Goal: Information Seeking & Learning: Learn about a topic

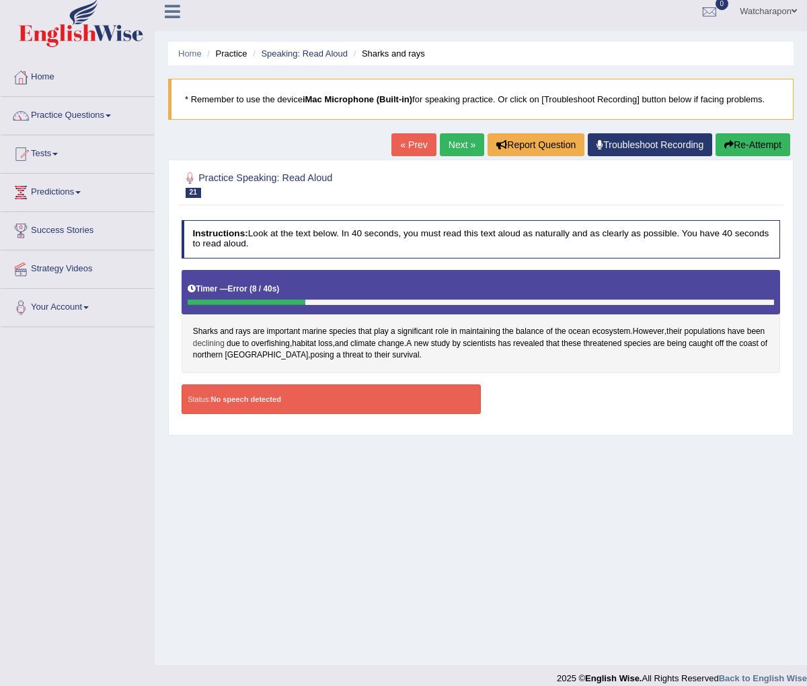
scroll to position [21, 0]
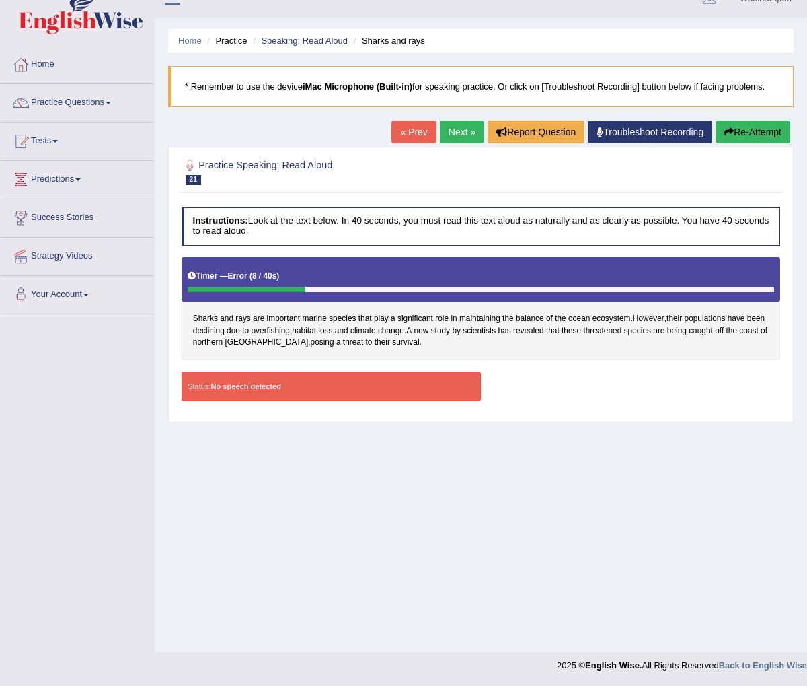
click at [733, 132] on button "Re-Attempt" at bounding box center [753, 131] width 75 height 23
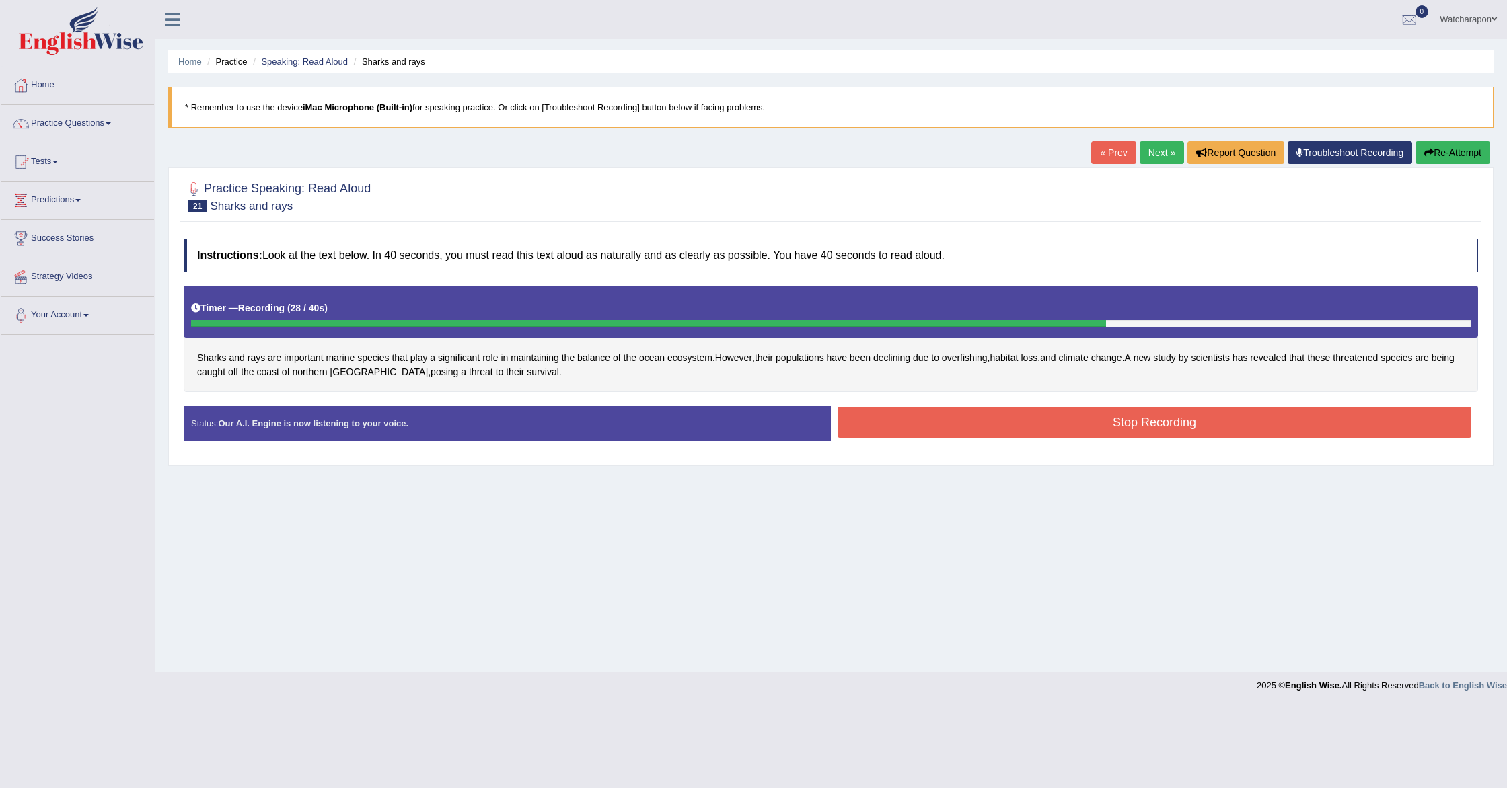
click at [807, 426] on button "Stop Recording" at bounding box center [1155, 422] width 634 height 31
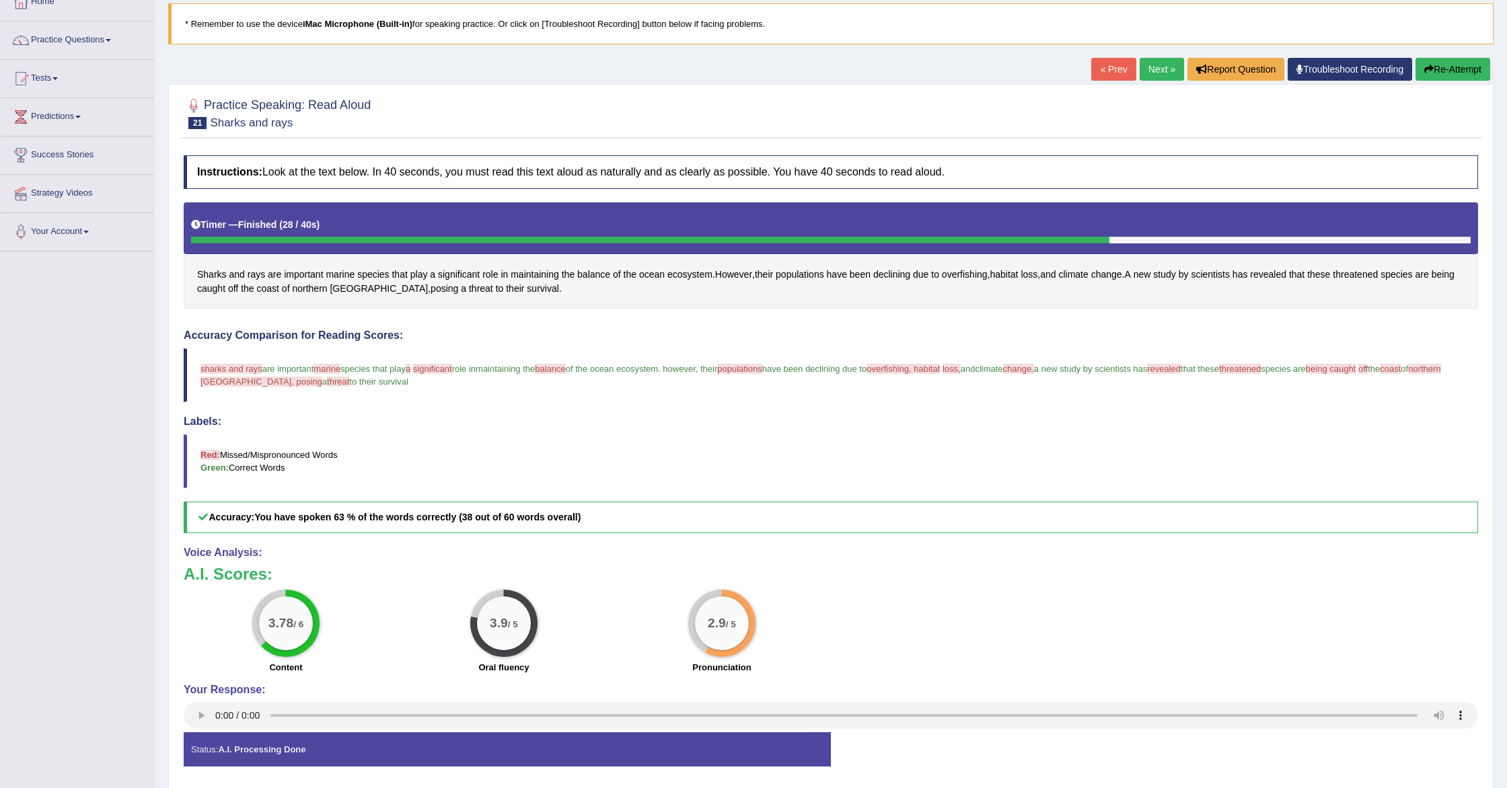
scroll to position [92, 0]
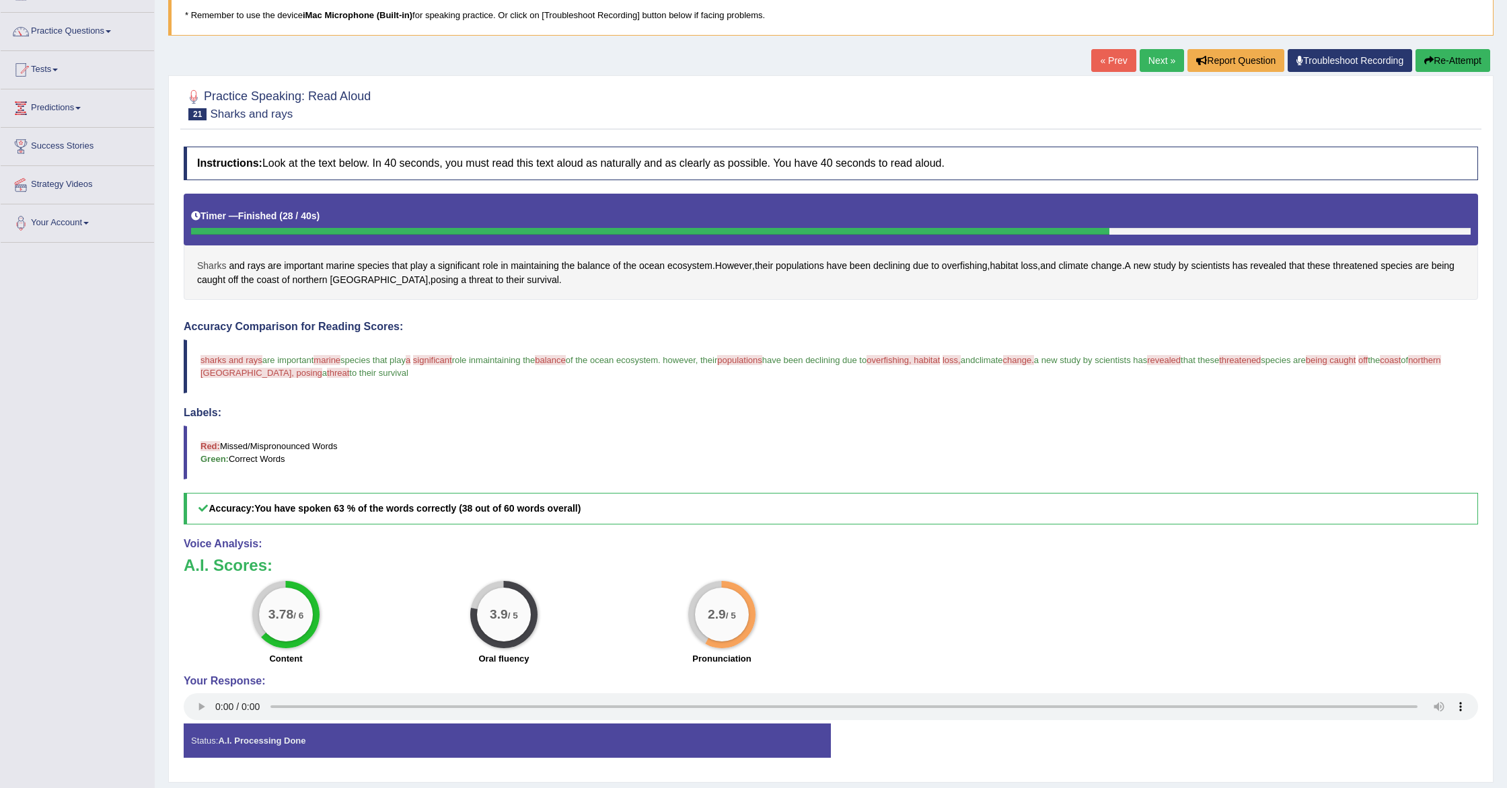
click at [216, 262] on span "Sharks" at bounding box center [212, 266] width 30 height 14
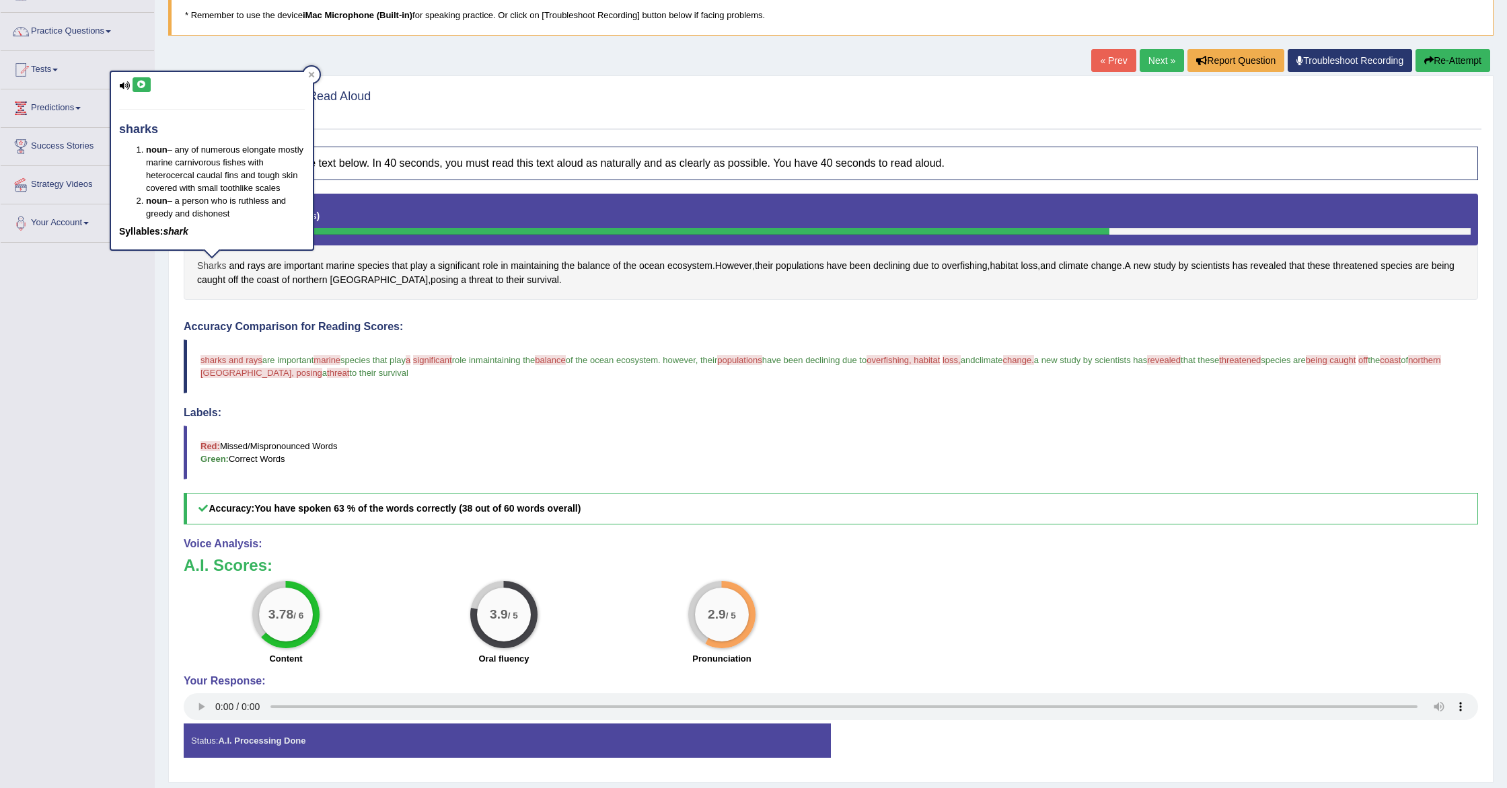
scroll to position [93, 0]
click at [143, 83] on icon at bounding box center [142, 84] width 10 height 8
click at [807, 65] on button "Re-Attempt" at bounding box center [1452, 59] width 75 height 23
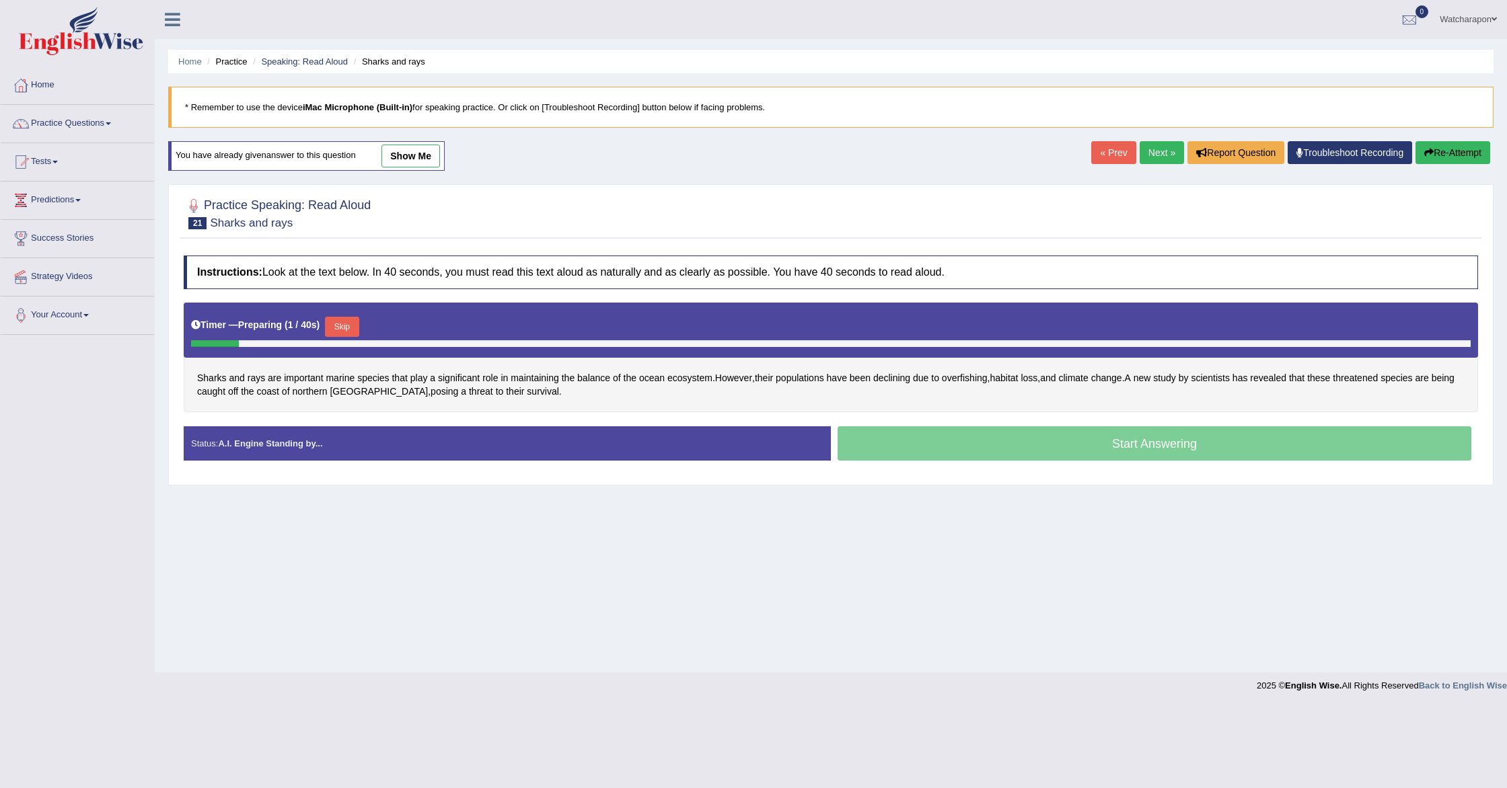
click at [355, 326] on button "Skip" at bounding box center [342, 327] width 34 height 20
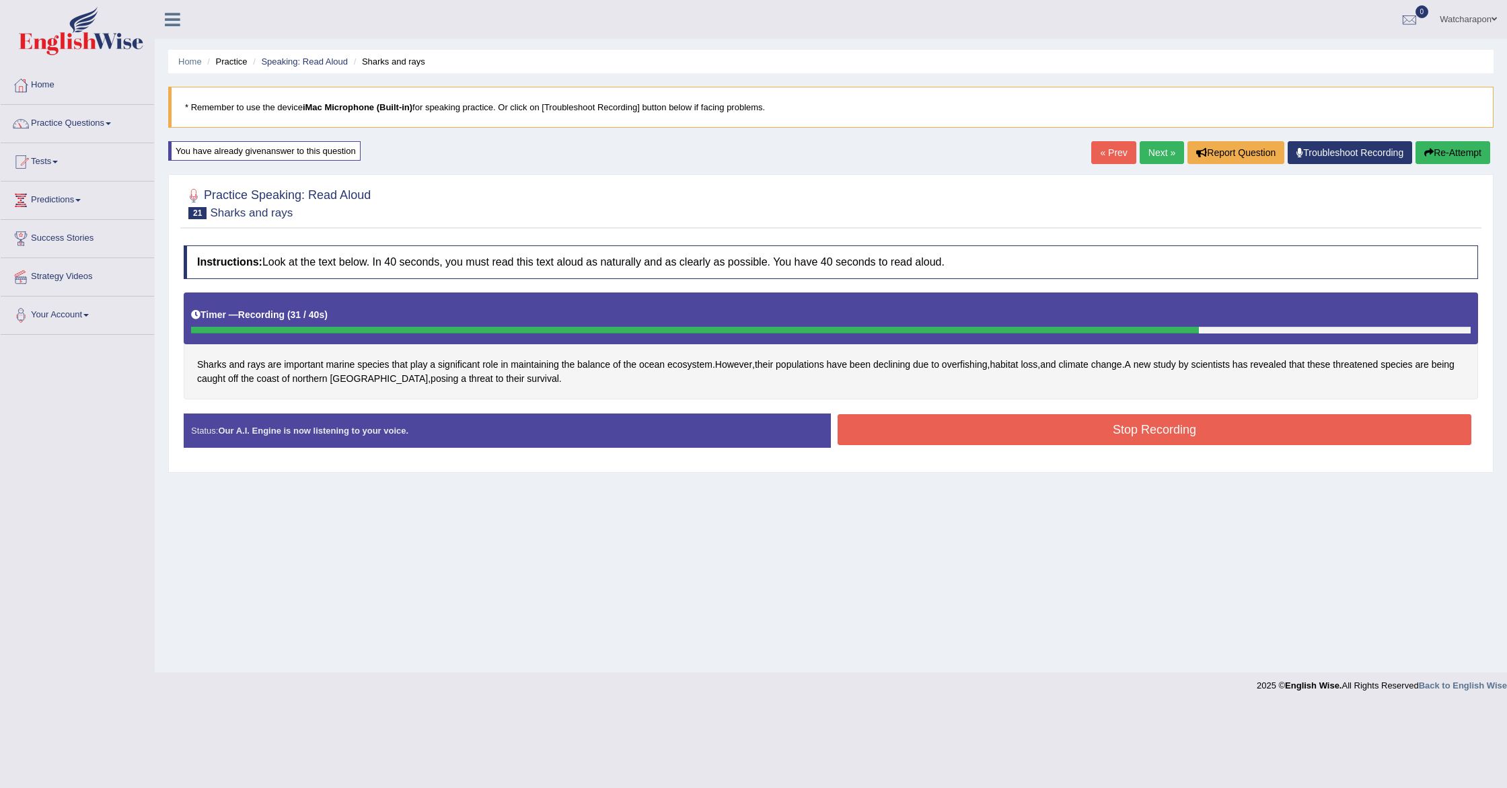
click at [929, 425] on button "Stop Recording" at bounding box center [1155, 429] width 634 height 31
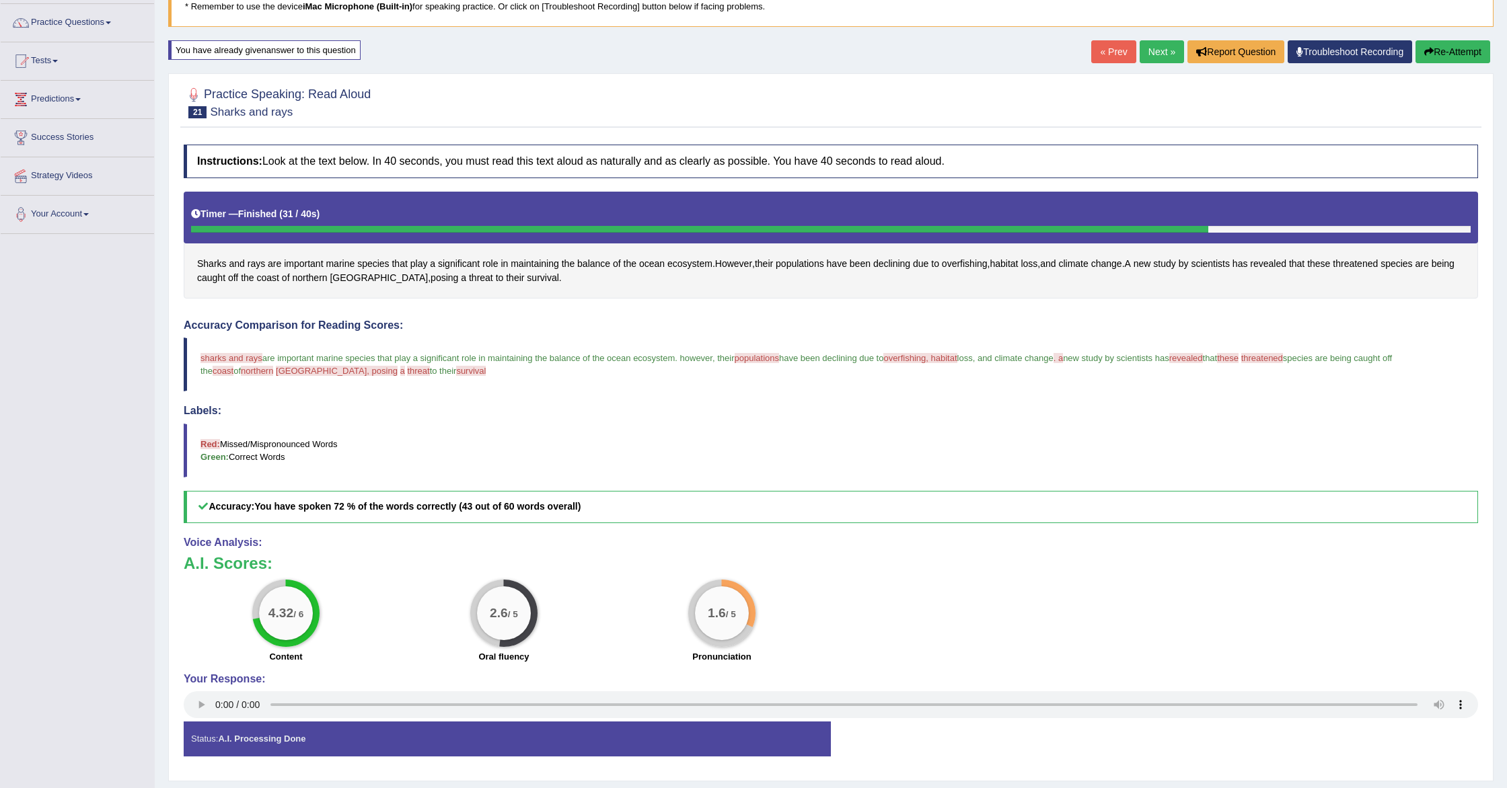
scroll to position [127, 0]
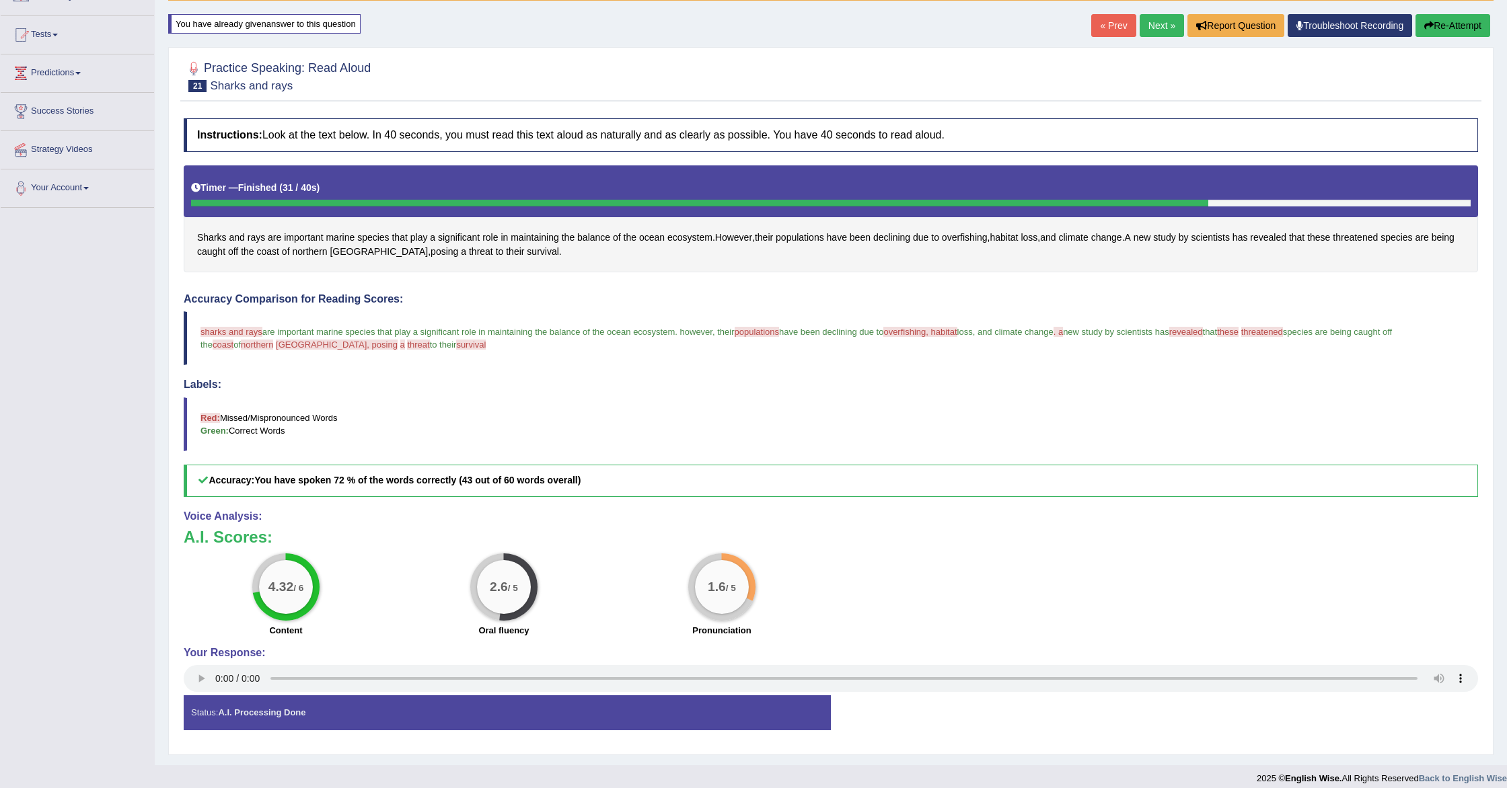
click at [1143, 24] on link "Next »" at bounding box center [1162, 25] width 44 height 23
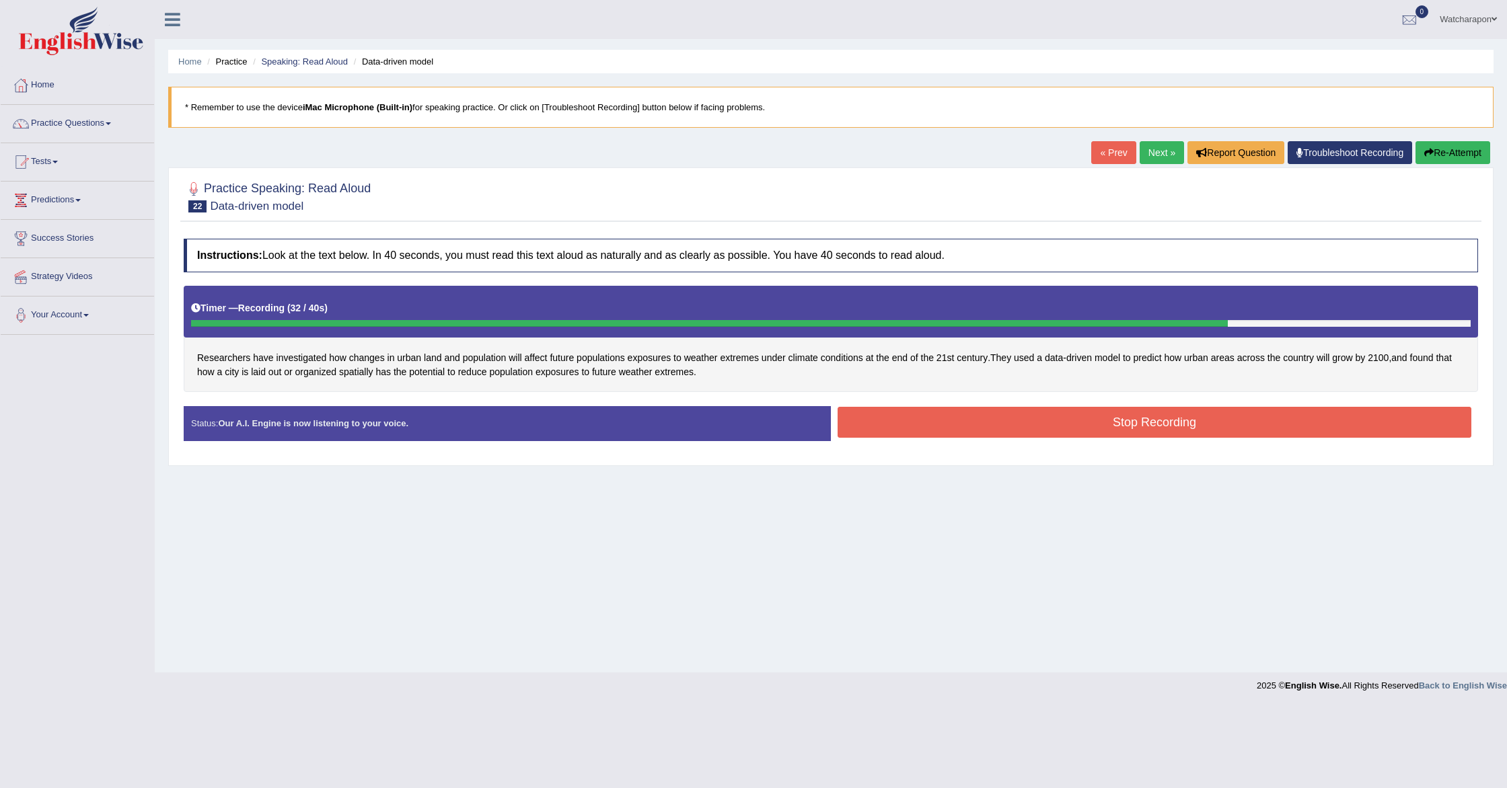
click at [897, 427] on button "Stop Recording" at bounding box center [1155, 422] width 634 height 31
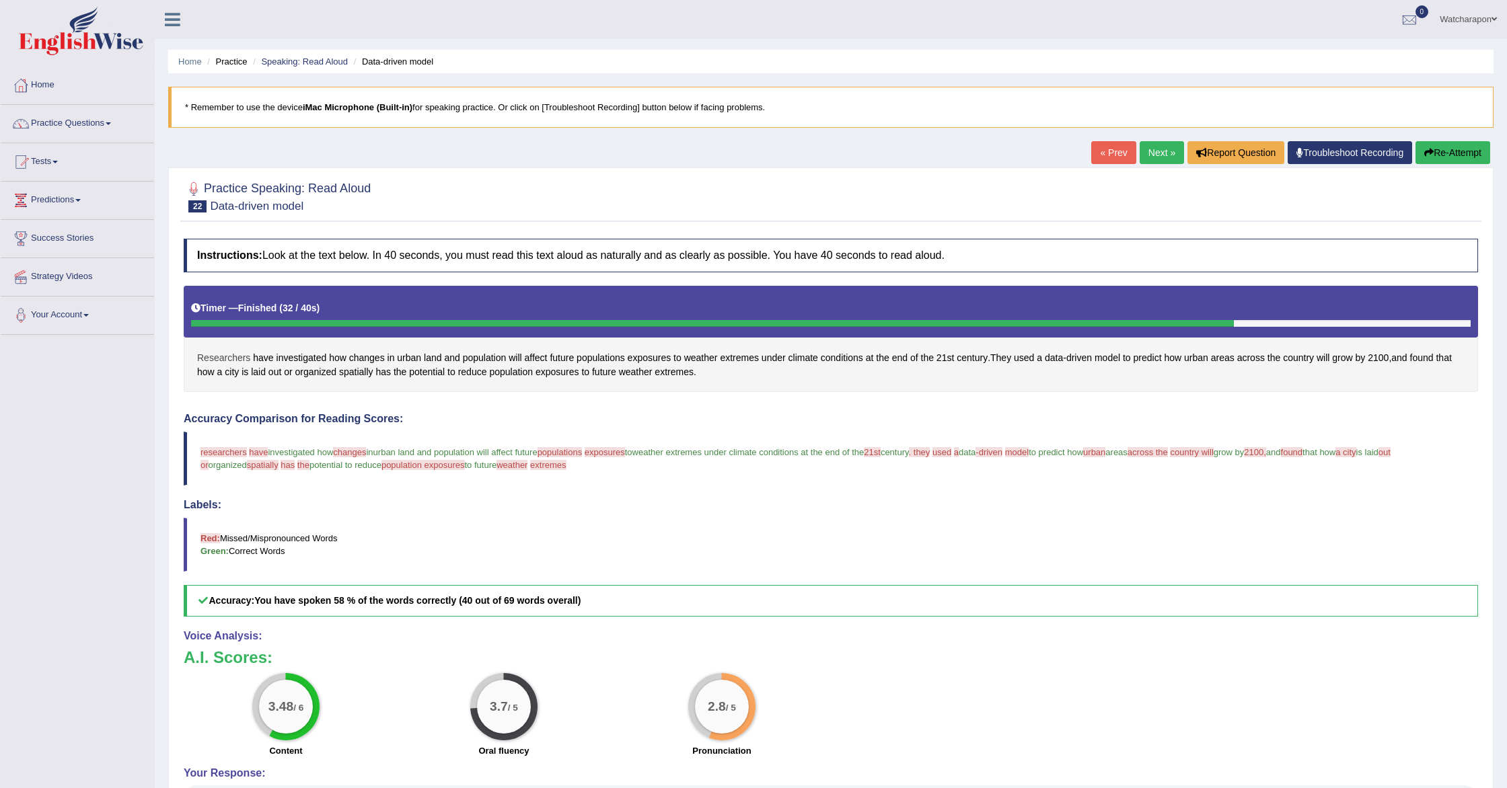
click at [223, 358] on span "Researchers" at bounding box center [223, 358] width 53 height 14
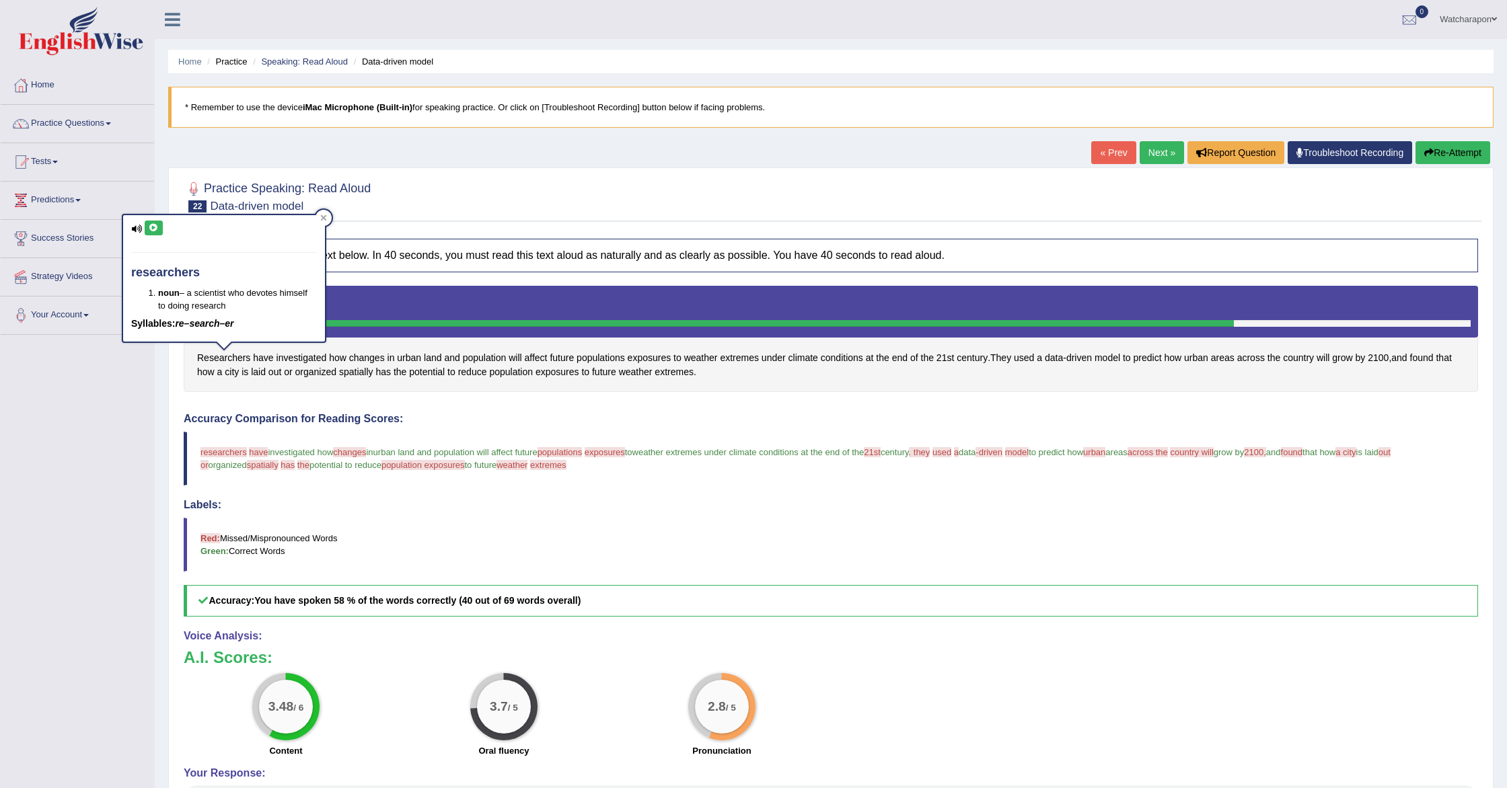
click at [152, 230] on icon at bounding box center [154, 228] width 10 height 8
click at [583, 451] on span "populations" at bounding box center [560, 452] width 45 height 10
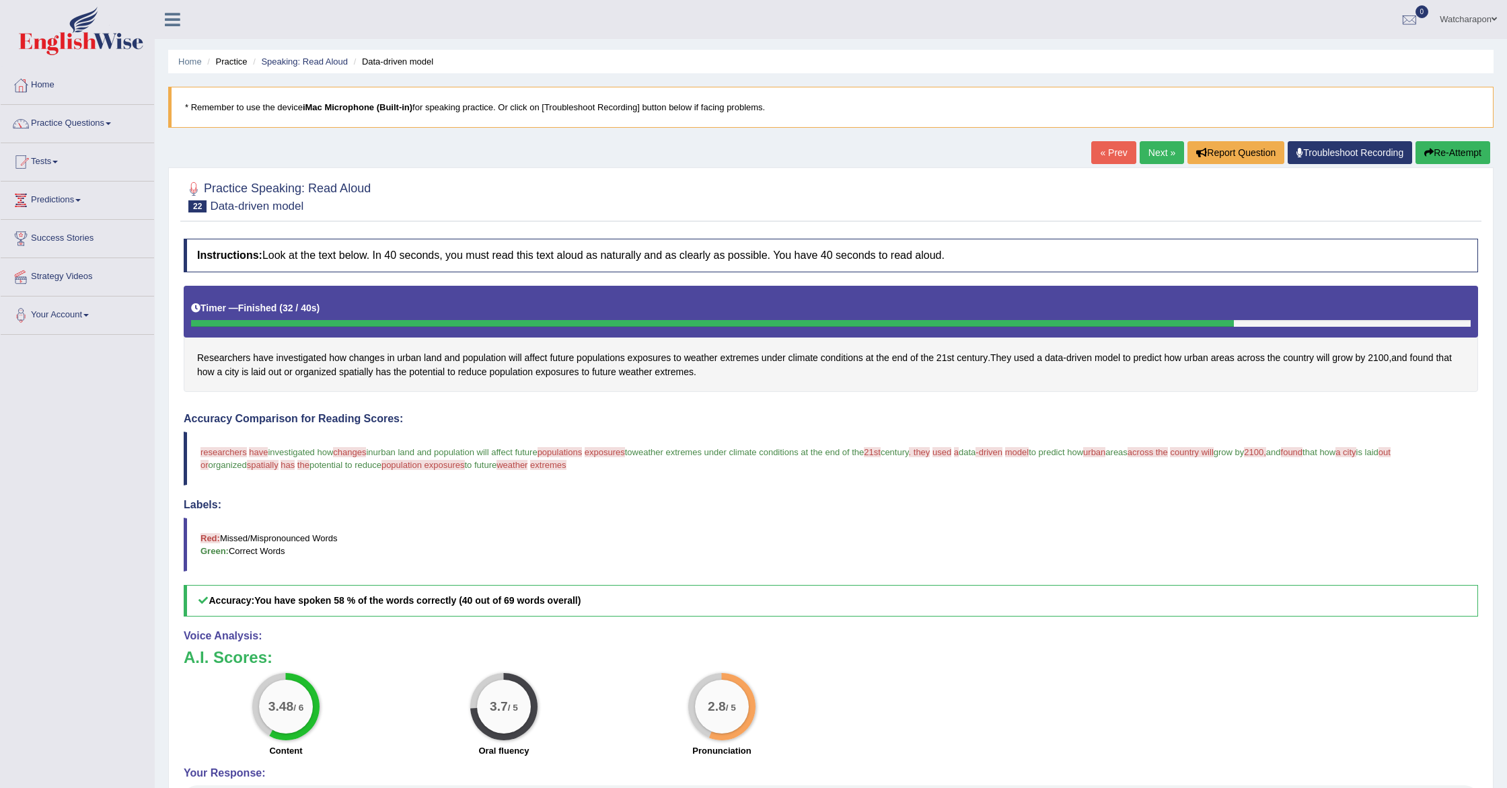
click at [620, 453] on span "exposures" at bounding box center [605, 452] width 40 height 10
click at [657, 358] on span "exposures" at bounding box center [650, 358] width 44 height 14
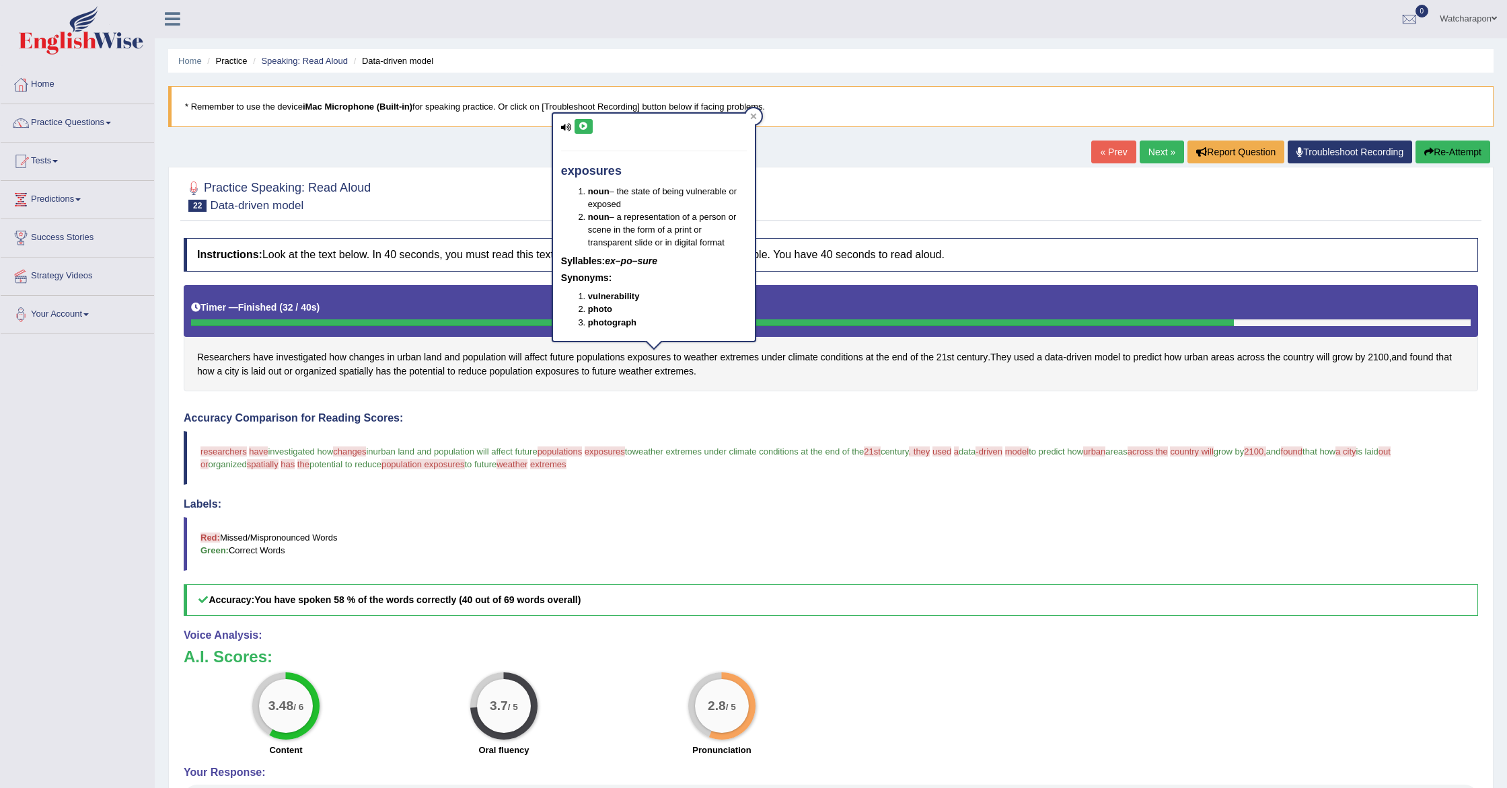
scroll to position [4, 0]
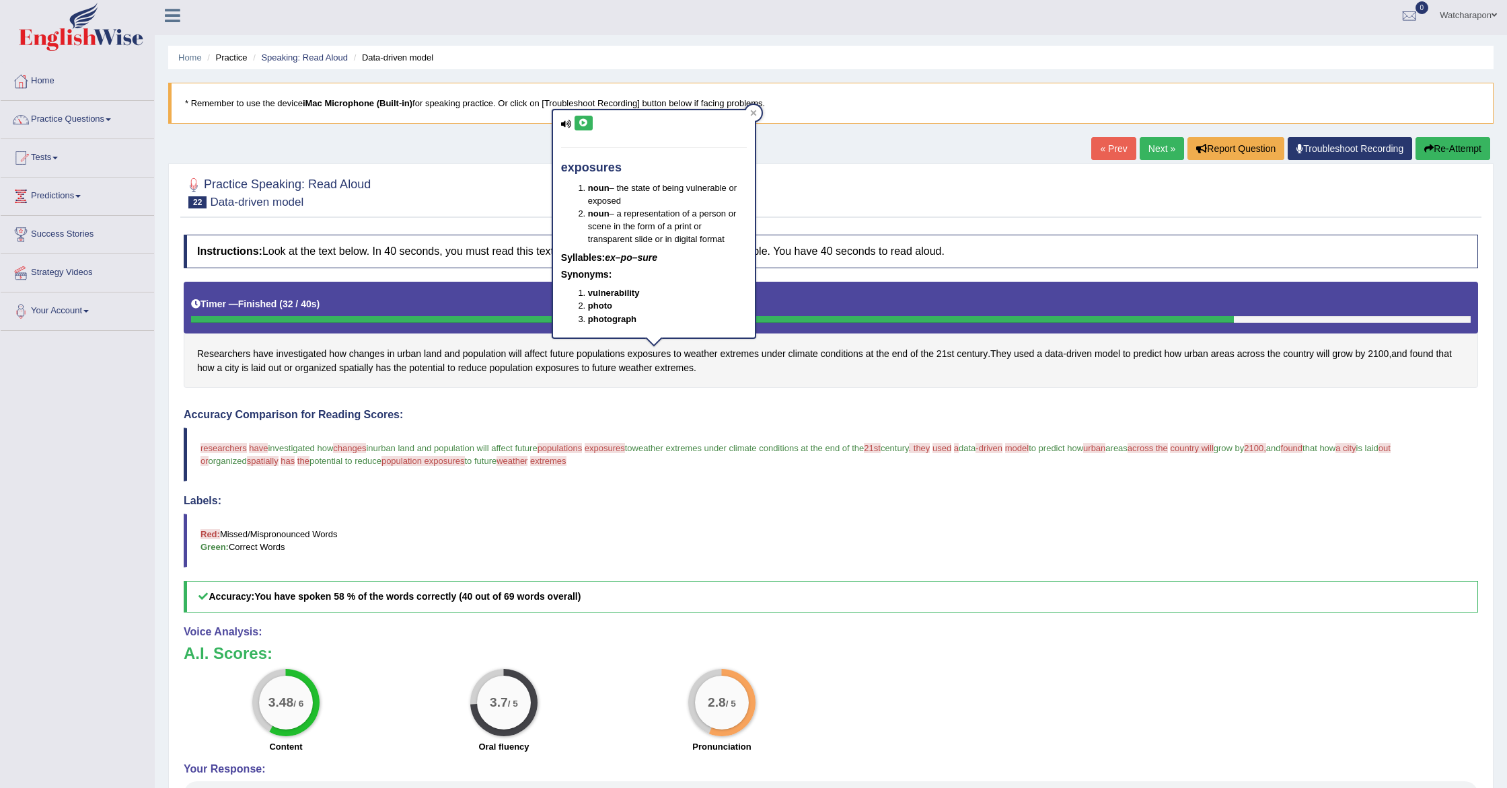
click at [587, 124] on icon at bounding box center [584, 123] width 10 height 8
click at [1266, 447] on span "2100," at bounding box center [1255, 448] width 22 height 10
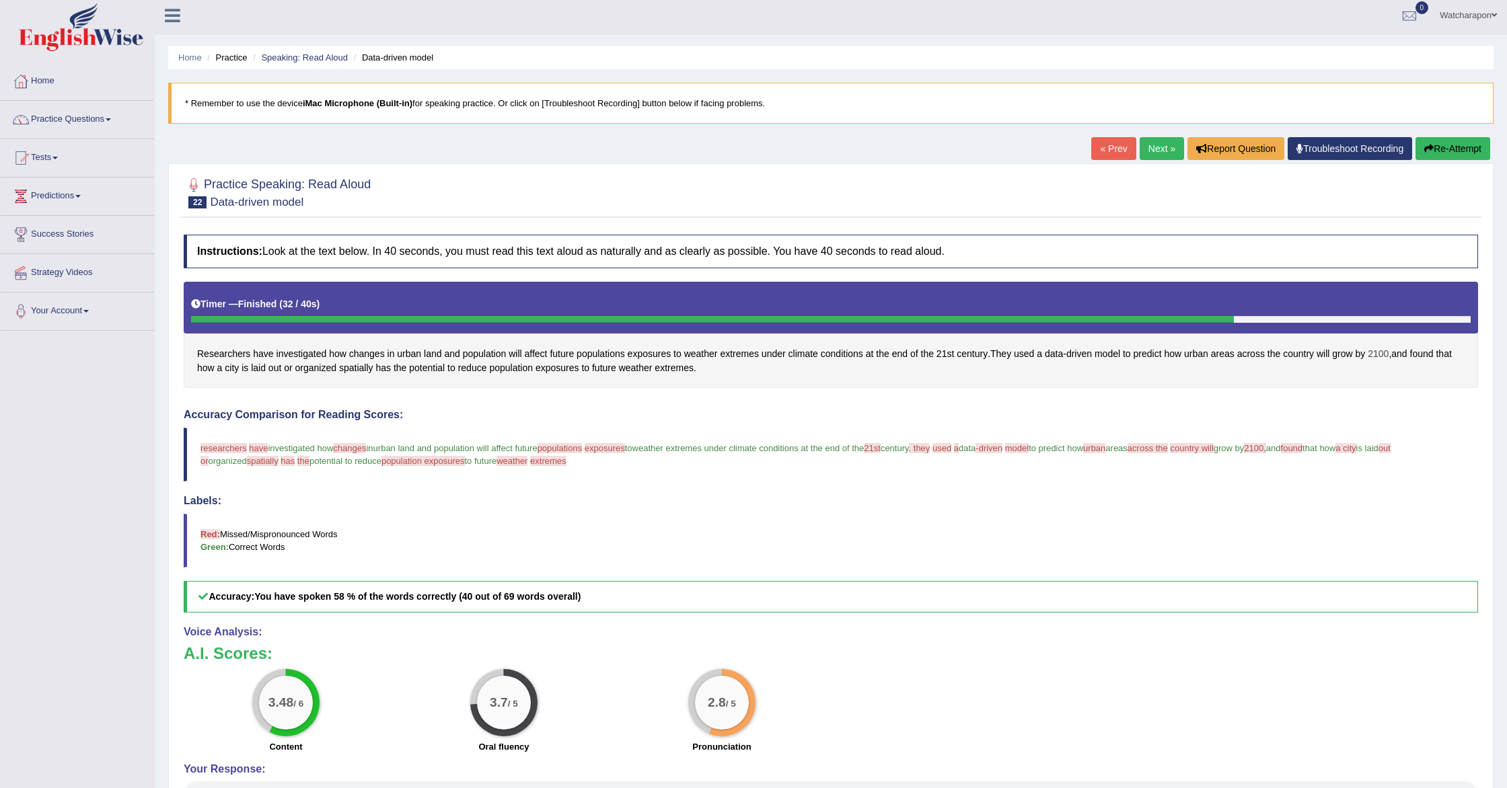
click at [1389, 354] on span "2100" at bounding box center [1378, 354] width 21 height 14
click at [1382, 244] on button at bounding box center [1377, 246] width 18 height 15
click at [265, 464] on span "spatially" at bounding box center [263, 461] width 32 height 10
click at [373, 367] on span "spatially" at bounding box center [356, 368] width 34 height 14
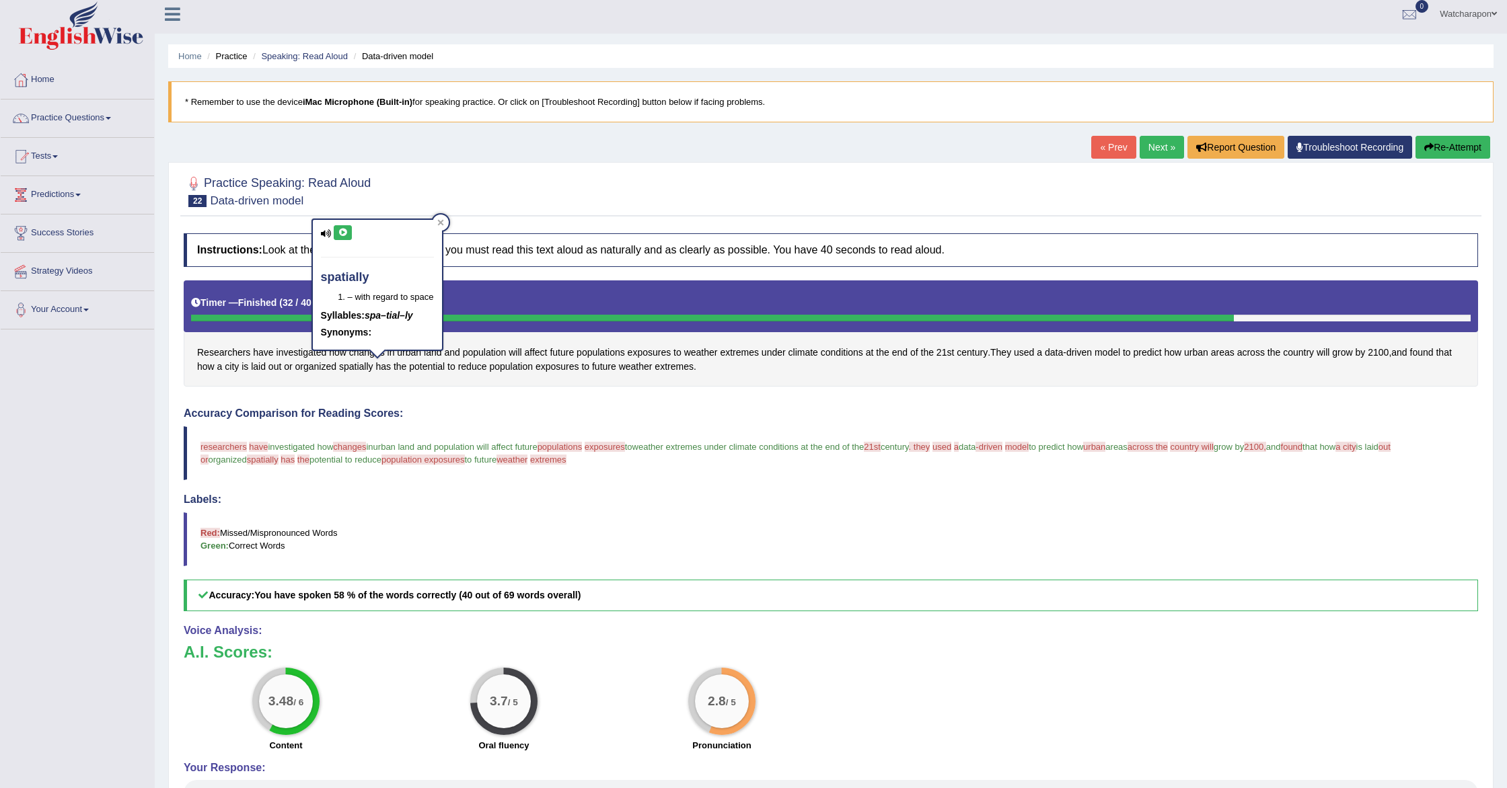
scroll to position [7, 0]
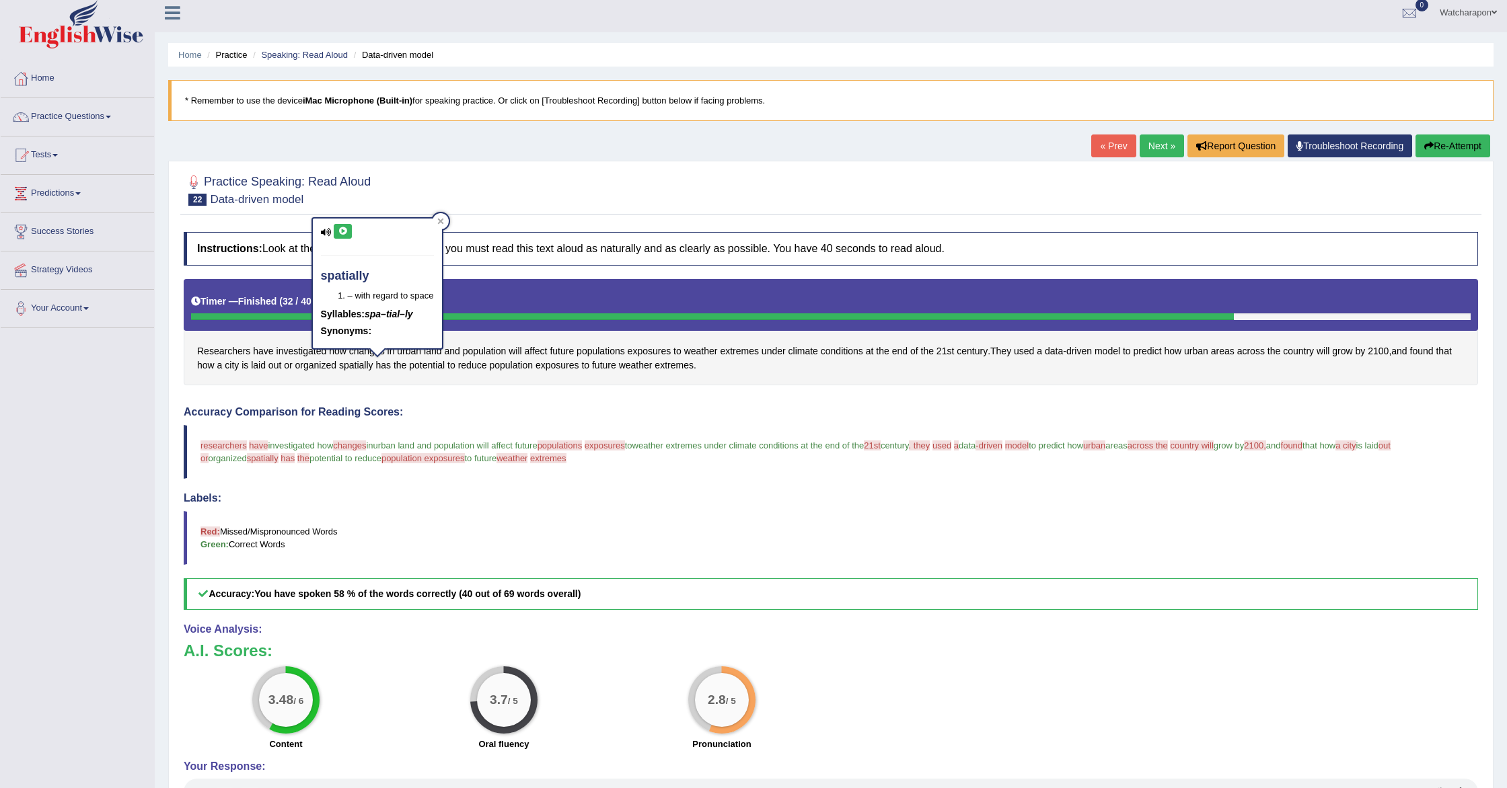
click at [342, 231] on icon at bounding box center [343, 231] width 10 height 8
click at [694, 363] on span "extremes" at bounding box center [674, 366] width 39 height 14
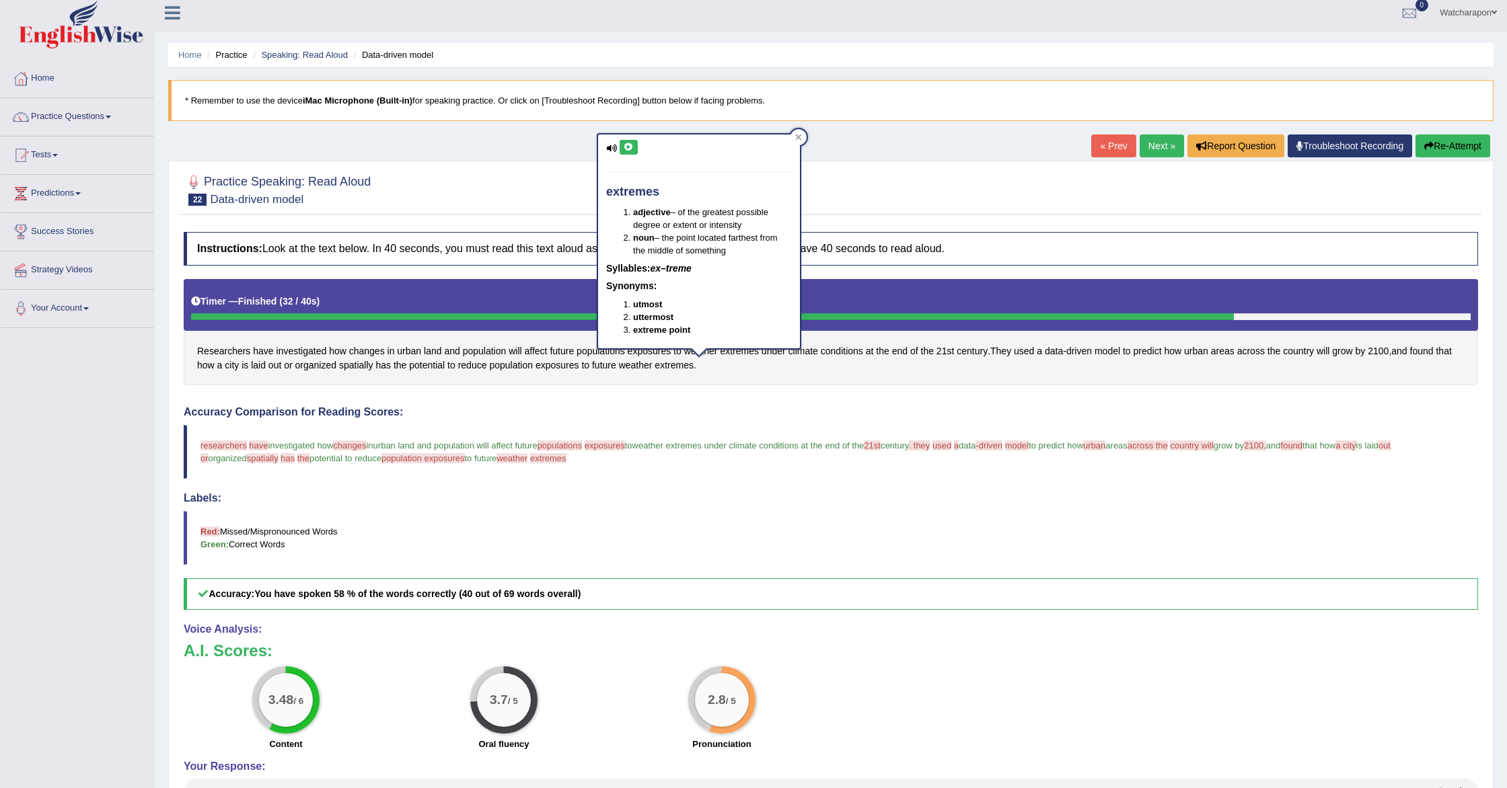
click at [626, 147] on icon at bounding box center [629, 147] width 10 height 8
click at [803, 138] on div at bounding box center [798, 137] width 16 height 16
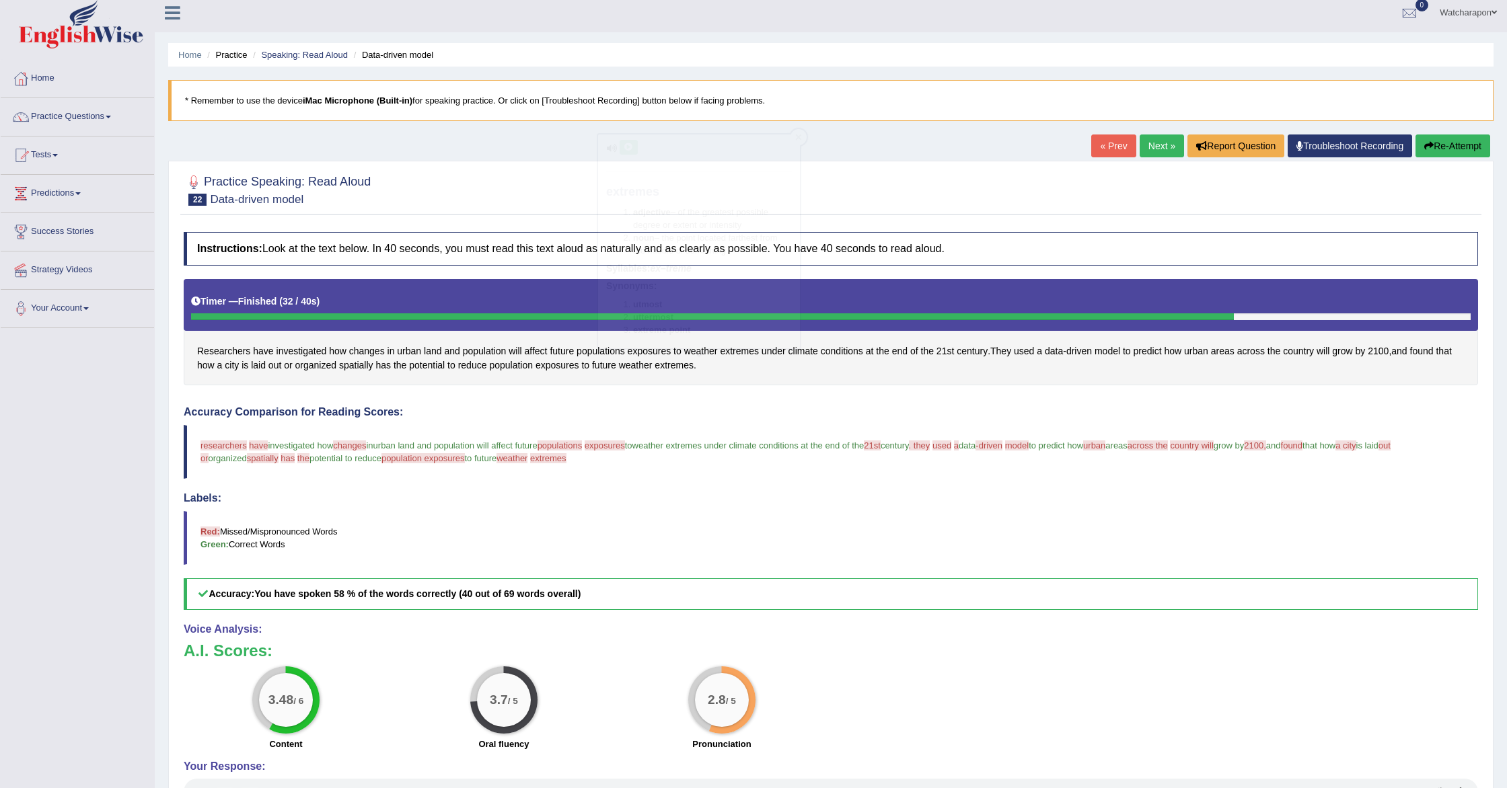
scroll to position [7, 0]
click at [1428, 144] on icon "button" at bounding box center [1428, 145] width 9 height 9
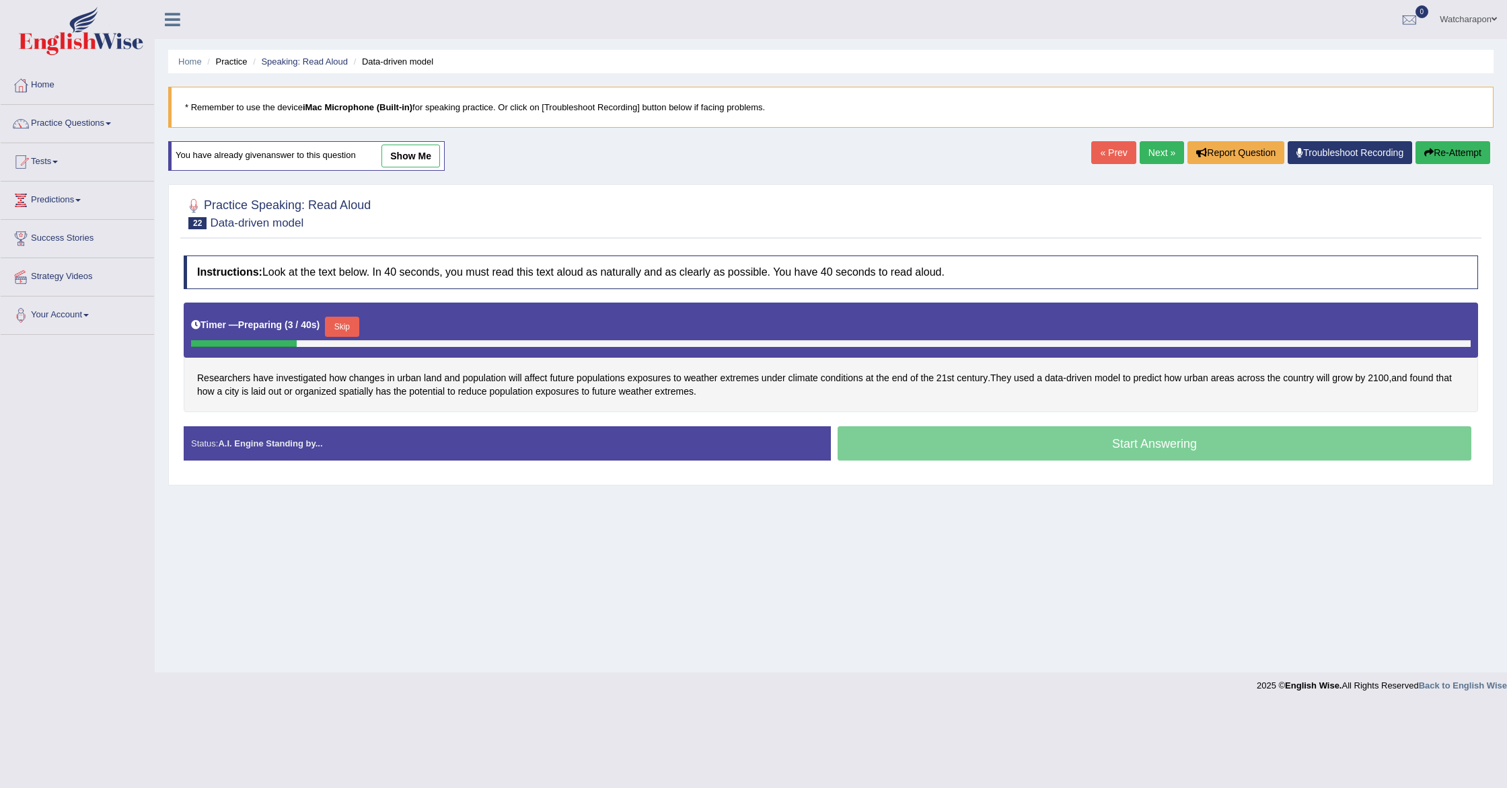
click at [340, 330] on button "Skip" at bounding box center [342, 327] width 34 height 20
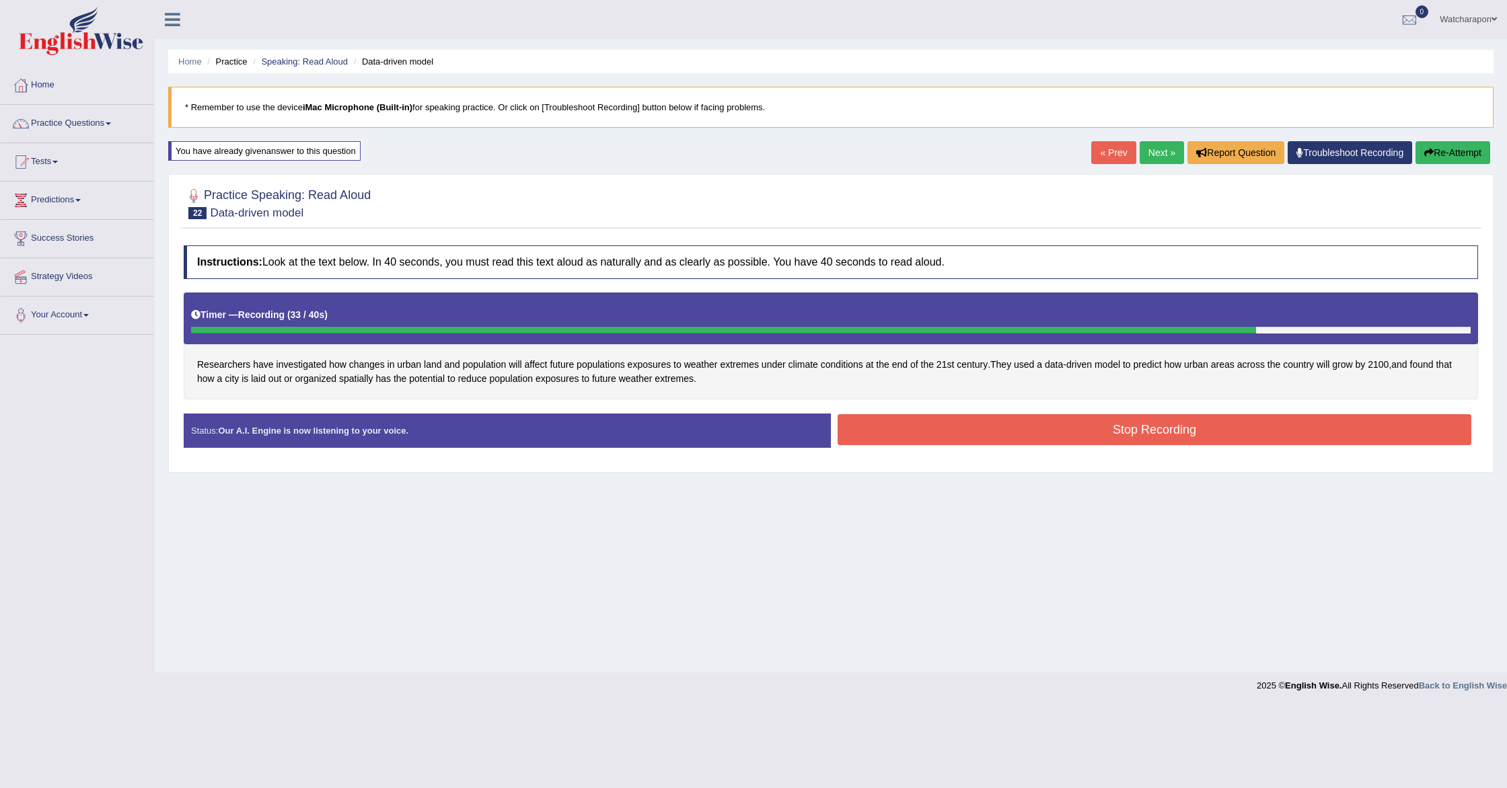
click at [947, 429] on button "Stop Recording" at bounding box center [1155, 429] width 634 height 31
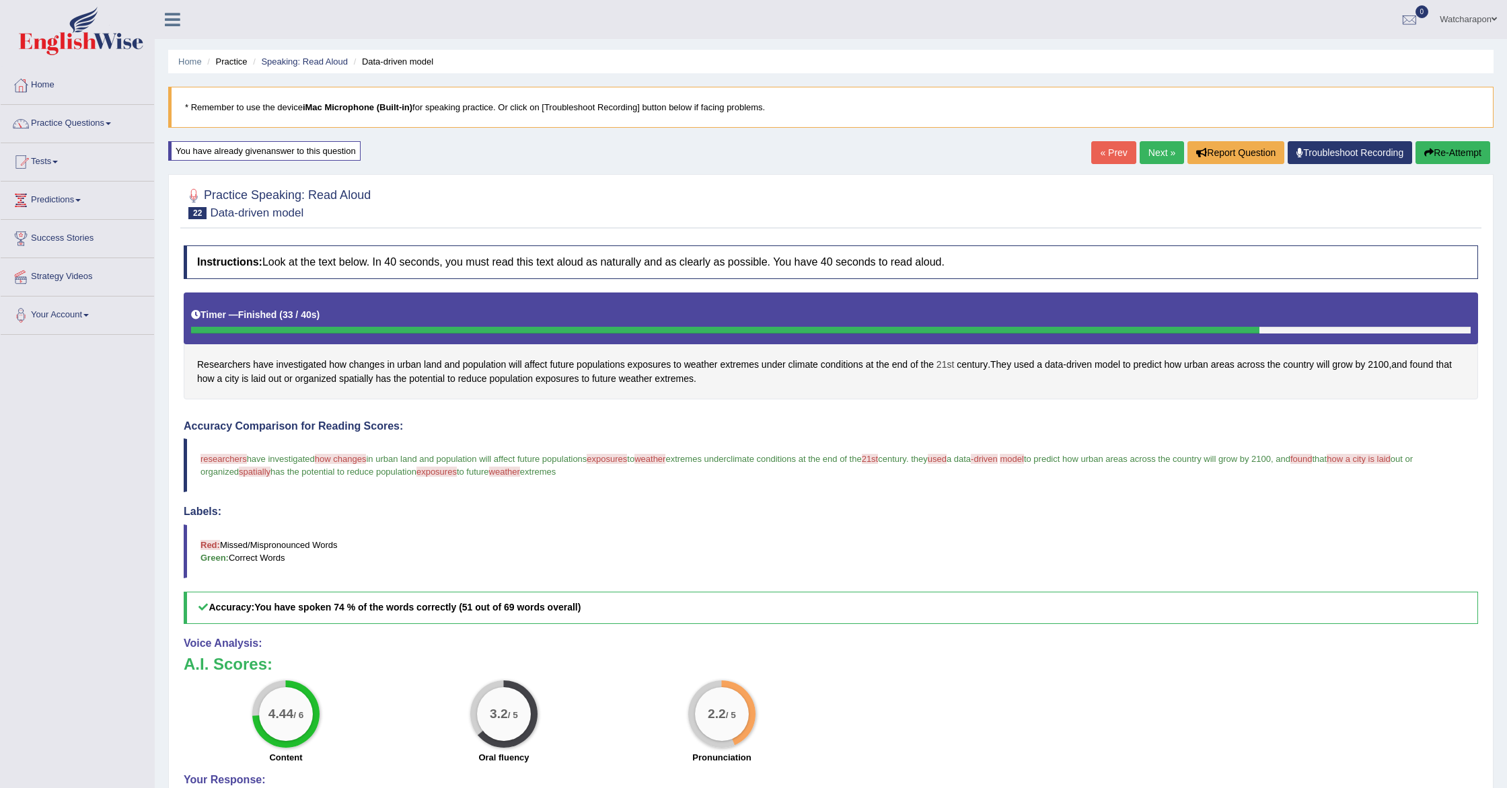
click at [947, 365] on span "21st" at bounding box center [944, 365] width 17 height 14
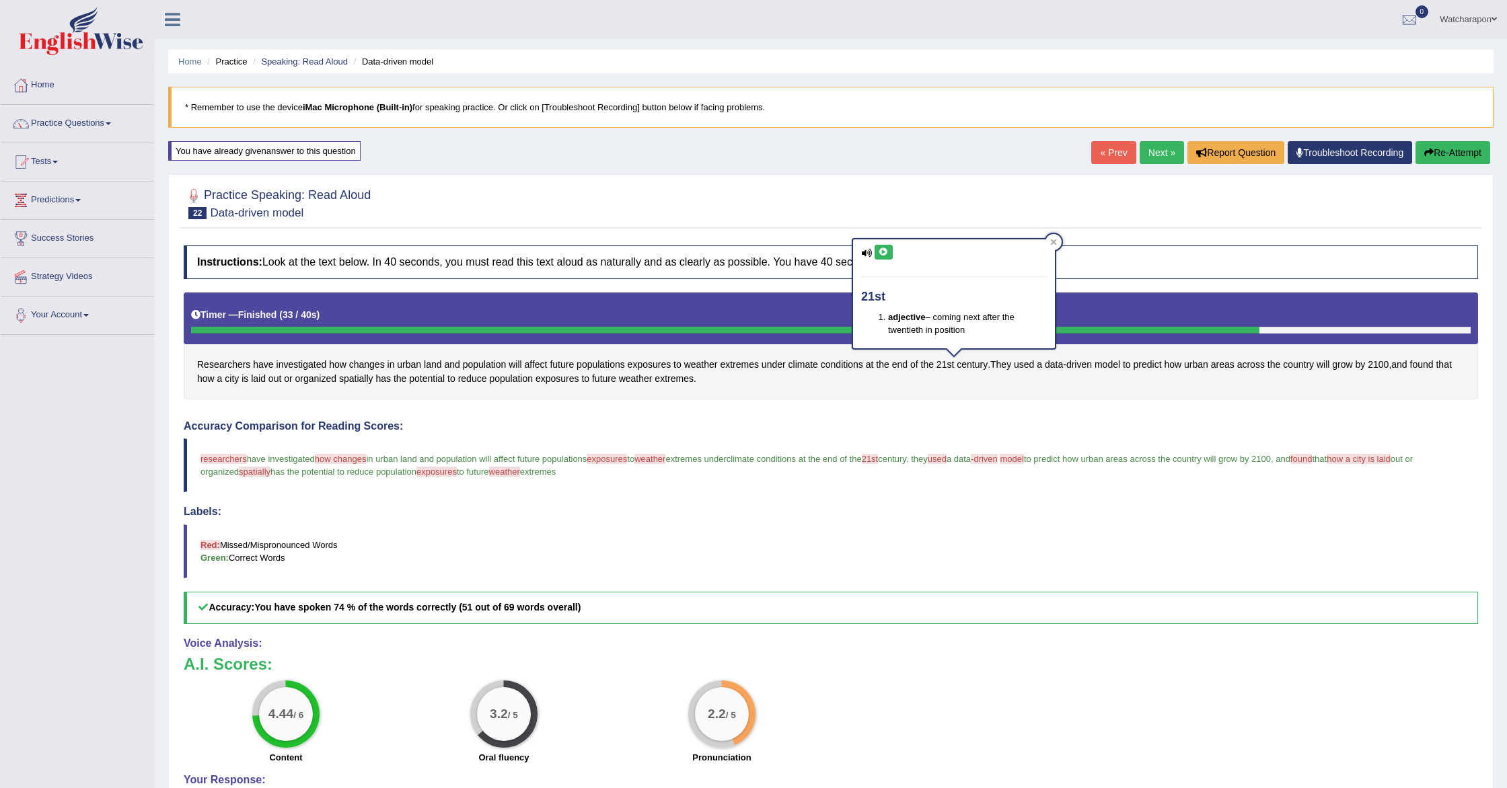
click at [882, 250] on icon at bounding box center [884, 252] width 10 height 8
click at [1033, 435] on div "Accuracy Comparison for Reading Scores: researchers researches have investigate…" at bounding box center [831, 522] width 1294 height 204
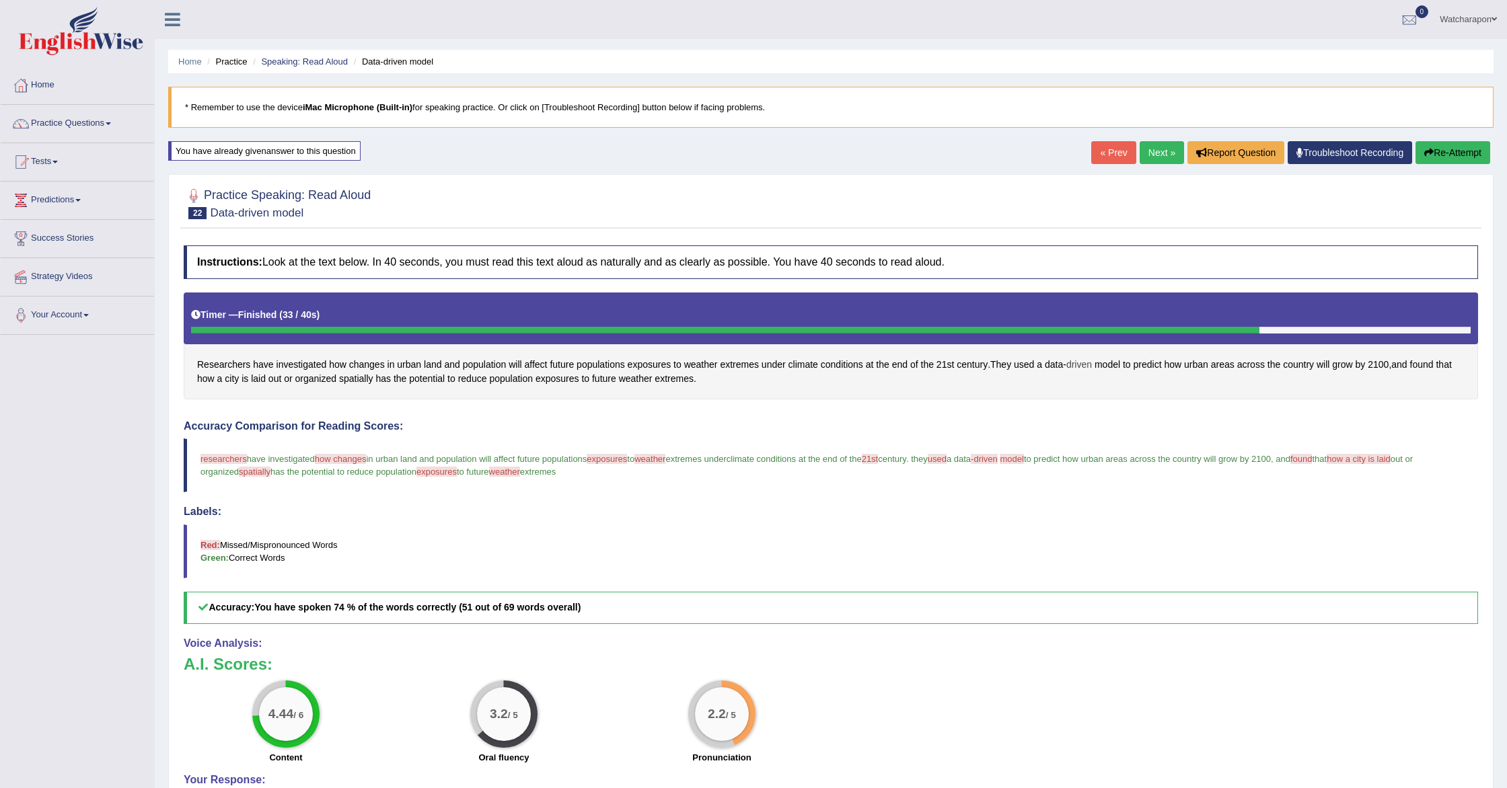
click at [1092, 365] on span "driven" at bounding box center [1079, 365] width 26 height 14
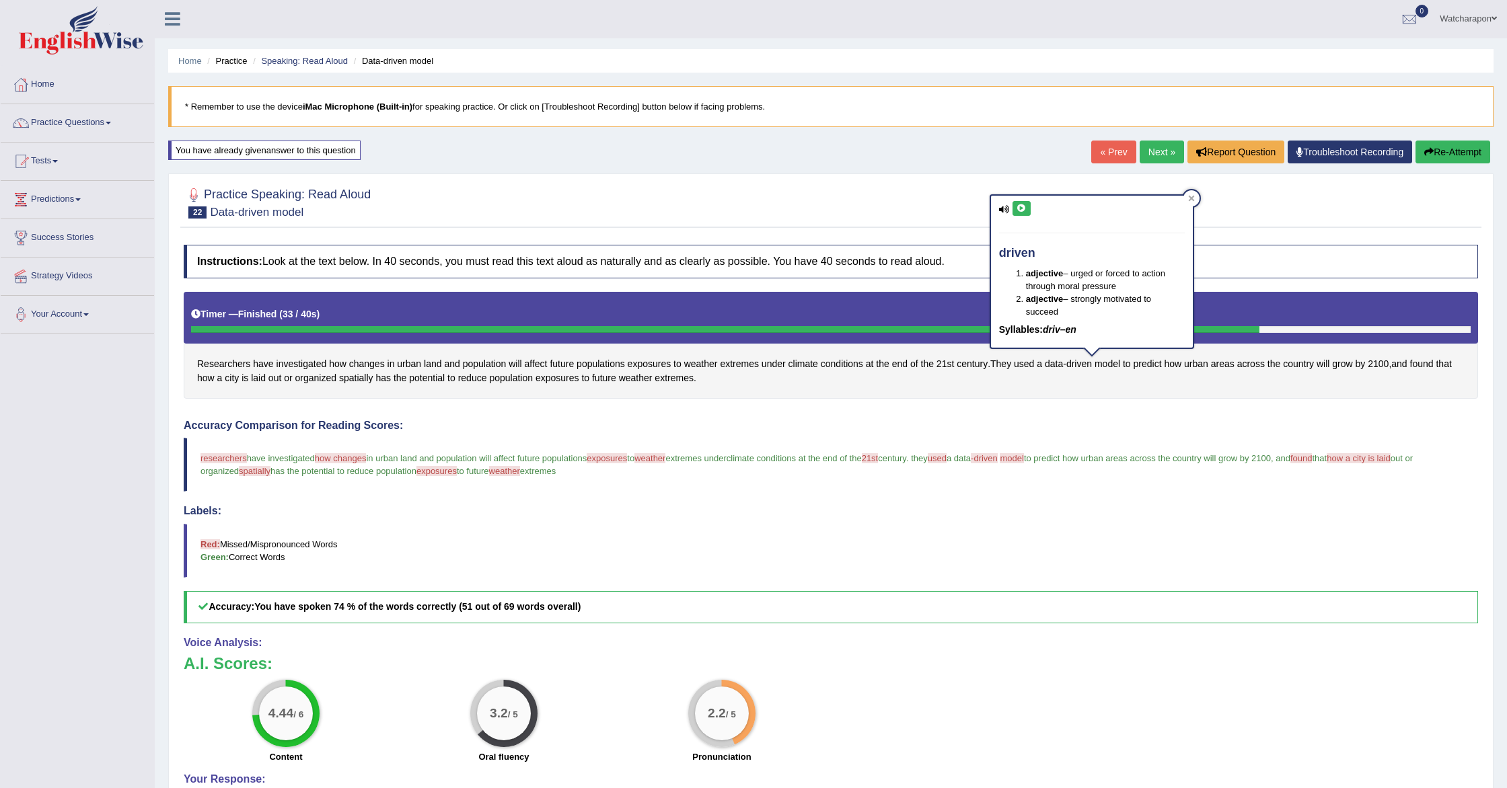
click at [1027, 201] on button at bounding box center [1021, 208] width 18 height 15
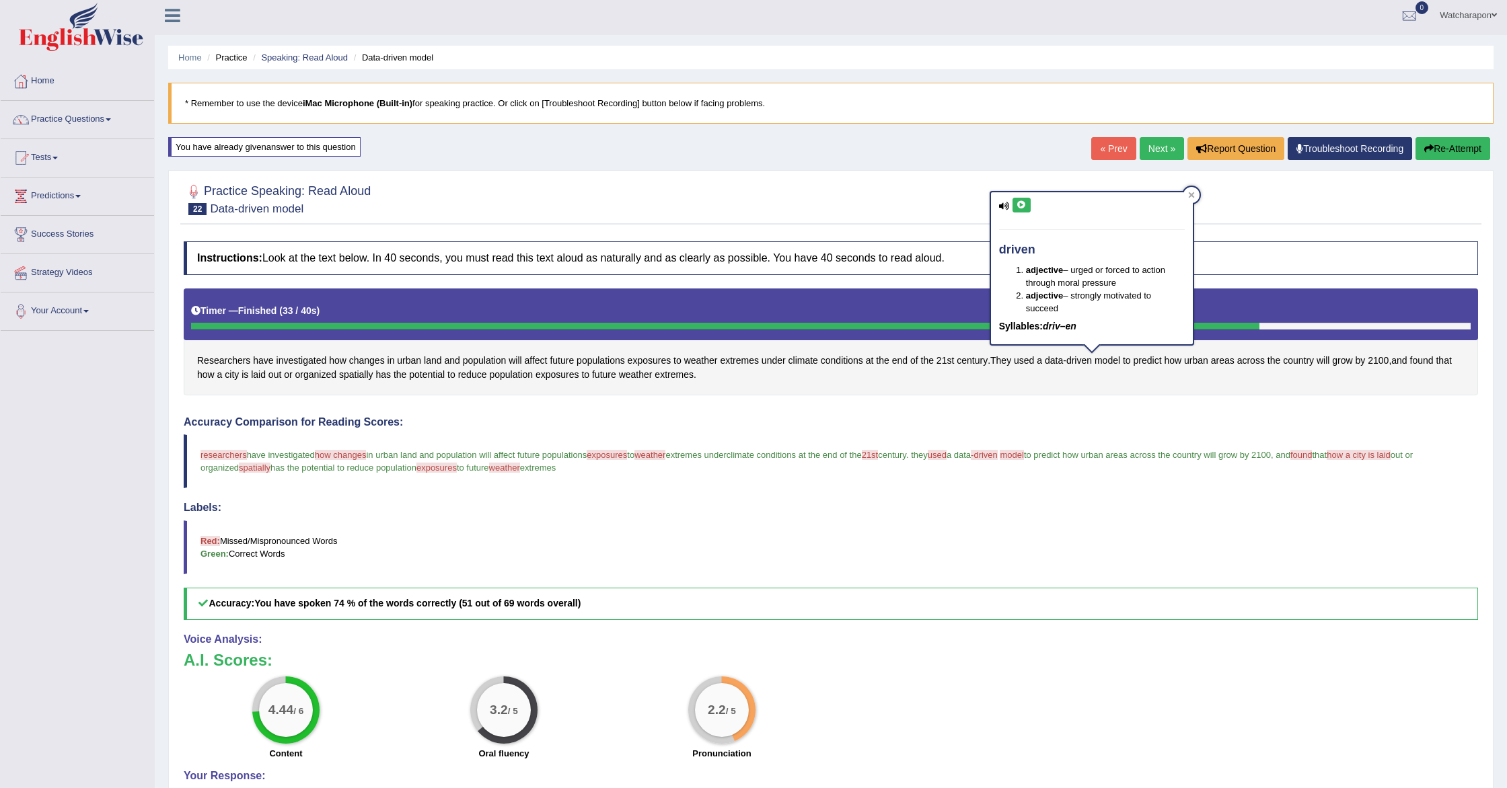
click at [1027, 201] on button at bounding box center [1021, 205] width 18 height 15
click at [227, 452] on span "researchers" at bounding box center [223, 454] width 46 height 10
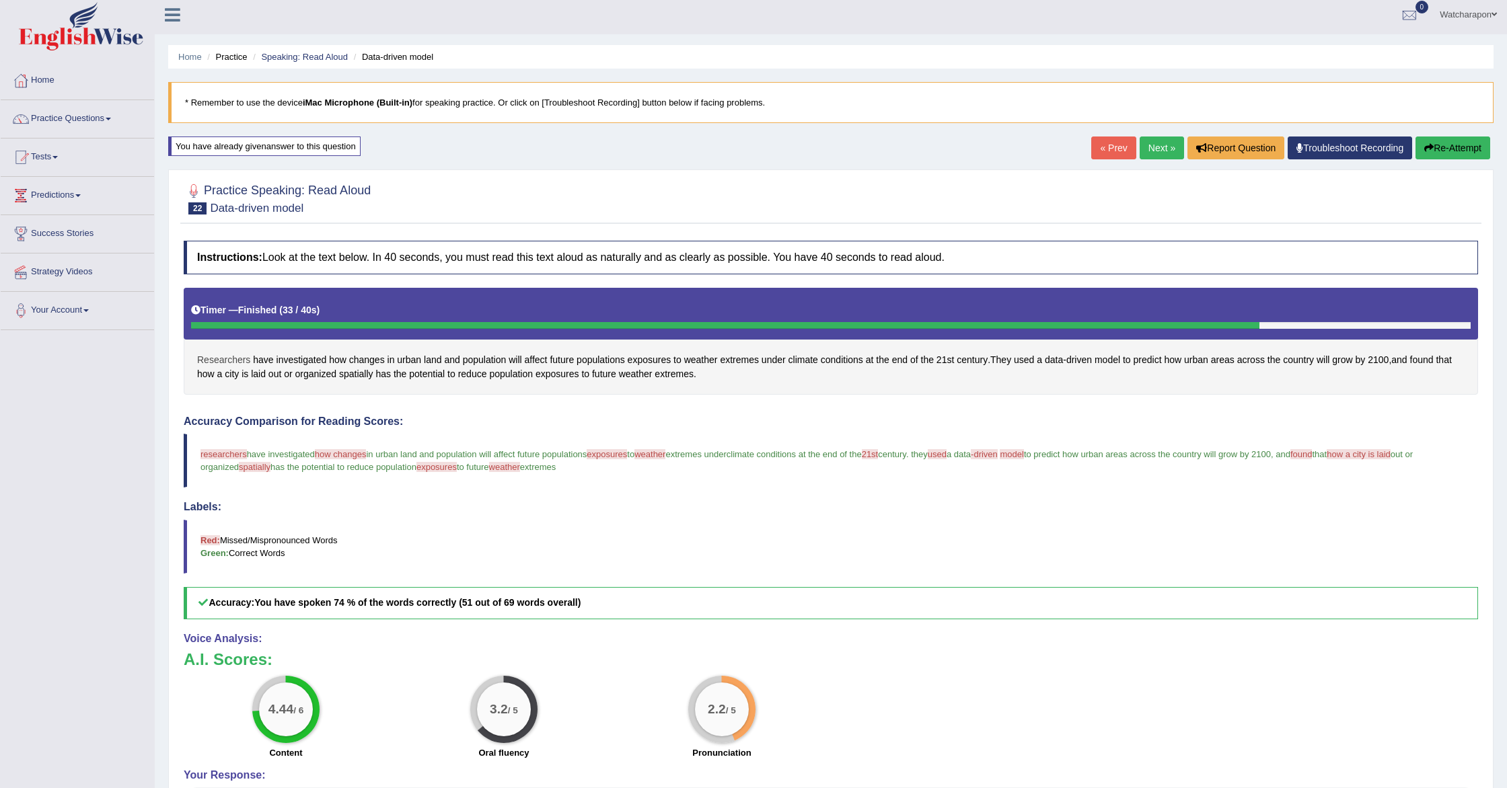
click at [225, 360] on span "Researchers" at bounding box center [223, 360] width 53 height 14
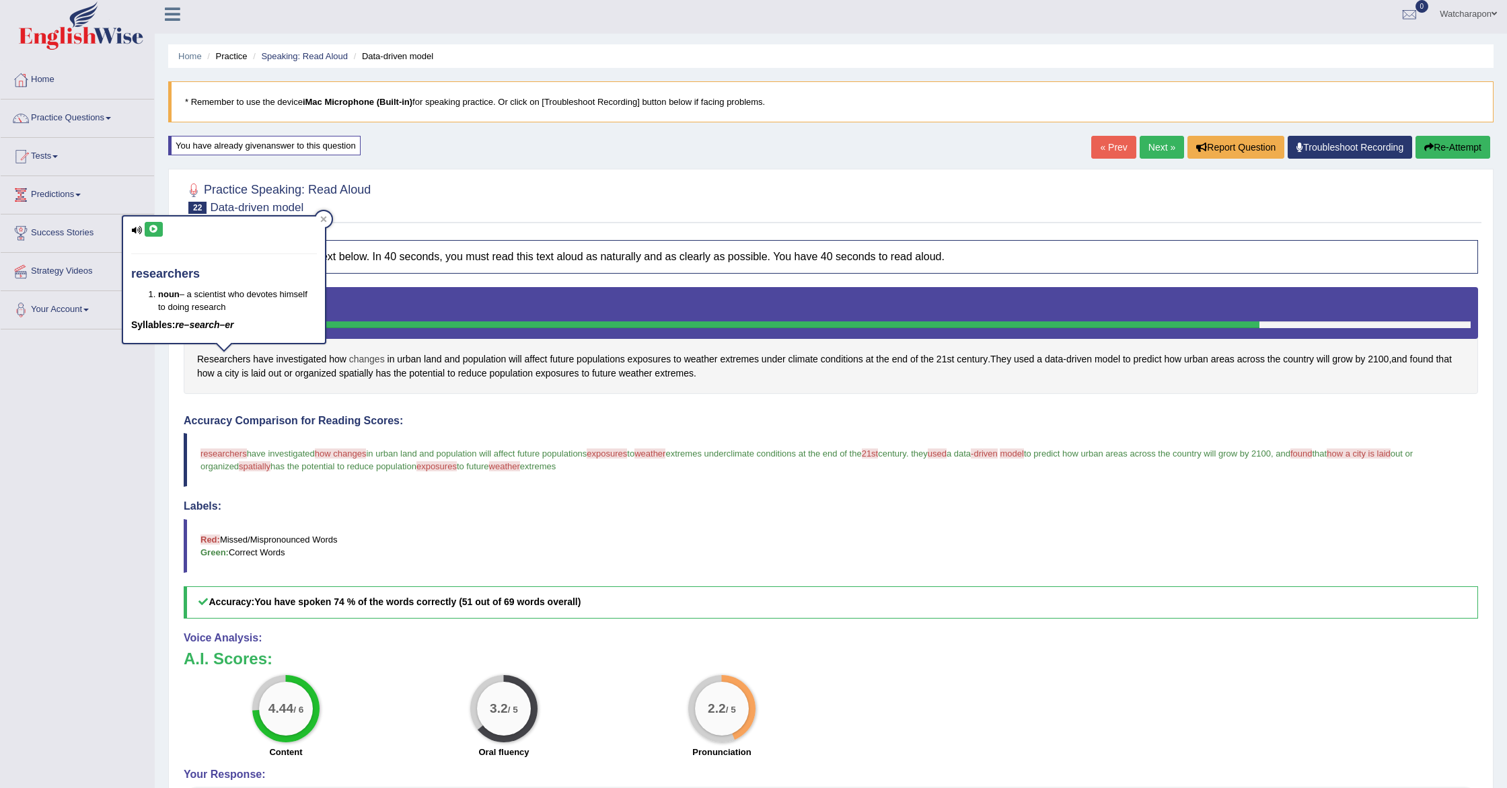
click at [364, 357] on span "changes" at bounding box center [367, 360] width 36 height 14
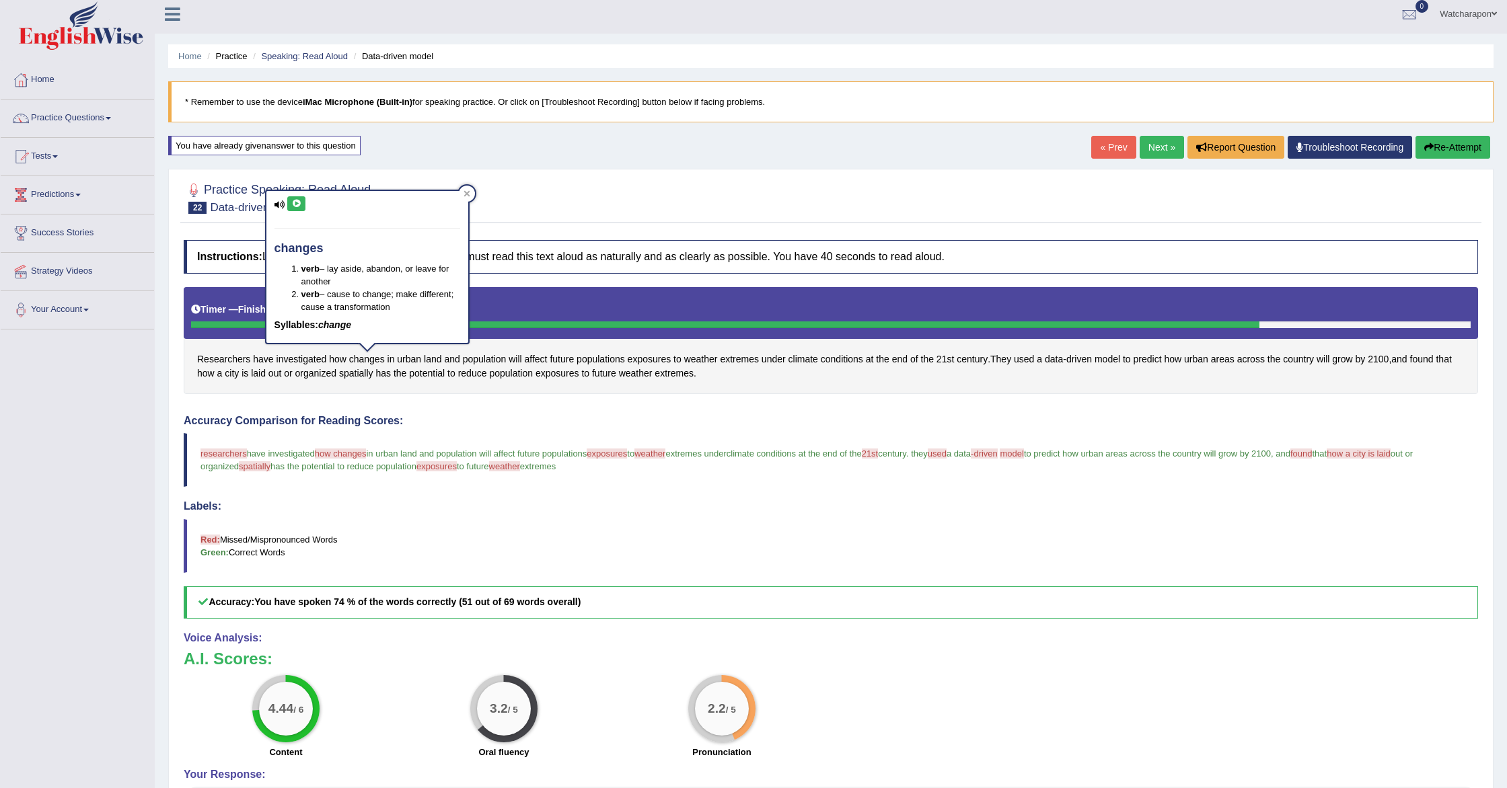
click at [296, 203] on icon at bounding box center [296, 204] width 10 height 8
click at [299, 198] on button at bounding box center [296, 203] width 18 height 15
click at [1437, 148] on button "Re-Attempt" at bounding box center [1452, 146] width 75 height 23
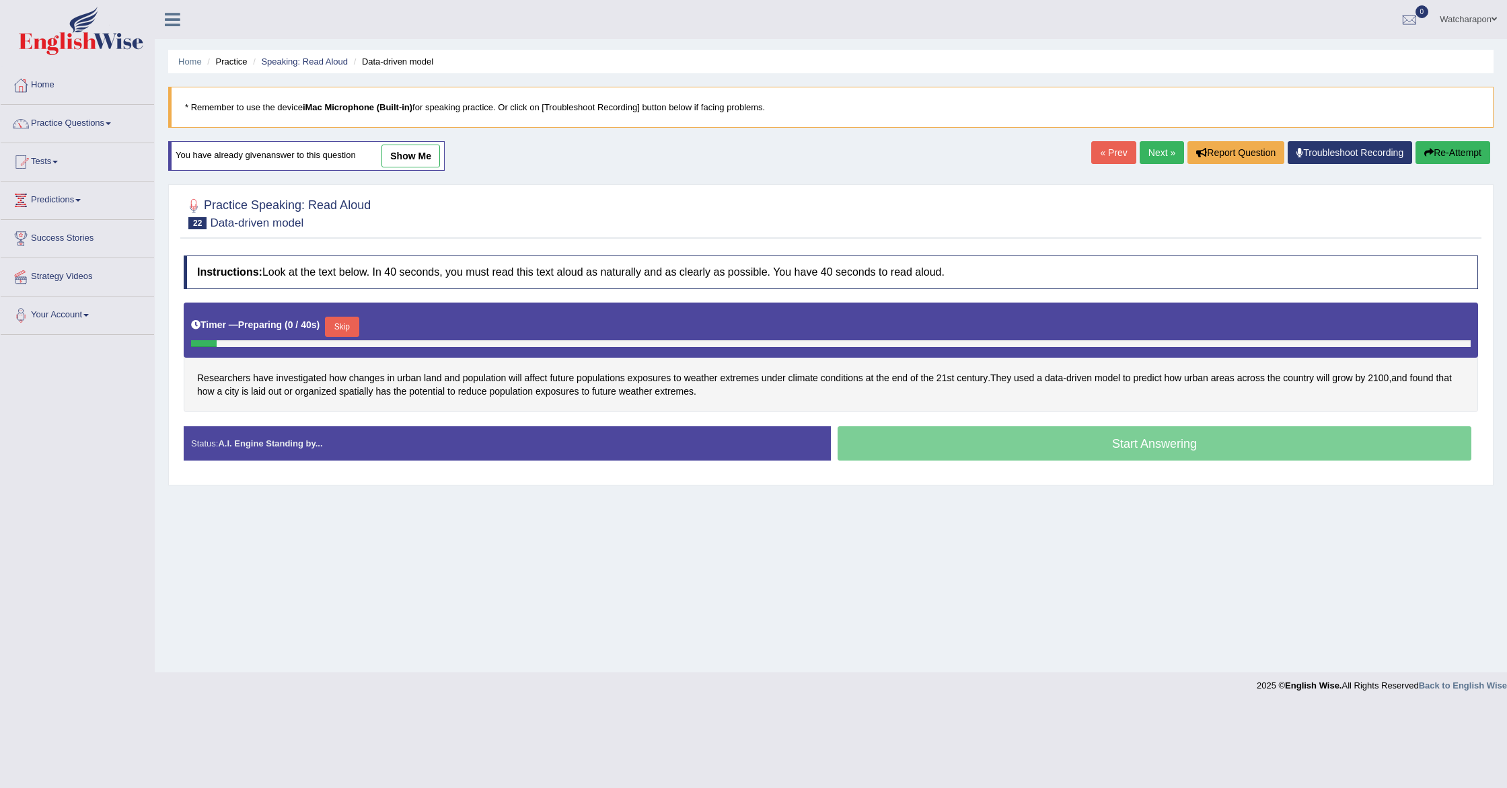
click at [350, 328] on button "Skip" at bounding box center [342, 327] width 34 height 20
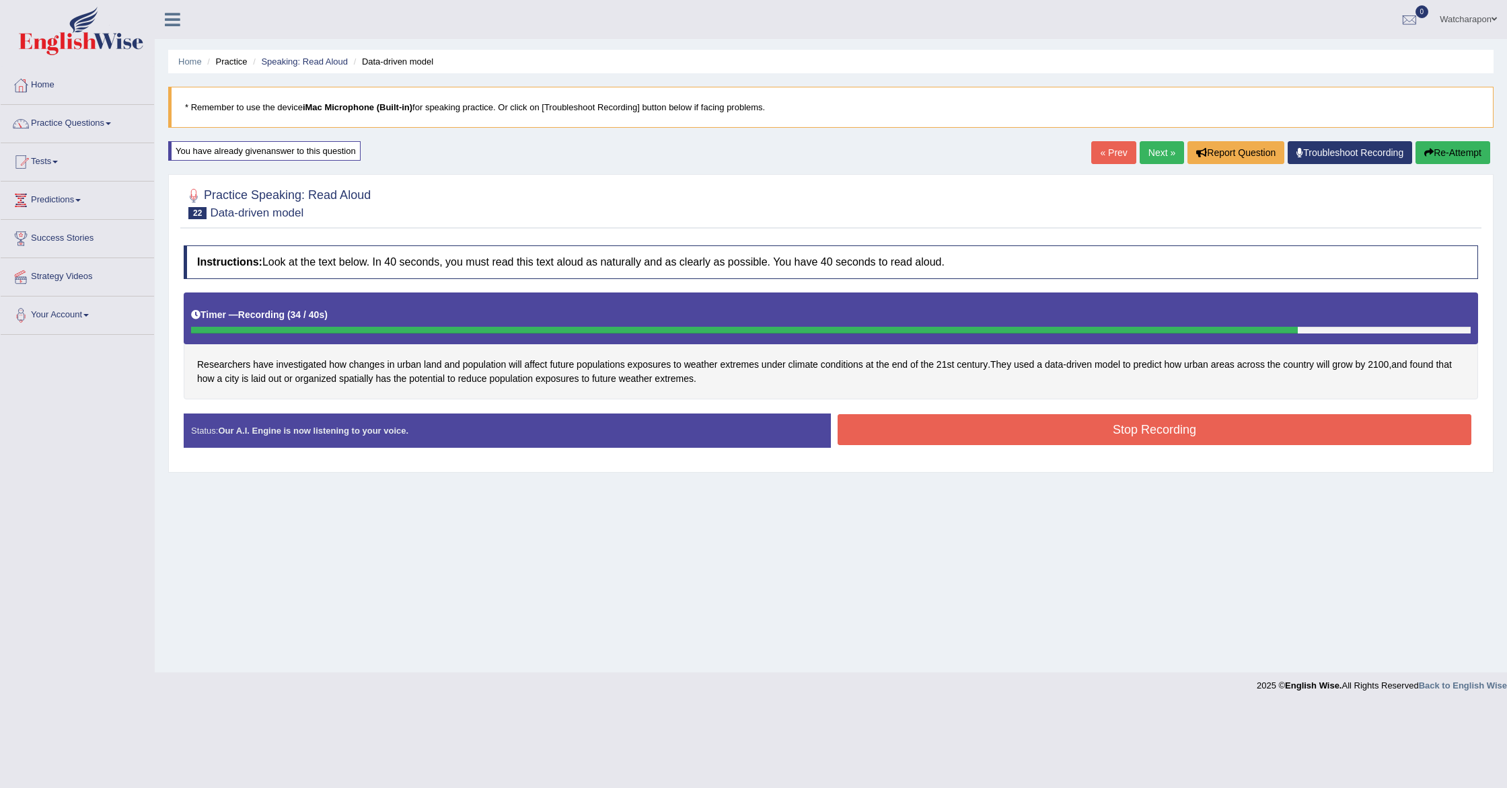
click at [1038, 439] on button "Stop Recording" at bounding box center [1155, 429] width 634 height 31
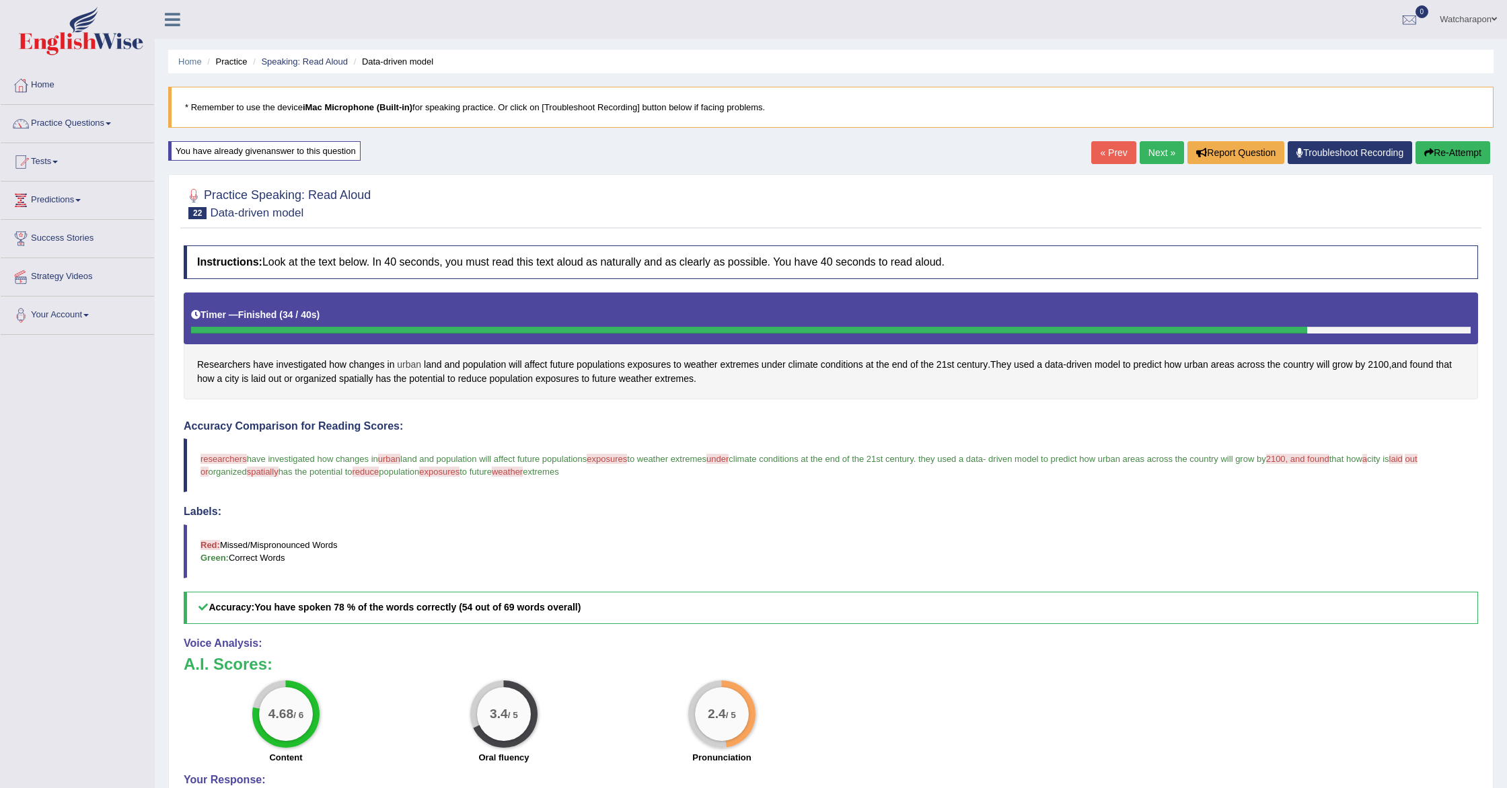
click at [413, 365] on span "urban" at bounding box center [409, 365] width 24 height 14
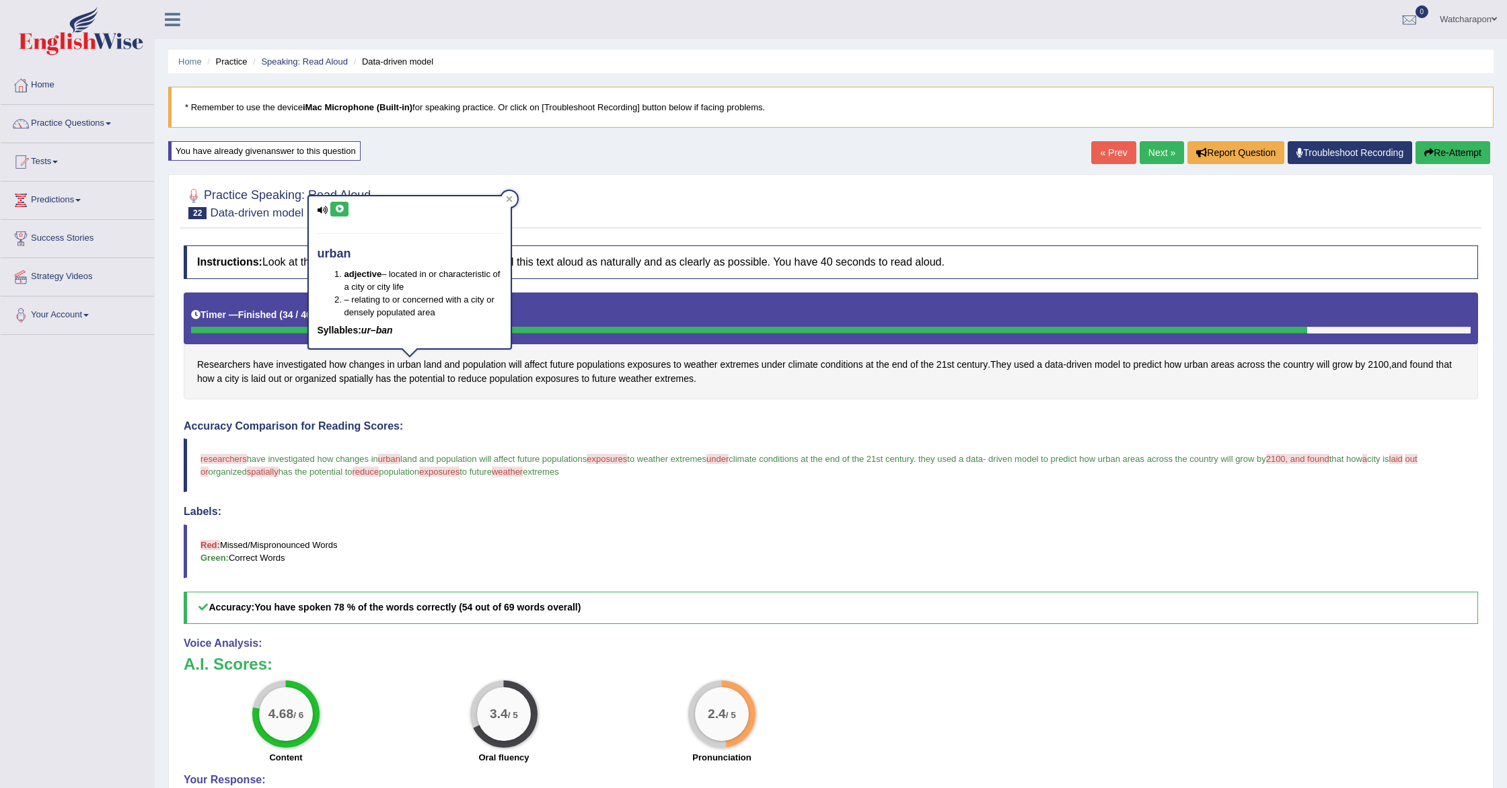
click at [341, 210] on icon at bounding box center [339, 209] width 10 height 8
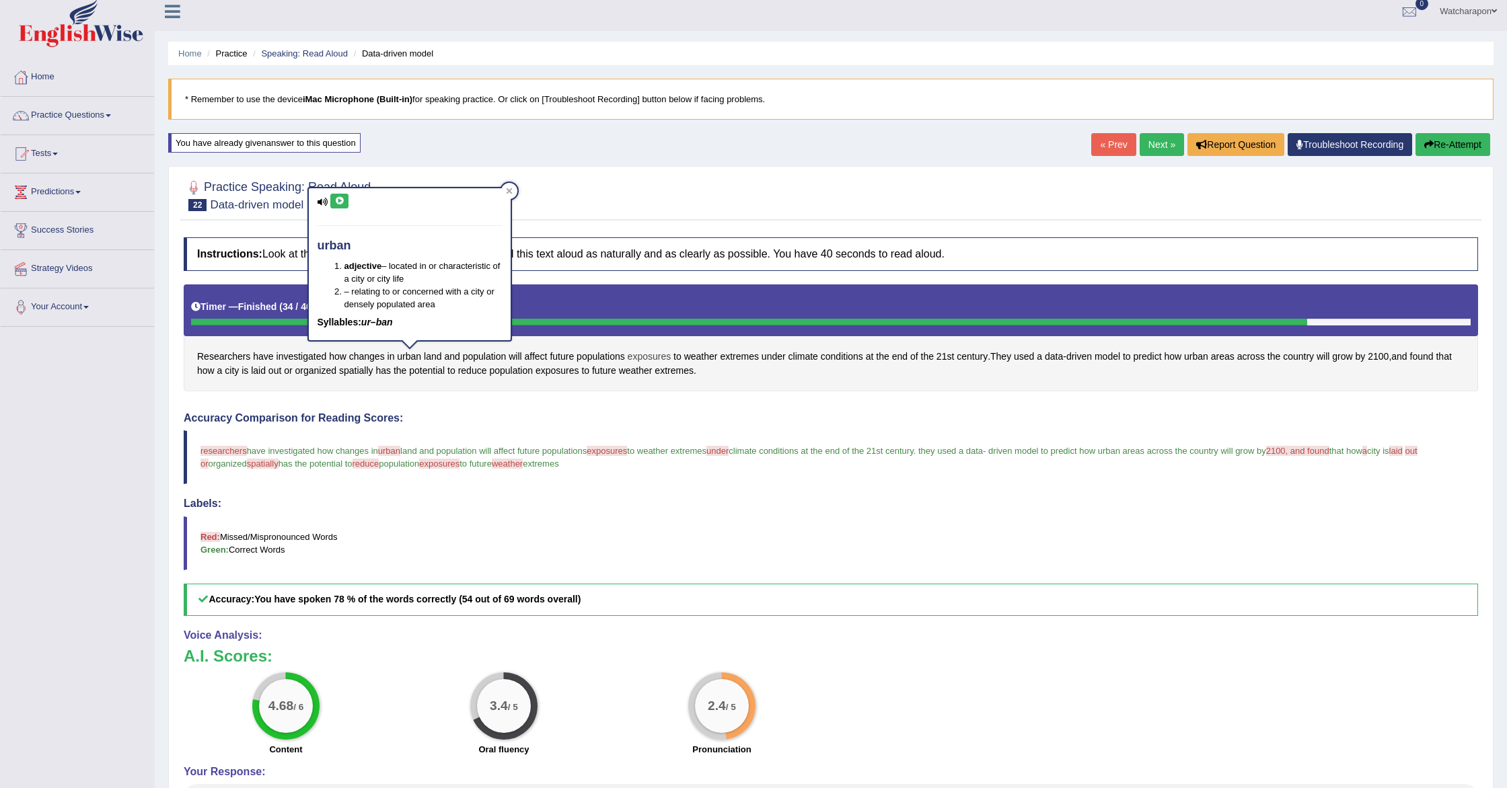
click at [647, 356] on span "exposures" at bounding box center [650, 357] width 44 height 14
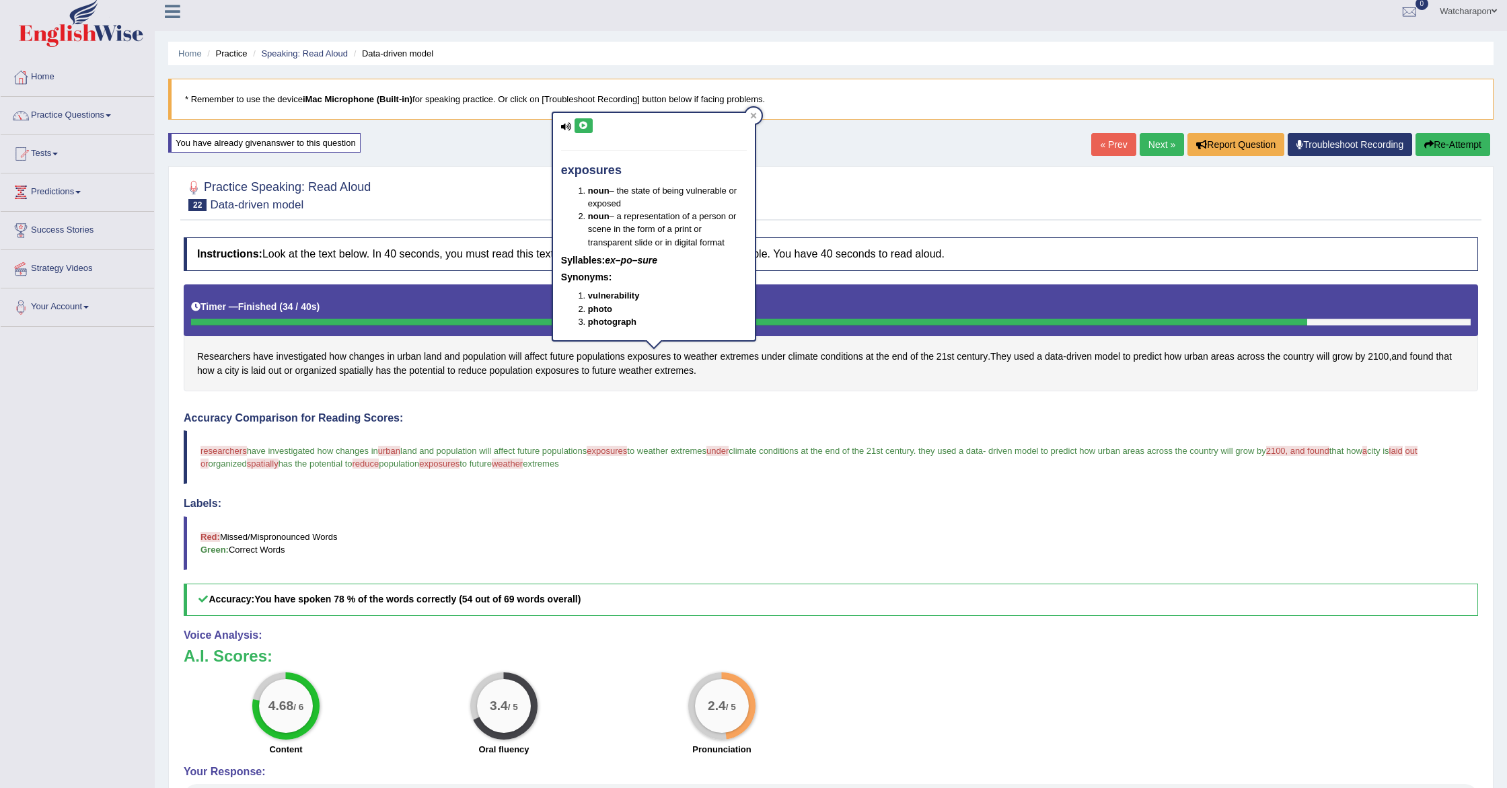
click at [588, 126] on button at bounding box center [584, 125] width 18 height 15
click at [1156, 146] on link "Next »" at bounding box center [1162, 144] width 44 height 23
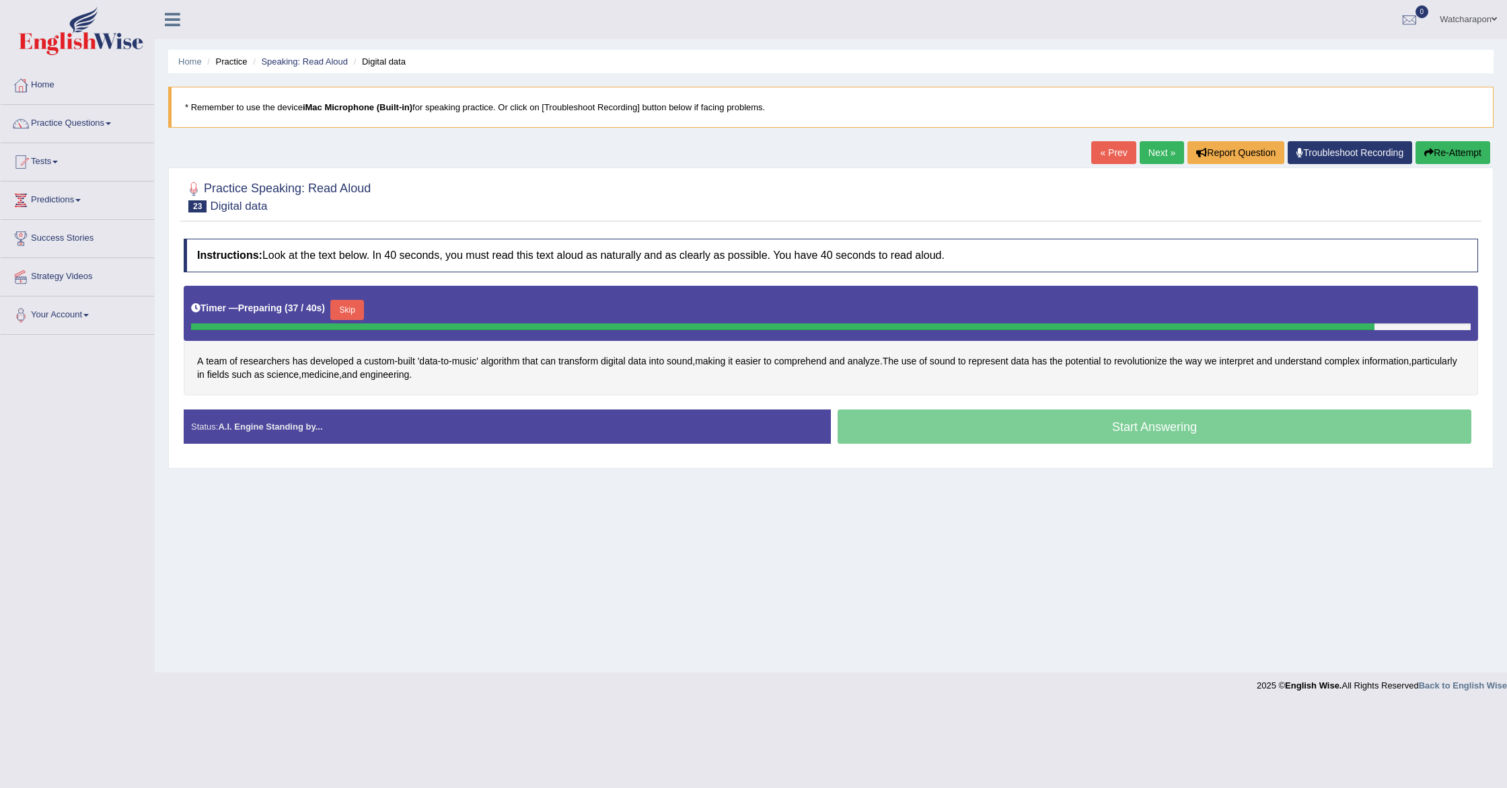
click at [353, 311] on button "Skip" at bounding box center [347, 310] width 34 height 20
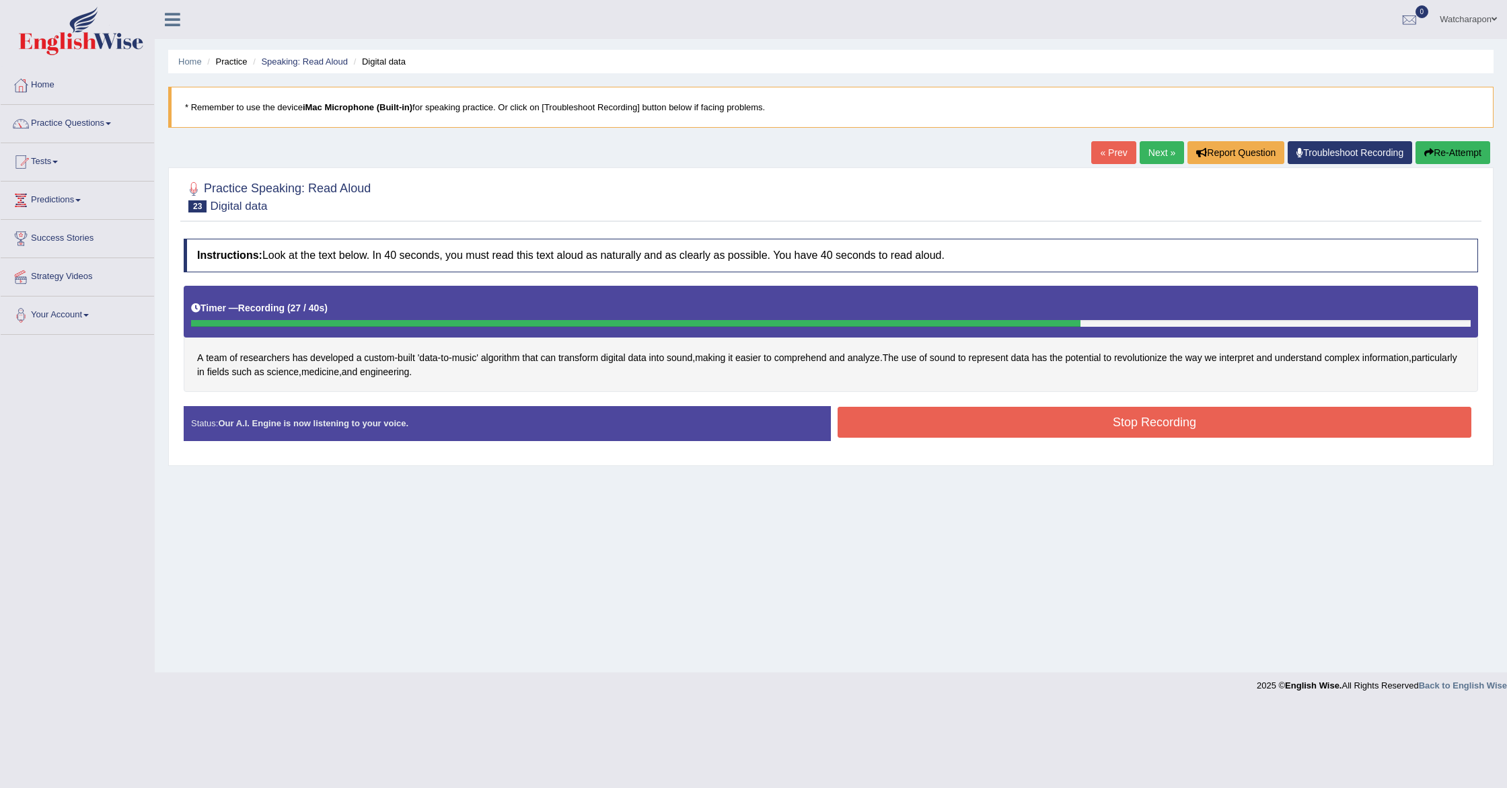
click at [938, 420] on button "Stop Recording" at bounding box center [1155, 422] width 634 height 31
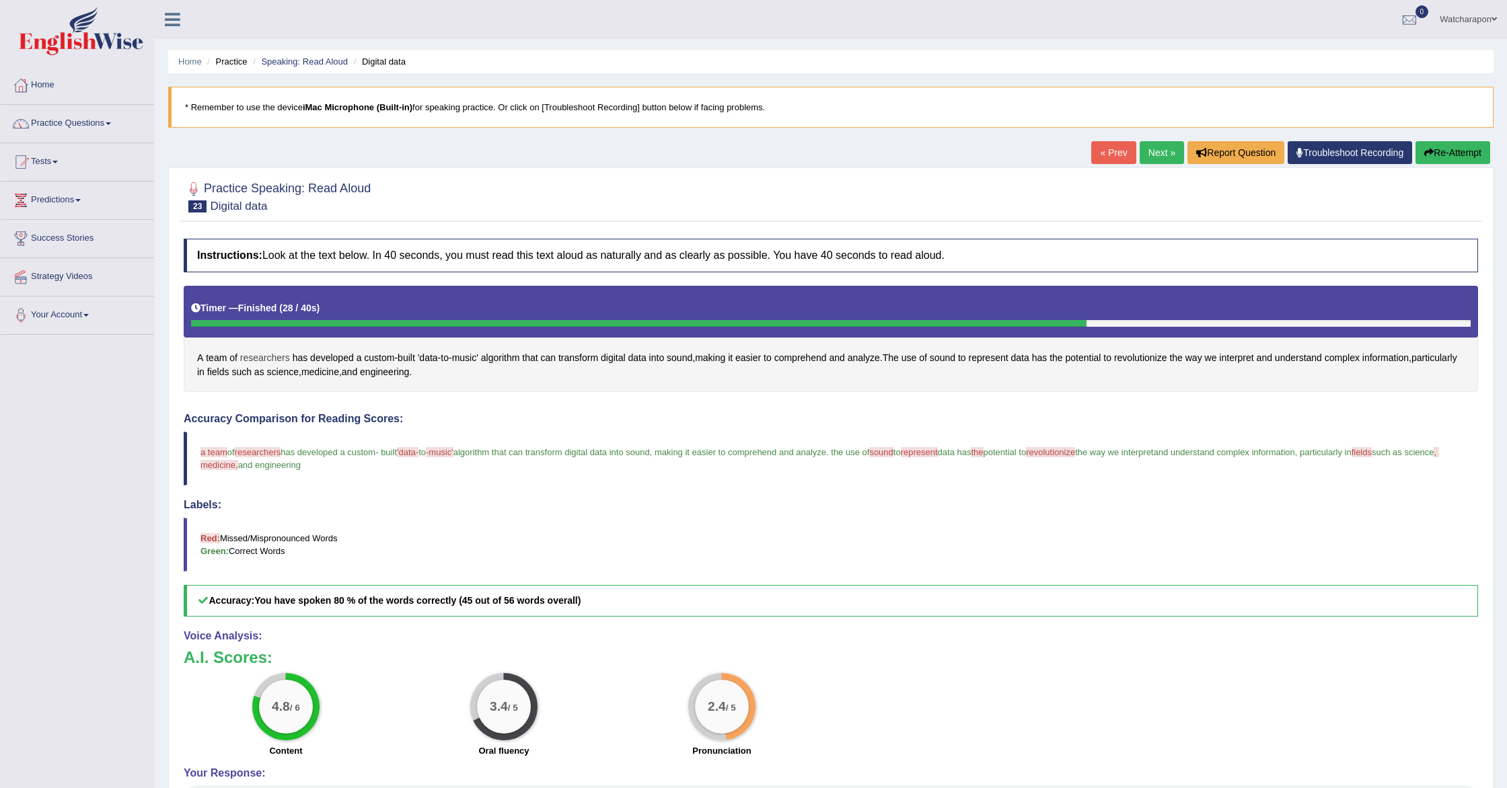
click at [260, 361] on span "researchers" at bounding box center [265, 358] width 50 height 14
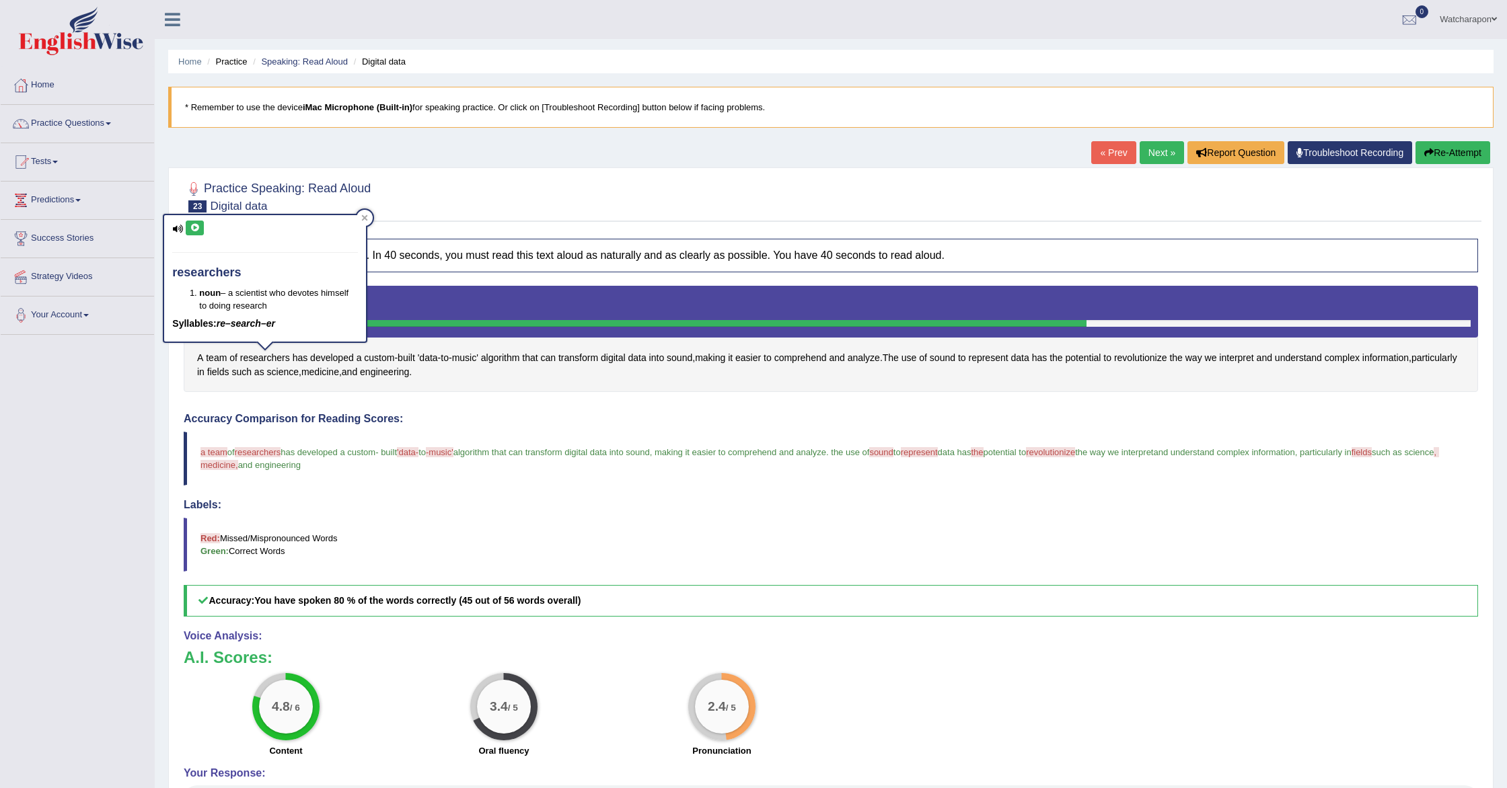
click at [197, 228] on icon at bounding box center [195, 228] width 10 height 8
click at [955, 360] on span "sound" at bounding box center [943, 358] width 26 height 14
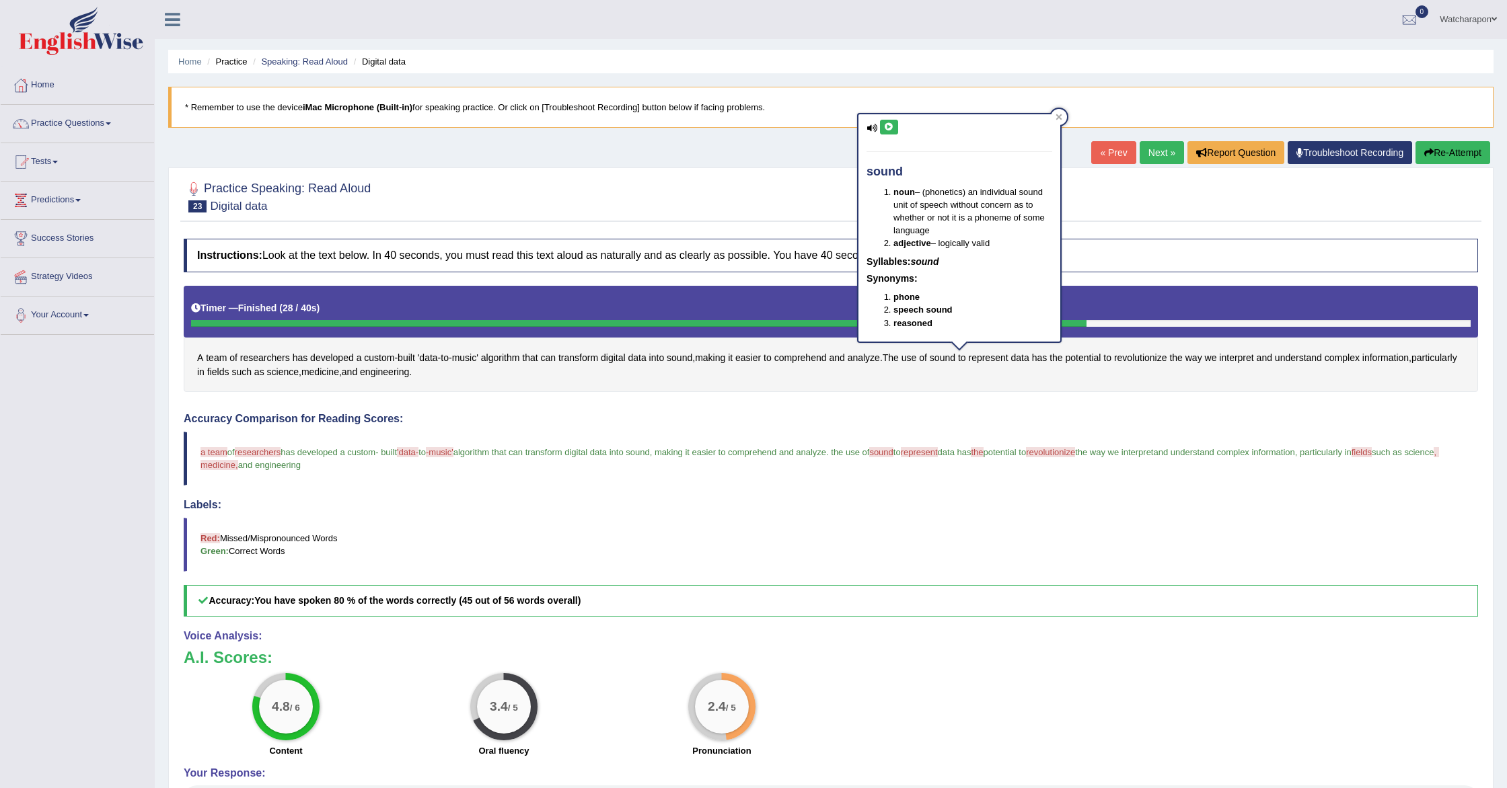
click at [894, 122] on button at bounding box center [889, 127] width 18 height 15
click at [1117, 369] on div "A team of researchers has developed a custom - built 'data - to - music' algori…" at bounding box center [831, 339] width 1294 height 107
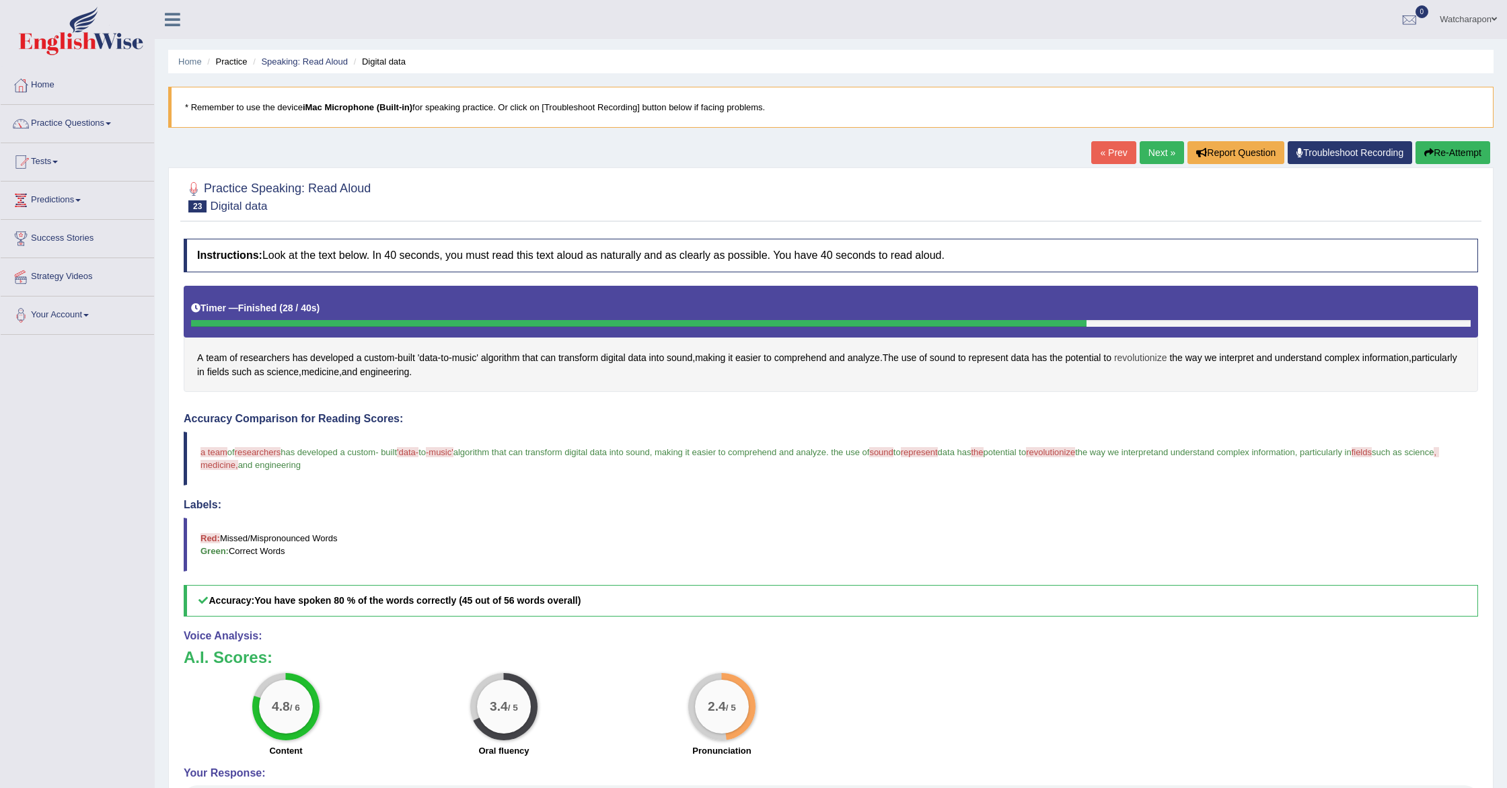
click at [1148, 357] on span "revolutionize" at bounding box center [1140, 358] width 53 height 14
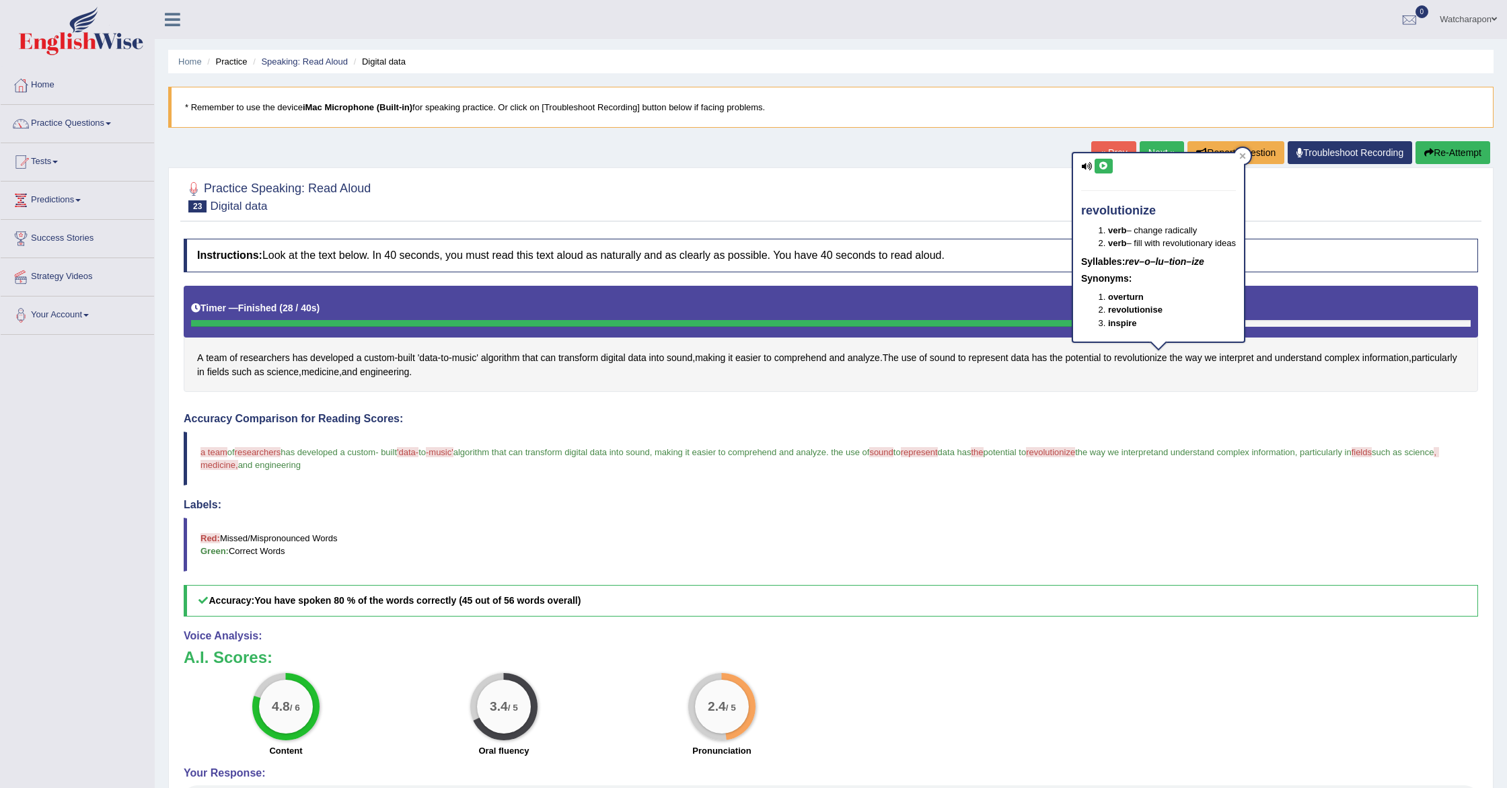
click at [1102, 161] on button at bounding box center [1104, 166] width 18 height 15
click at [1108, 162] on icon at bounding box center [1104, 166] width 10 height 8
click at [1461, 153] on button "Re-Attempt" at bounding box center [1452, 152] width 75 height 23
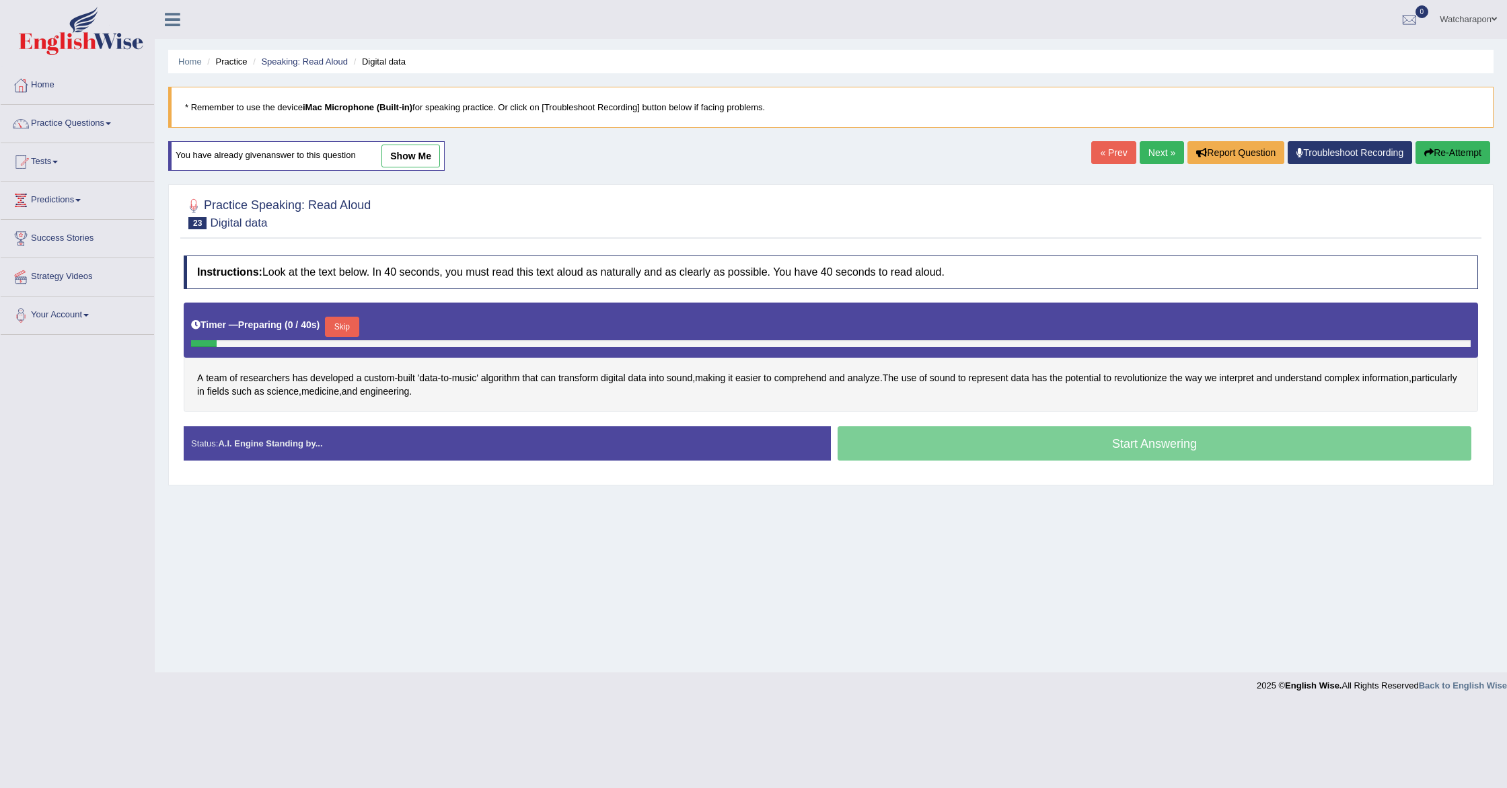
click at [341, 323] on button "Skip" at bounding box center [342, 327] width 34 height 20
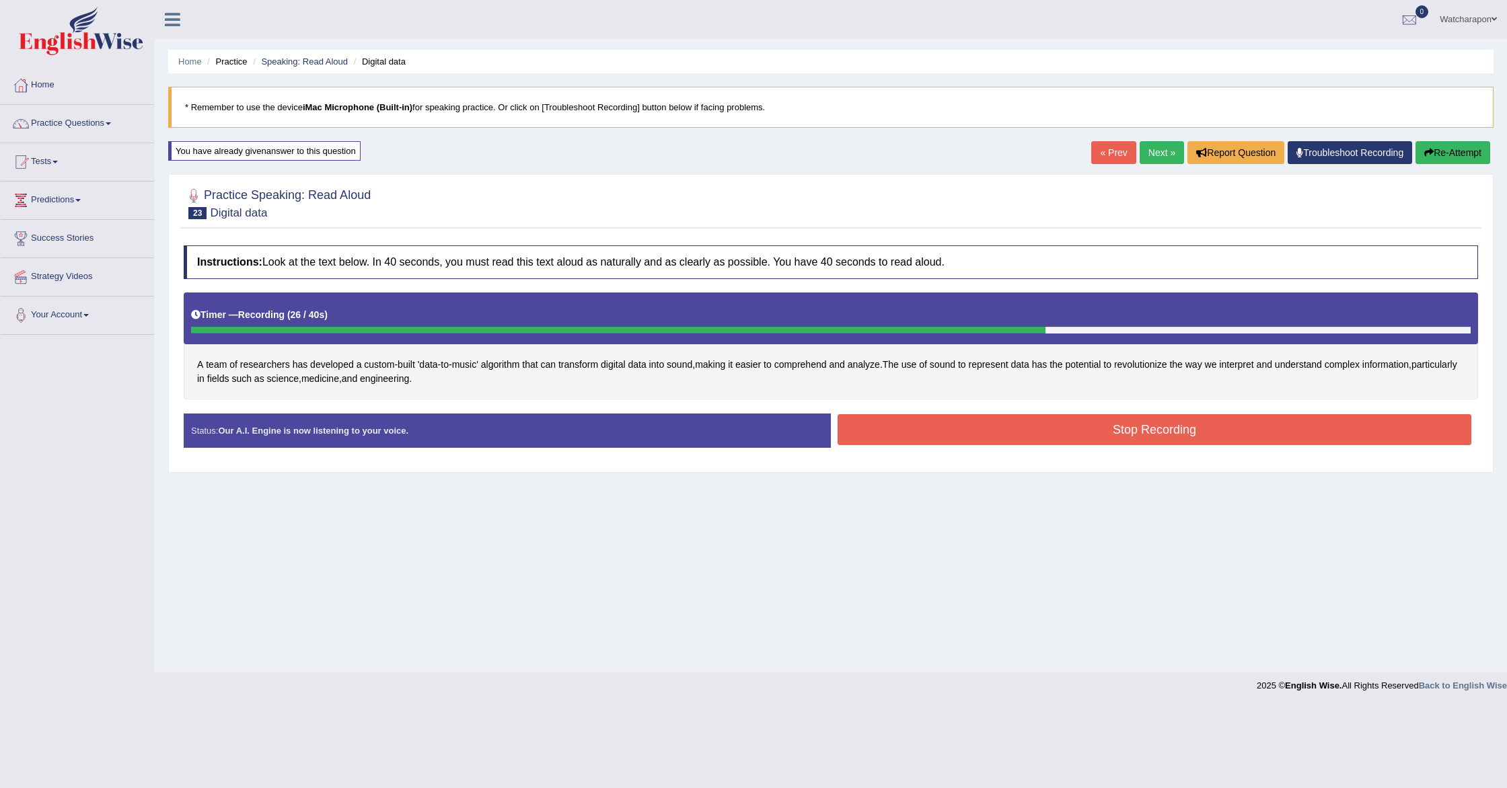
click at [903, 424] on button "Stop Recording" at bounding box center [1155, 429] width 634 height 31
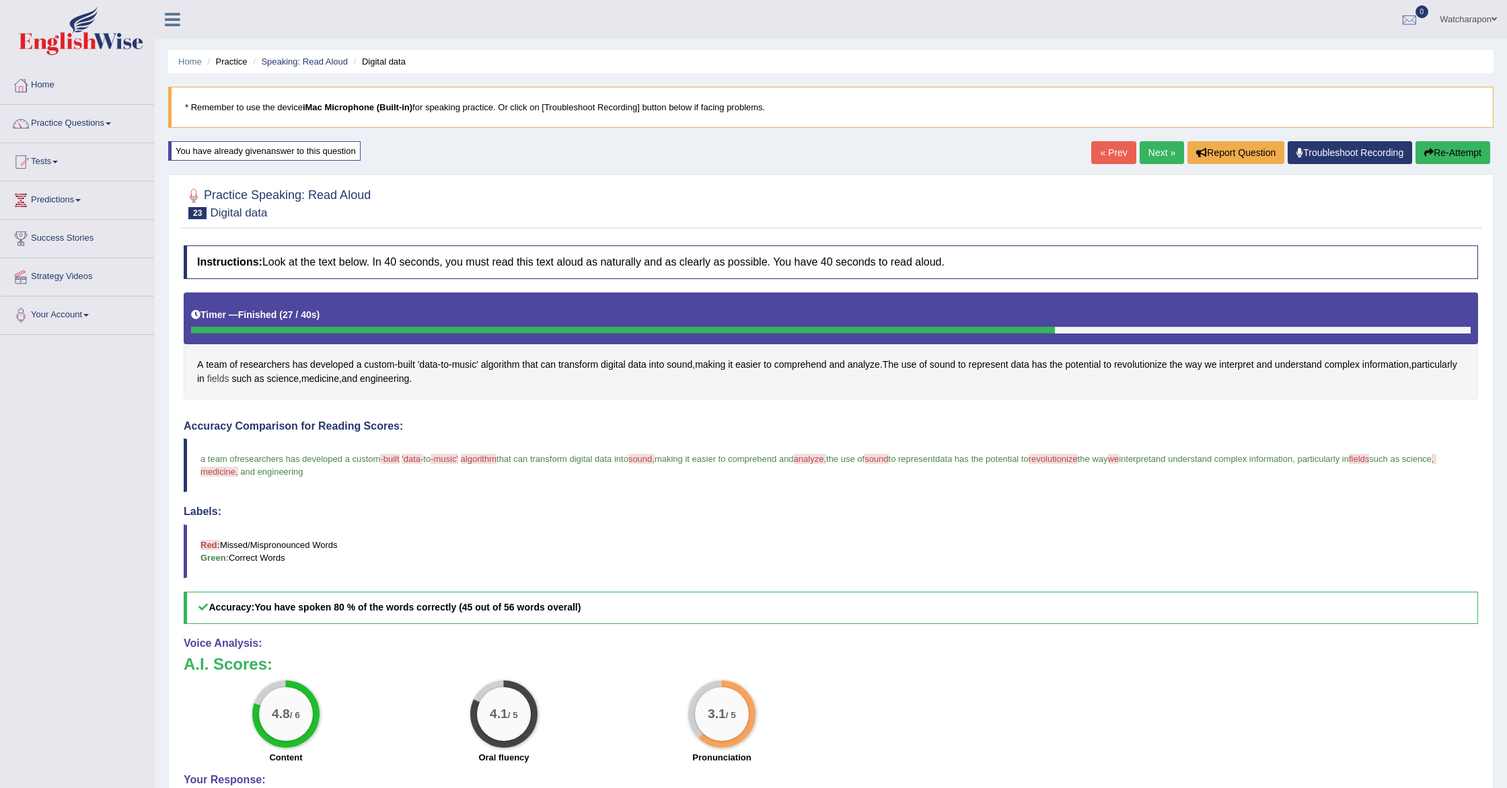
click at [229, 379] on span "fields" at bounding box center [218, 379] width 22 height 14
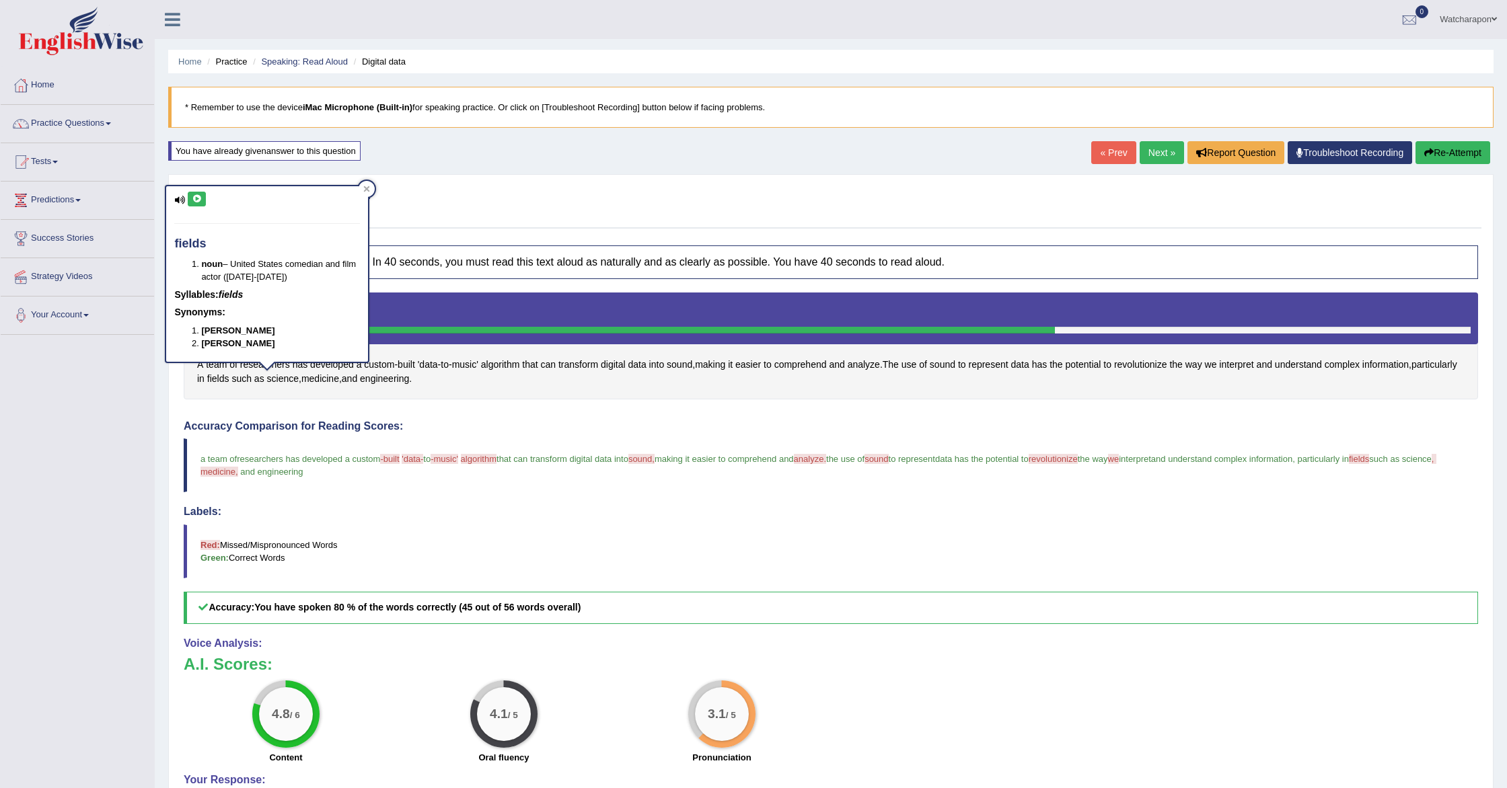
click at [196, 196] on icon at bounding box center [197, 199] width 10 height 8
click at [1146, 153] on link "Next »" at bounding box center [1162, 152] width 44 height 23
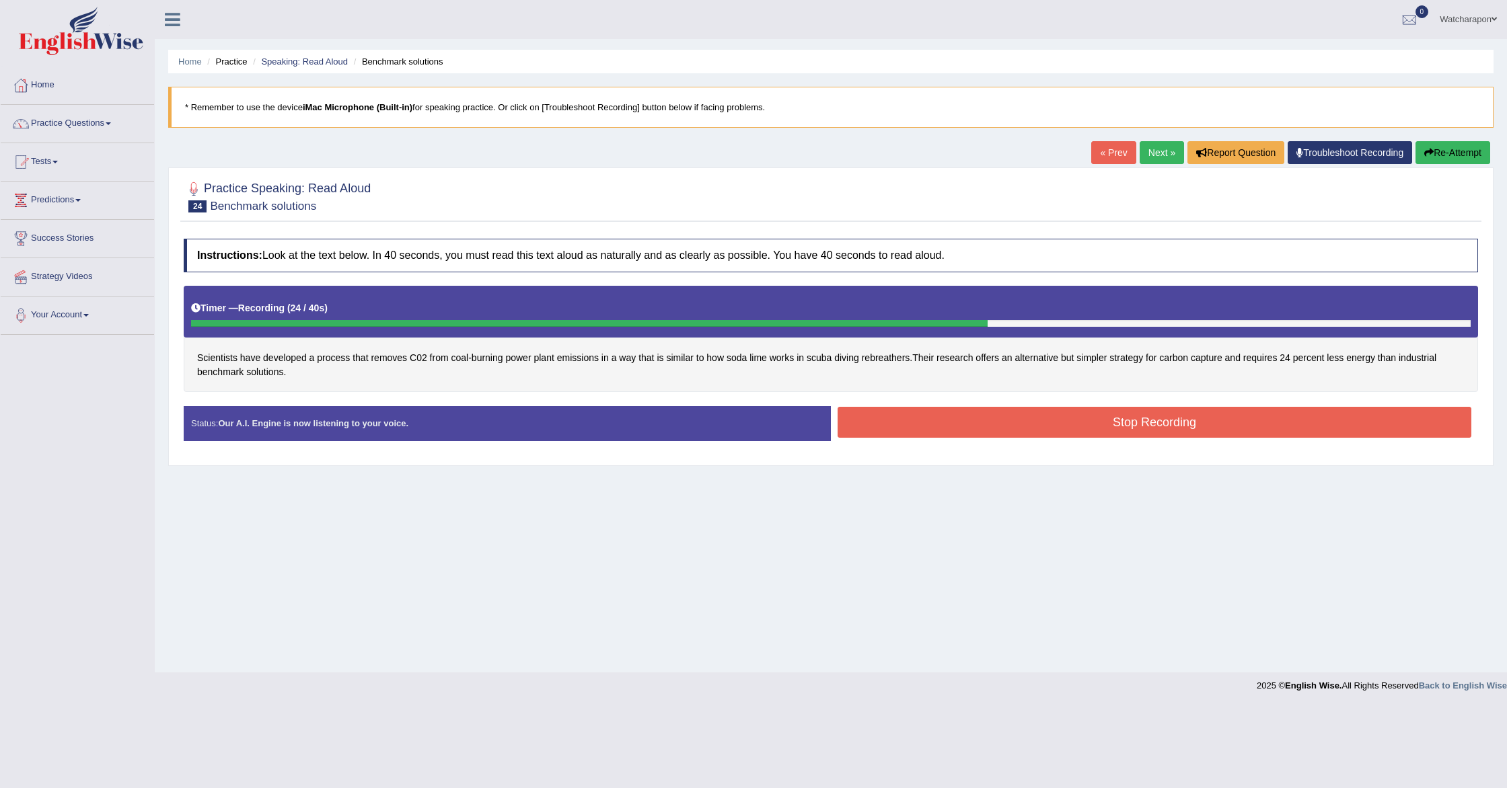
click at [894, 420] on button "Stop Recording" at bounding box center [1155, 422] width 634 height 31
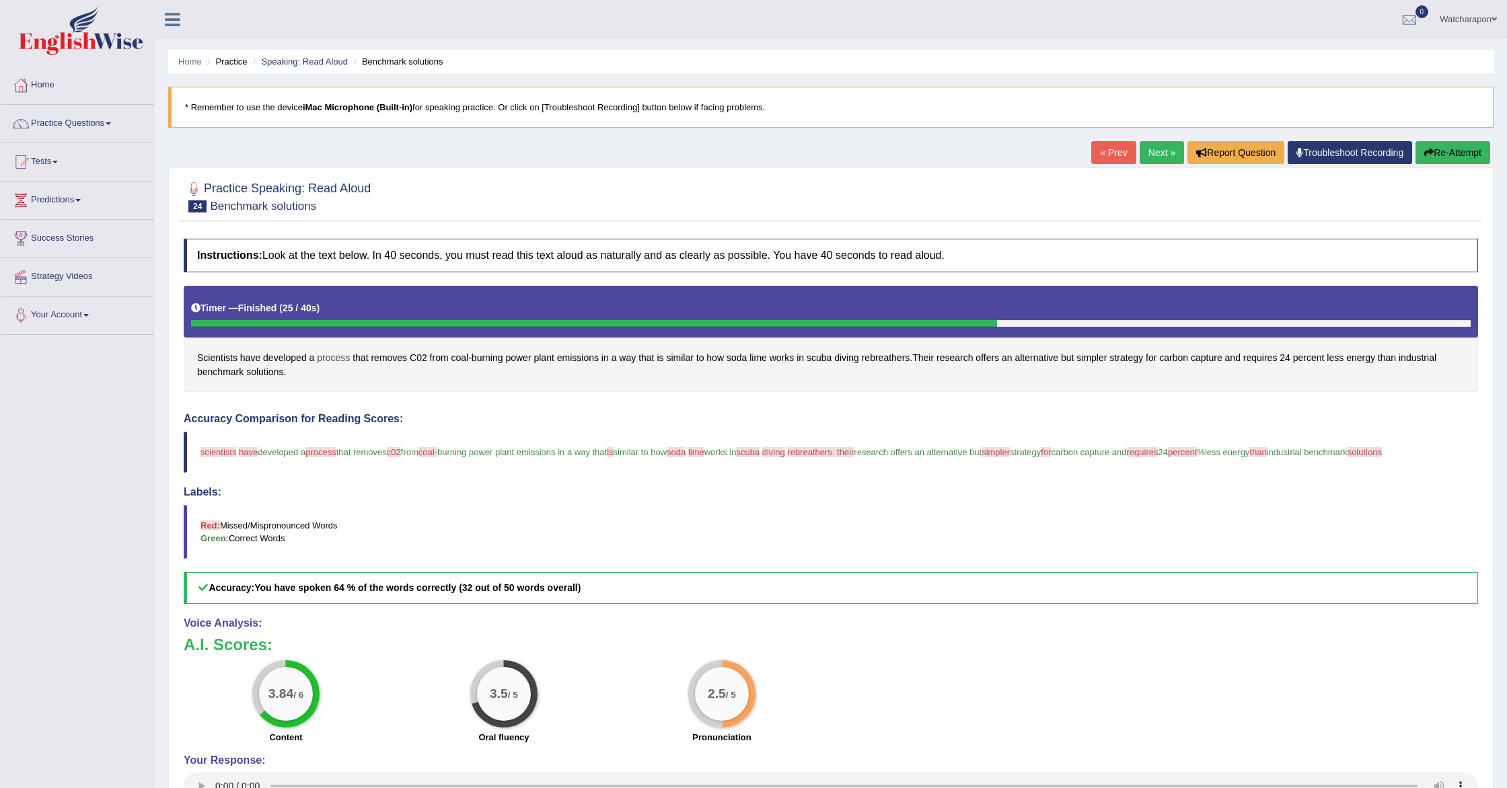
click at [332, 358] on span "process" at bounding box center [333, 358] width 33 height 14
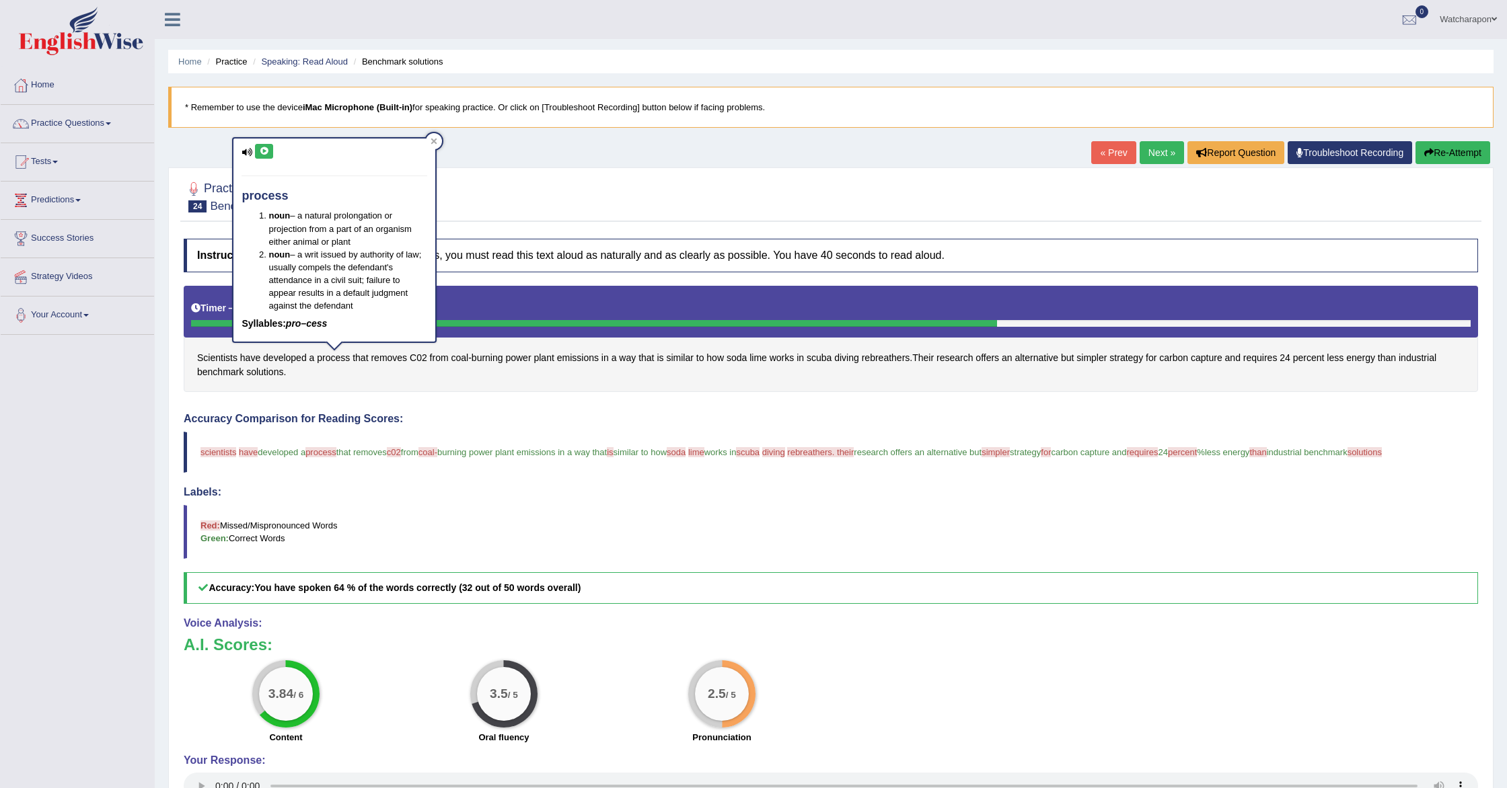
click at [264, 155] on icon at bounding box center [264, 151] width 10 height 8
click at [747, 358] on span "soda" at bounding box center [737, 358] width 20 height 14
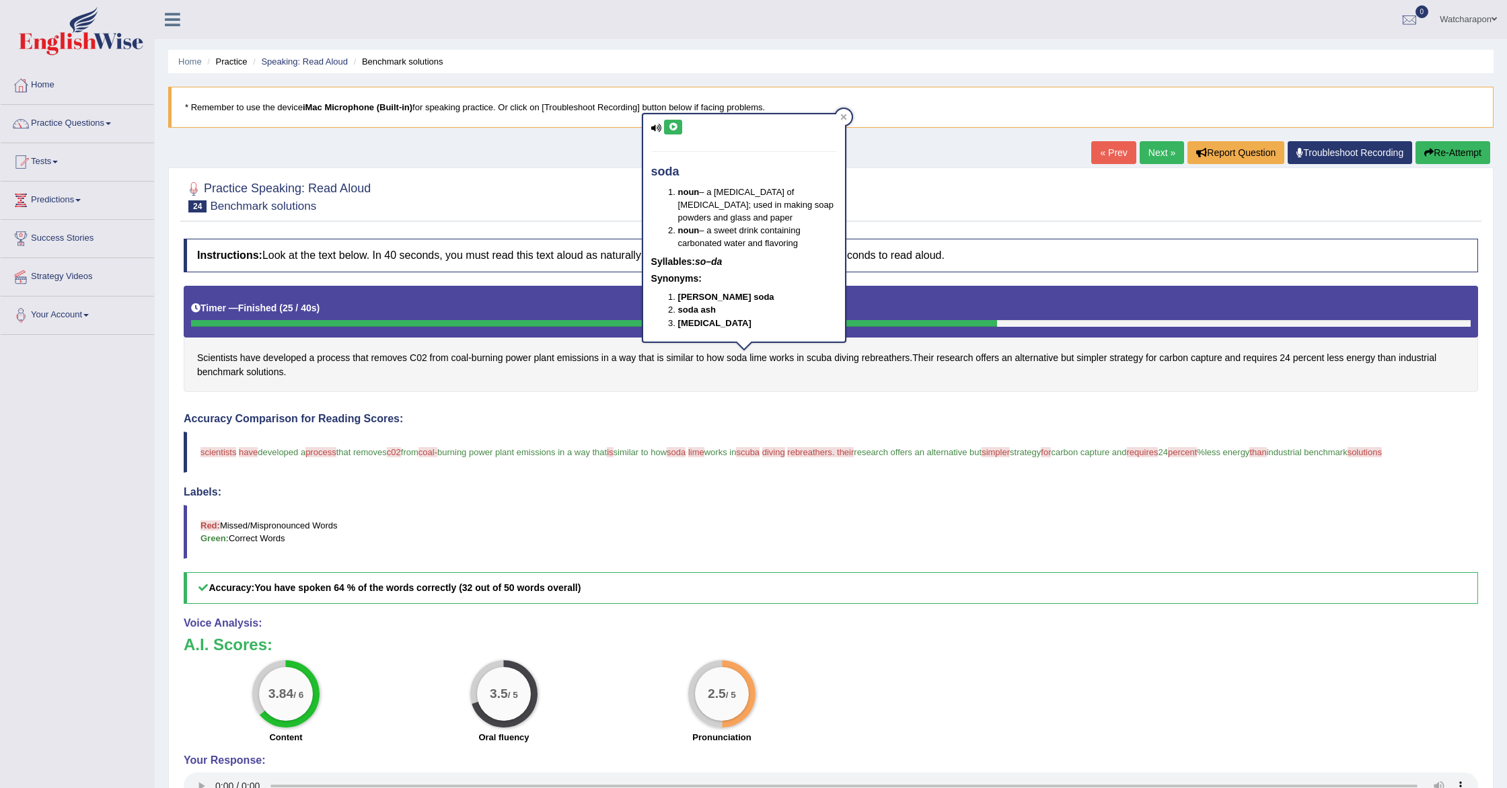
click at [673, 126] on icon at bounding box center [673, 127] width 10 height 8
click at [464, 359] on span "coal" at bounding box center [459, 358] width 17 height 14
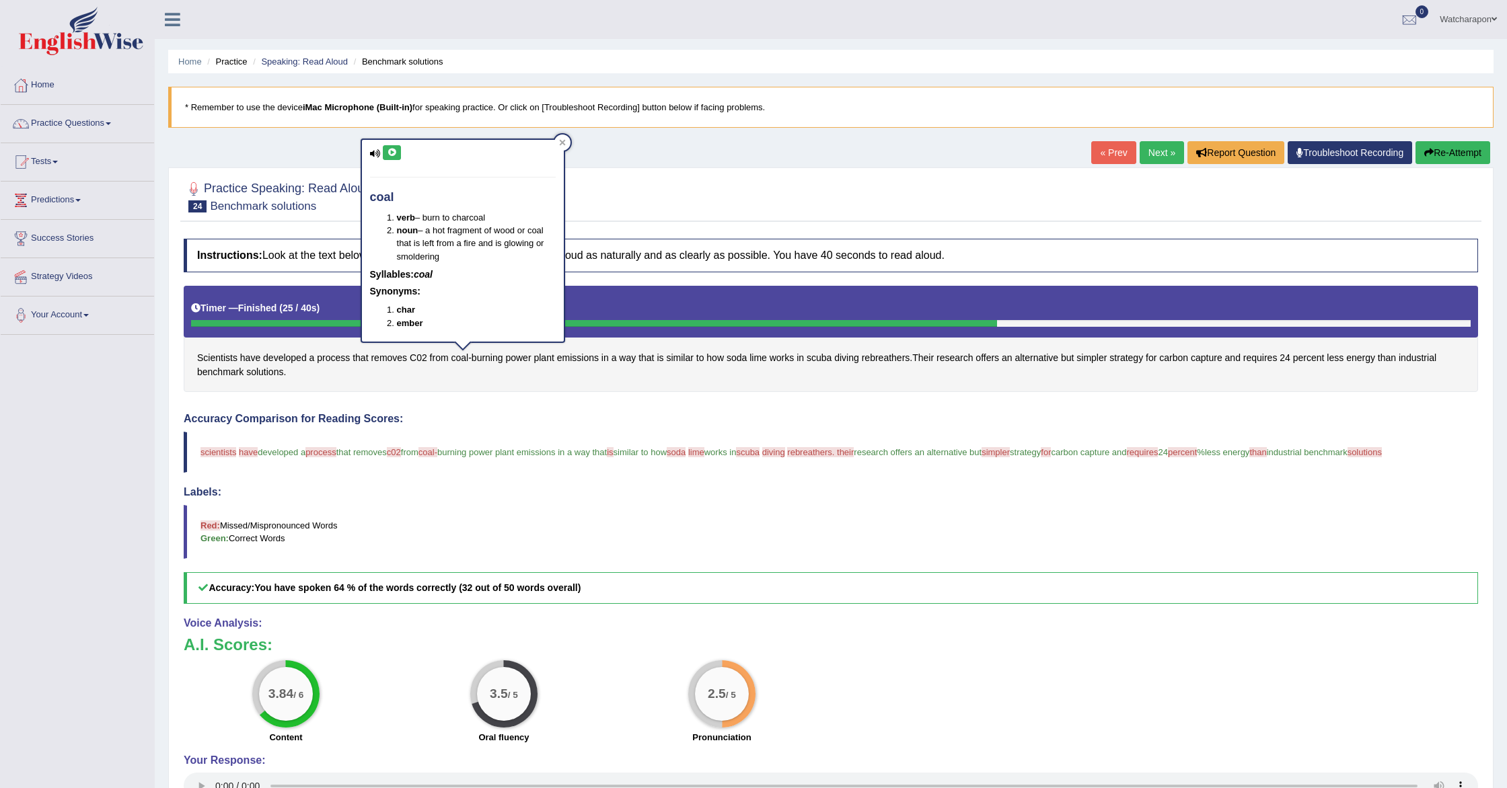
click at [395, 150] on icon at bounding box center [392, 153] width 10 height 8
click at [854, 453] on span "rebreathers. their" at bounding box center [820, 452] width 67 height 10
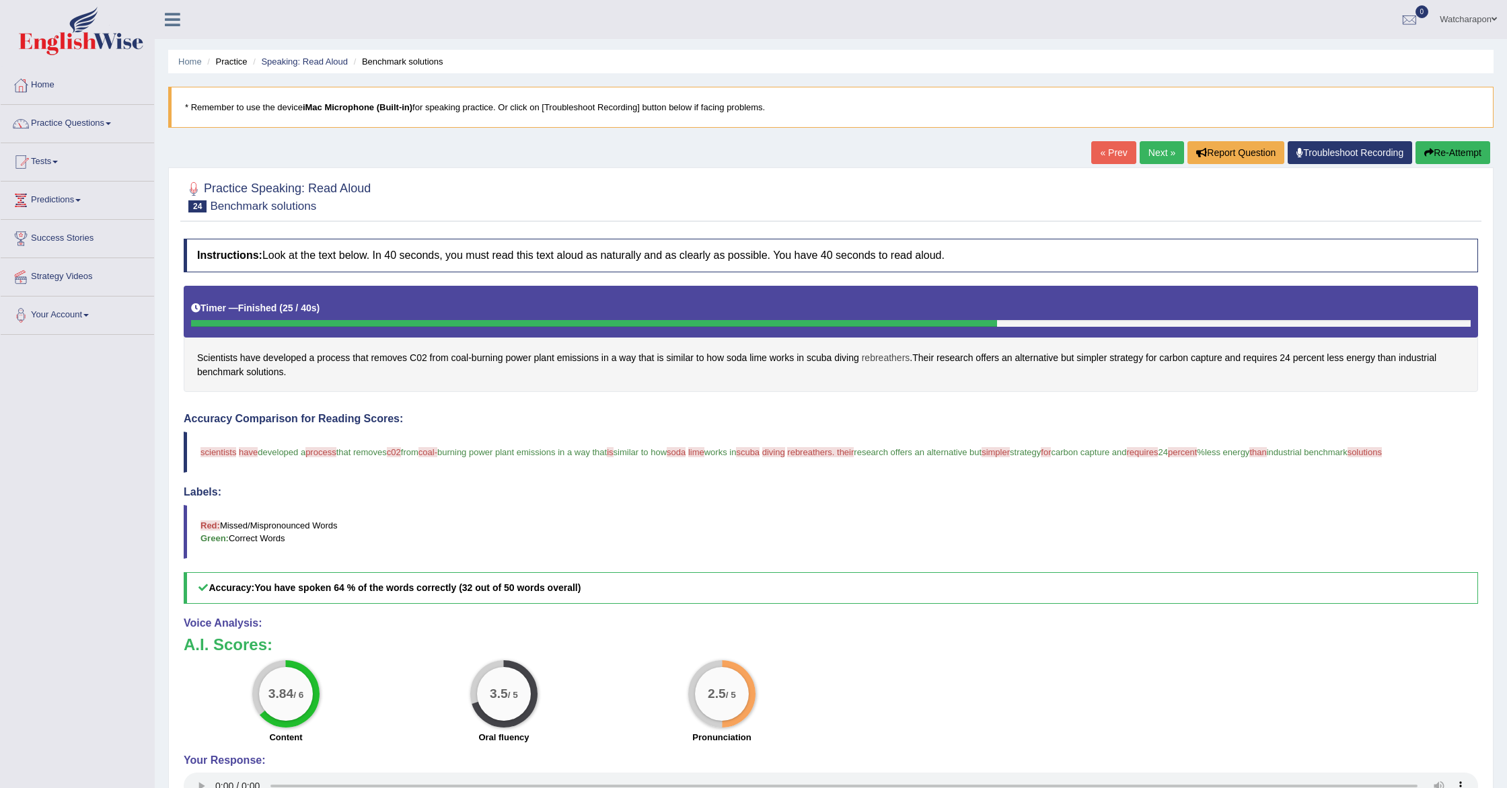
click at [905, 357] on span "rebreathers" at bounding box center [886, 358] width 48 height 14
click at [877, 246] on icon at bounding box center [876, 250] width 10 height 8
click at [880, 246] on icon at bounding box center [876, 250] width 10 height 8
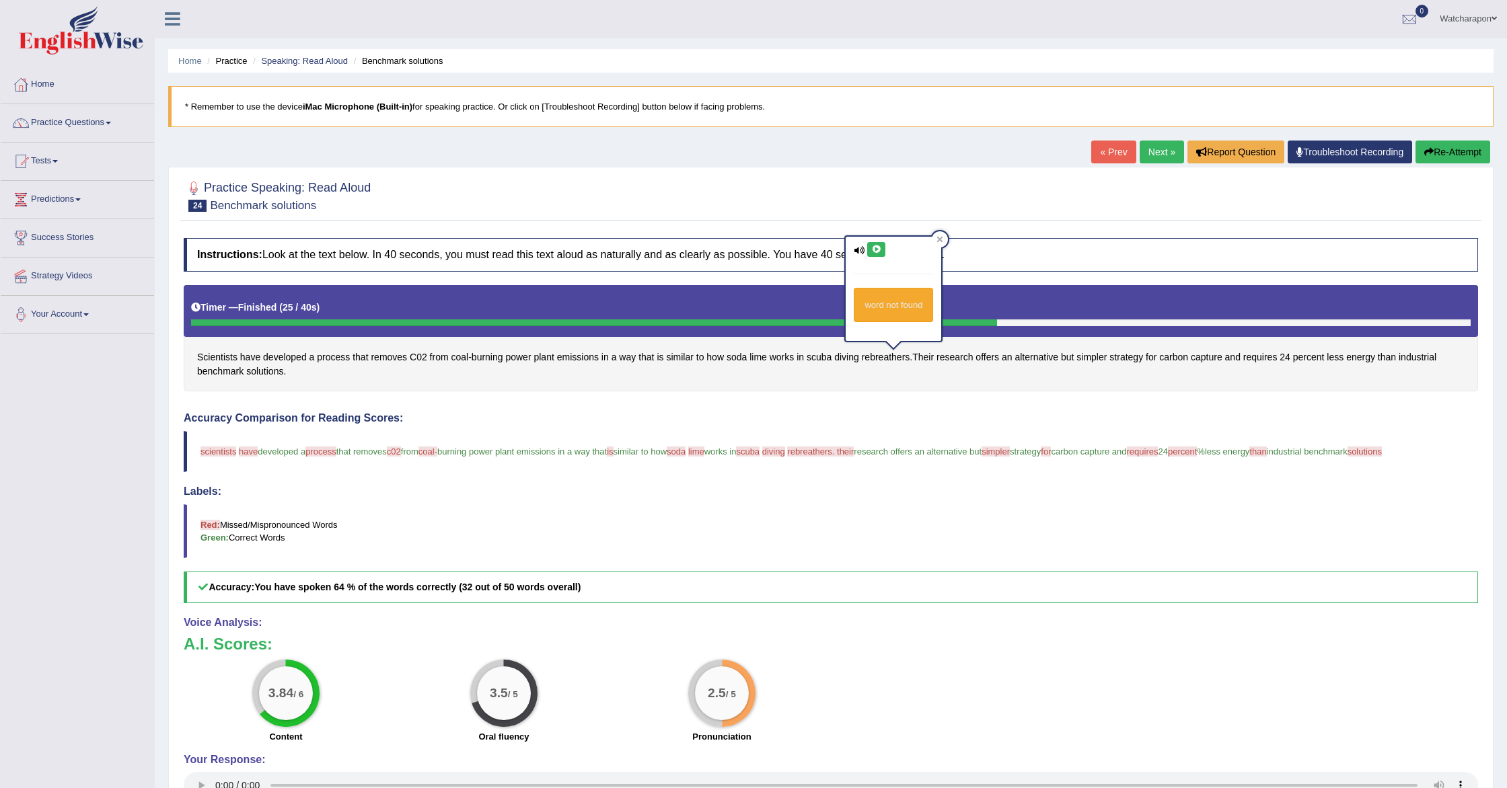
click at [880, 246] on icon at bounding box center [876, 250] width 10 height 8
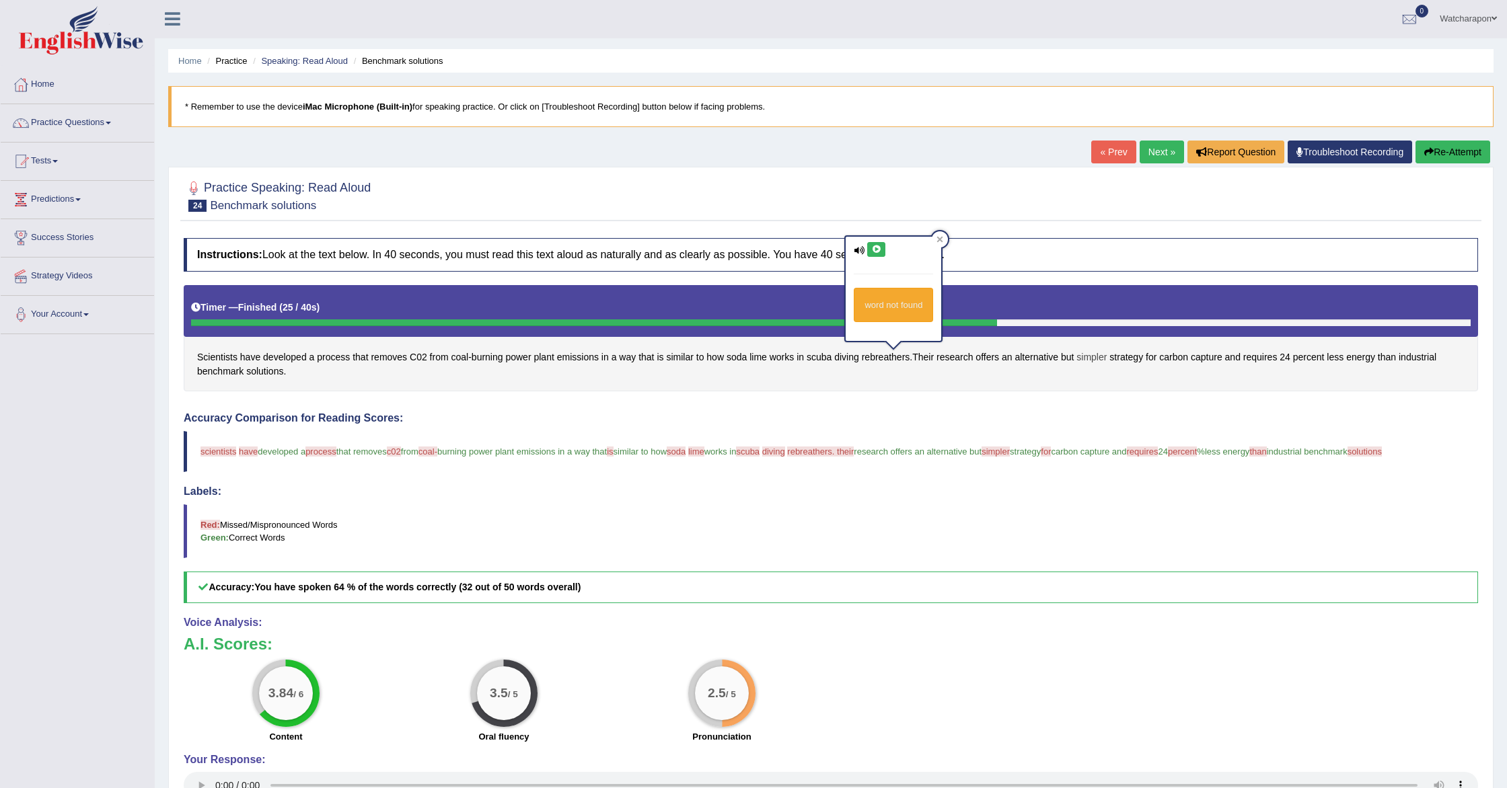
click at [1098, 355] on span "simpler" at bounding box center [1091, 358] width 30 height 14
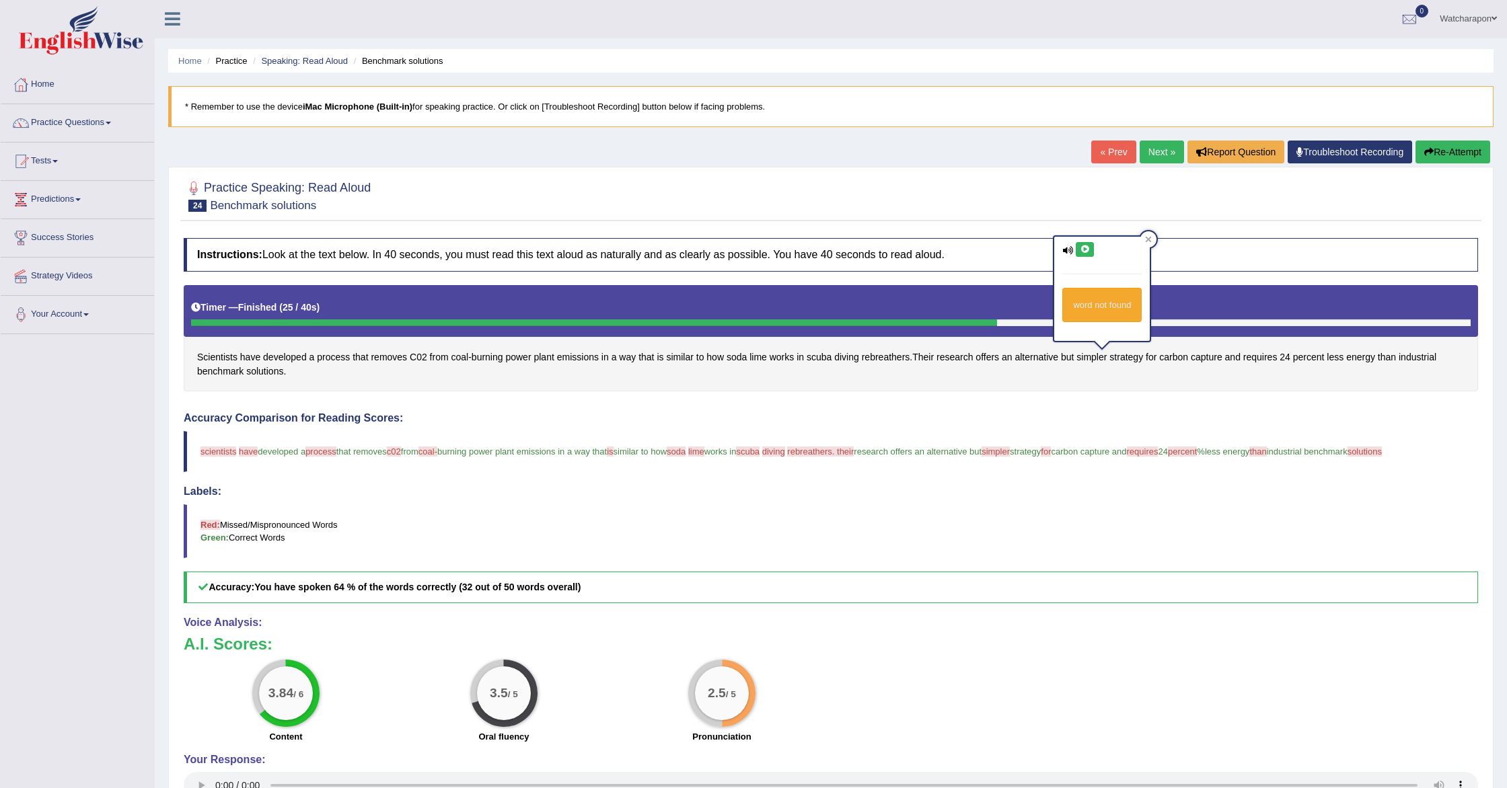
click at [1084, 246] on icon at bounding box center [1085, 250] width 10 height 8
click at [1269, 355] on span "requires" at bounding box center [1260, 358] width 34 height 14
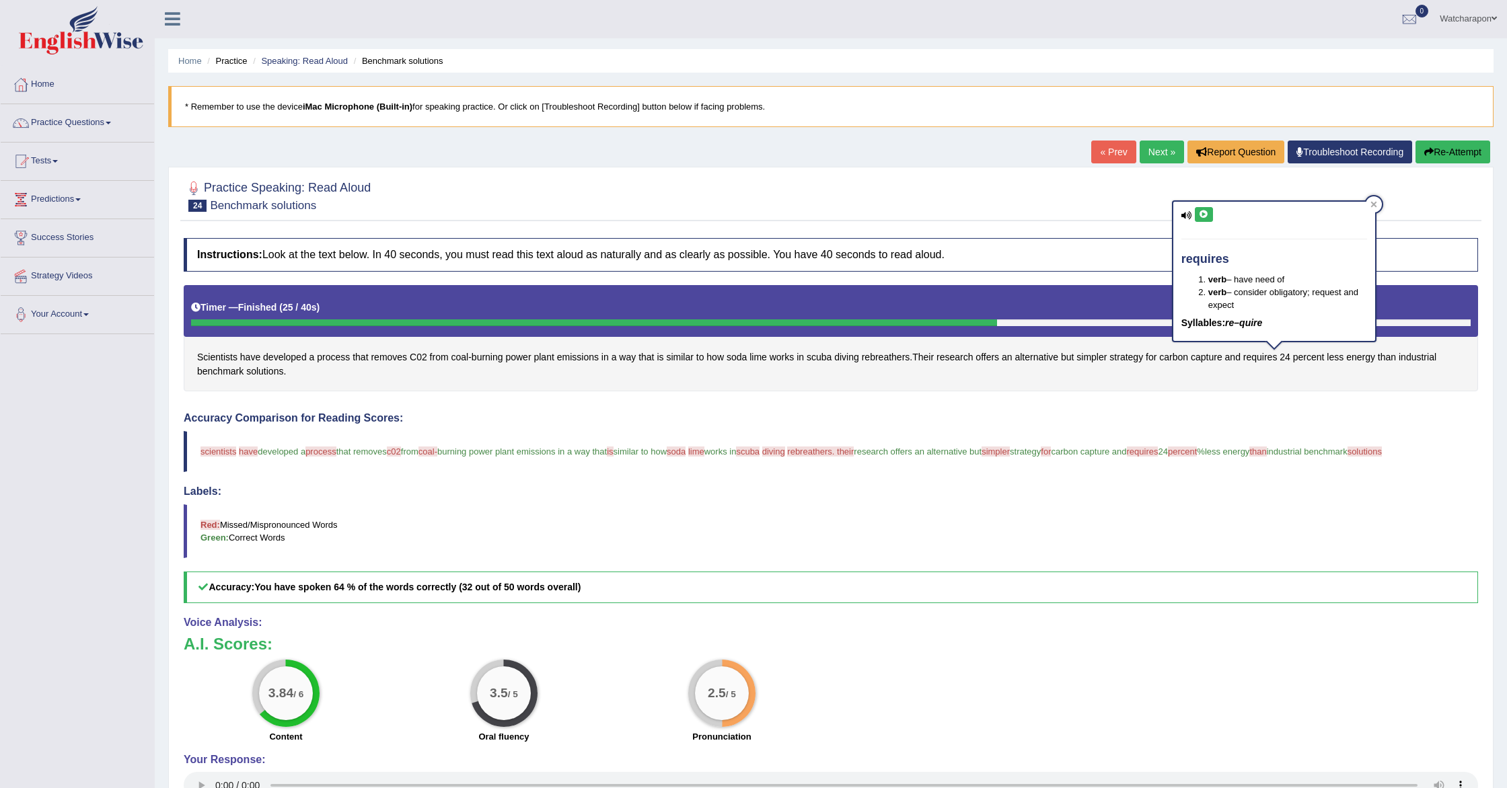
click at [1201, 215] on icon at bounding box center [1204, 215] width 10 height 8
click at [1377, 205] on div at bounding box center [1374, 204] width 16 height 16
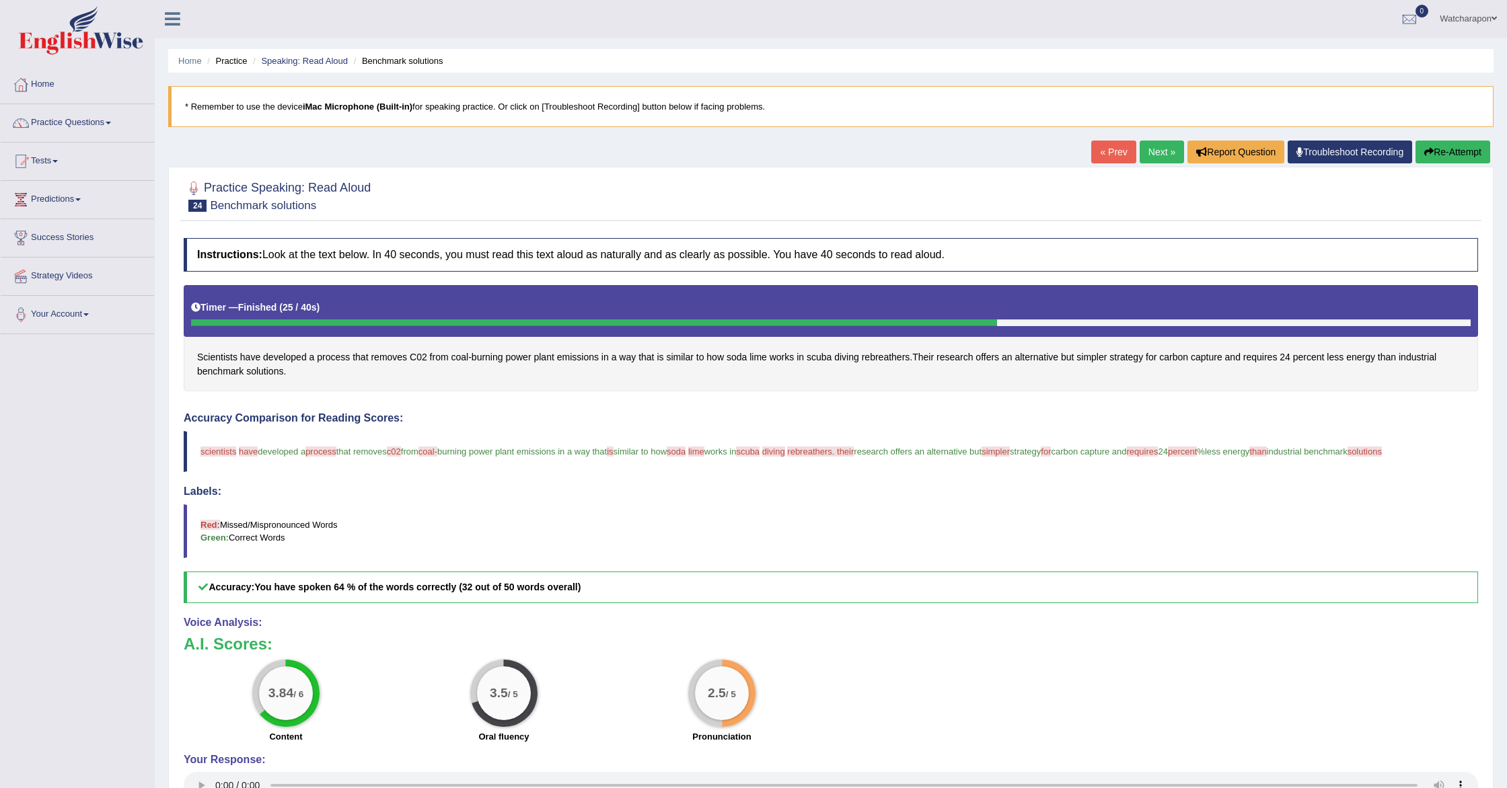
click at [1438, 143] on button "Re-Attempt" at bounding box center [1452, 152] width 75 height 23
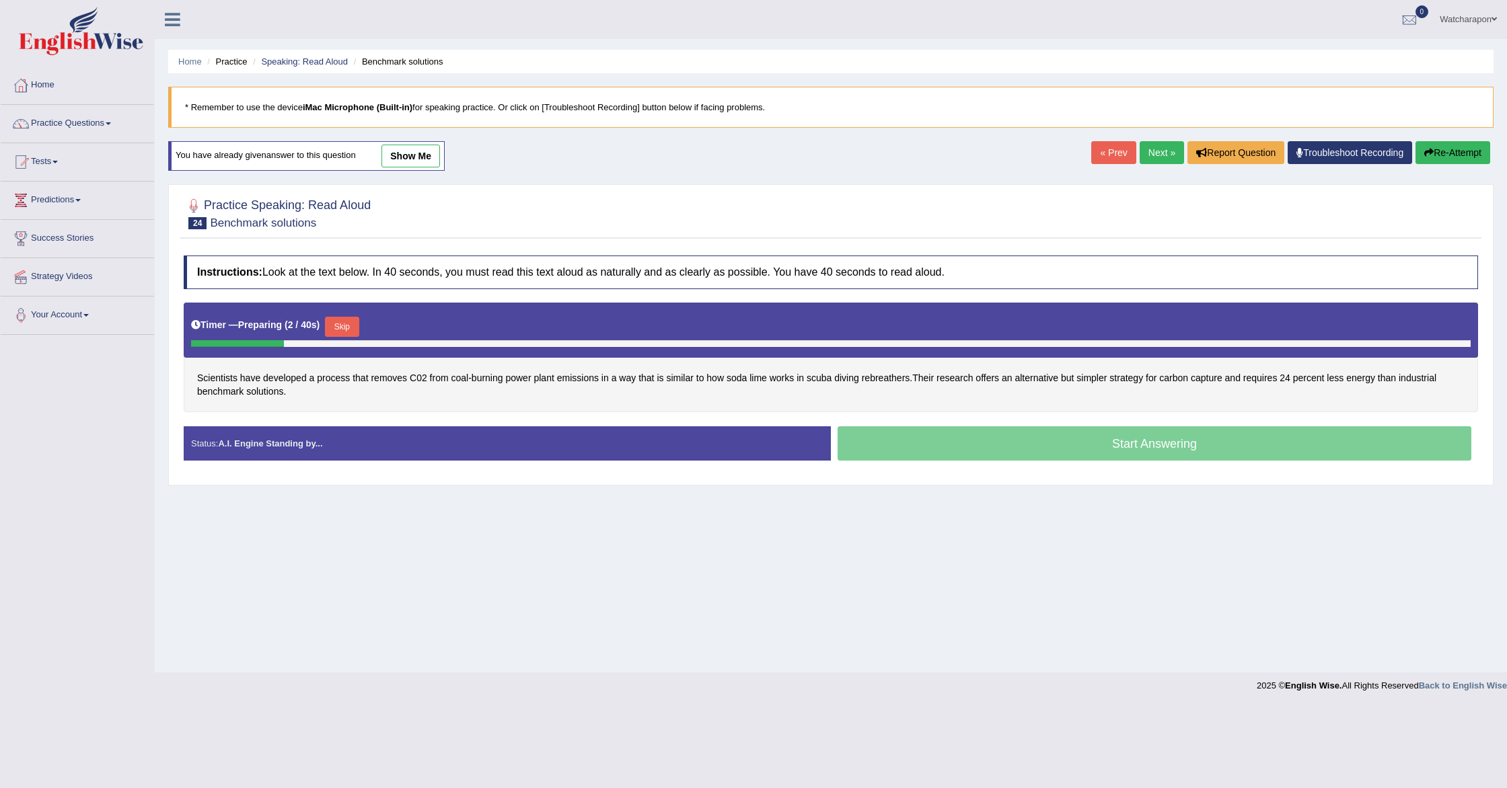
click at [344, 324] on button "Skip" at bounding box center [342, 327] width 34 height 20
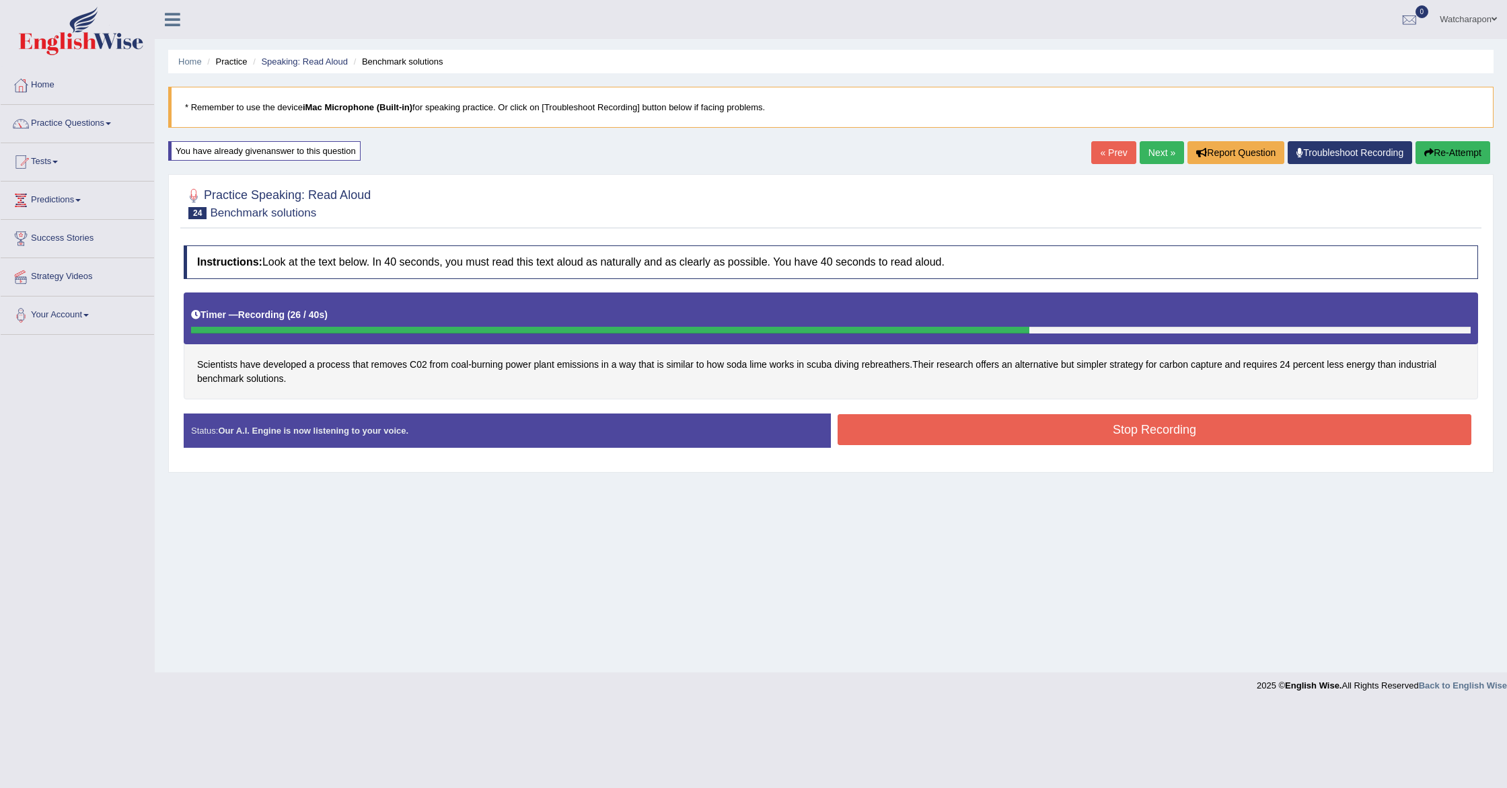
drag, startPoint x: 930, startPoint y: 428, endPoint x: 914, endPoint y: 429, distance: 16.2
click at [930, 428] on button "Stop Recording" at bounding box center [1155, 429] width 634 height 31
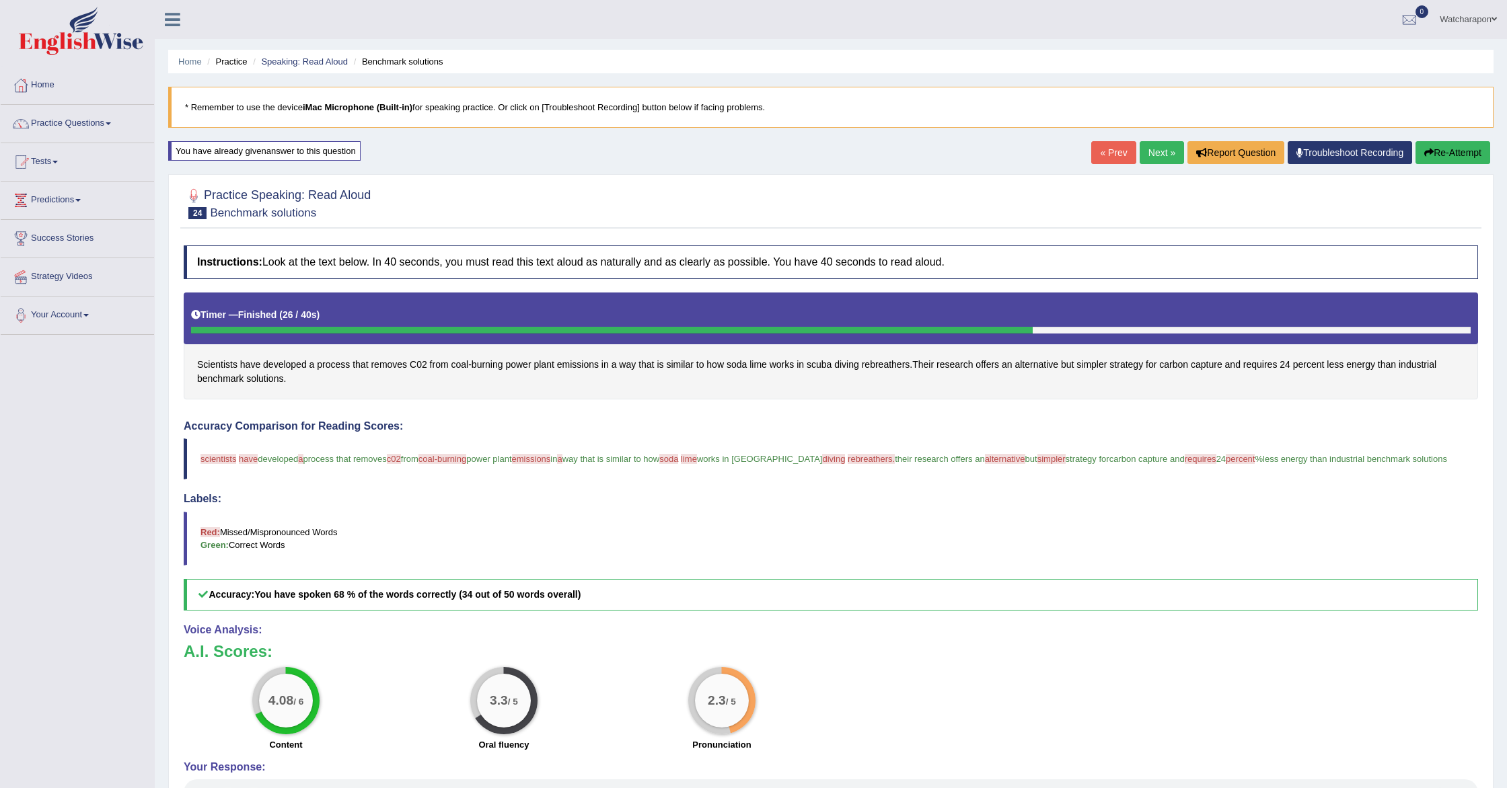
click at [1158, 154] on link "Next »" at bounding box center [1162, 152] width 44 height 23
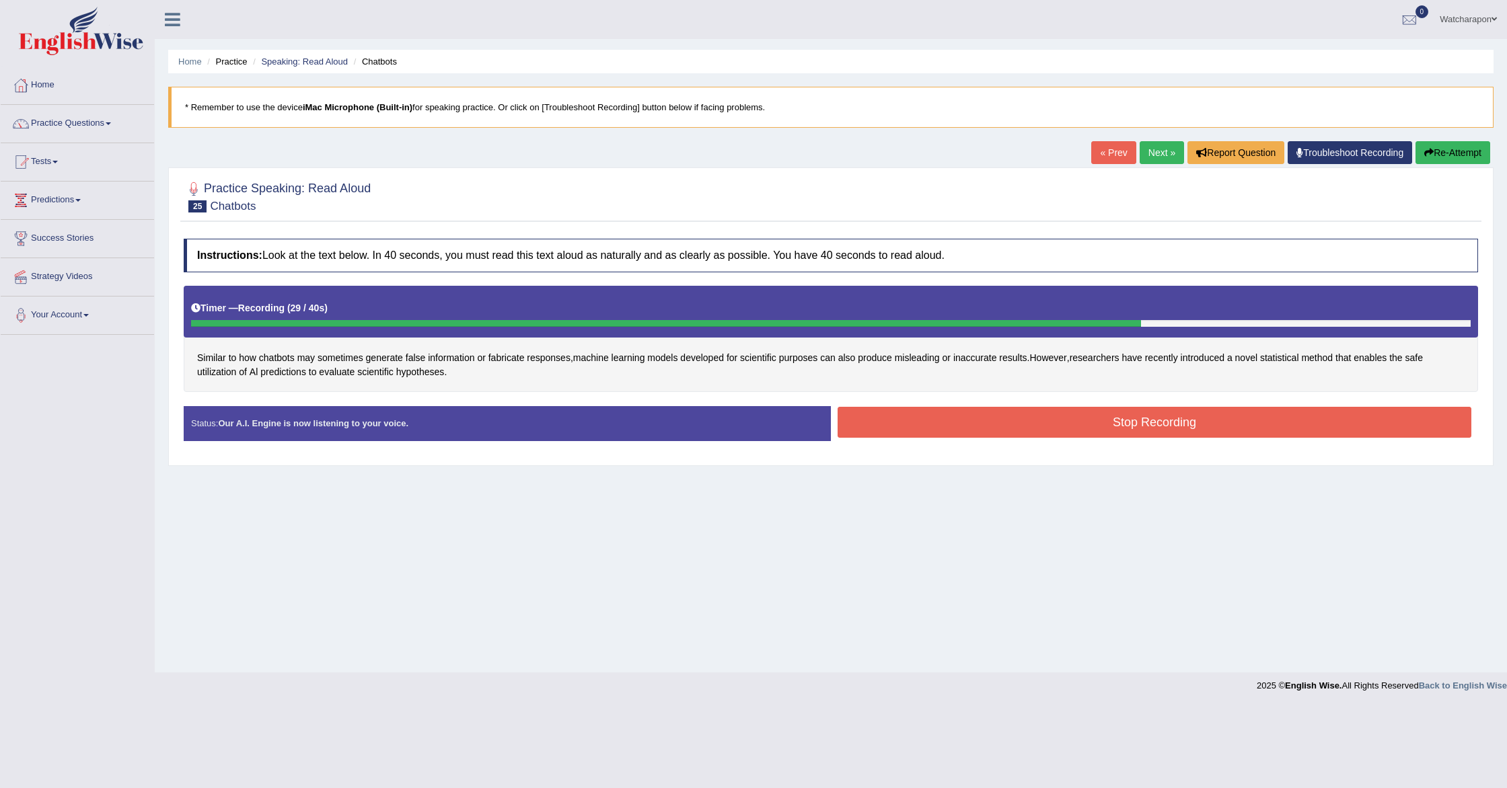
click at [913, 422] on button "Stop Recording" at bounding box center [1155, 422] width 634 height 31
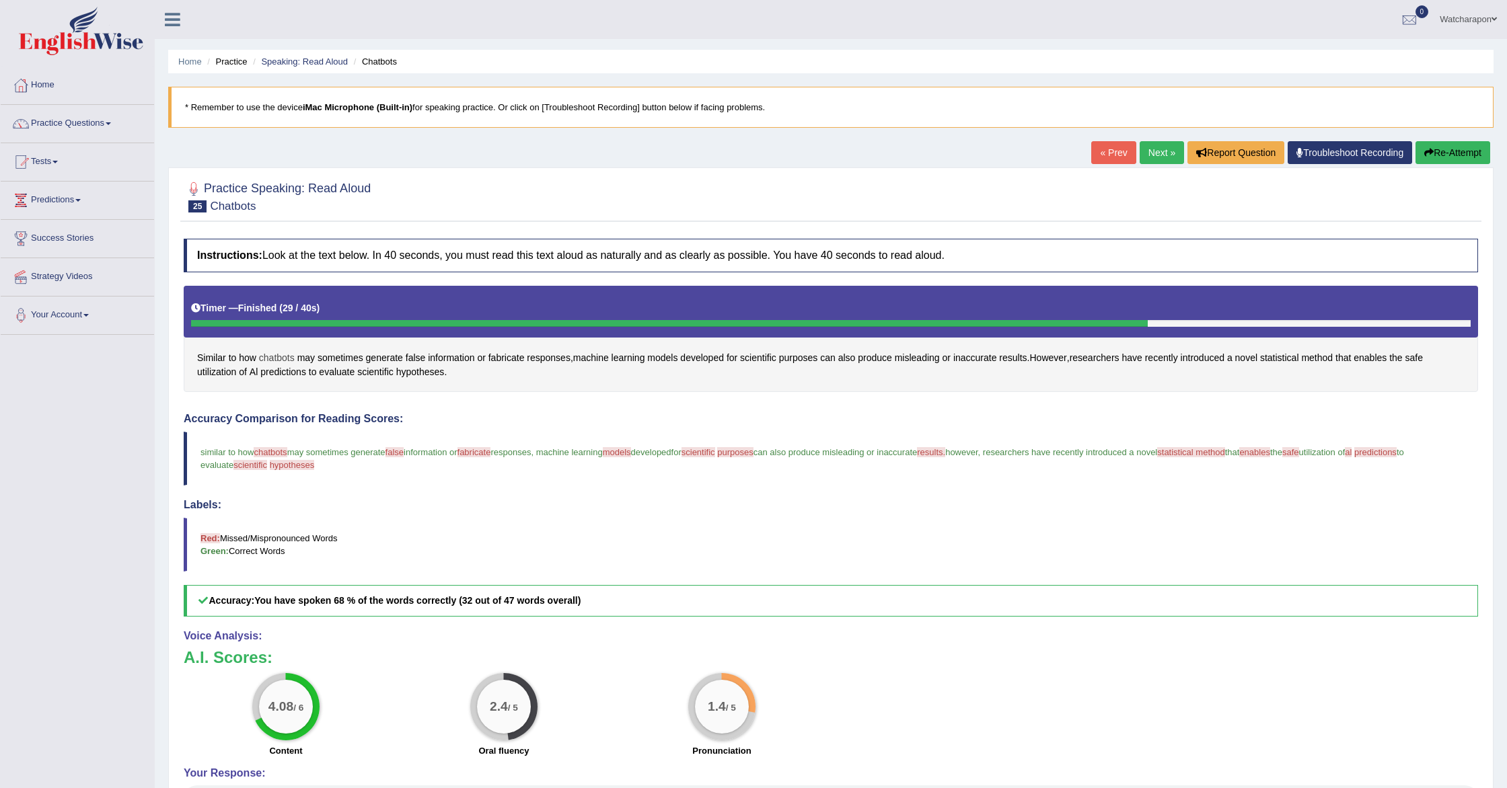
click at [279, 357] on span "chatbots" at bounding box center [277, 358] width 36 height 14
click at [256, 247] on icon at bounding box center [261, 250] width 10 height 8
click at [414, 360] on span "false" at bounding box center [416, 358] width 20 height 14
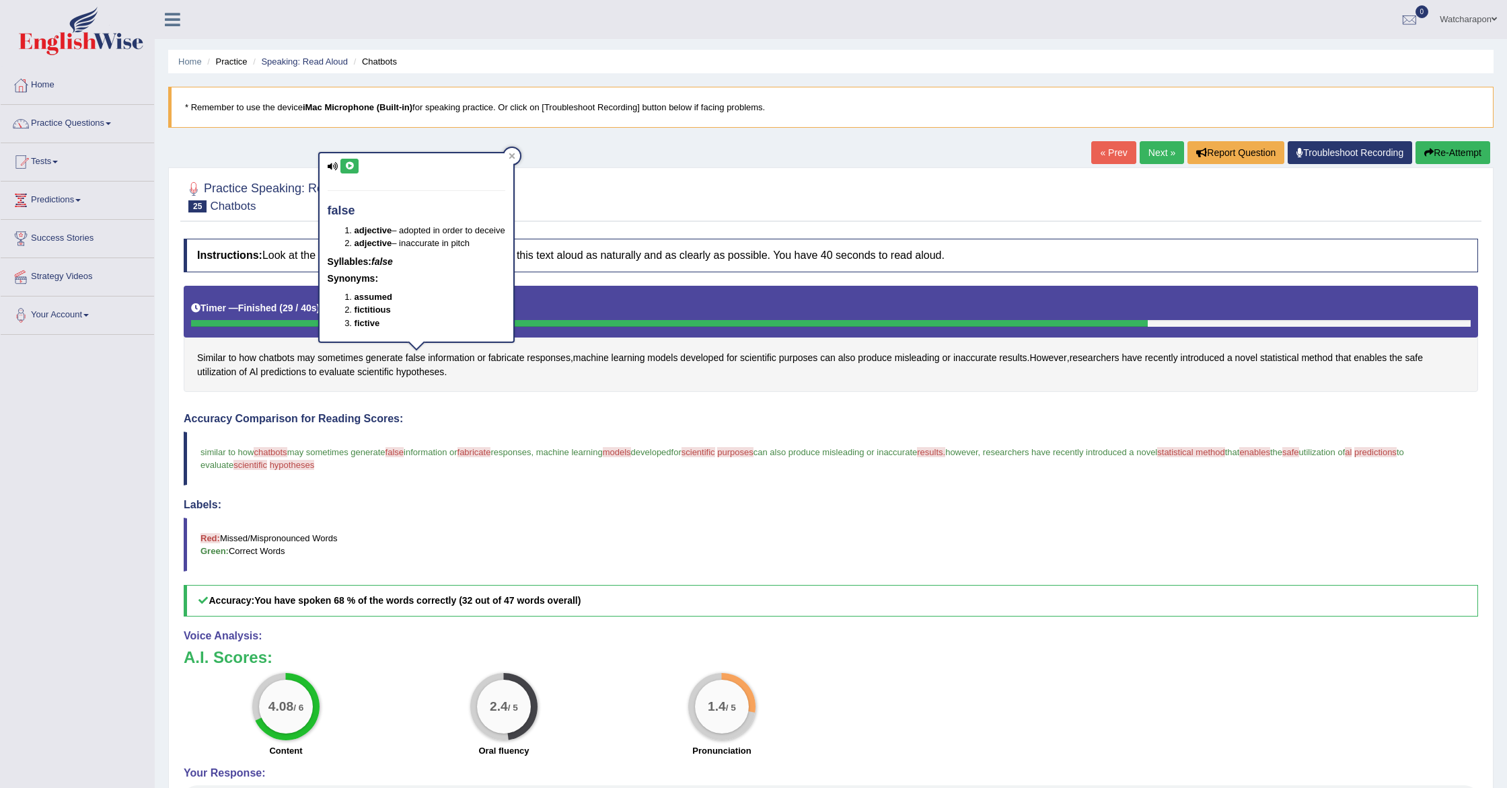
click at [351, 166] on icon at bounding box center [349, 166] width 10 height 8
click at [348, 163] on icon at bounding box center [349, 166] width 10 height 8
click at [508, 362] on span "fabricate" at bounding box center [506, 358] width 36 height 14
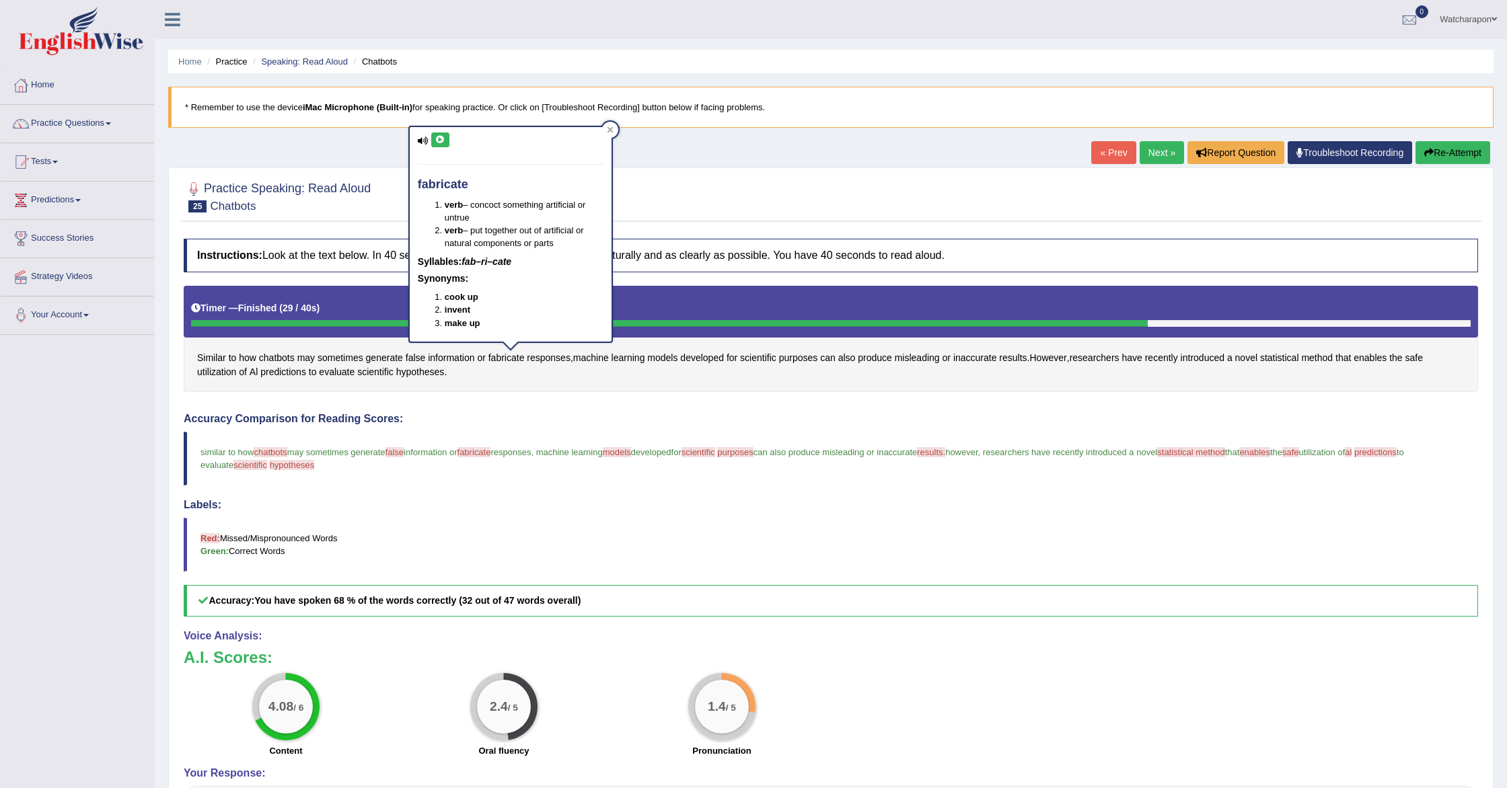
click at [438, 141] on icon at bounding box center [440, 140] width 10 height 8
click at [806, 359] on span "purposes" at bounding box center [798, 358] width 39 height 14
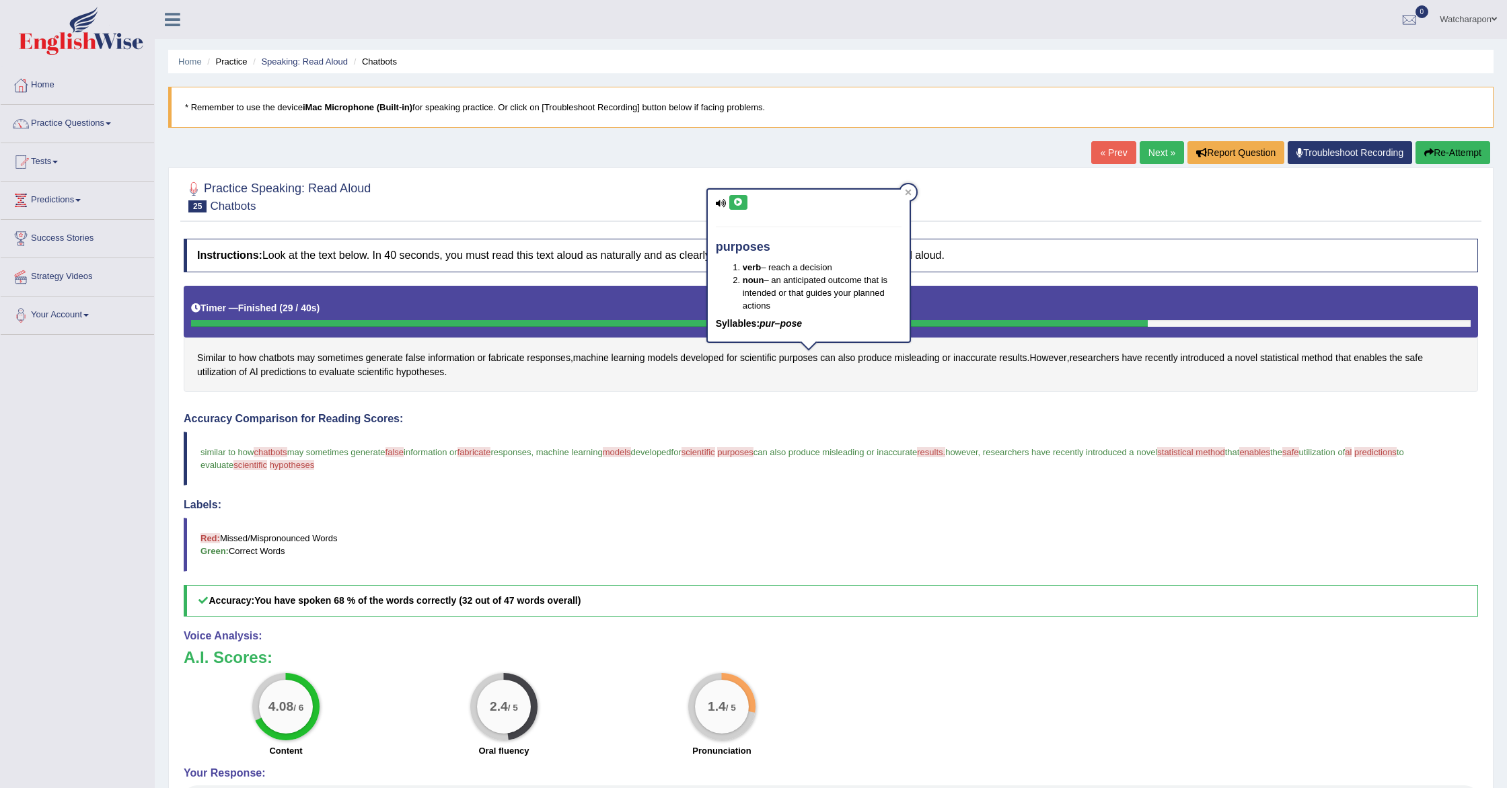
click at [740, 202] on icon at bounding box center [738, 202] width 10 height 8
click at [1284, 356] on span "statistical" at bounding box center [1279, 358] width 39 height 14
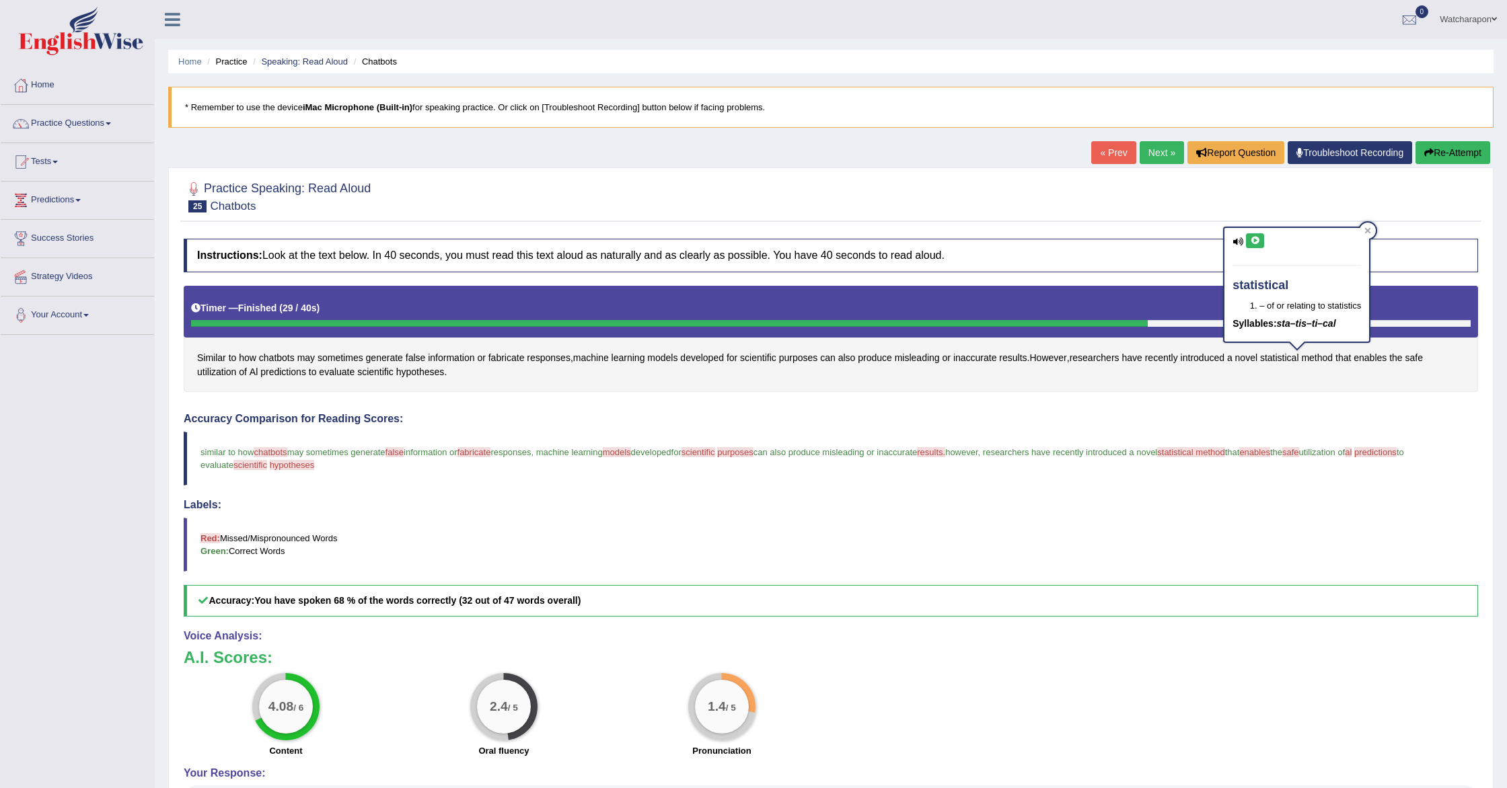
click at [1255, 237] on icon at bounding box center [1255, 241] width 10 height 8
click at [1318, 405] on div "Instructions: Look at the text below. In 40 seconds, you must read this text al…" at bounding box center [830, 550] width 1301 height 636
click at [1380, 357] on span "enables" at bounding box center [1370, 358] width 33 height 14
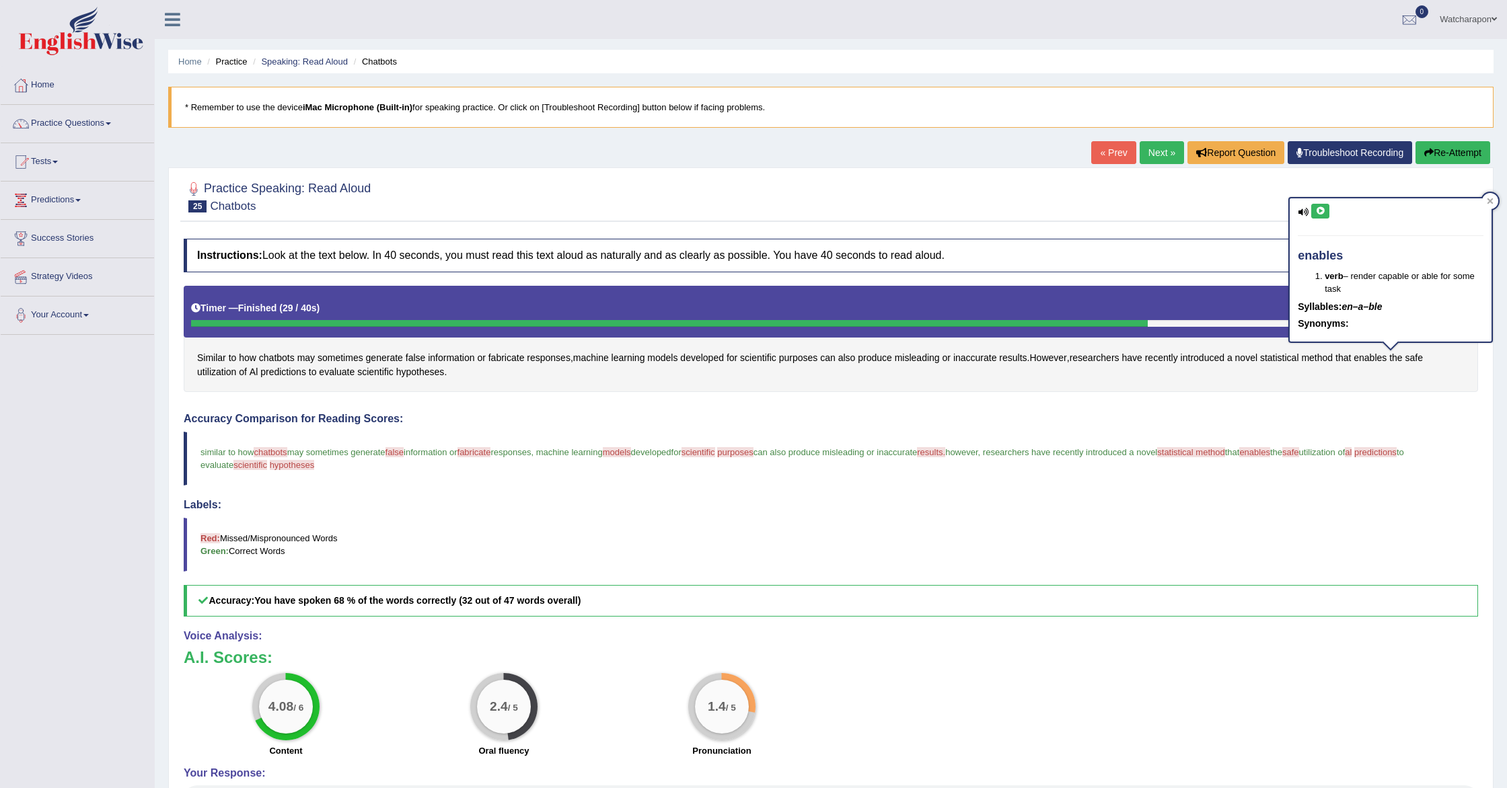
click at [1317, 207] on icon at bounding box center [1320, 211] width 10 height 8
click at [1299, 454] on span "safe" at bounding box center [1290, 452] width 17 height 10
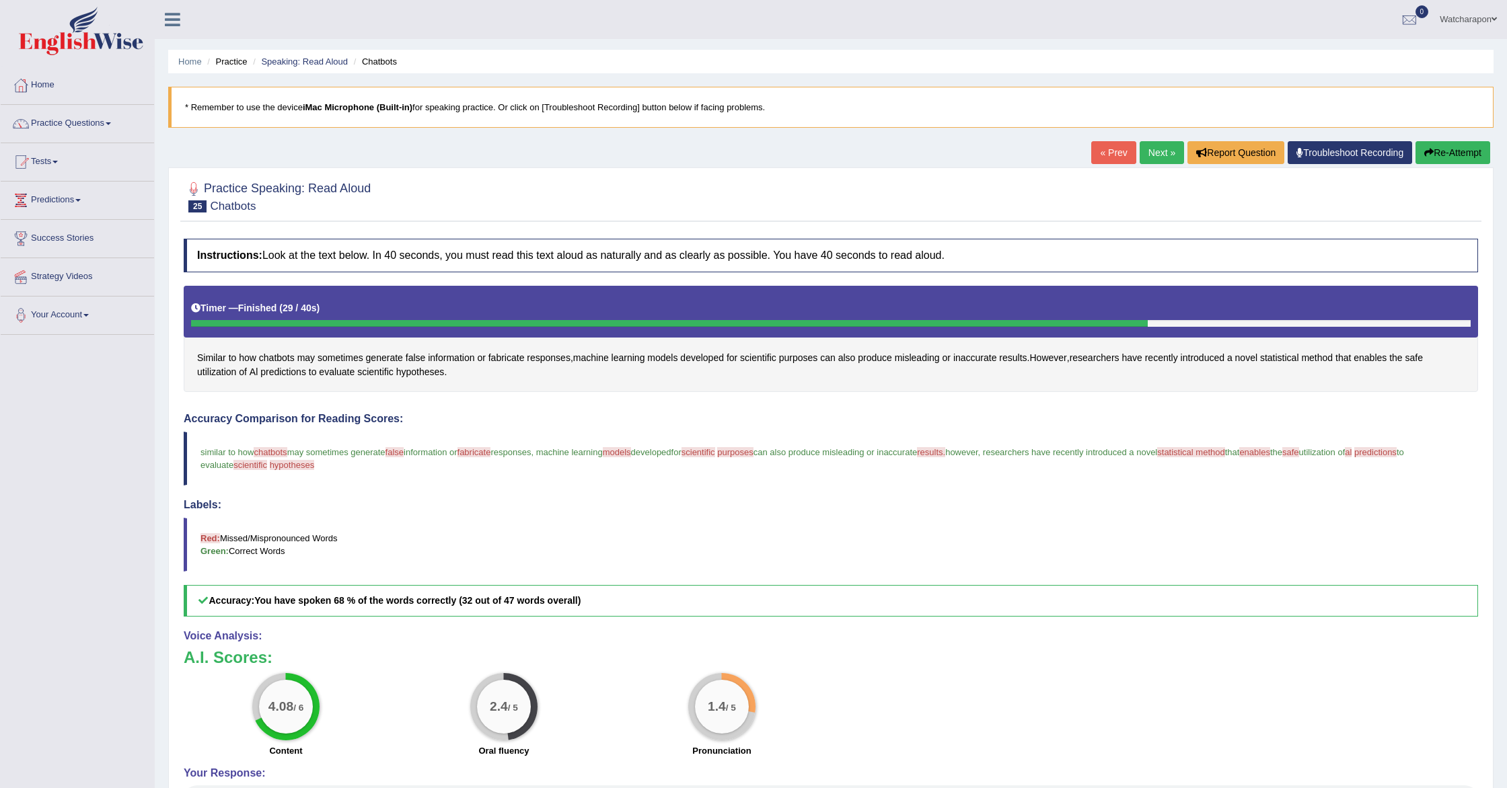
click at [1458, 152] on button "Re-Attempt" at bounding box center [1452, 152] width 75 height 23
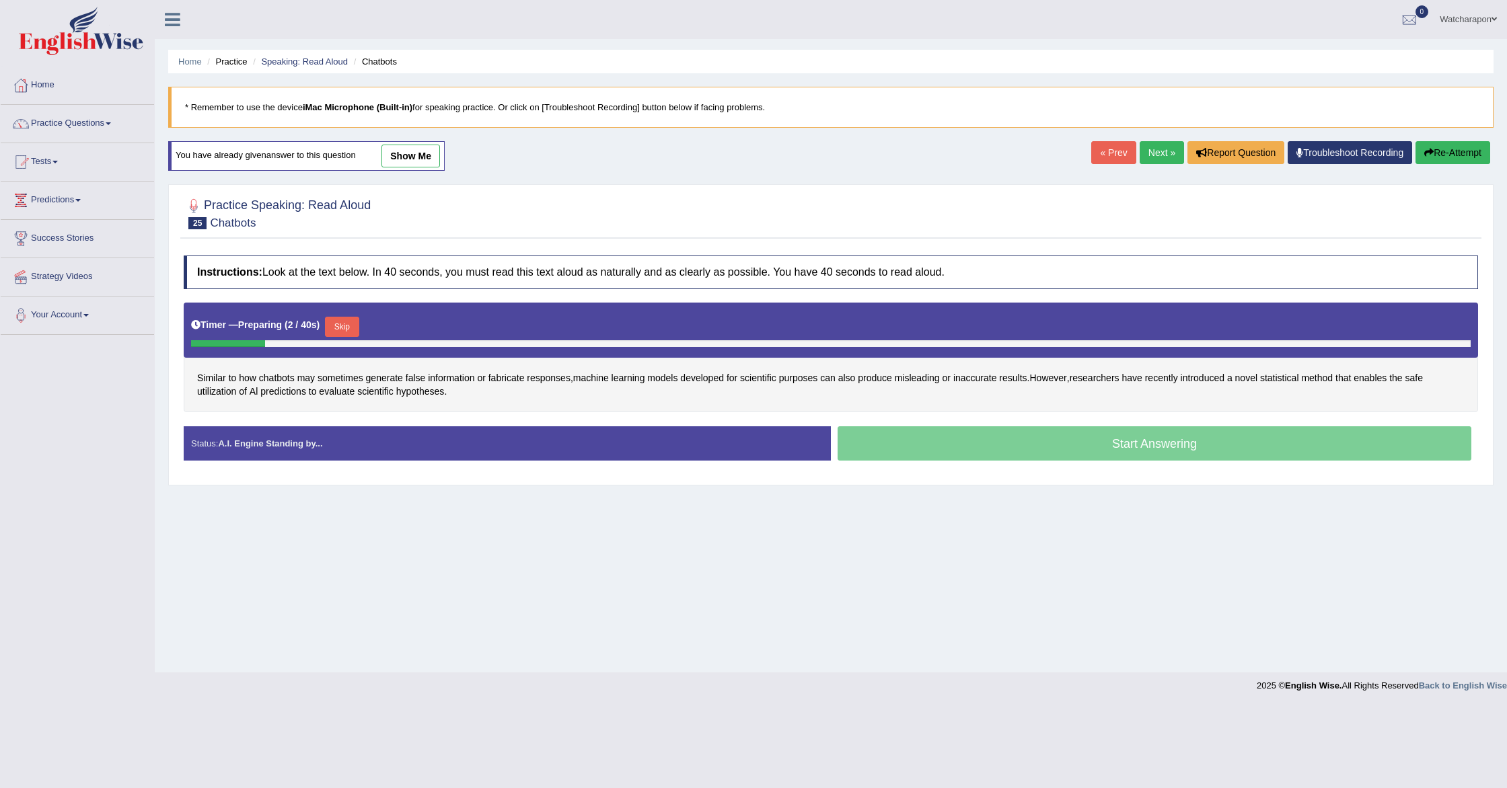
click at [344, 327] on button "Skip" at bounding box center [342, 327] width 34 height 20
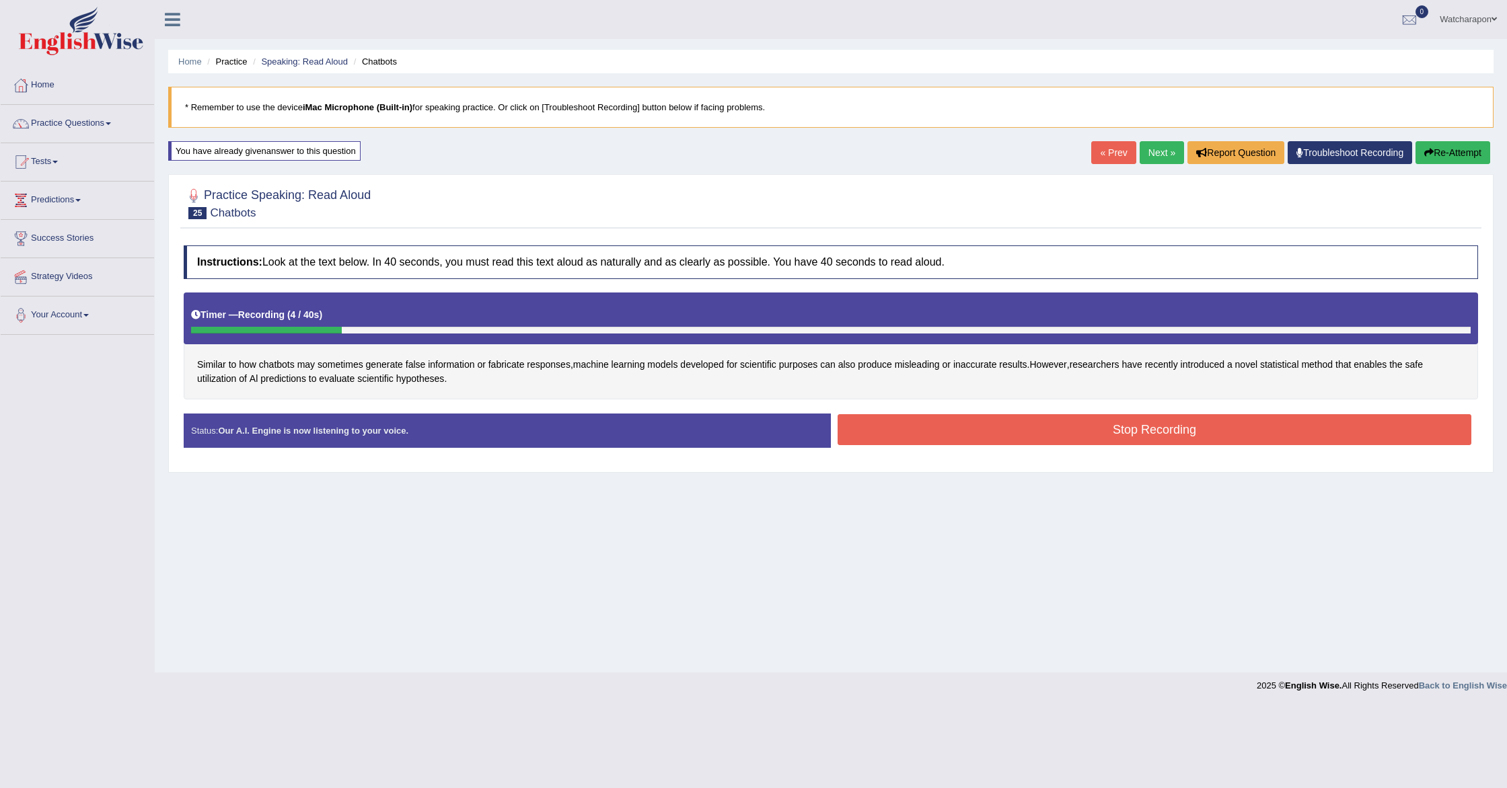
click at [1451, 150] on button "Re-Attempt" at bounding box center [1452, 152] width 75 height 23
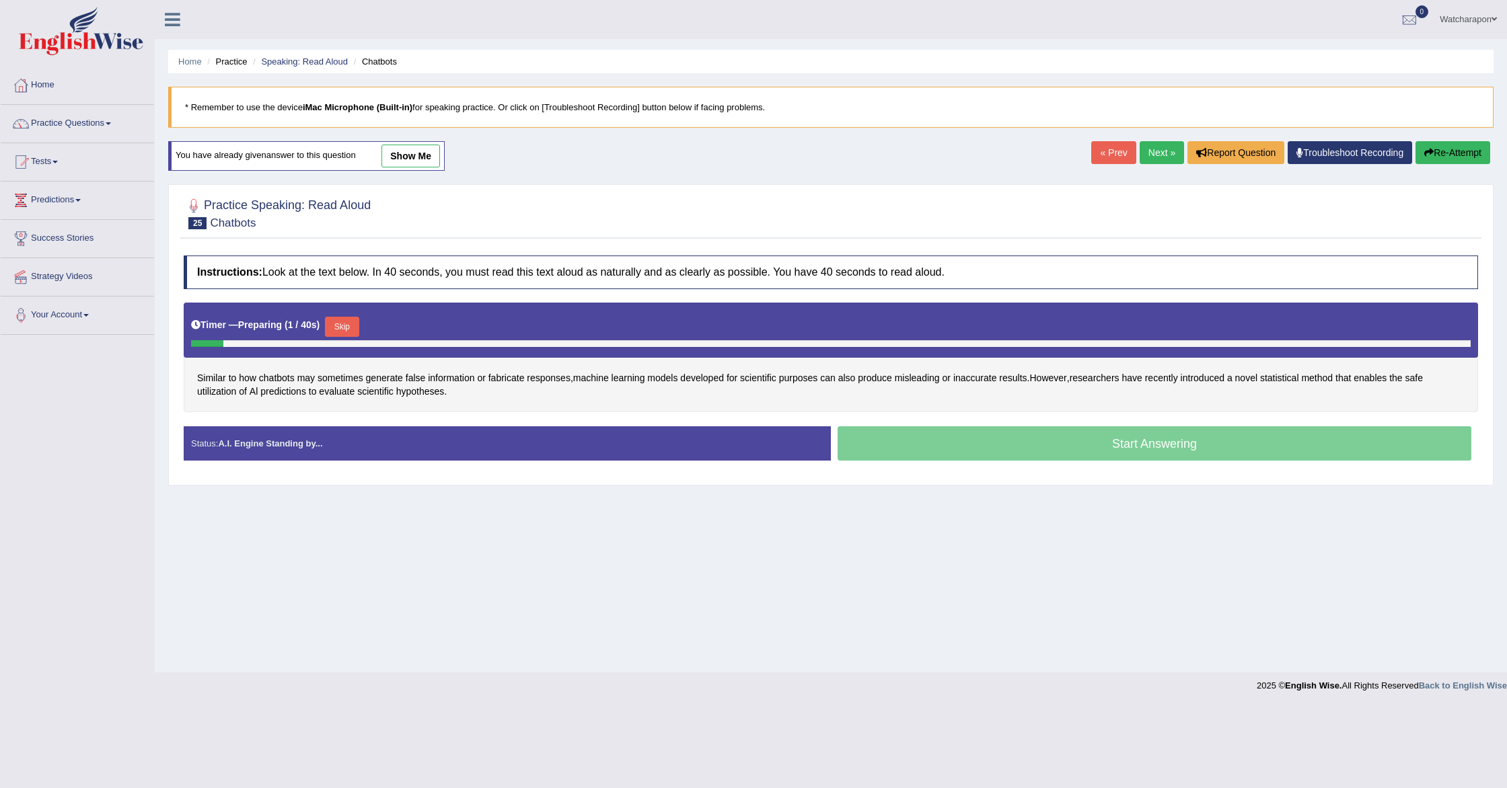
click at [342, 324] on button "Skip" at bounding box center [342, 327] width 34 height 20
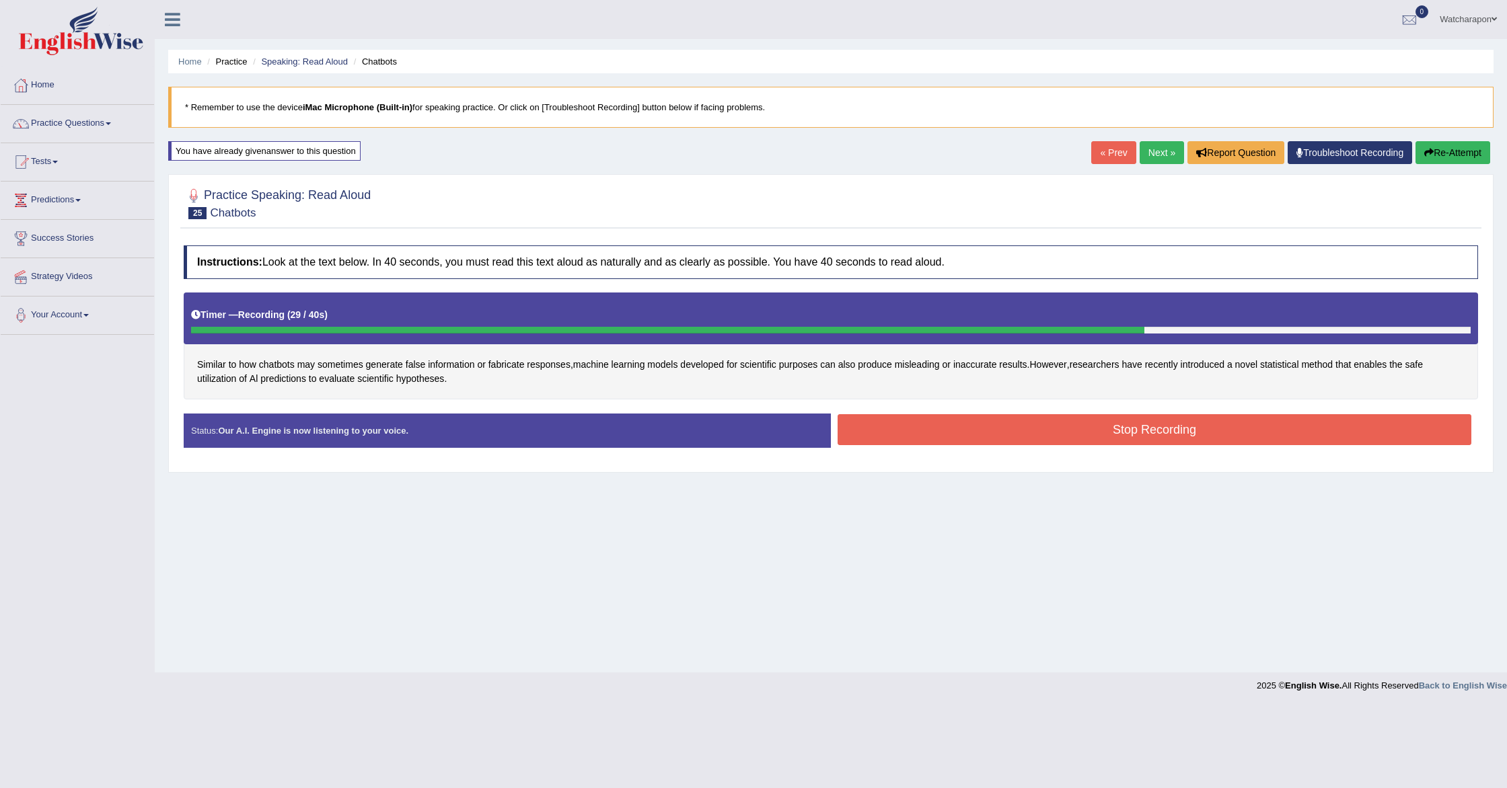
click at [951, 428] on button "Stop Recording" at bounding box center [1155, 429] width 634 height 31
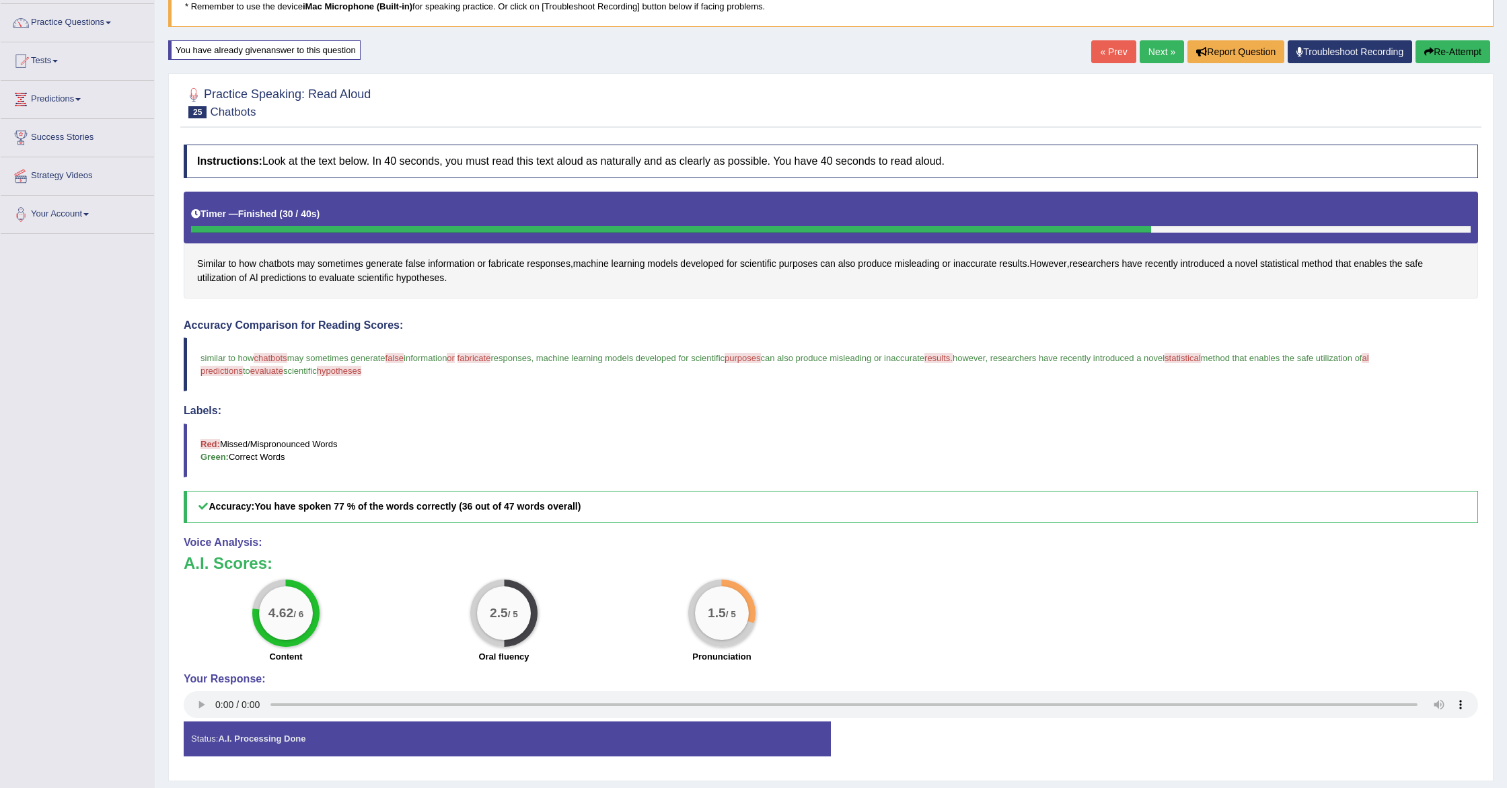
scroll to position [126, 0]
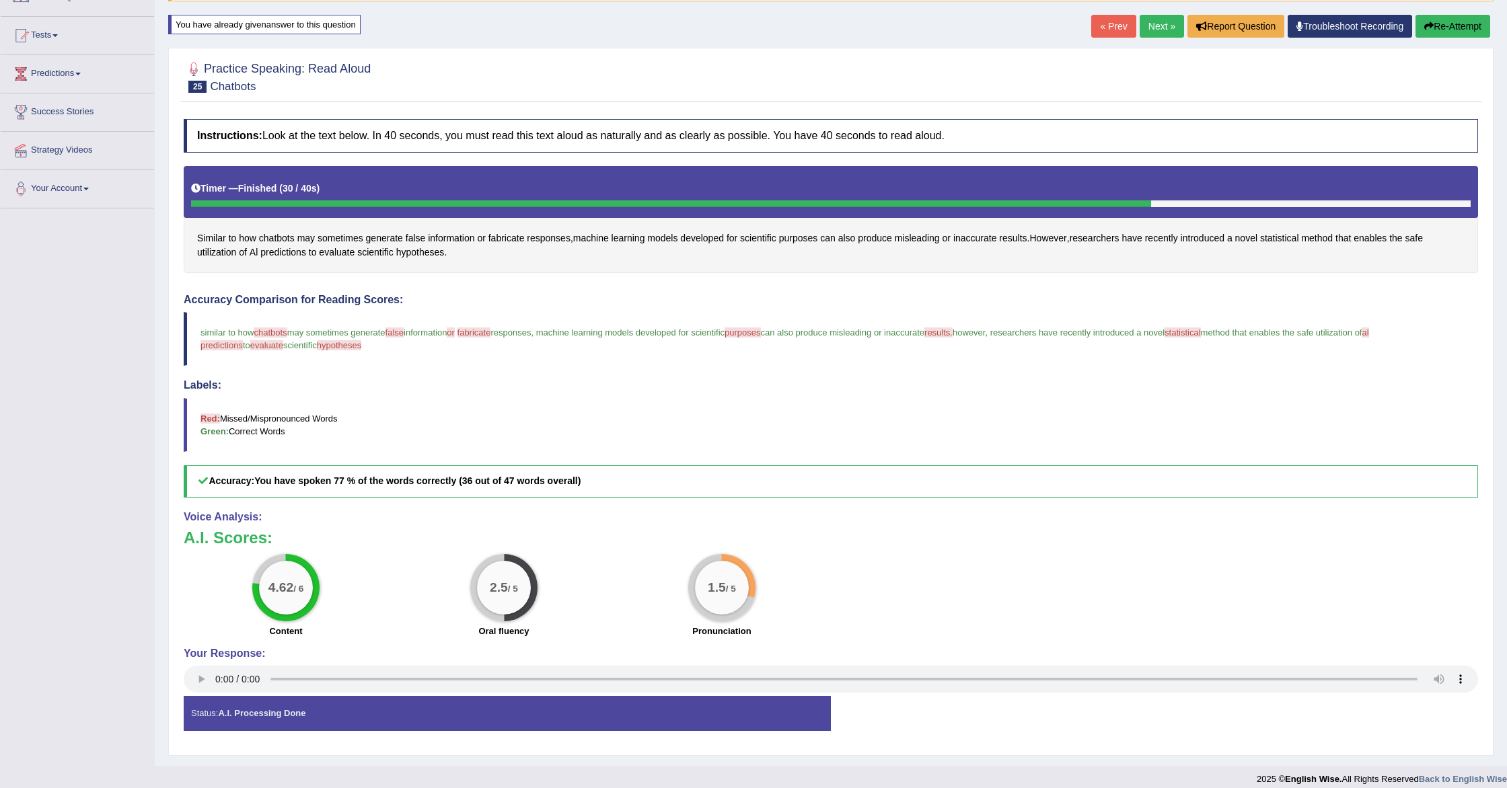
click at [1161, 23] on link "Next »" at bounding box center [1162, 26] width 44 height 23
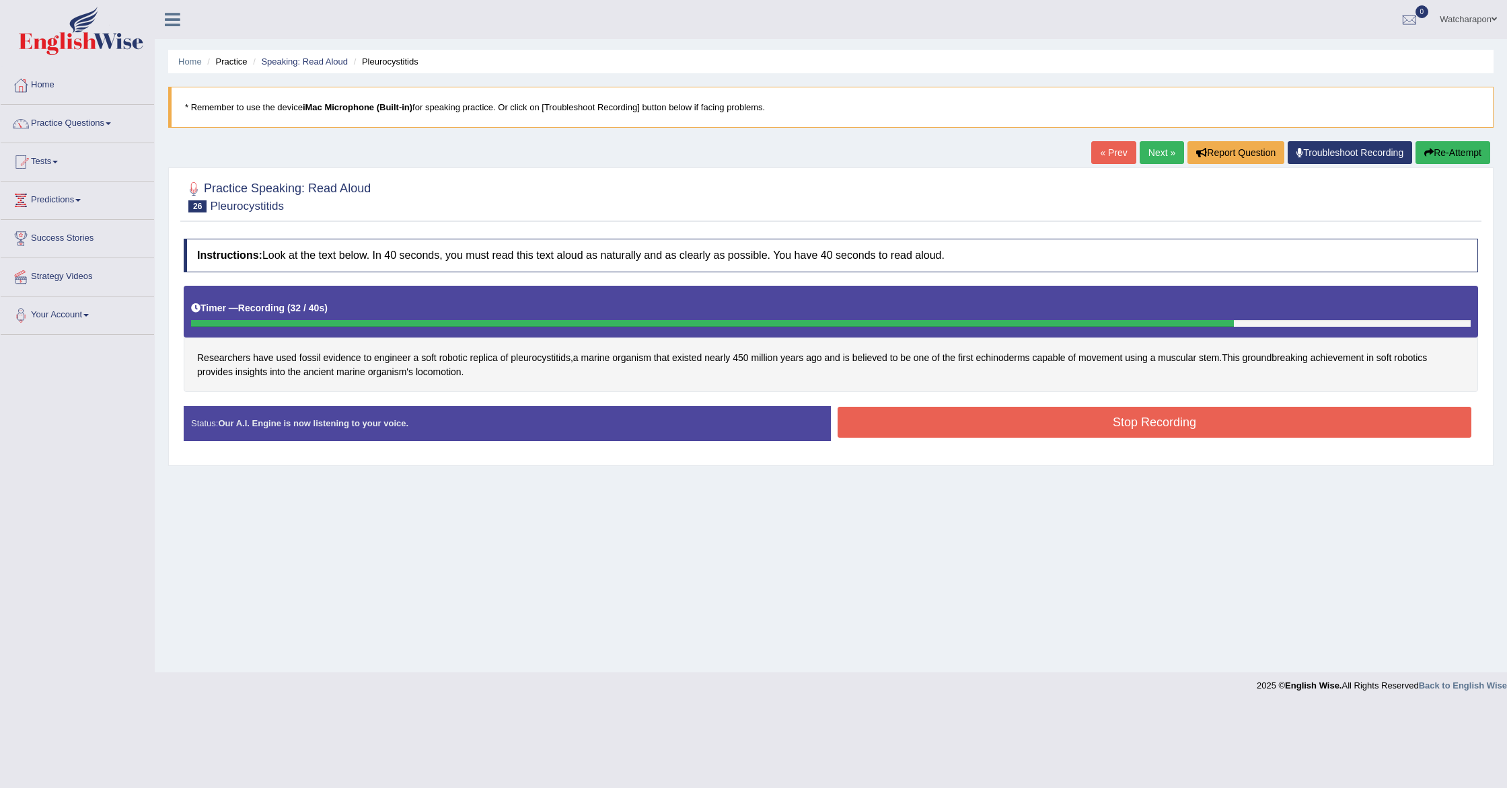
drag, startPoint x: 910, startPoint y: 421, endPoint x: 894, endPoint y: 418, distance: 15.7
click at [910, 421] on button "Stop Recording" at bounding box center [1155, 422] width 634 height 31
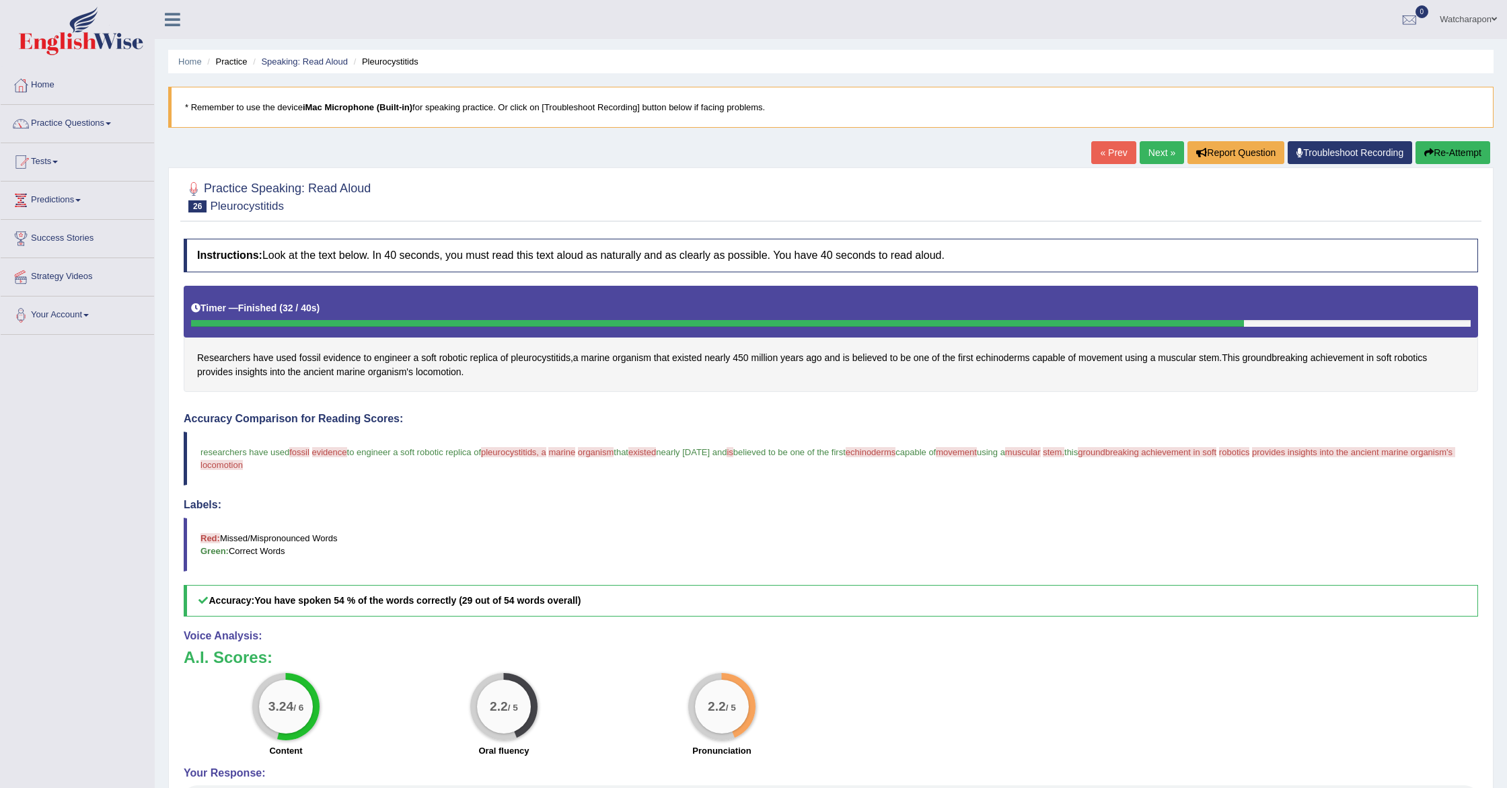
scroll to position [38, 0]
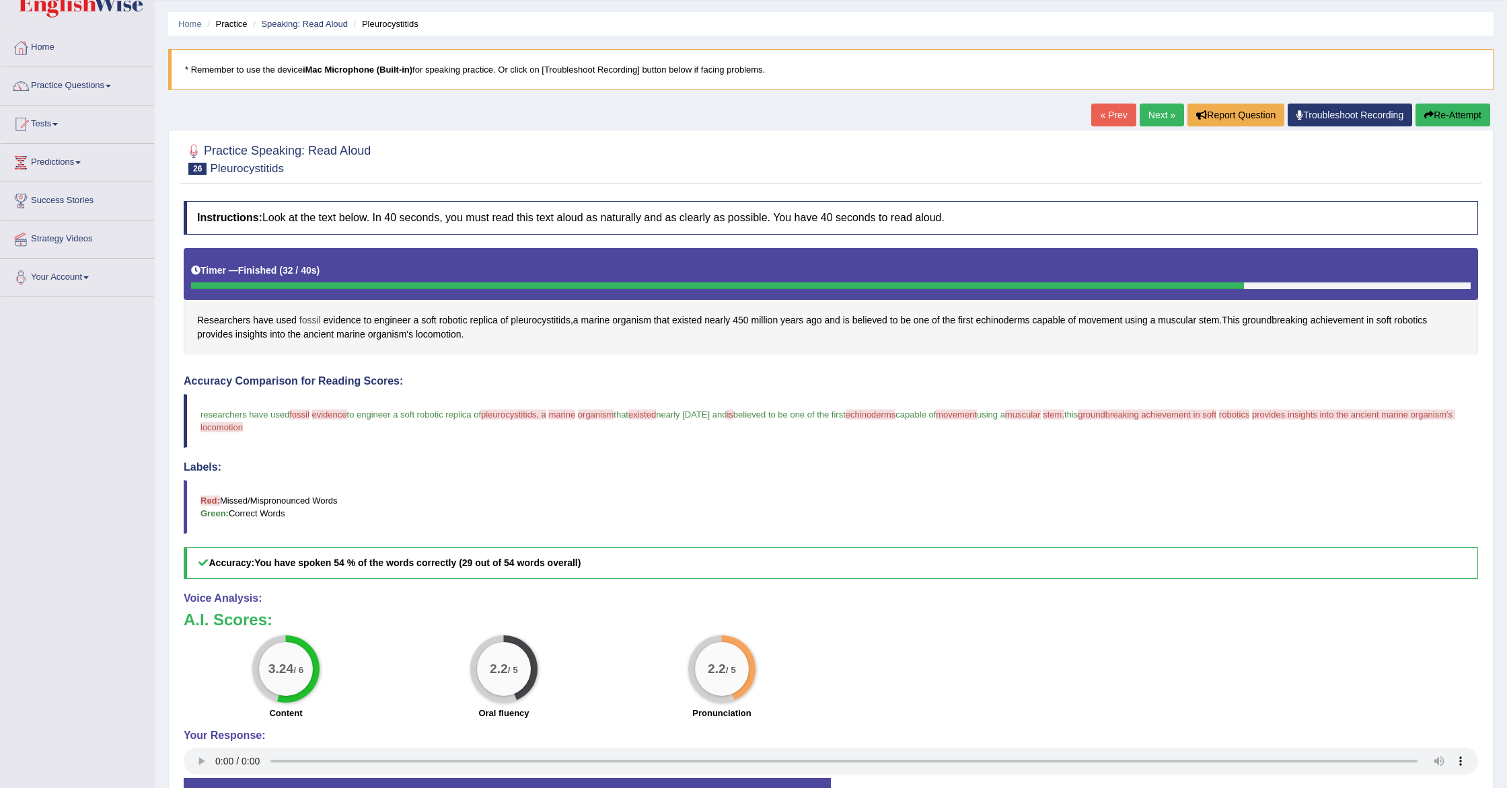
click at [303, 320] on span "fossil" at bounding box center [310, 320] width 22 height 14
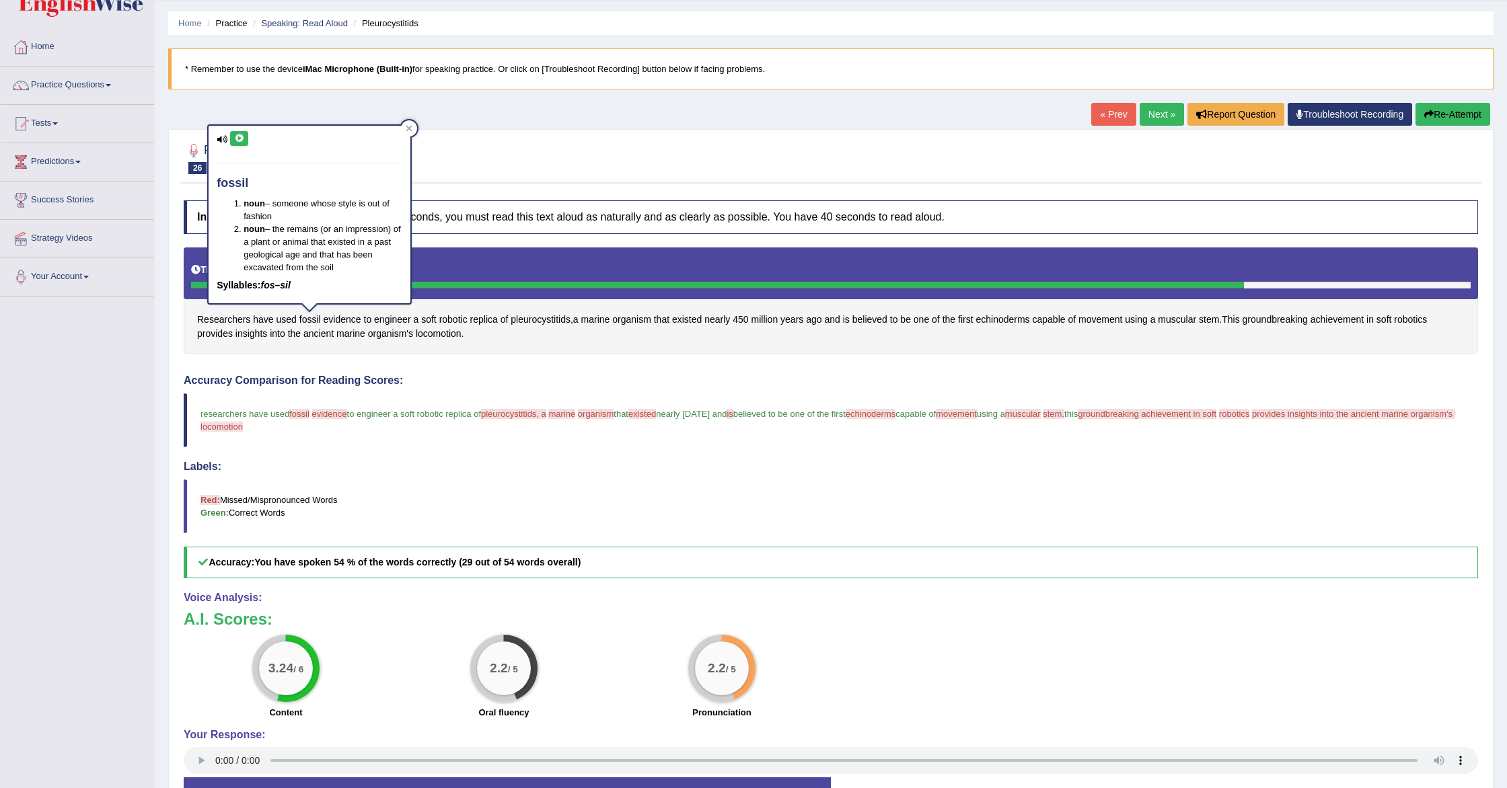
click at [239, 141] on icon at bounding box center [239, 139] width 10 height 8
click at [239, 141] on icon at bounding box center [239, 138] width 10 height 8
click at [351, 382] on h4 "Accuracy Comparison for Reading Scores:" at bounding box center [831, 380] width 1294 height 12
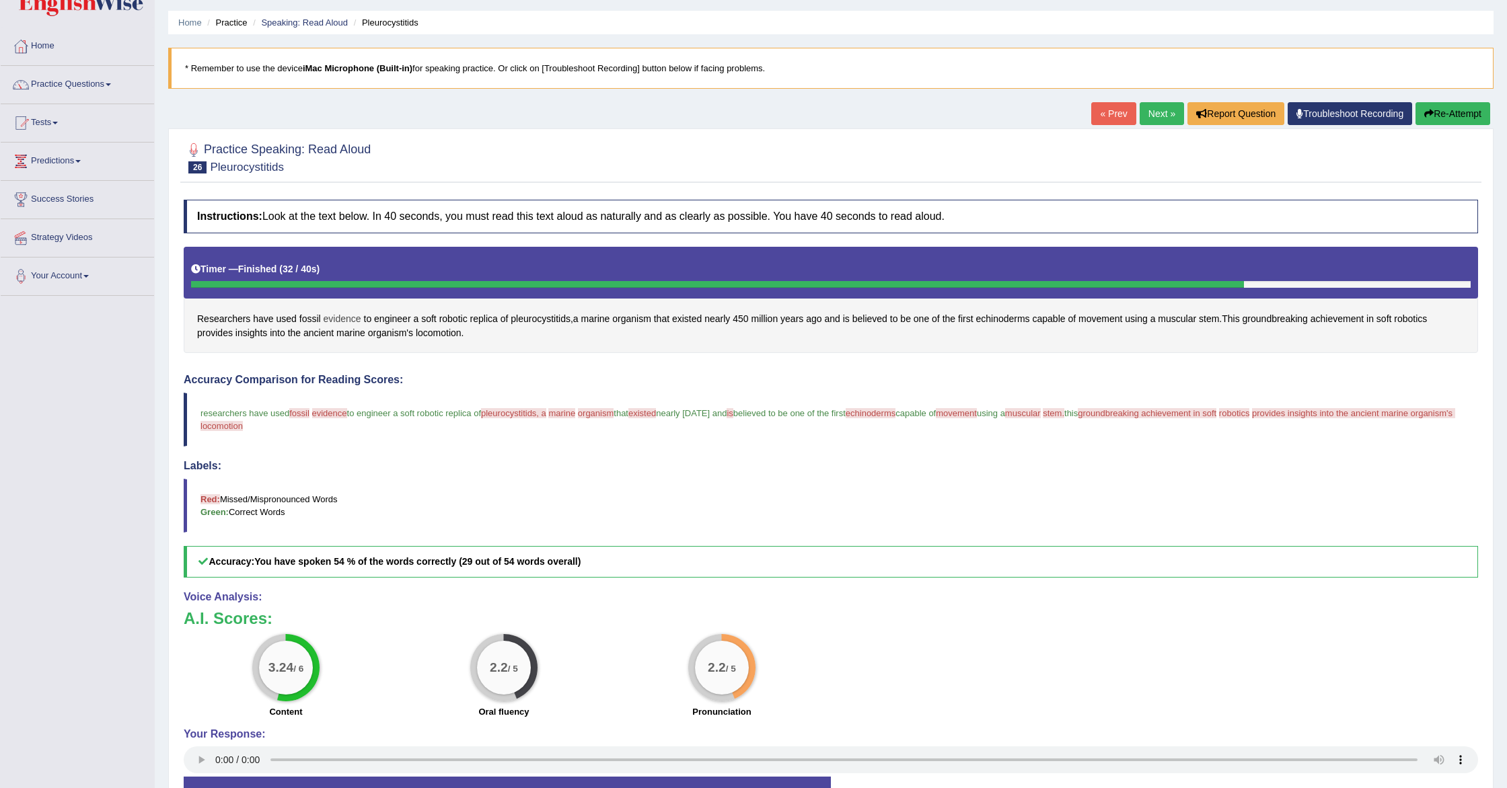
click at [340, 317] on span "evidence" at bounding box center [343, 319] width 38 height 14
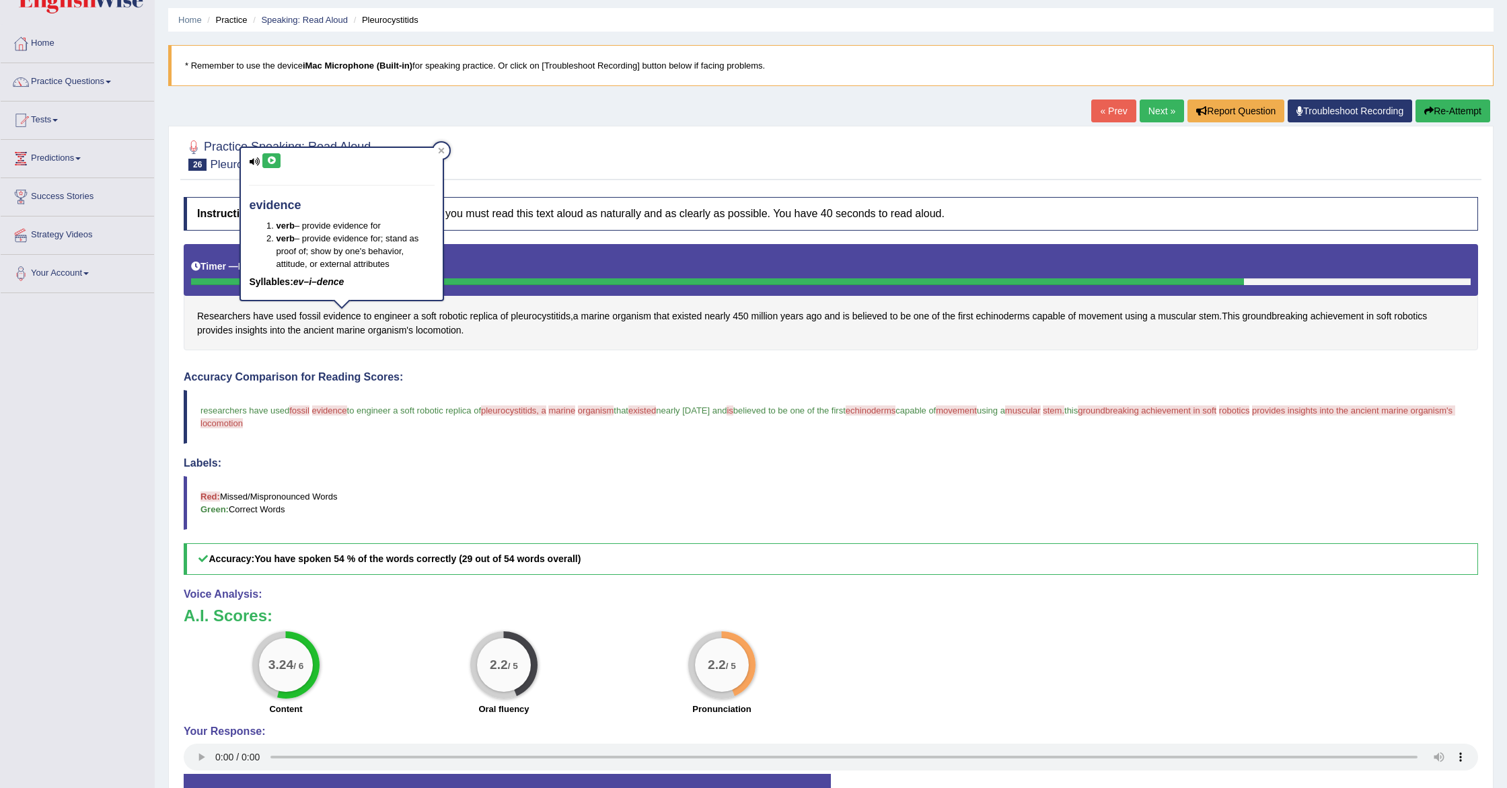
click at [272, 161] on icon at bounding box center [271, 161] width 10 height 8
click at [464, 366] on div "Instructions: Look at the text below. In 40 seconds, you must read this text al…" at bounding box center [830, 508] width 1301 height 636
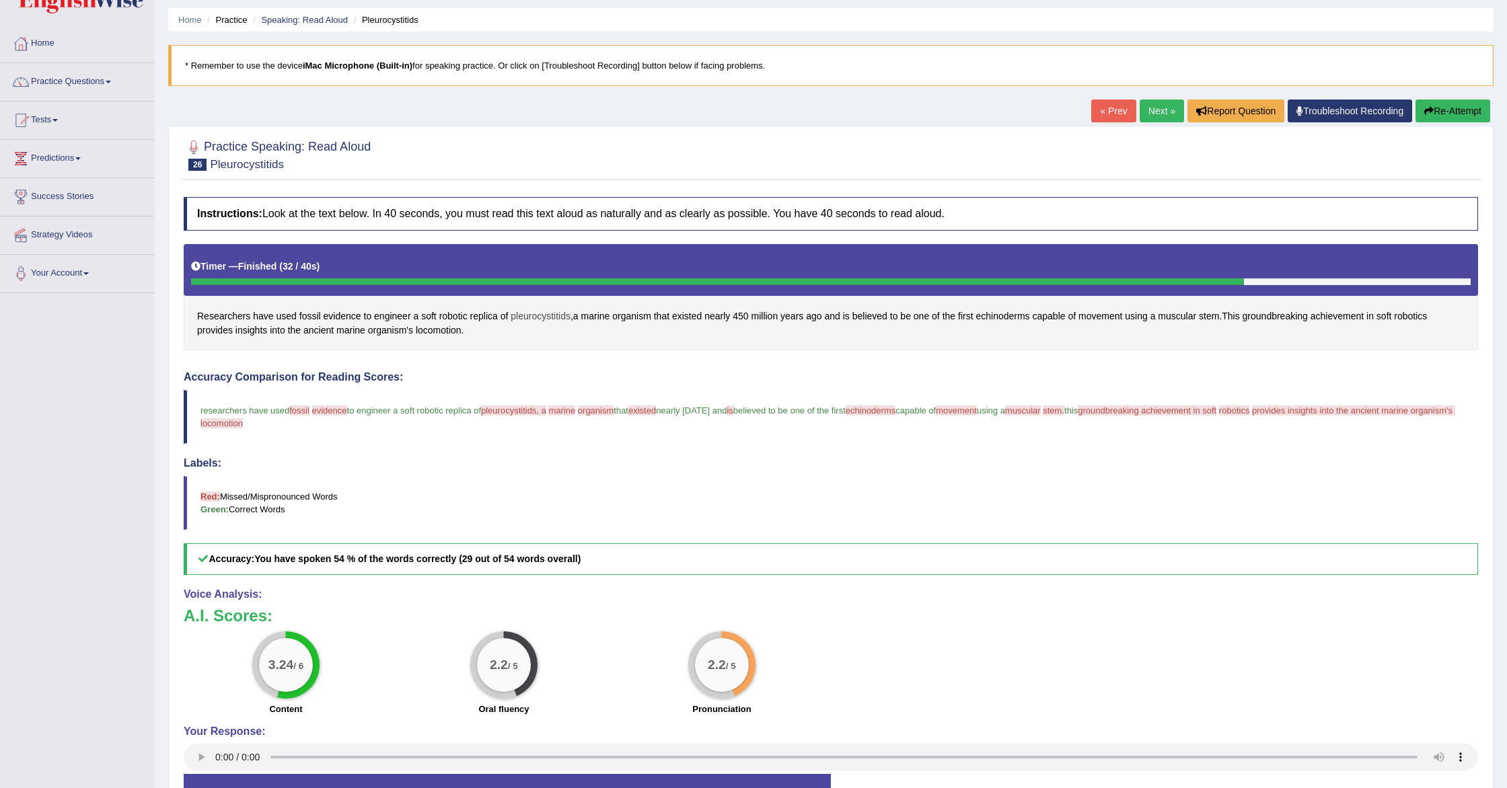
click at [532, 317] on span "pleurocystitids" at bounding box center [541, 316] width 60 height 14
click at [524, 209] on icon at bounding box center [526, 209] width 10 height 8
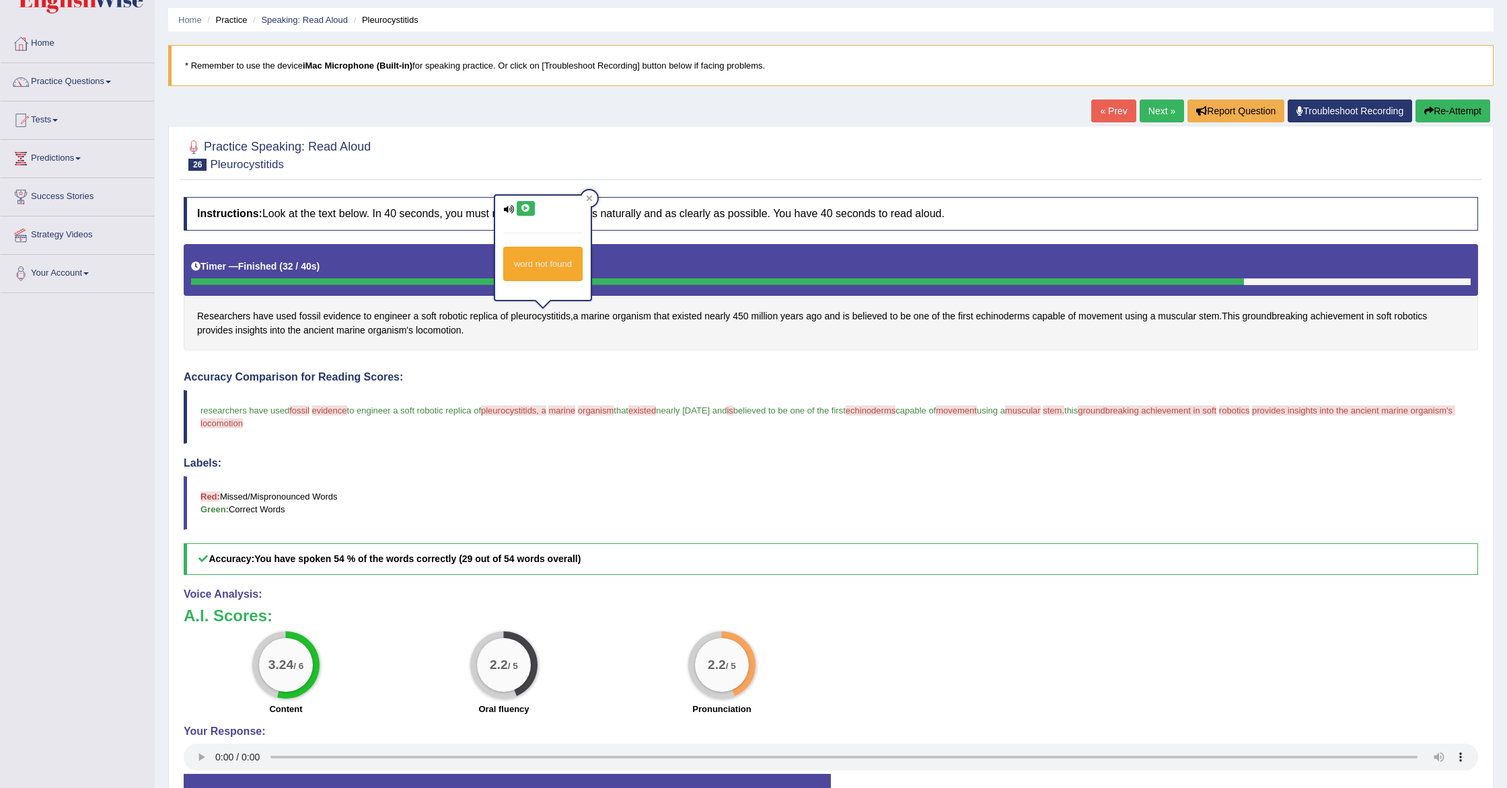
click at [524, 209] on icon at bounding box center [526, 209] width 10 height 8
click at [683, 318] on span "existed" at bounding box center [687, 316] width 30 height 14
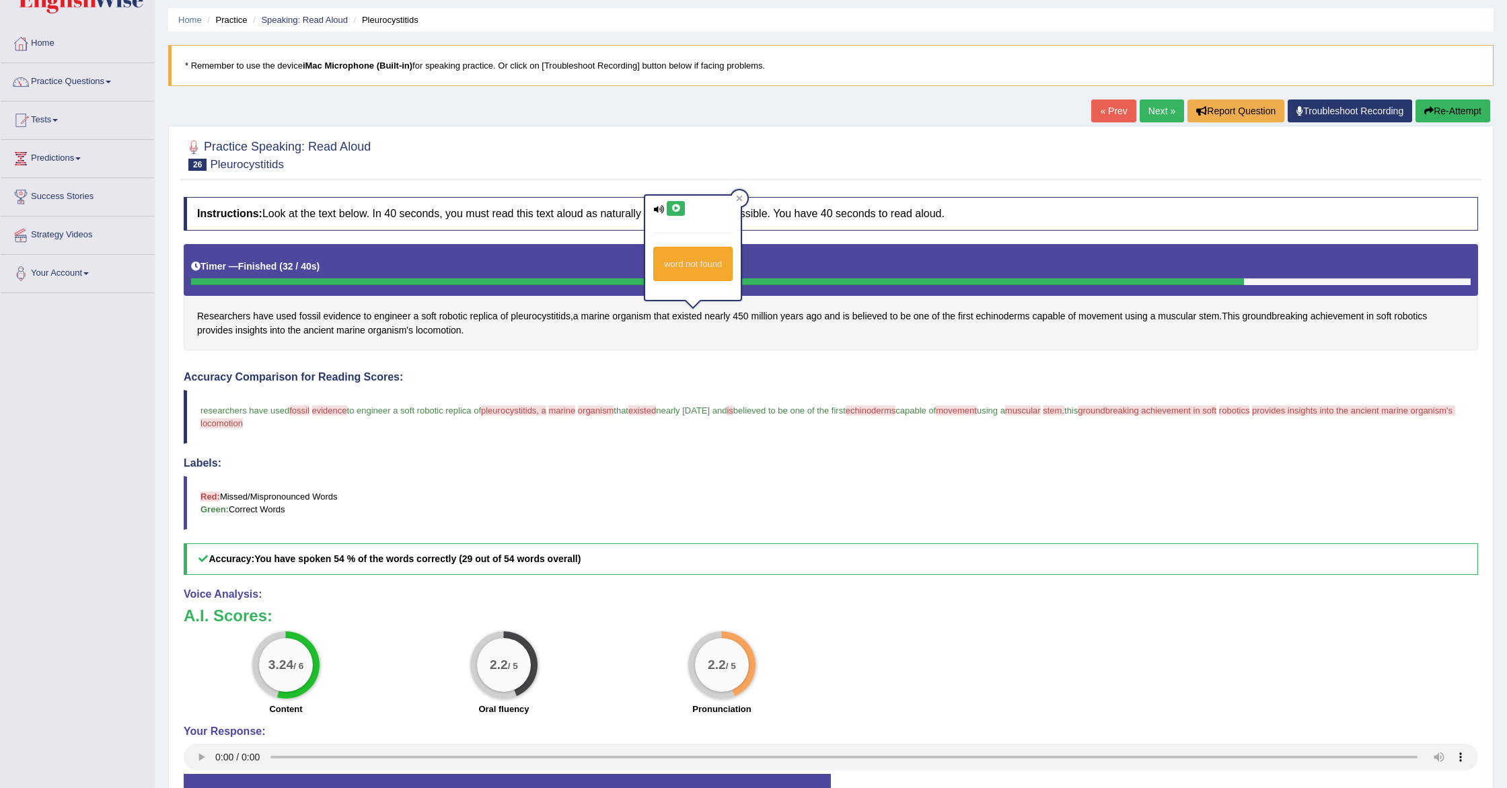
click at [679, 209] on icon at bounding box center [676, 209] width 10 height 8
click at [895, 409] on span "echinoderms" at bounding box center [871, 411] width 50 height 10
click at [1011, 314] on span "echinoderms" at bounding box center [1002, 316] width 54 height 14
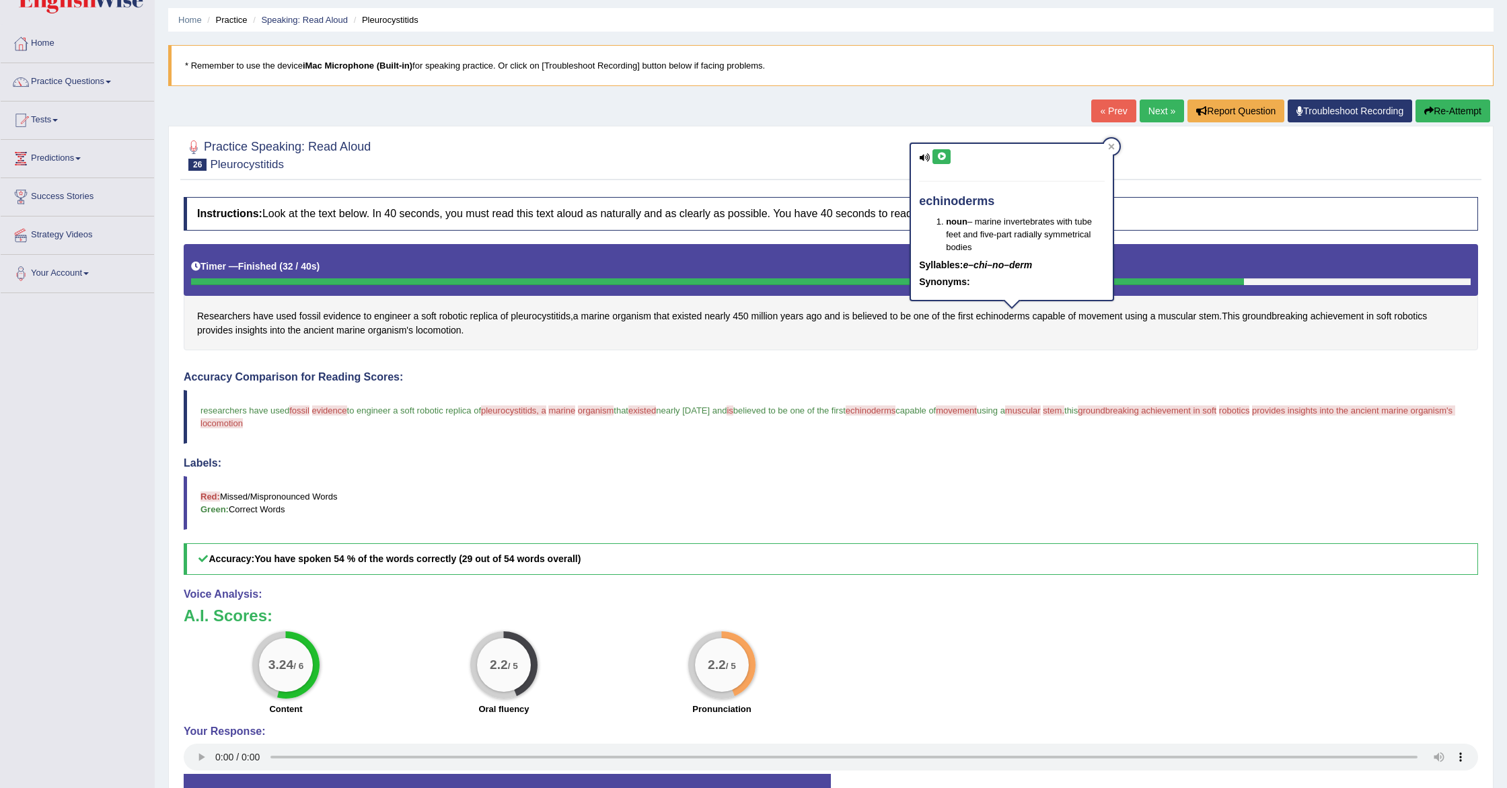
click at [945, 155] on icon at bounding box center [941, 157] width 10 height 8
click at [1219, 318] on span "stem" at bounding box center [1209, 316] width 20 height 14
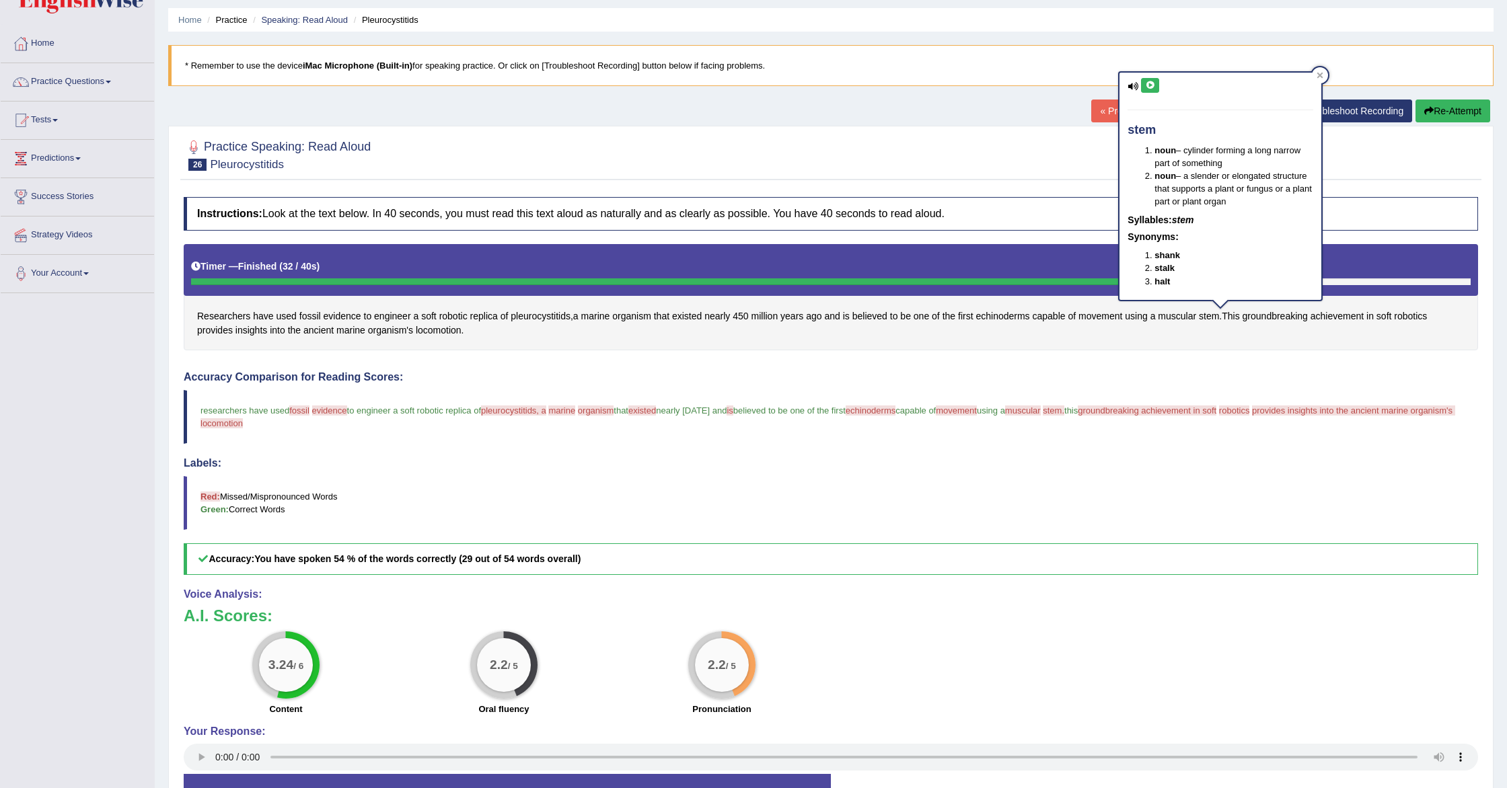
click at [1152, 85] on icon at bounding box center [1150, 85] width 10 height 8
click at [1320, 75] on icon at bounding box center [1320, 76] width 6 height 6
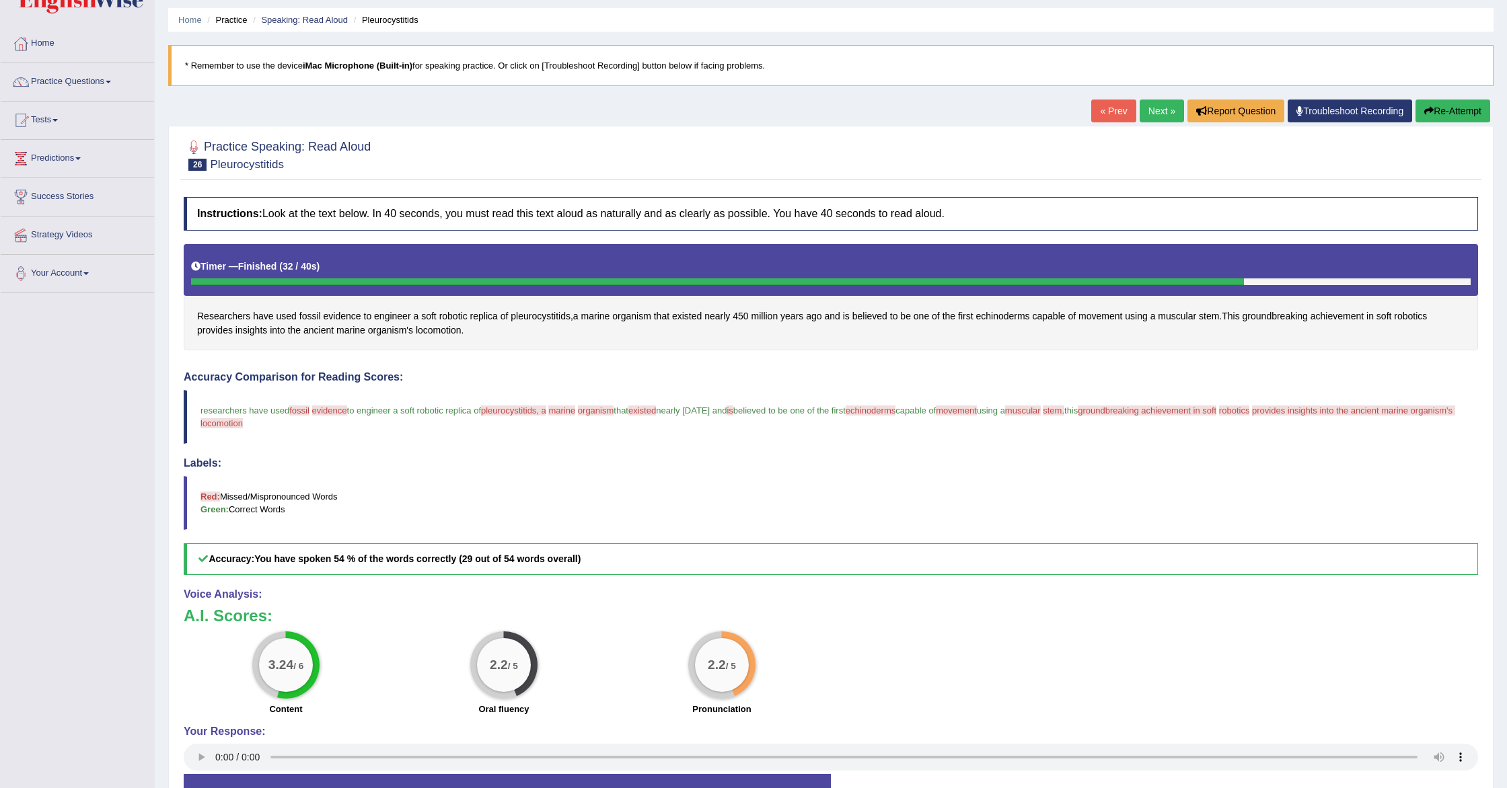
click at [1154, 112] on link "Next »" at bounding box center [1162, 111] width 44 height 23
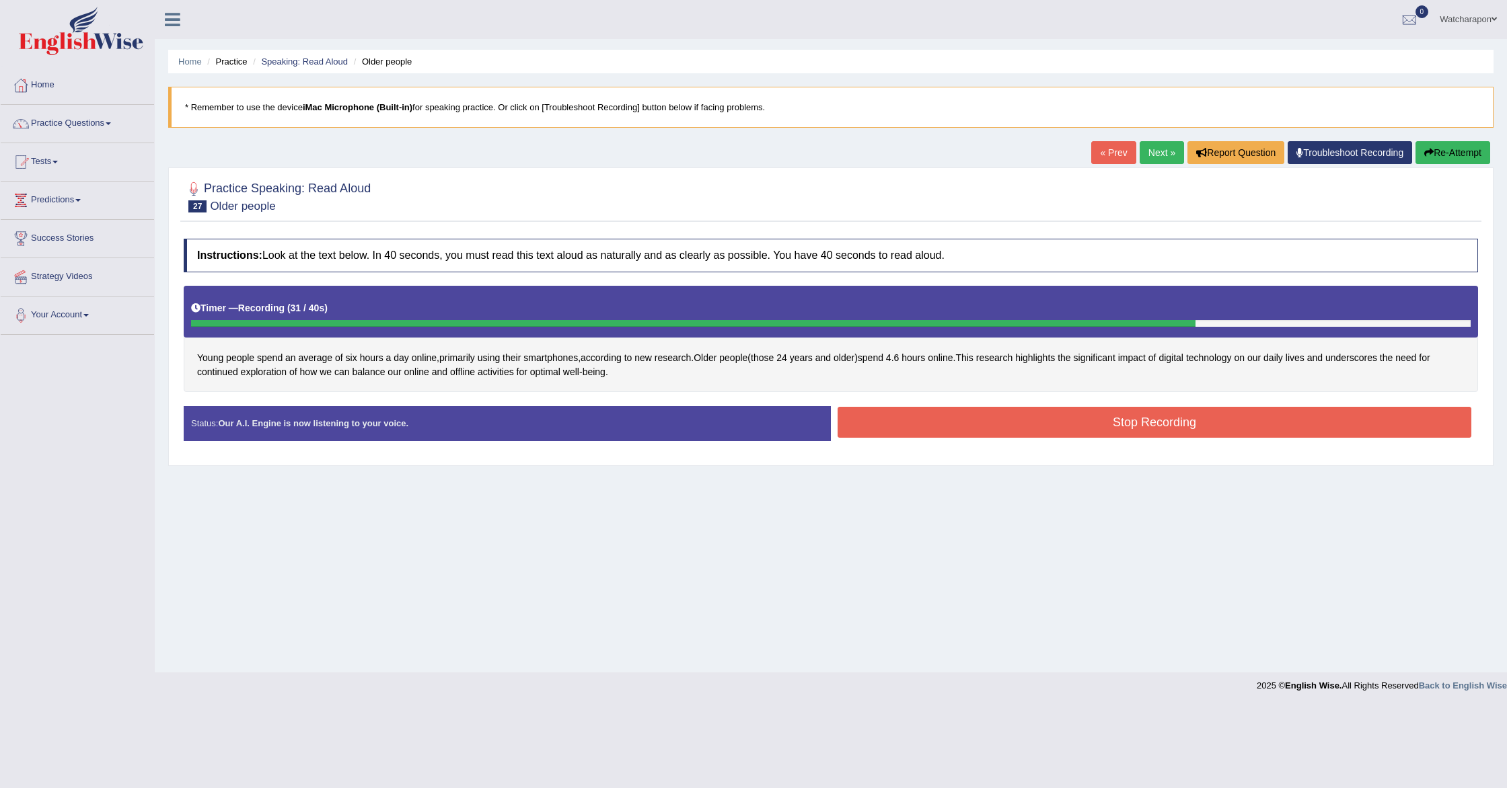
click at [871, 427] on button "Stop Recording" at bounding box center [1155, 422] width 634 height 31
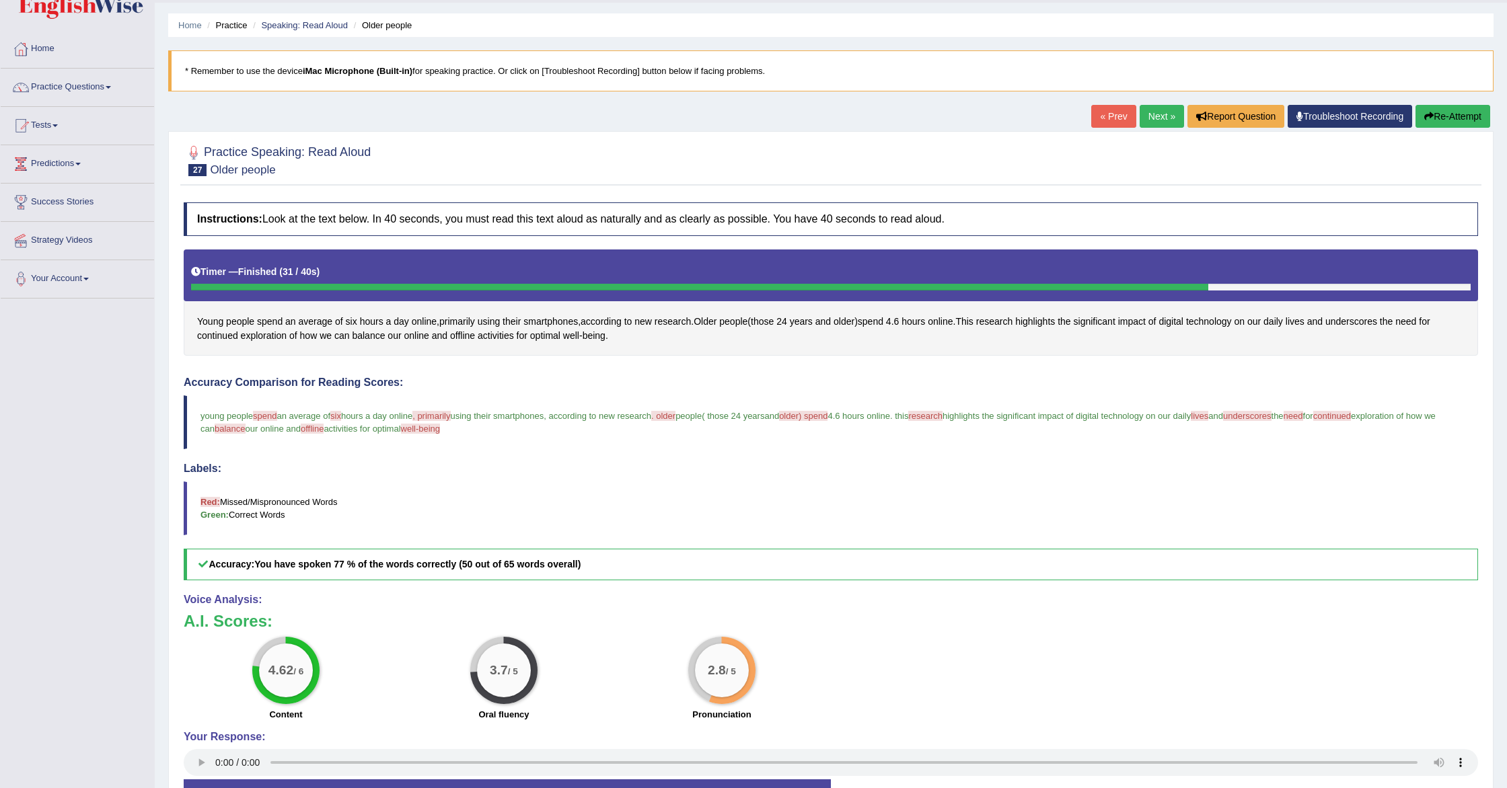
scroll to position [37, 0]
click at [852, 320] on span "older" at bounding box center [844, 321] width 21 height 14
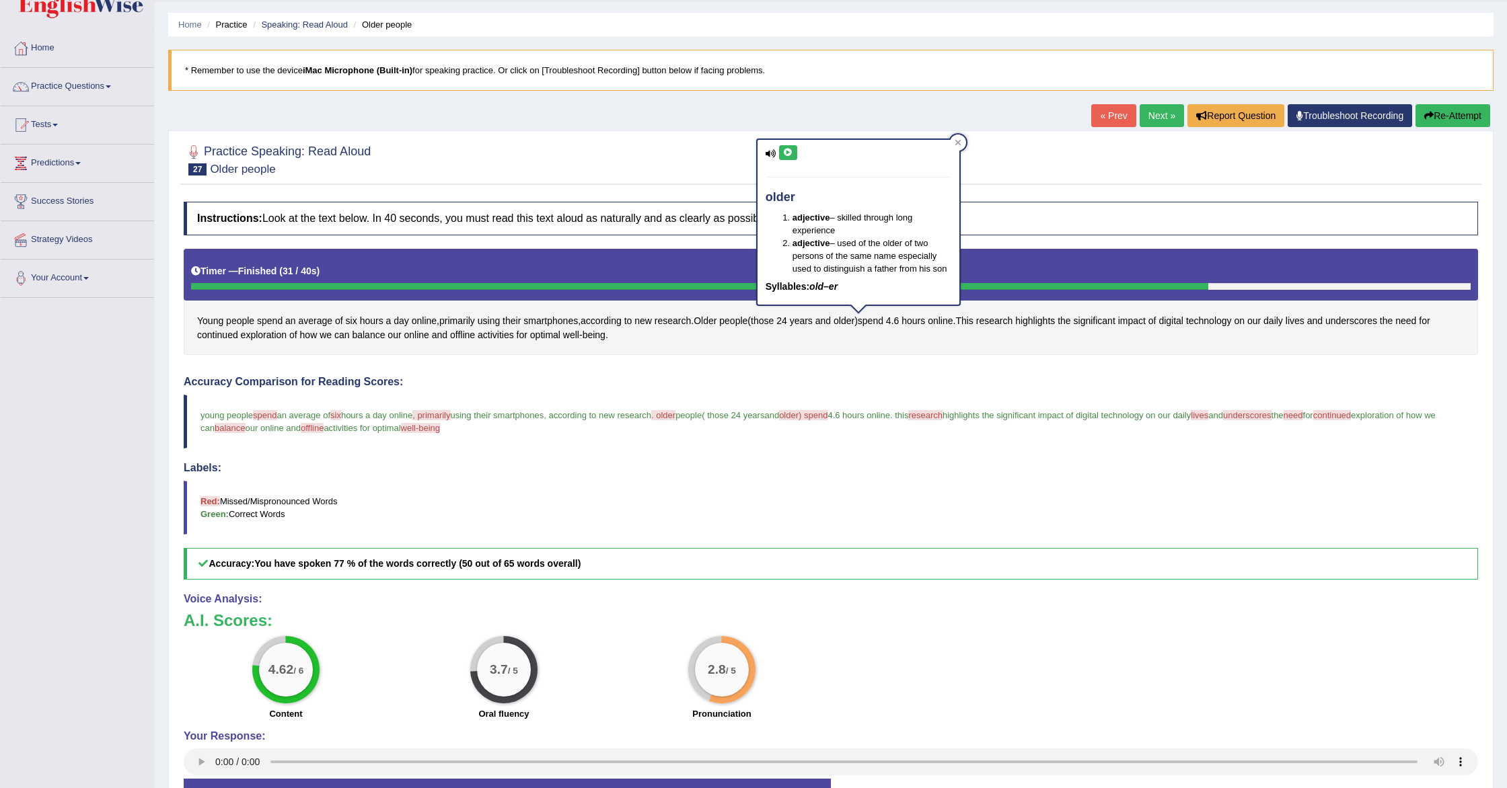
click at [792, 155] on icon at bounding box center [788, 153] width 10 height 8
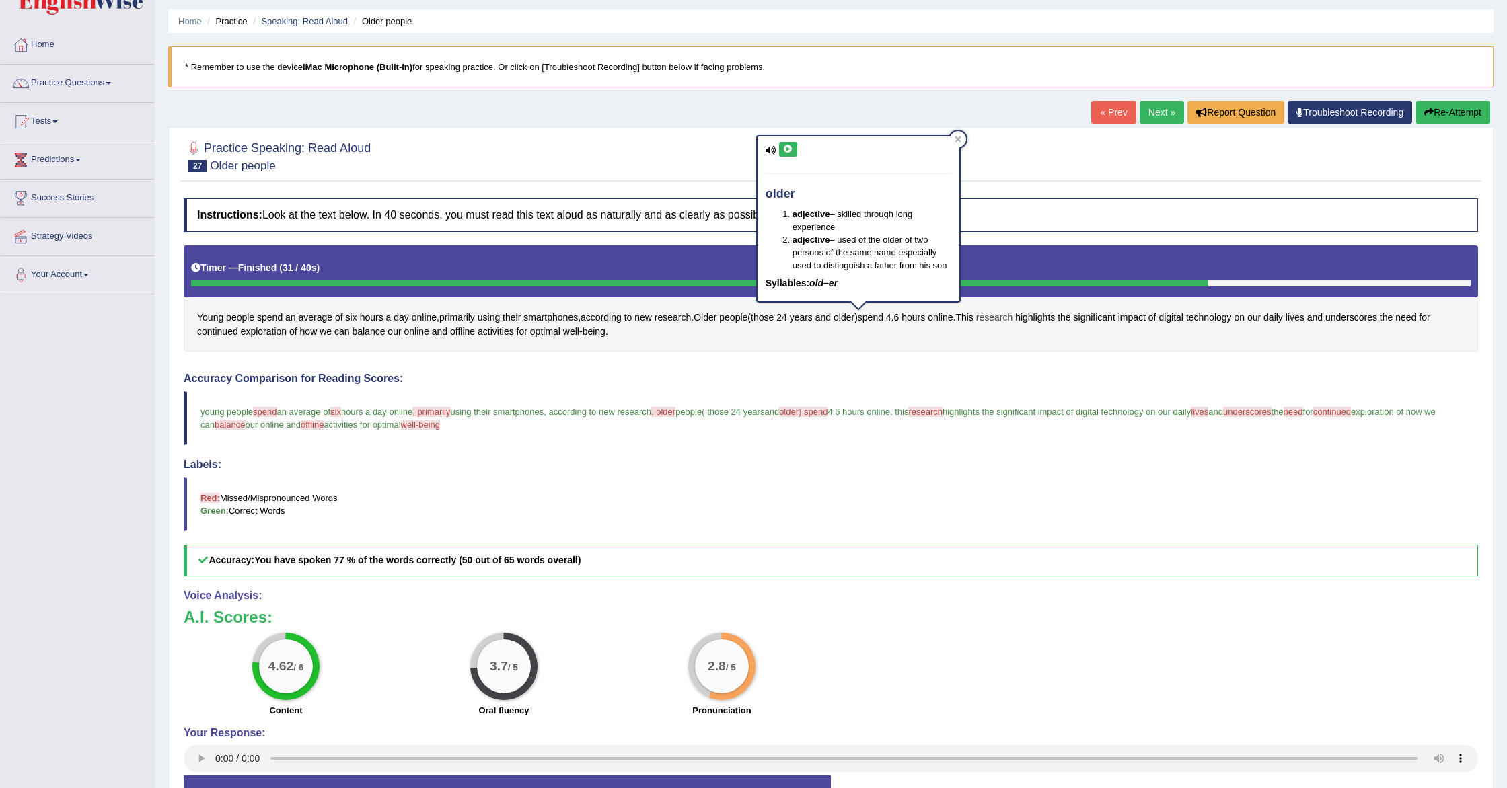
click at [1012, 313] on span "research" at bounding box center [994, 318] width 36 height 14
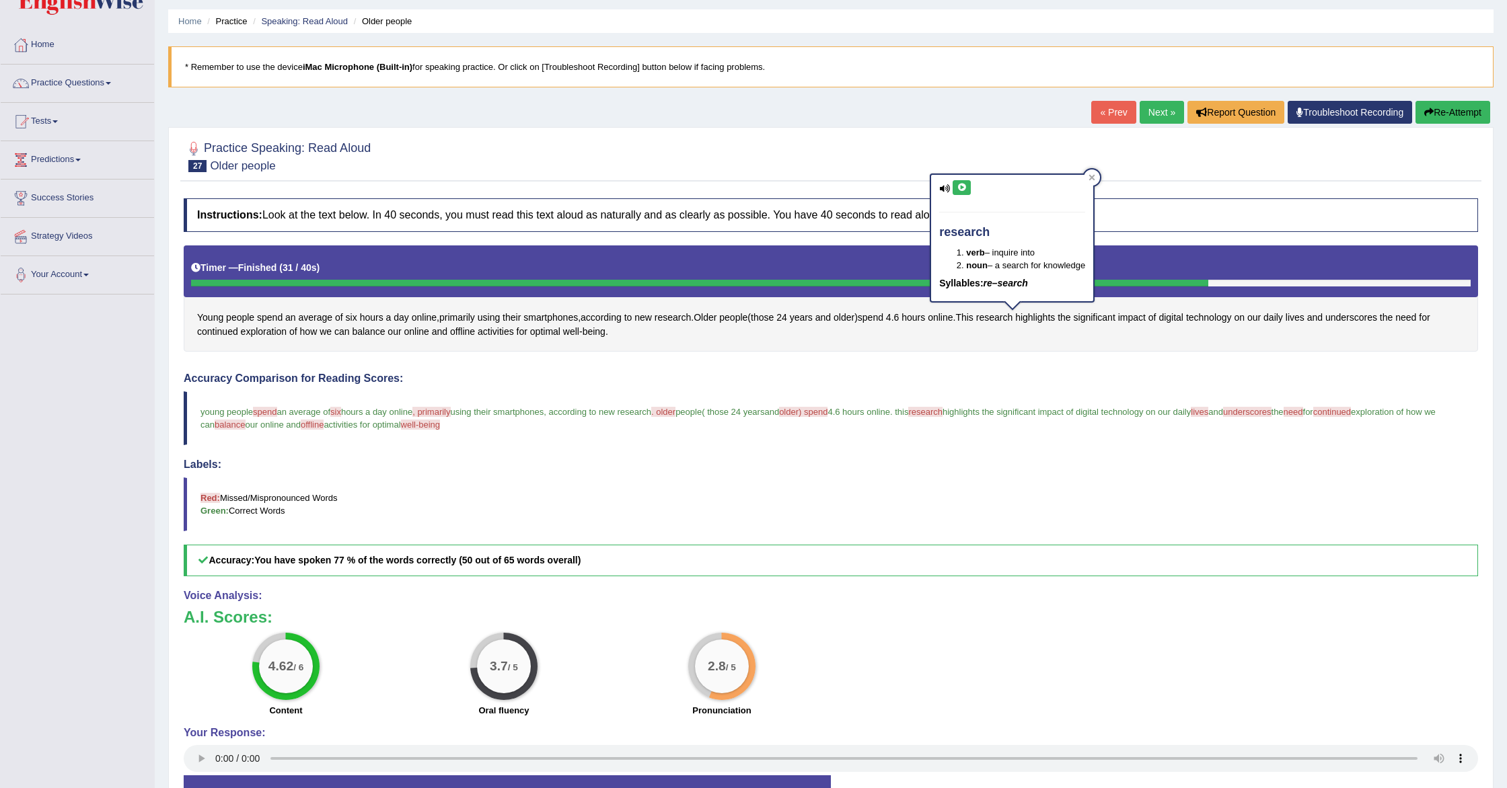
click at [961, 185] on icon at bounding box center [962, 188] width 10 height 8
click at [1358, 316] on span "underscores" at bounding box center [1351, 318] width 52 height 14
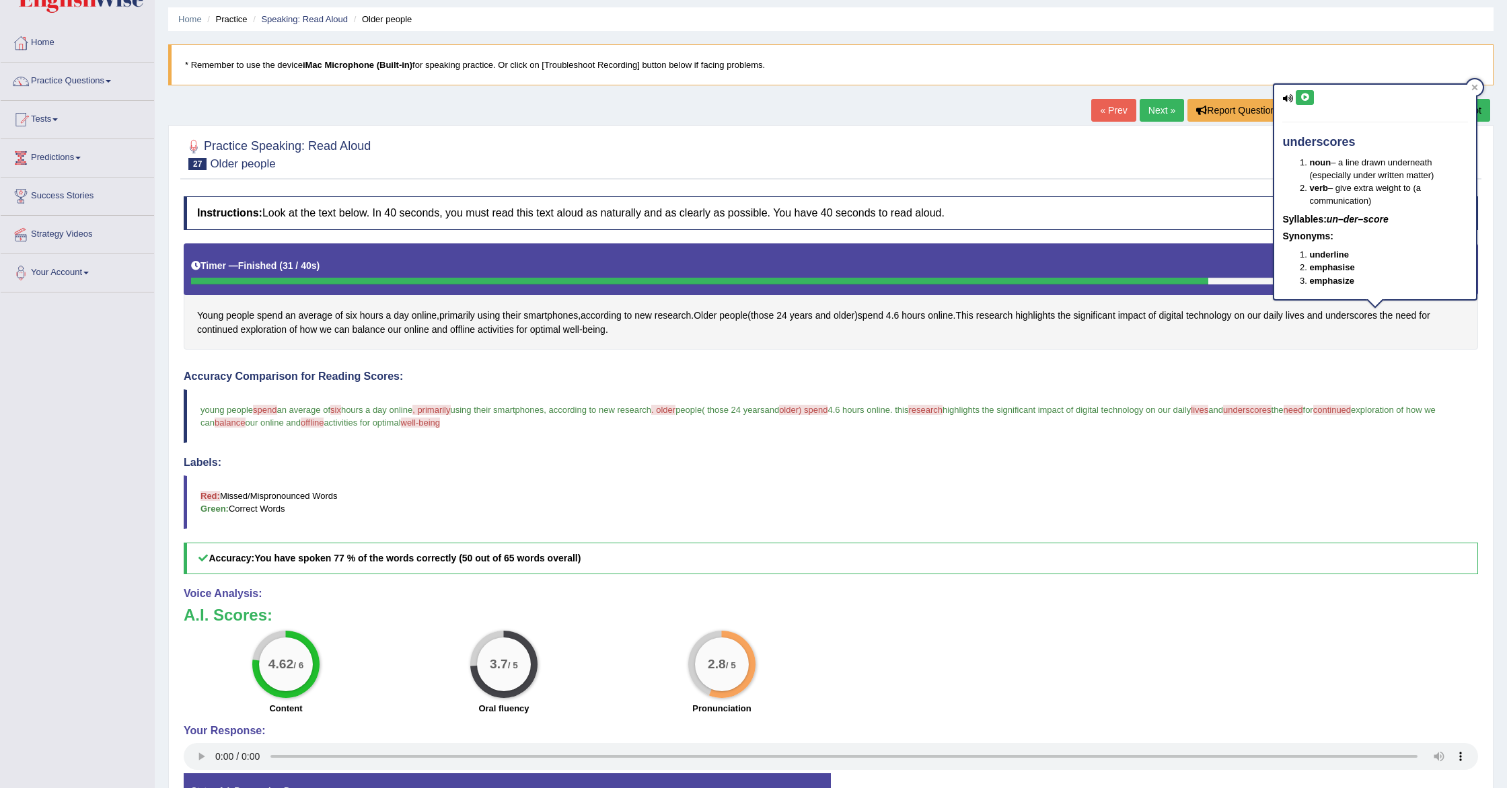
click at [1306, 96] on icon at bounding box center [1305, 98] width 10 height 8
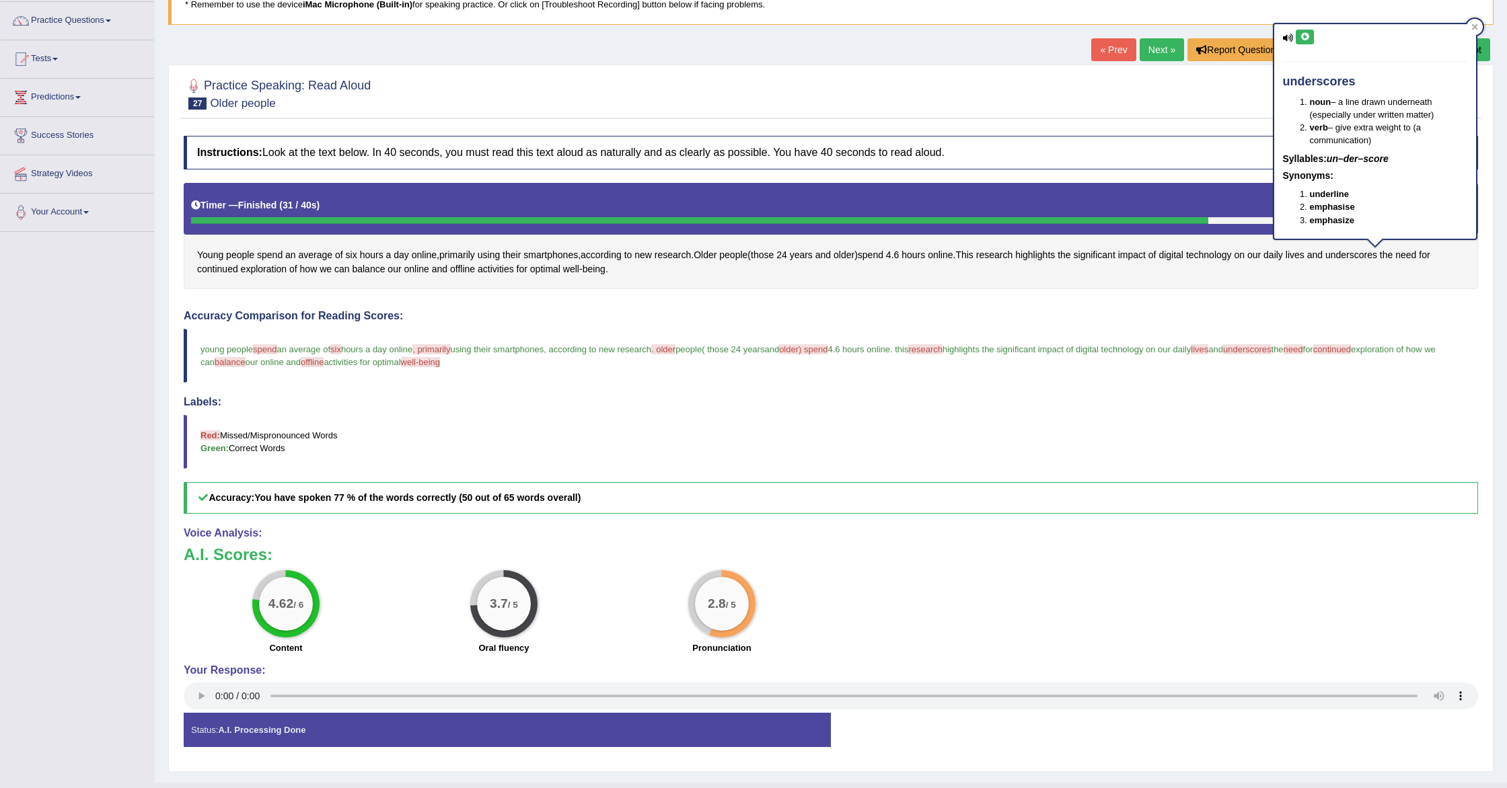
scroll to position [131, 0]
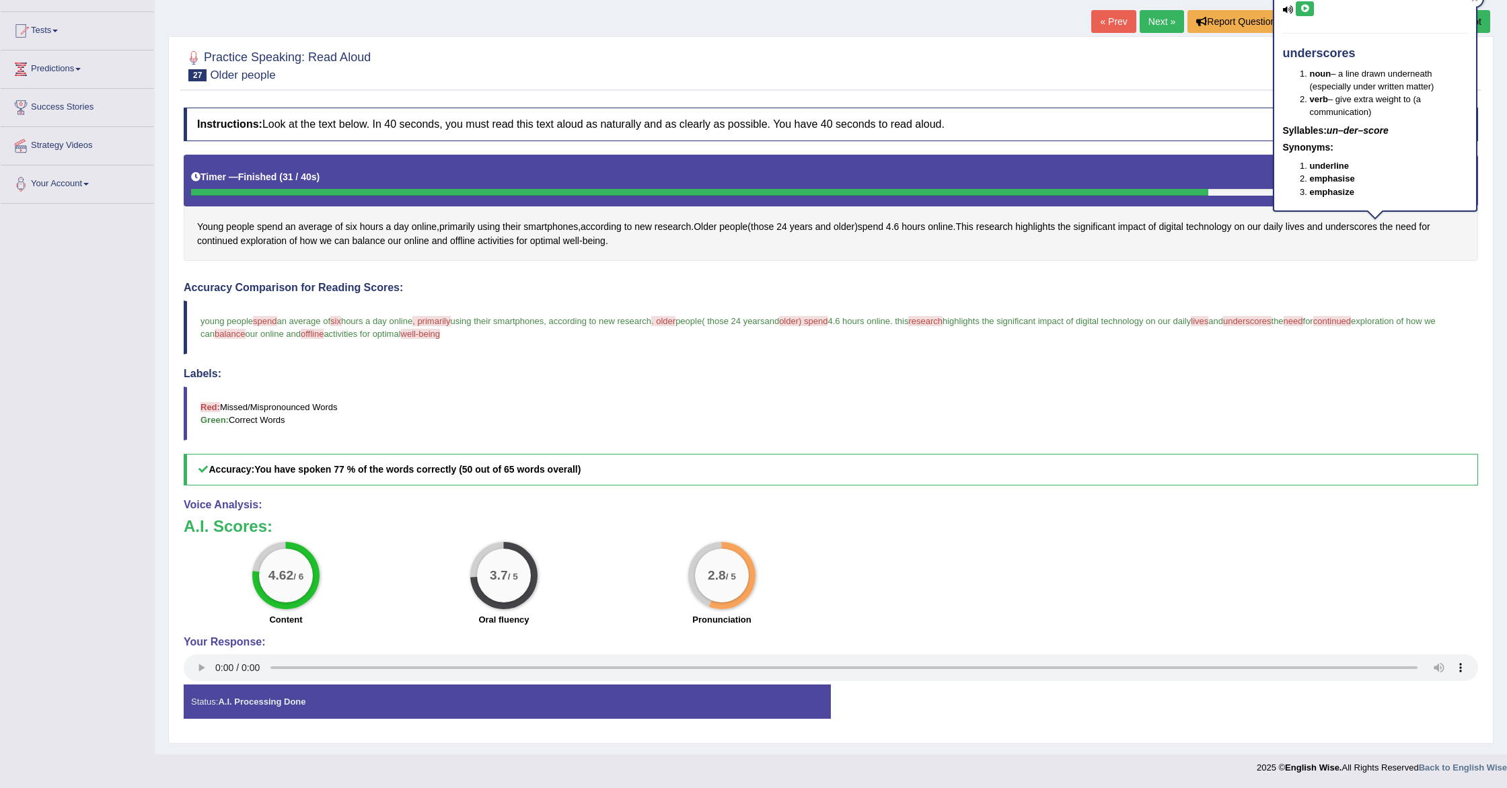
click at [1099, 61] on div at bounding box center [831, 64] width 1294 height 41
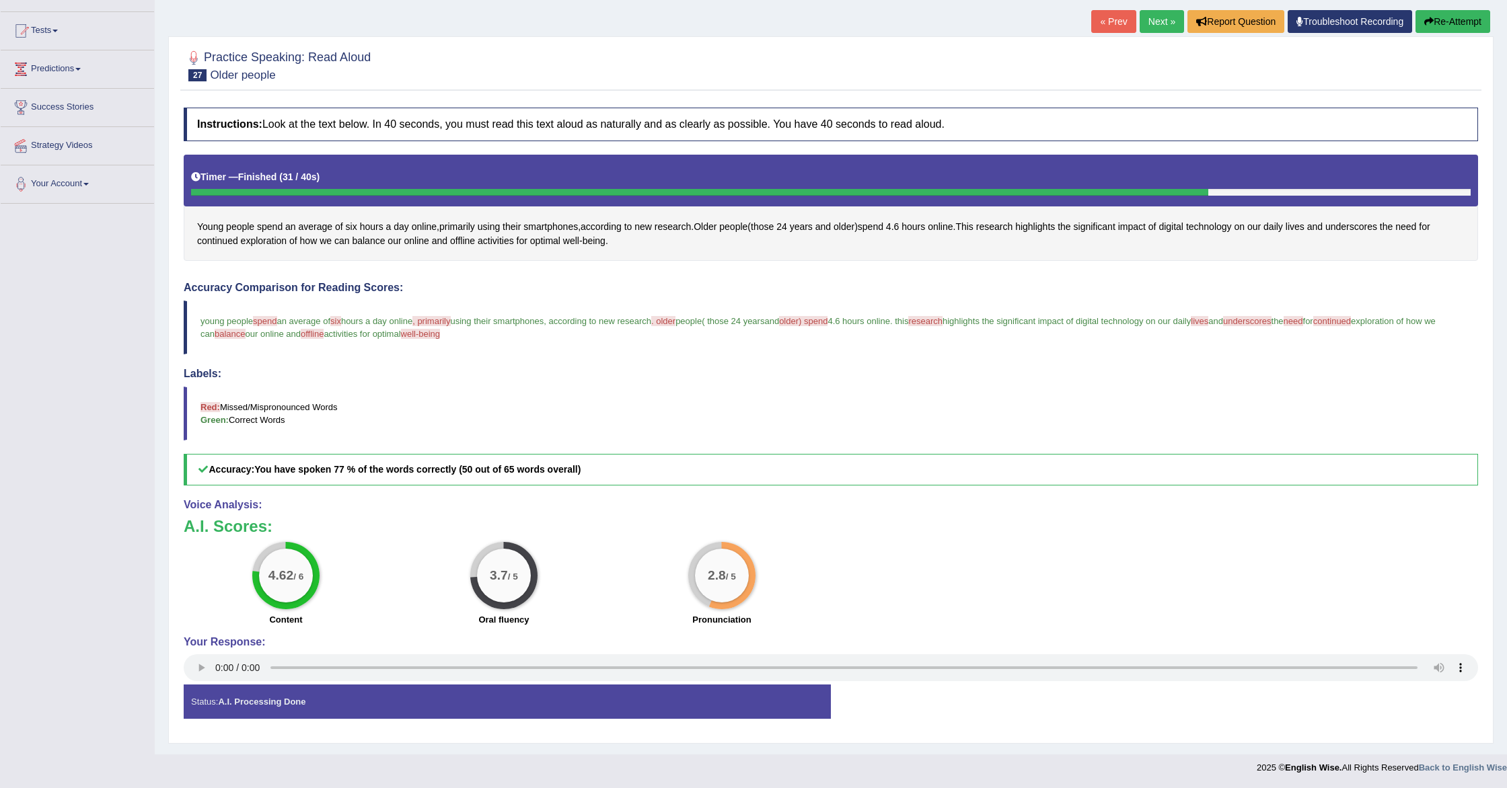
click at [1436, 24] on button "Re-Attempt" at bounding box center [1452, 21] width 75 height 23
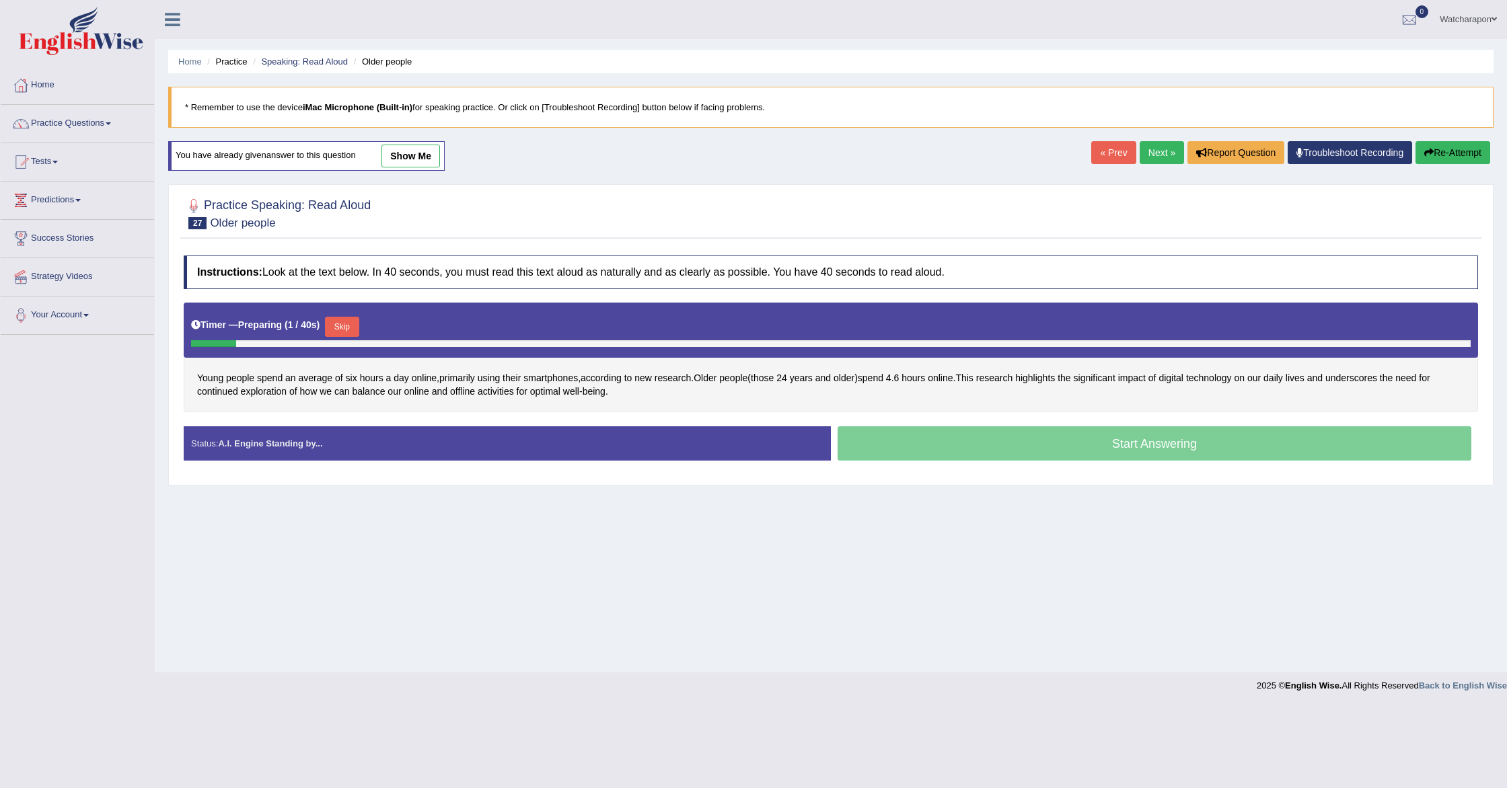
click at [353, 329] on button "Skip" at bounding box center [342, 327] width 34 height 20
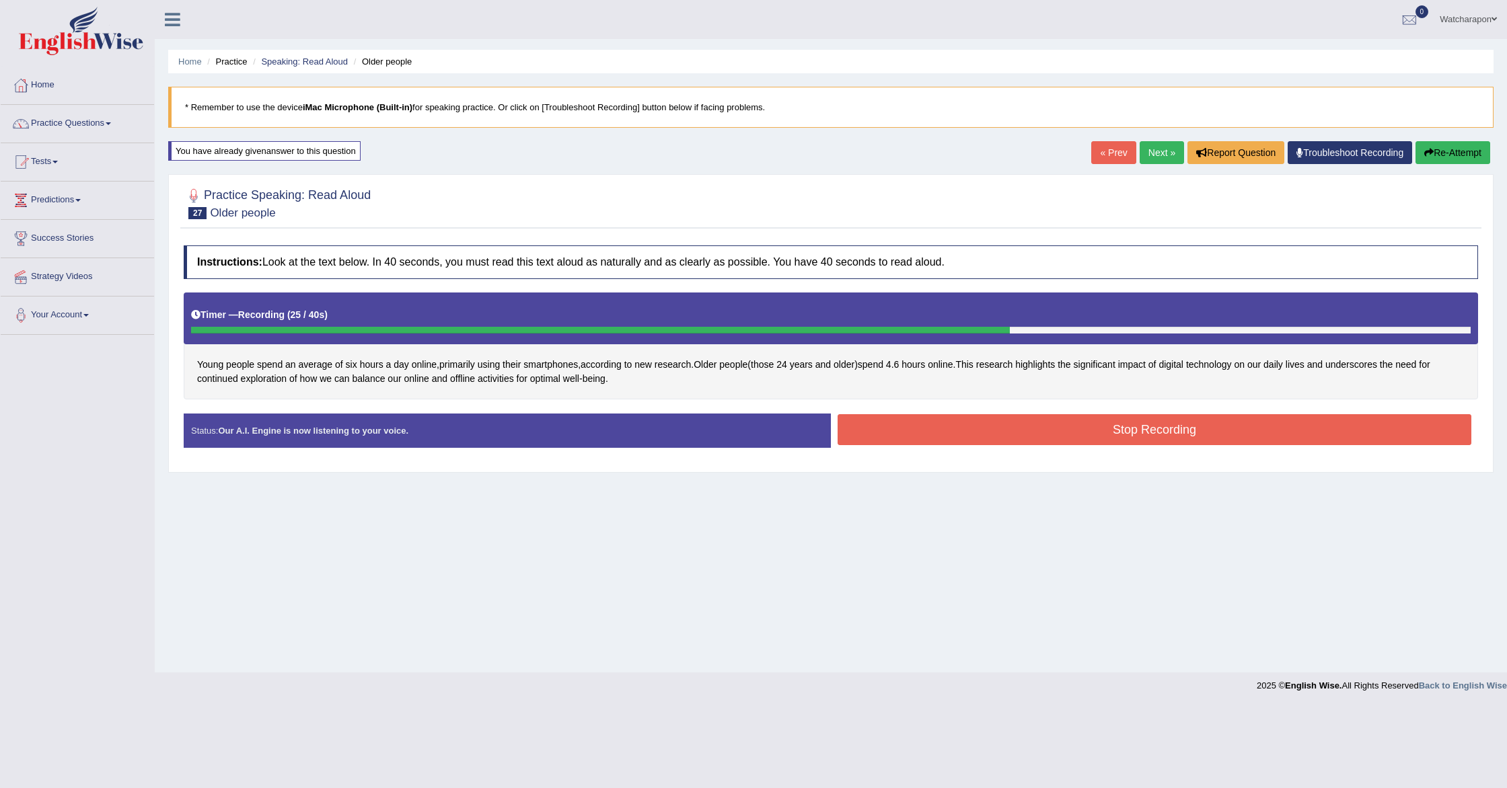
click at [904, 431] on button "Stop Recording" at bounding box center [1155, 429] width 634 height 31
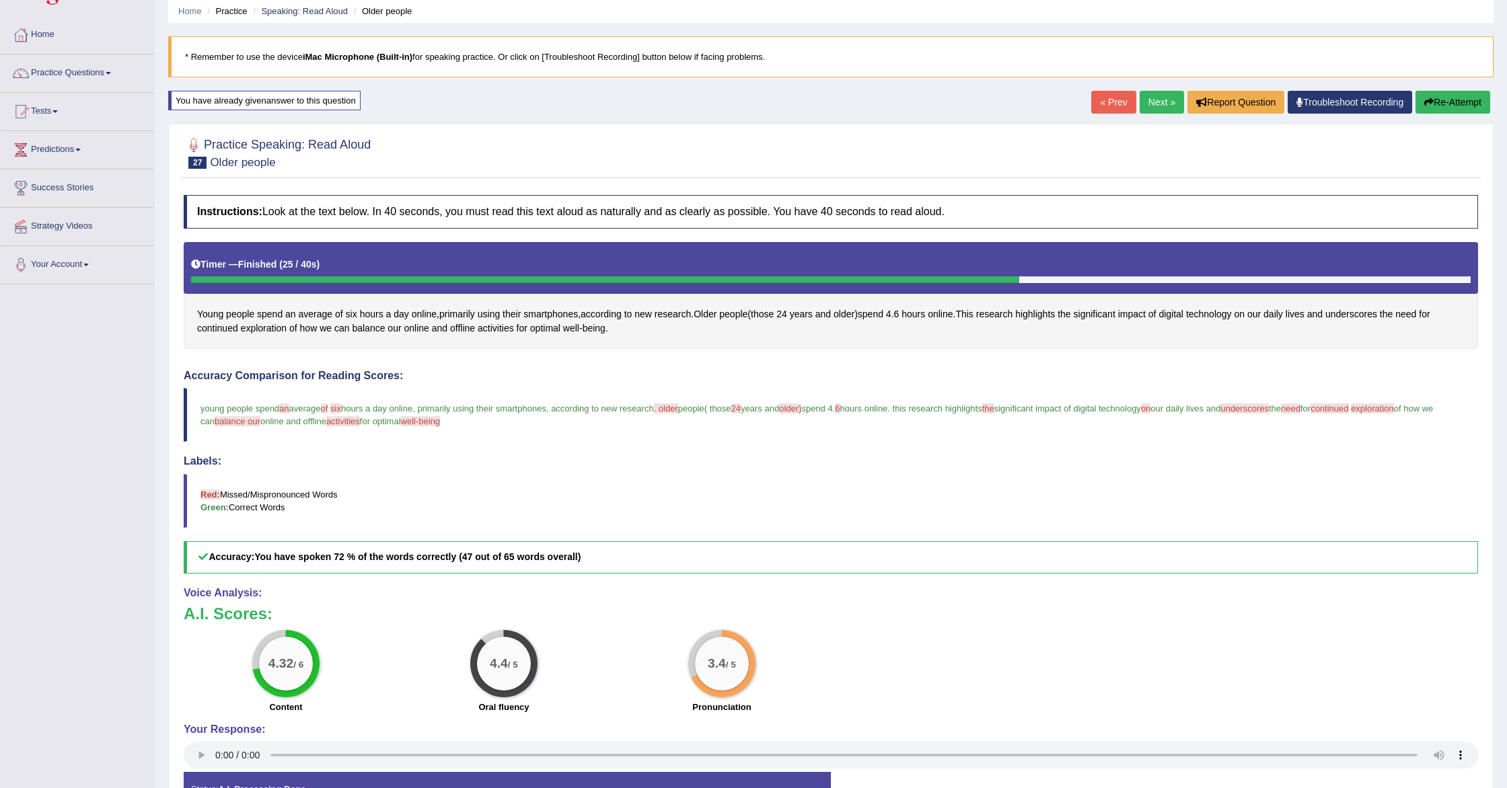
scroll to position [54, 0]
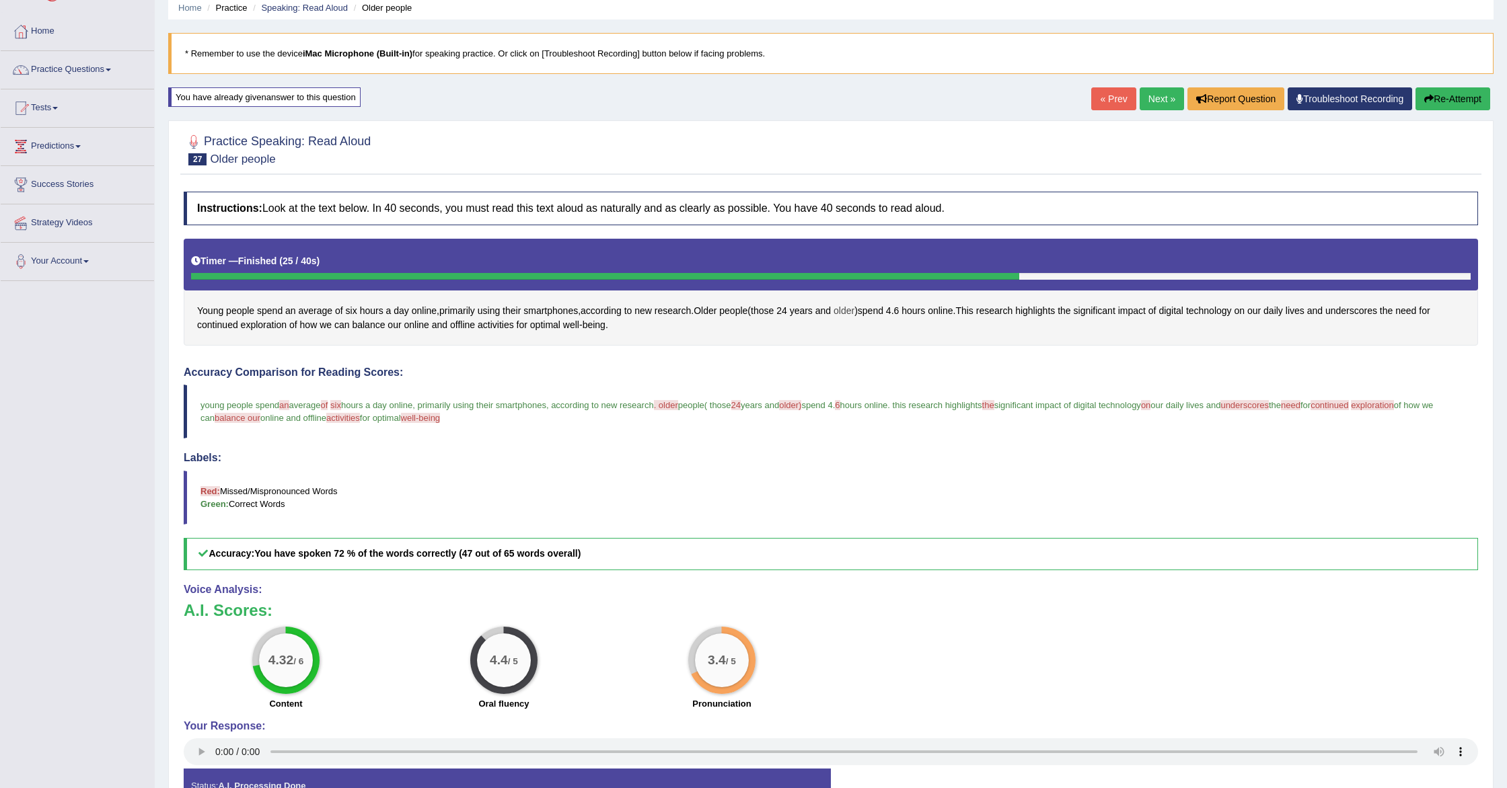
click at [854, 308] on span "older" at bounding box center [844, 311] width 21 height 14
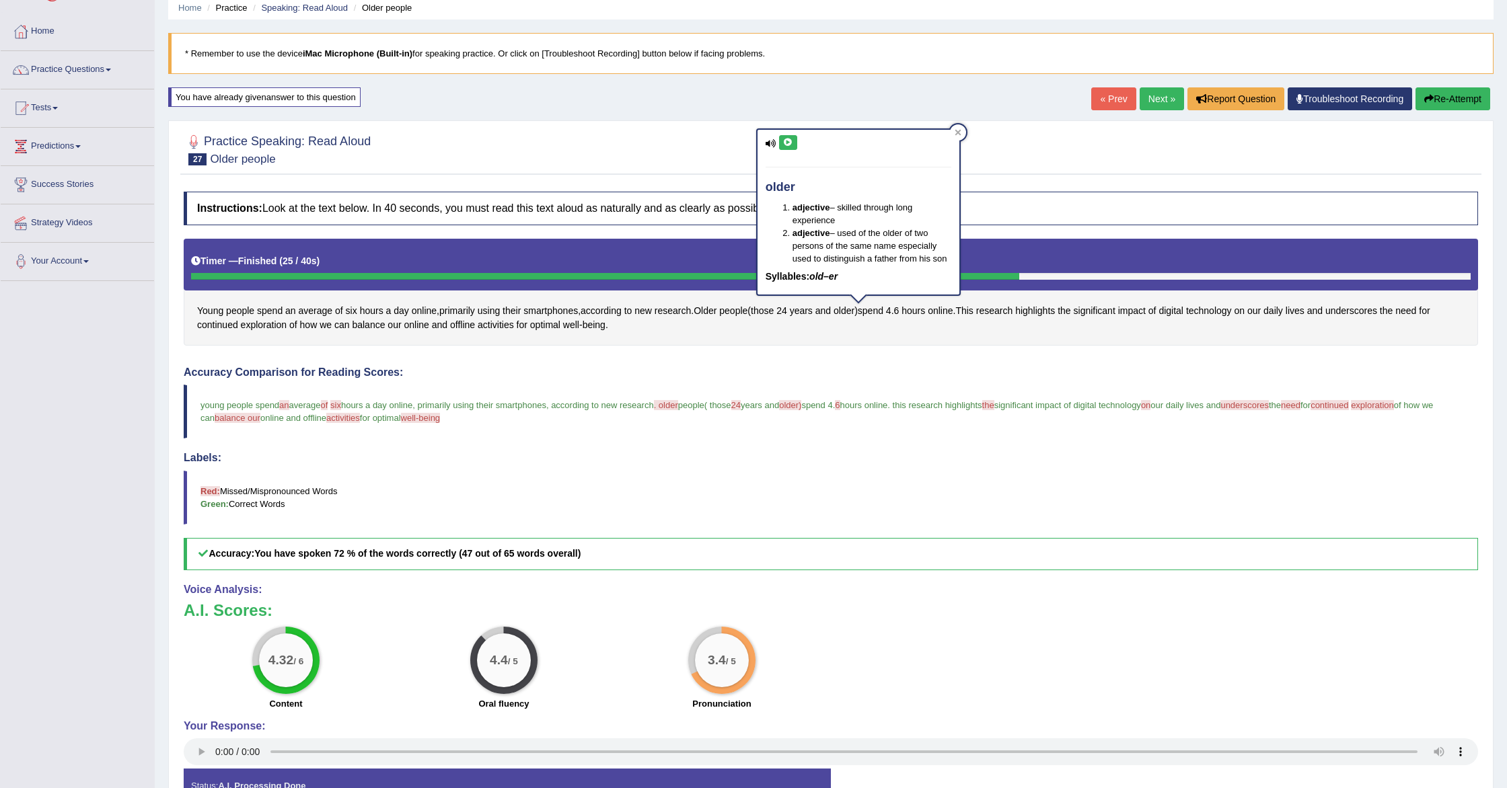
click at [782, 140] on button at bounding box center [788, 142] width 18 height 15
click at [795, 143] on button at bounding box center [788, 142] width 18 height 15
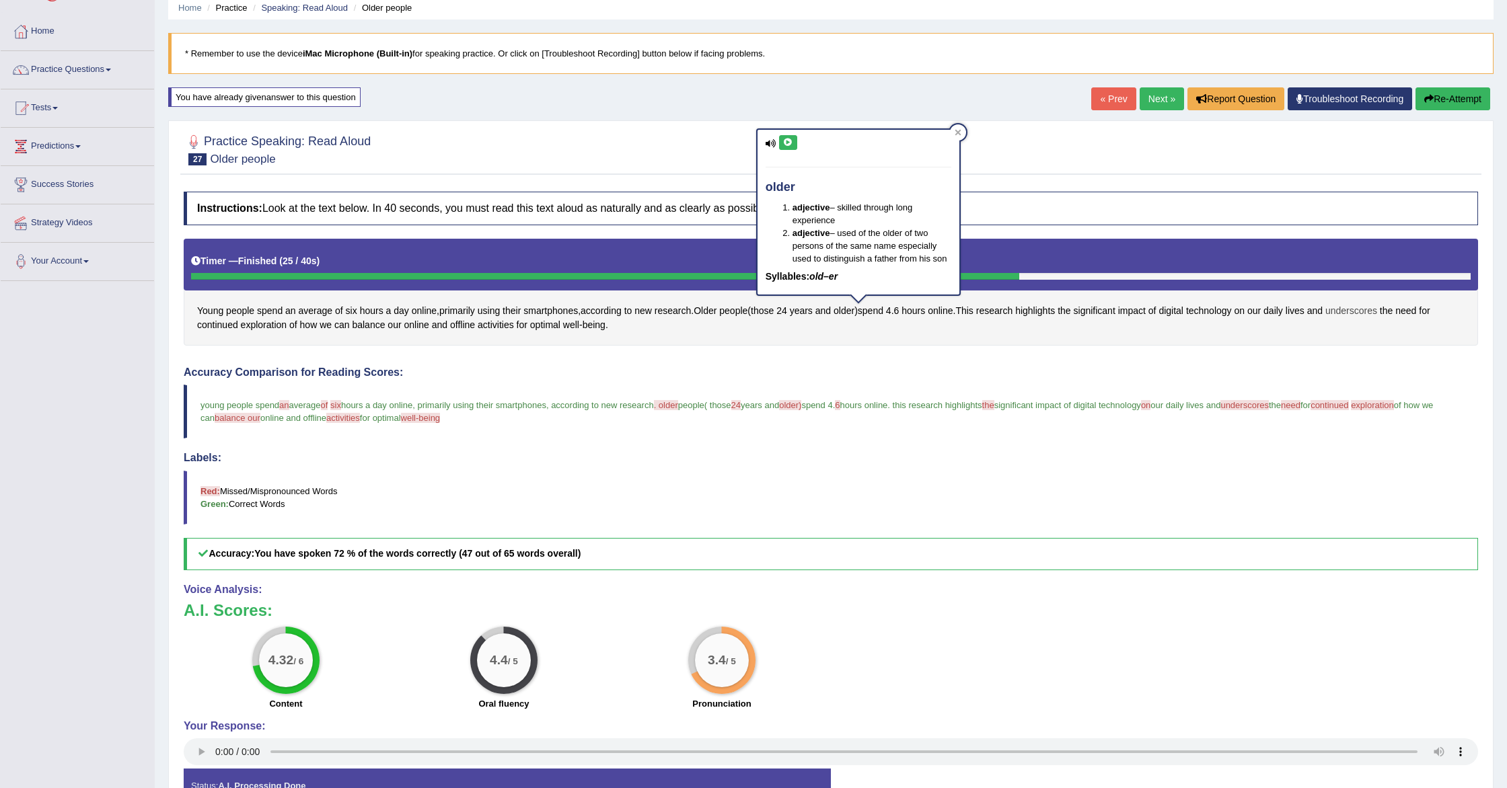
click at [1377, 310] on span "underscores" at bounding box center [1351, 311] width 52 height 14
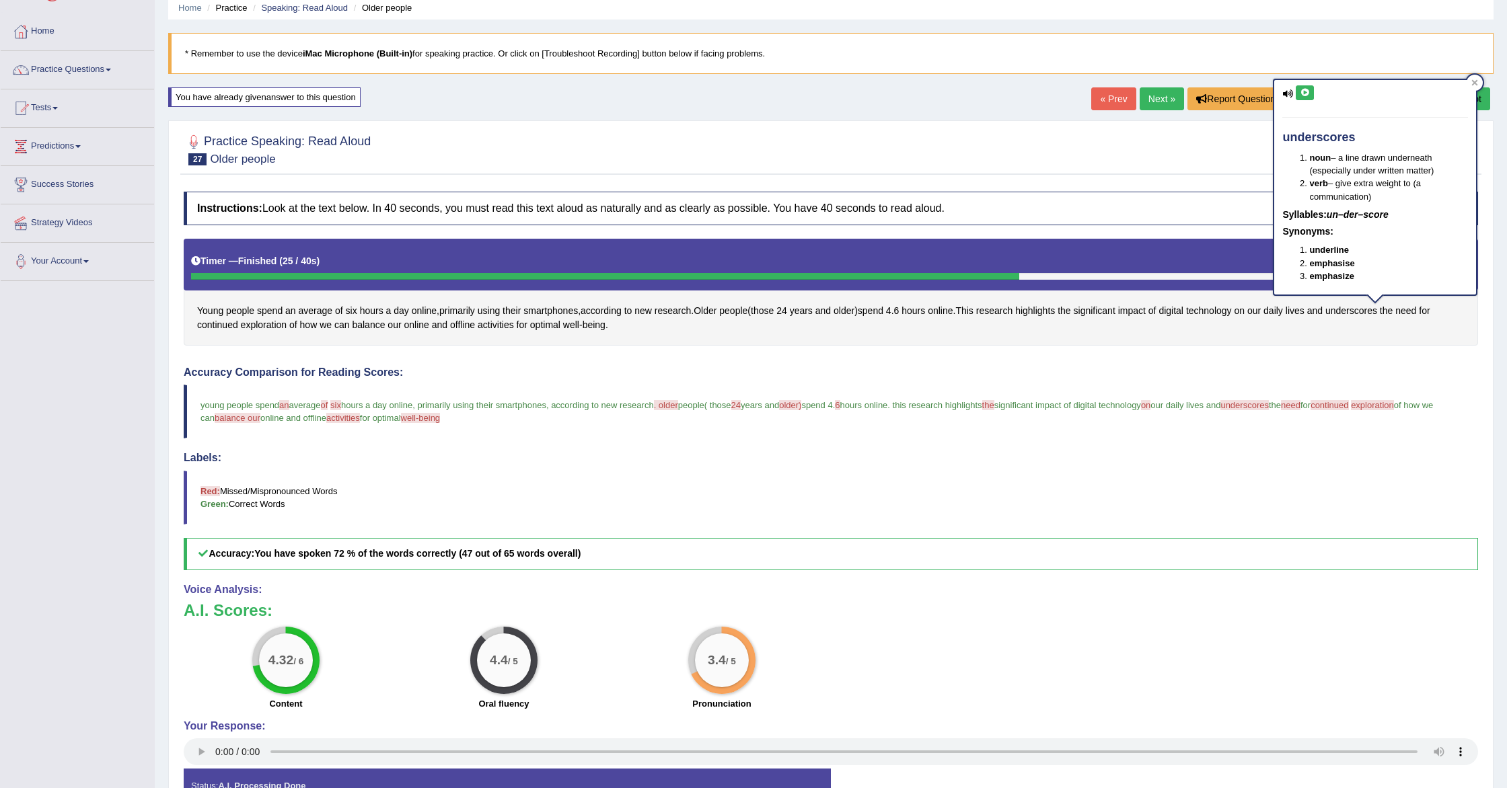
click at [1303, 91] on icon at bounding box center [1305, 93] width 10 height 8
click at [1348, 408] on span "continued" at bounding box center [1330, 405] width 38 height 10
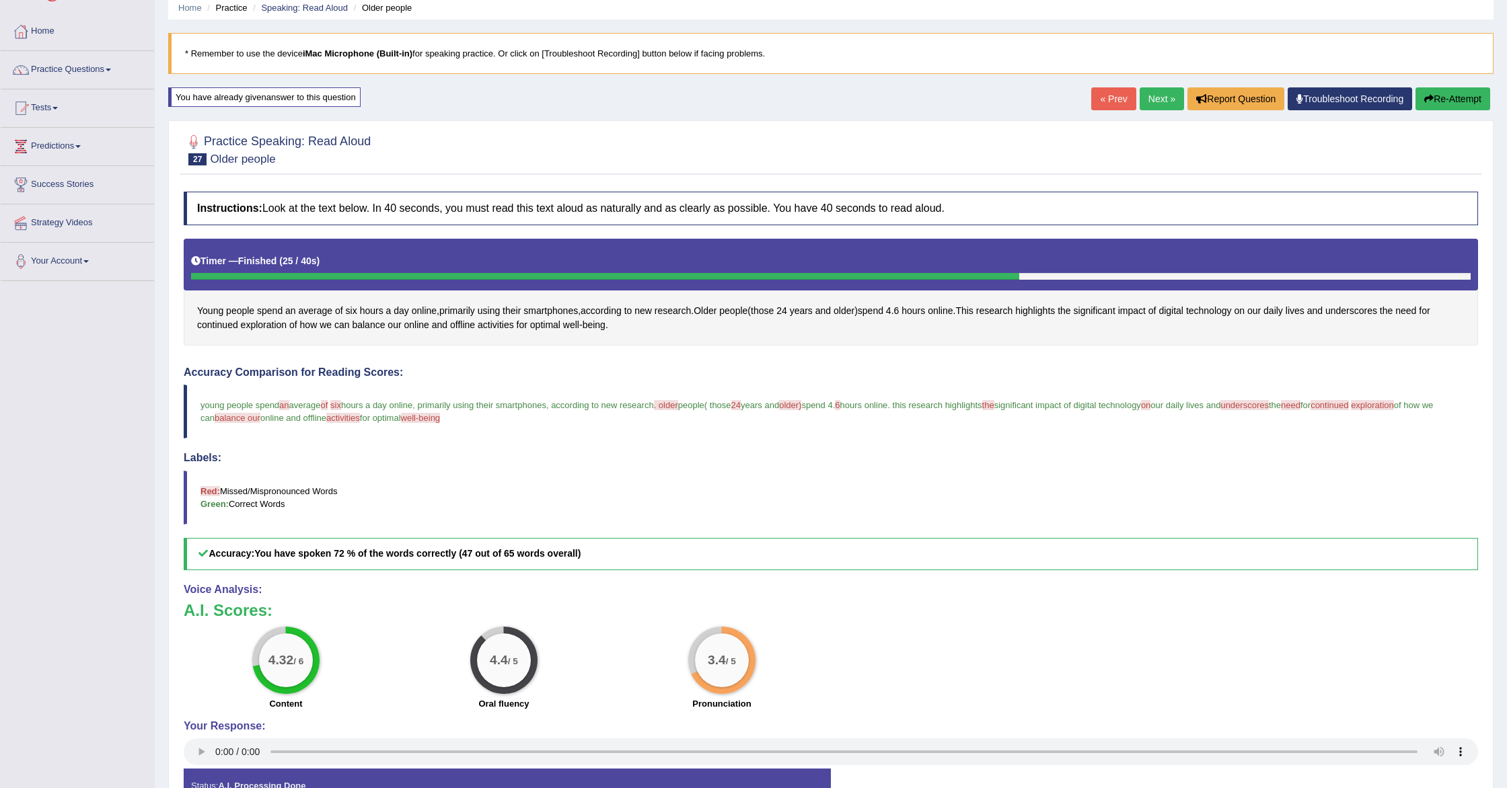
click at [1438, 413] on blockquote "young people spend an average of or the six 6 hours a day online , primarily us…" at bounding box center [831, 412] width 1294 height 54
click at [1394, 403] on span "exploration" at bounding box center [1372, 405] width 43 height 10
click at [1148, 95] on link "Next »" at bounding box center [1162, 98] width 44 height 23
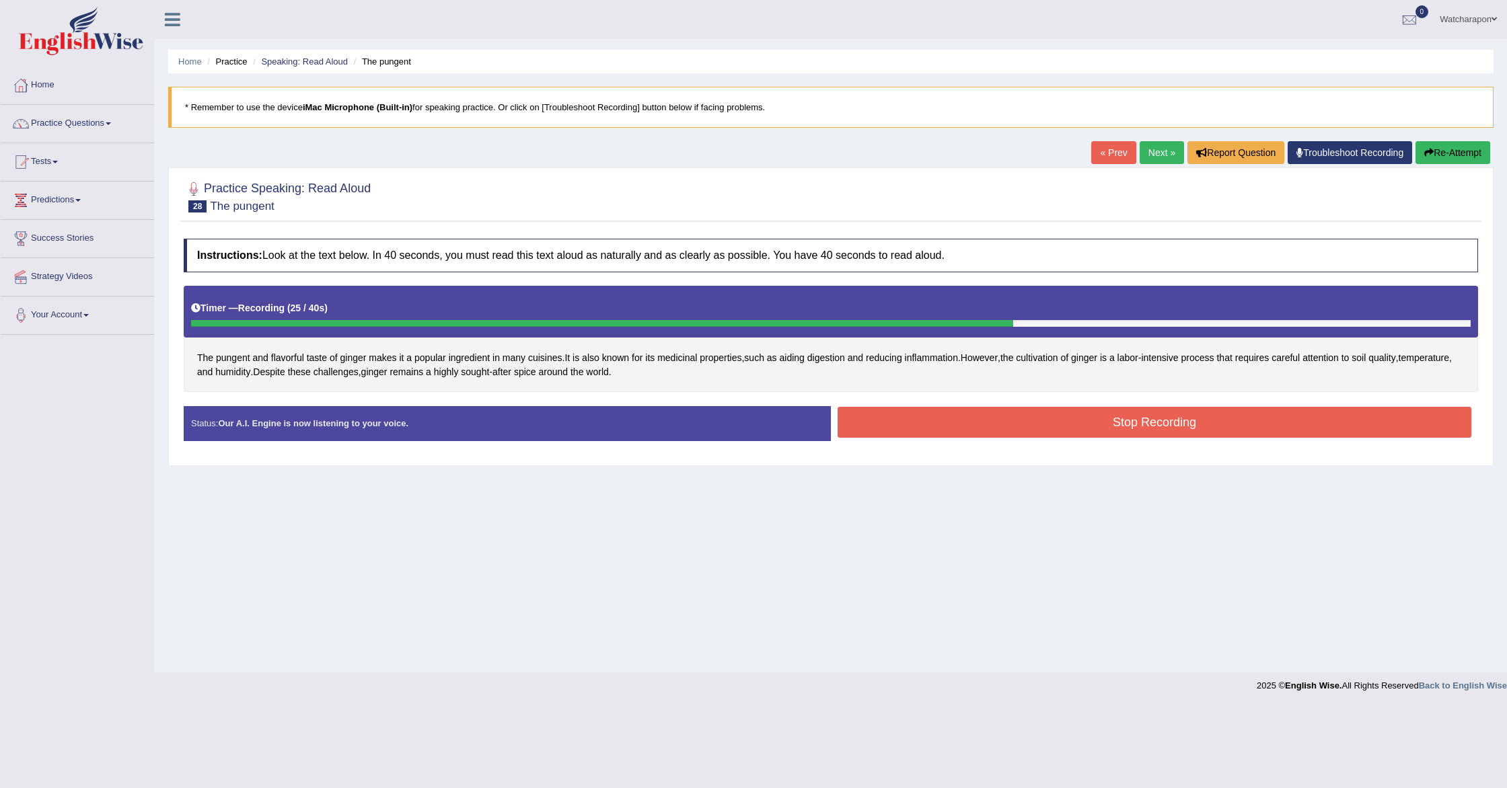
click at [982, 437] on button "Stop Recording" at bounding box center [1155, 422] width 634 height 31
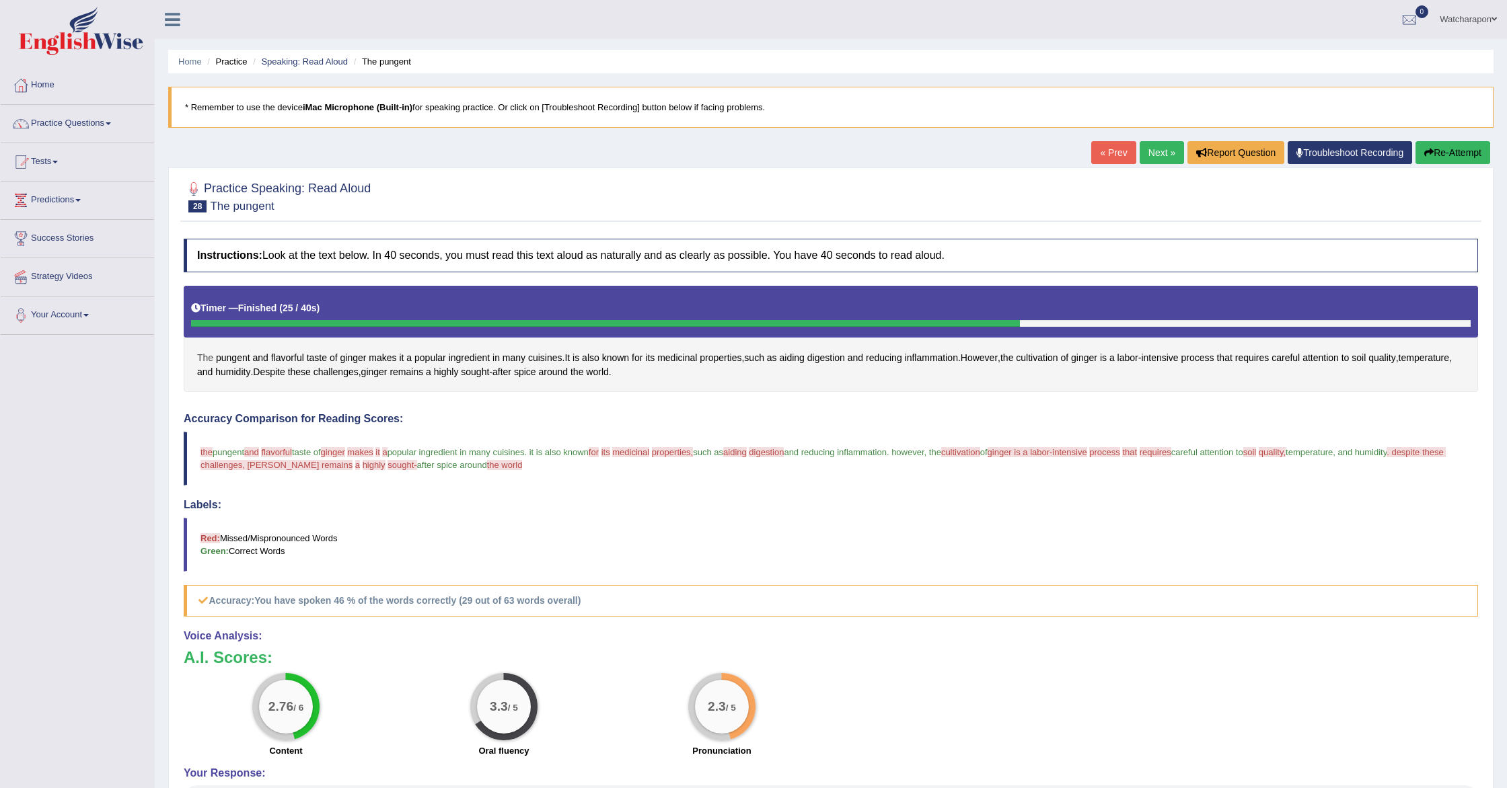
click at [207, 357] on span "The" at bounding box center [205, 358] width 16 height 14
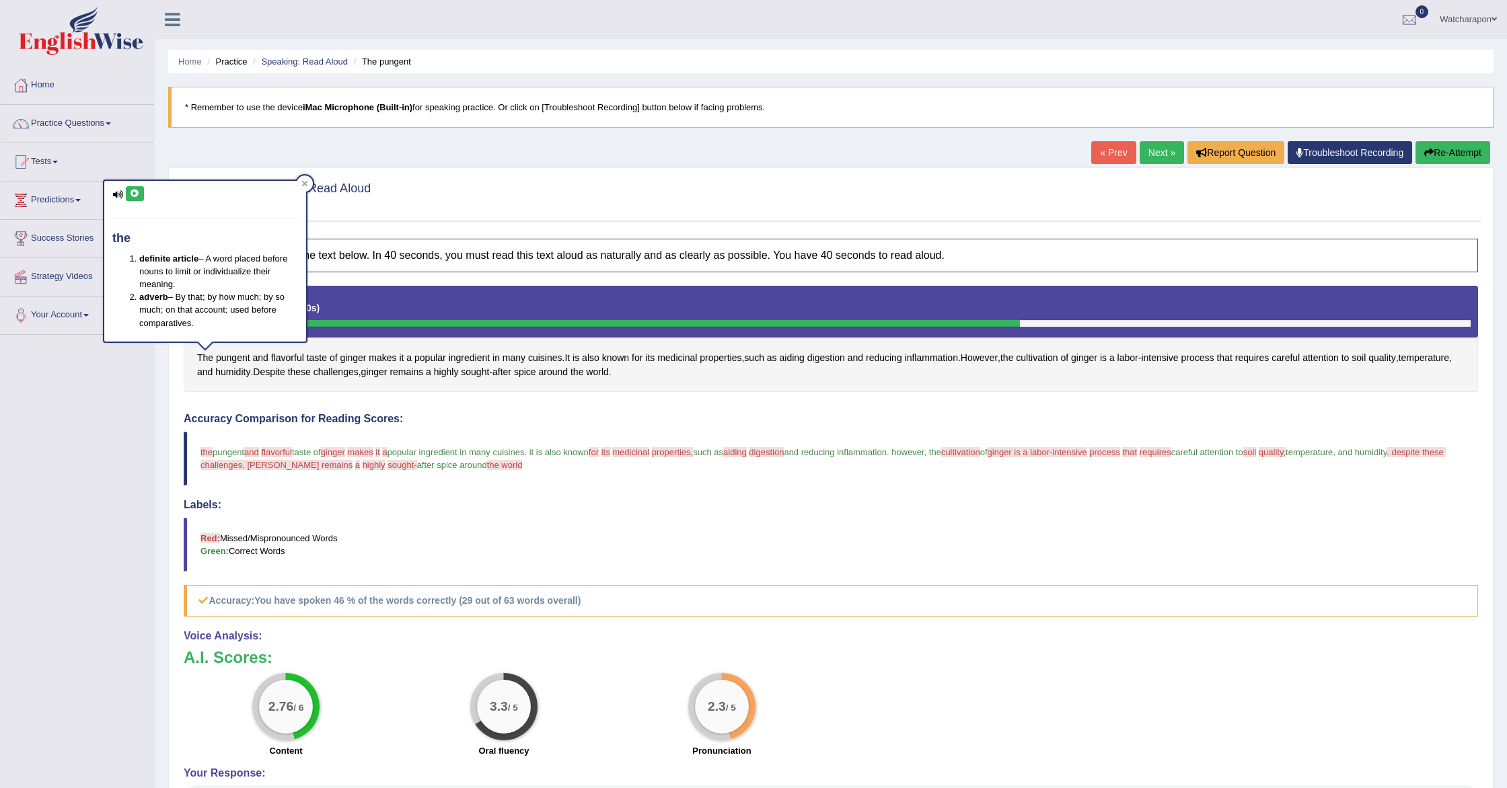
click at [135, 190] on icon at bounding box center [135, 194] width 10 height 8
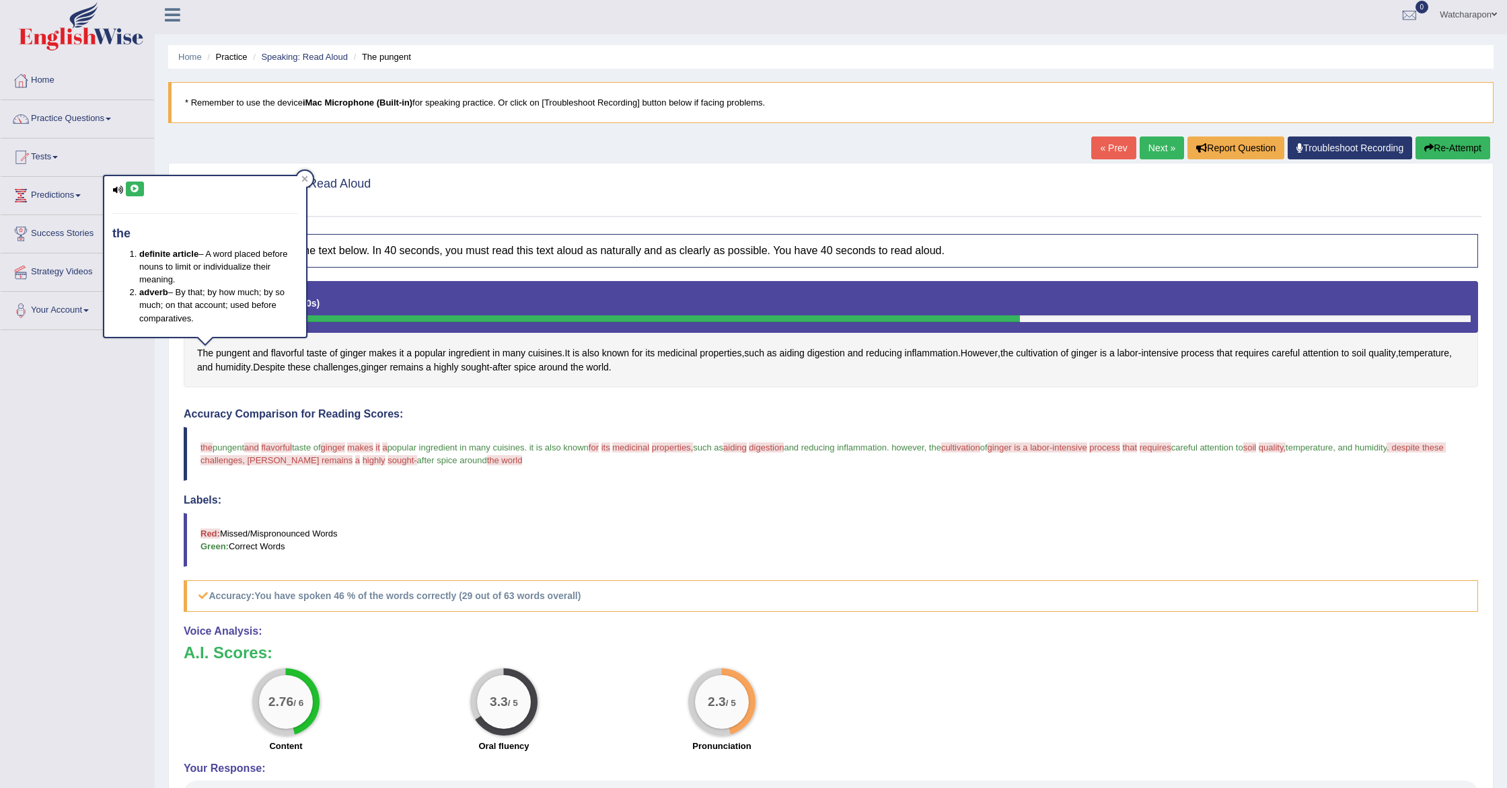
click at [135, 190] on icon at bounding box center [135, 189] width 10 height 8
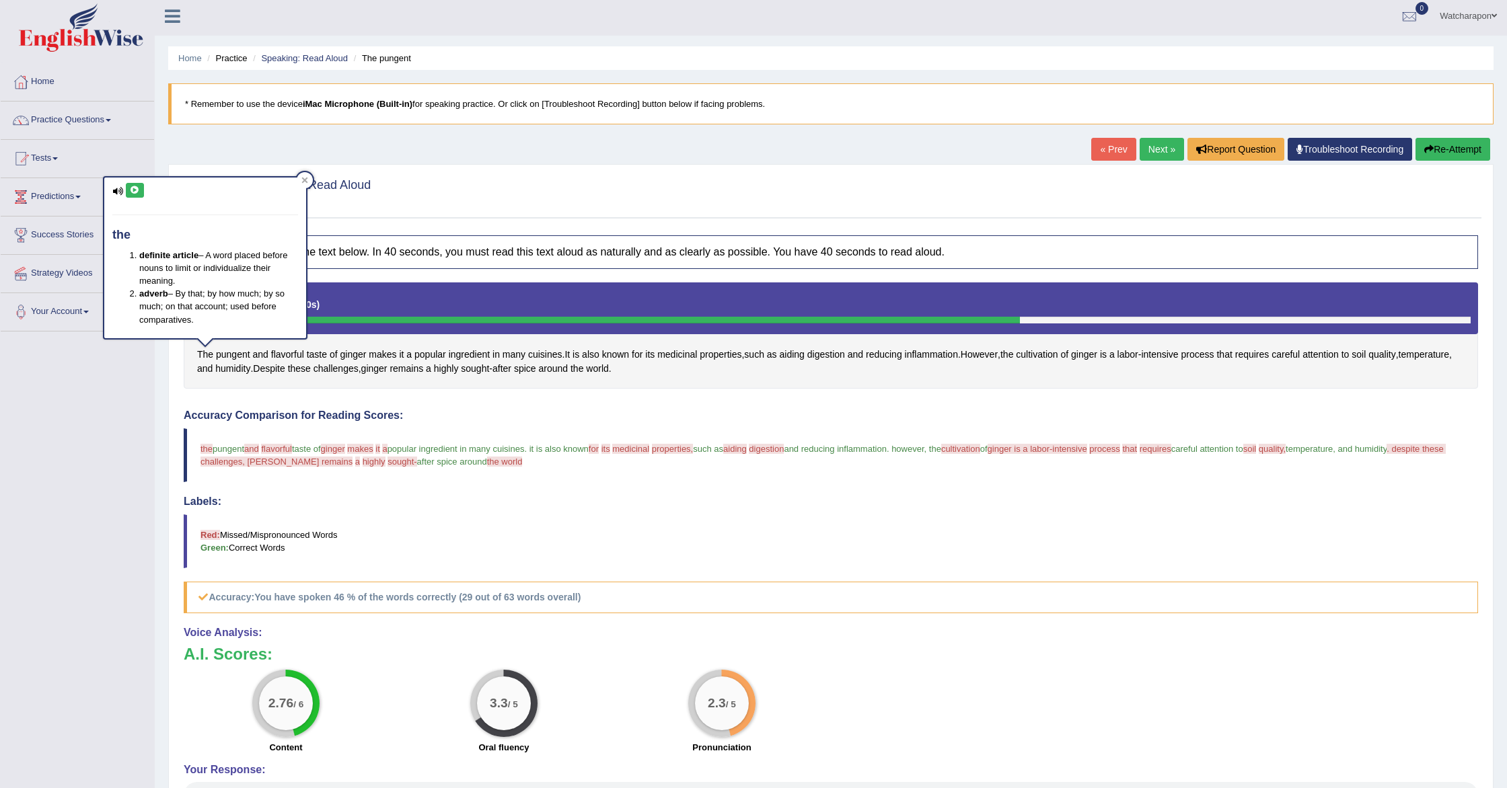
click at [135, 190] on icon at bounding box center [135, 190] width 10 height 8
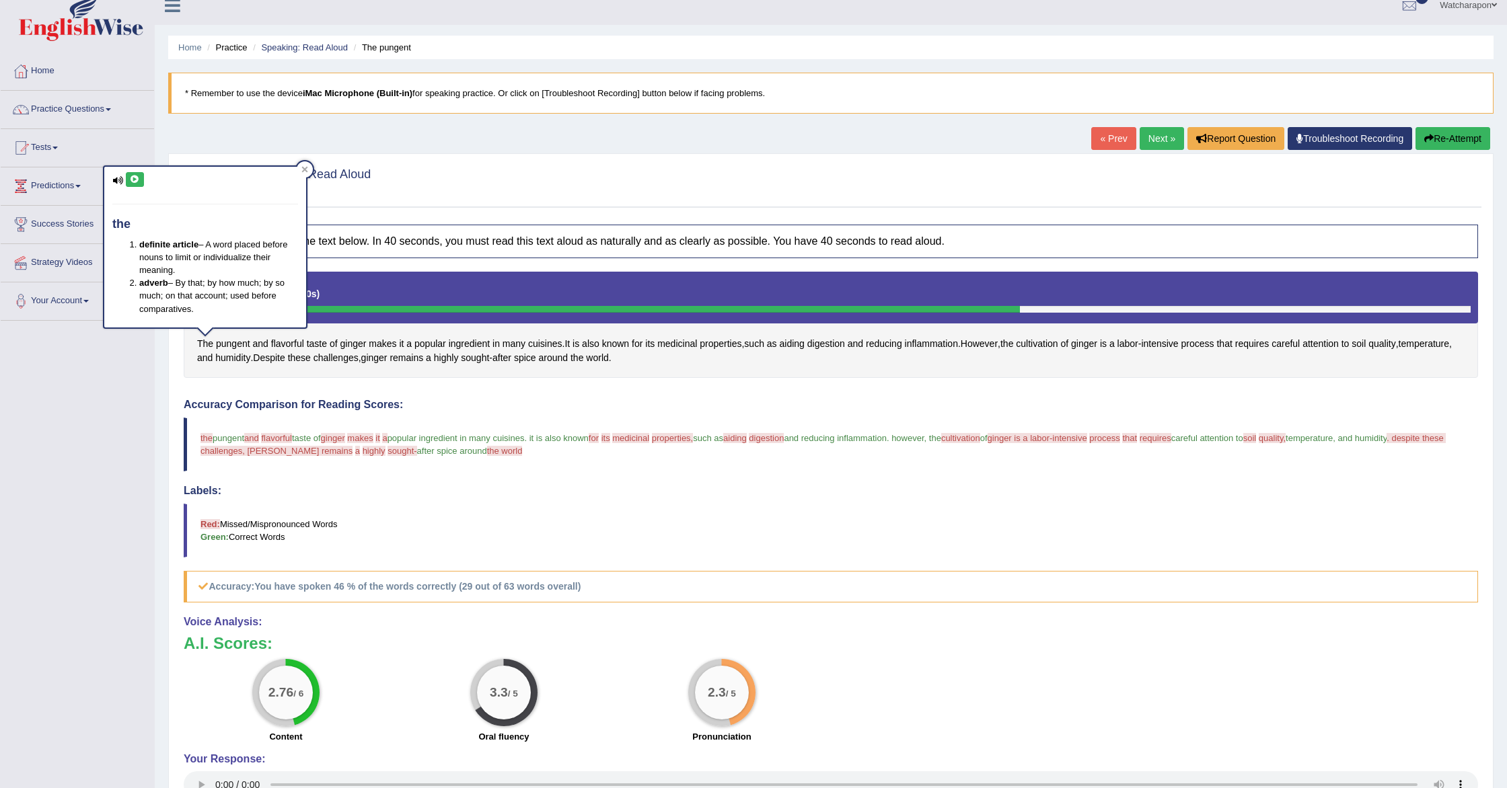
scroll to position [16, 0]
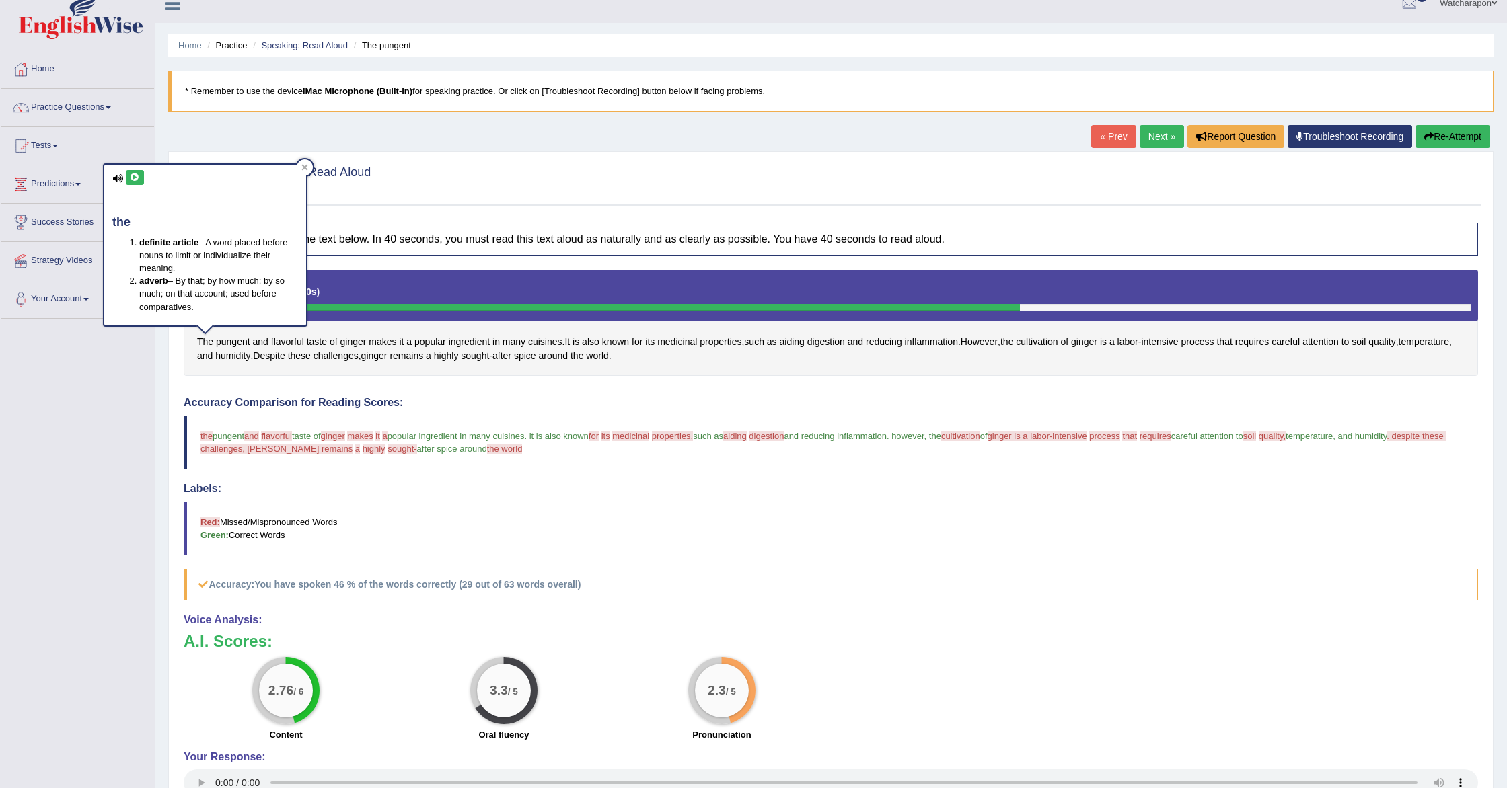
click at [184, 450] on blockquote "the a pungent and in flavorful february taste of ginger the makes jingjong it m…" at bounding box center [831, 443] width 1294 height 54
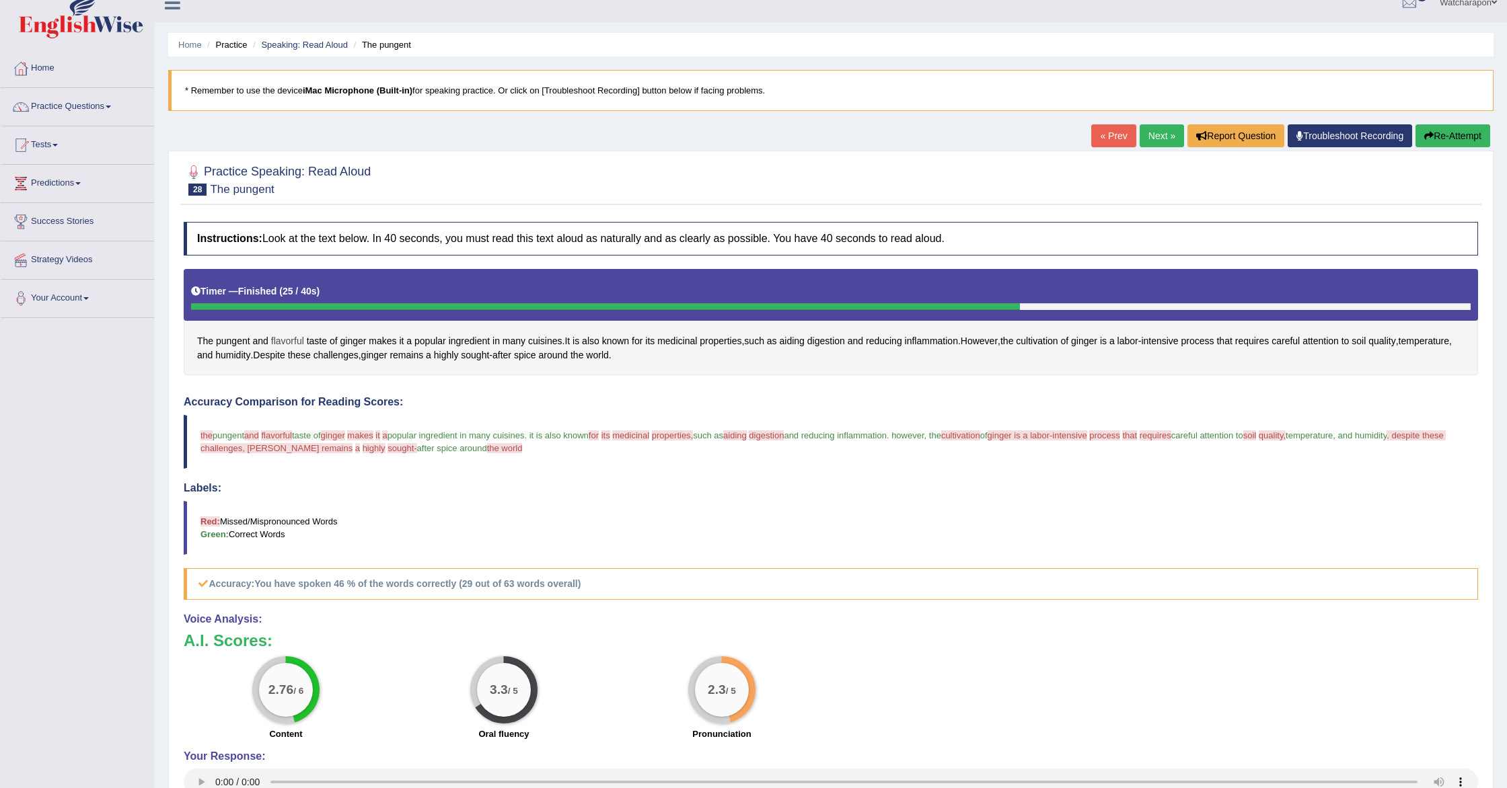
click at [291, 338] on span "flavorful" at bounding box center [287, 341] width 33 height 14
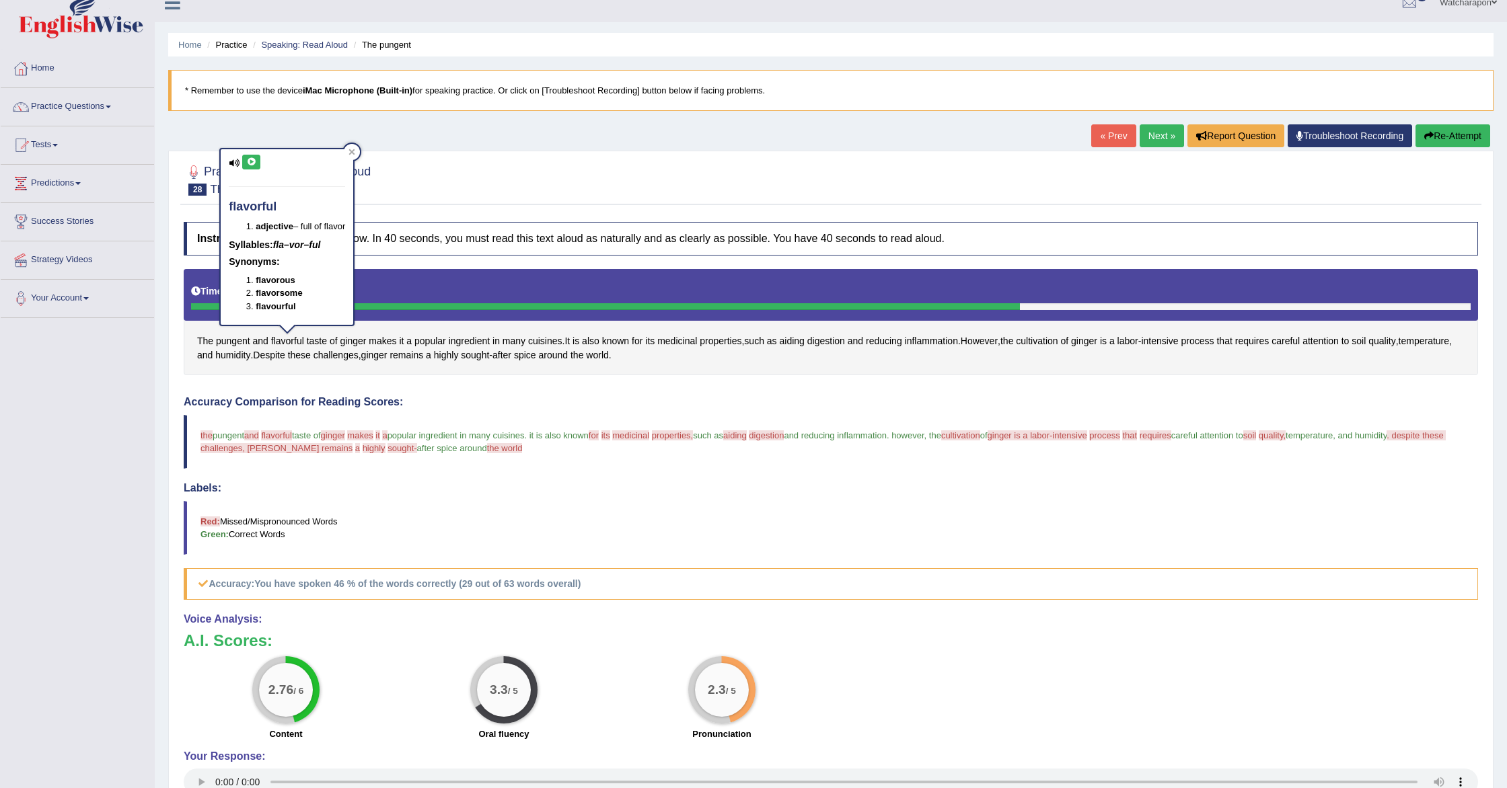
click at [260, 162] on button at bounding box center [251, 162] width 18 height 15
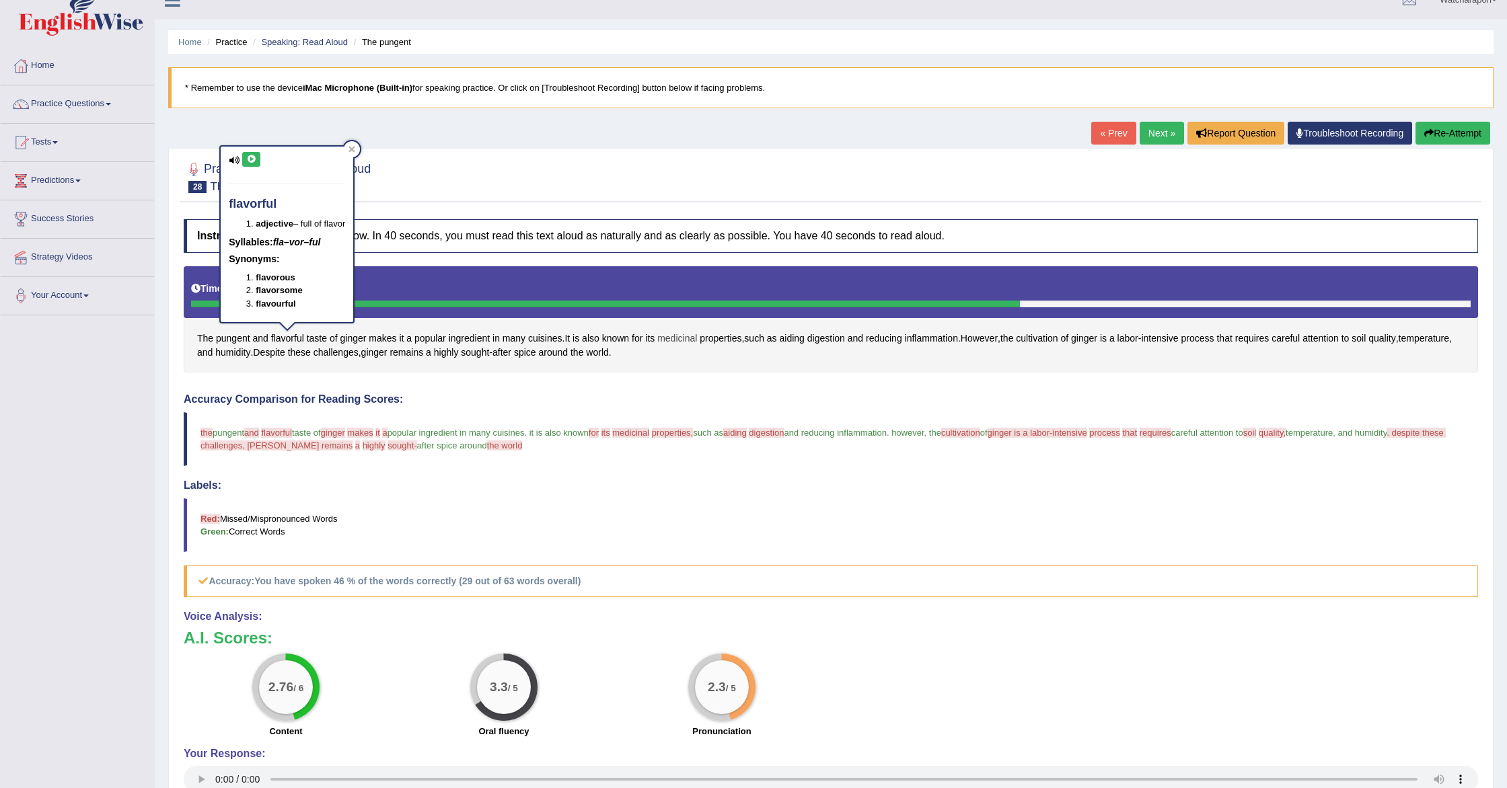
click at [684, 334] on span "medicinal" at bounding box center [677, 339] width 40 height 14
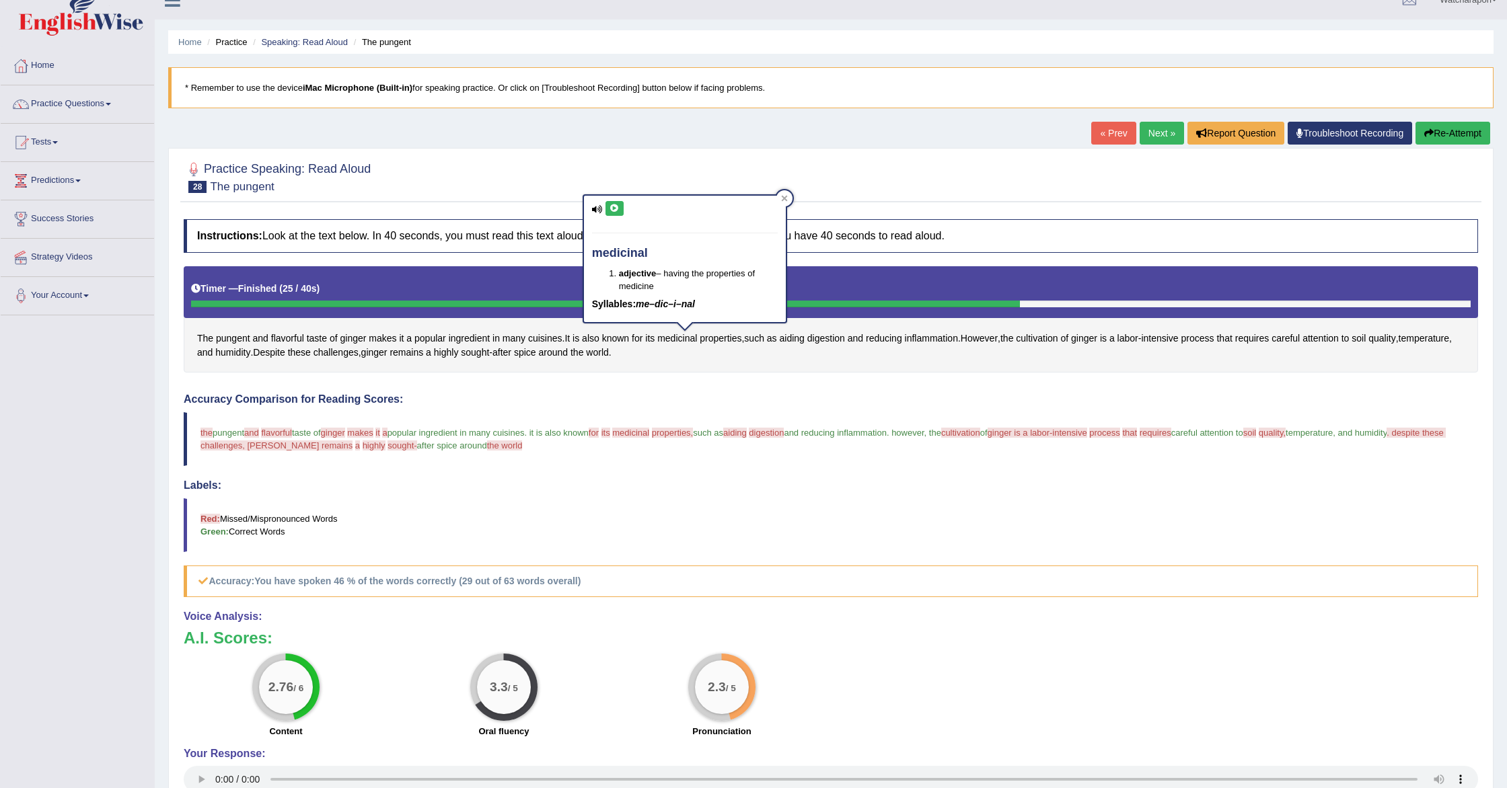
click at [618, 211] on icon at bounding box center [615, 209] width 10 height 8
click at [729, 338] on span "properties" at bounding box center [721, 339] width 42 height 14
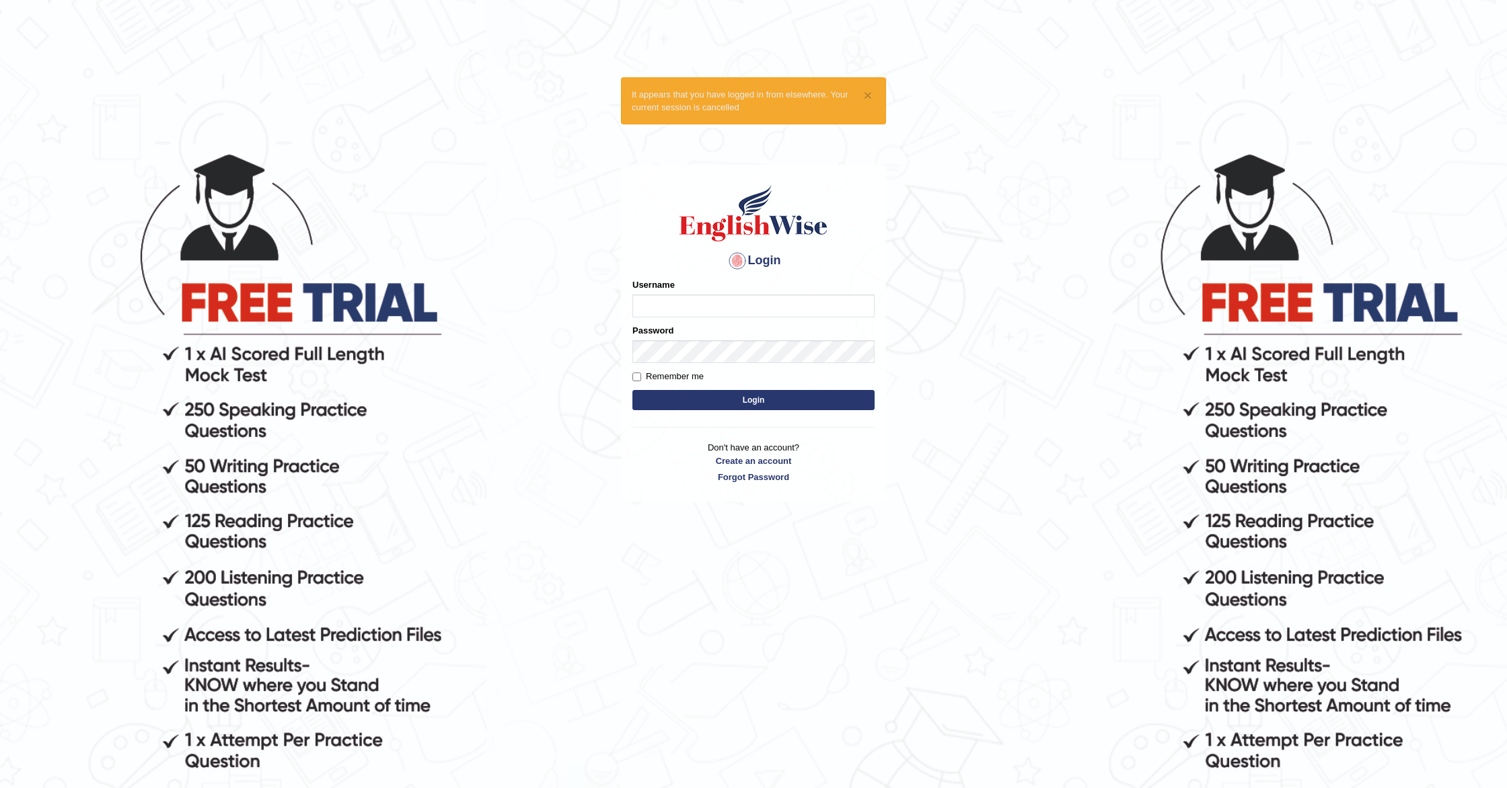
type input "watcharapon"
click at [721, 402] on button "Login" at bounding box center [753, 400] width 242 height 20
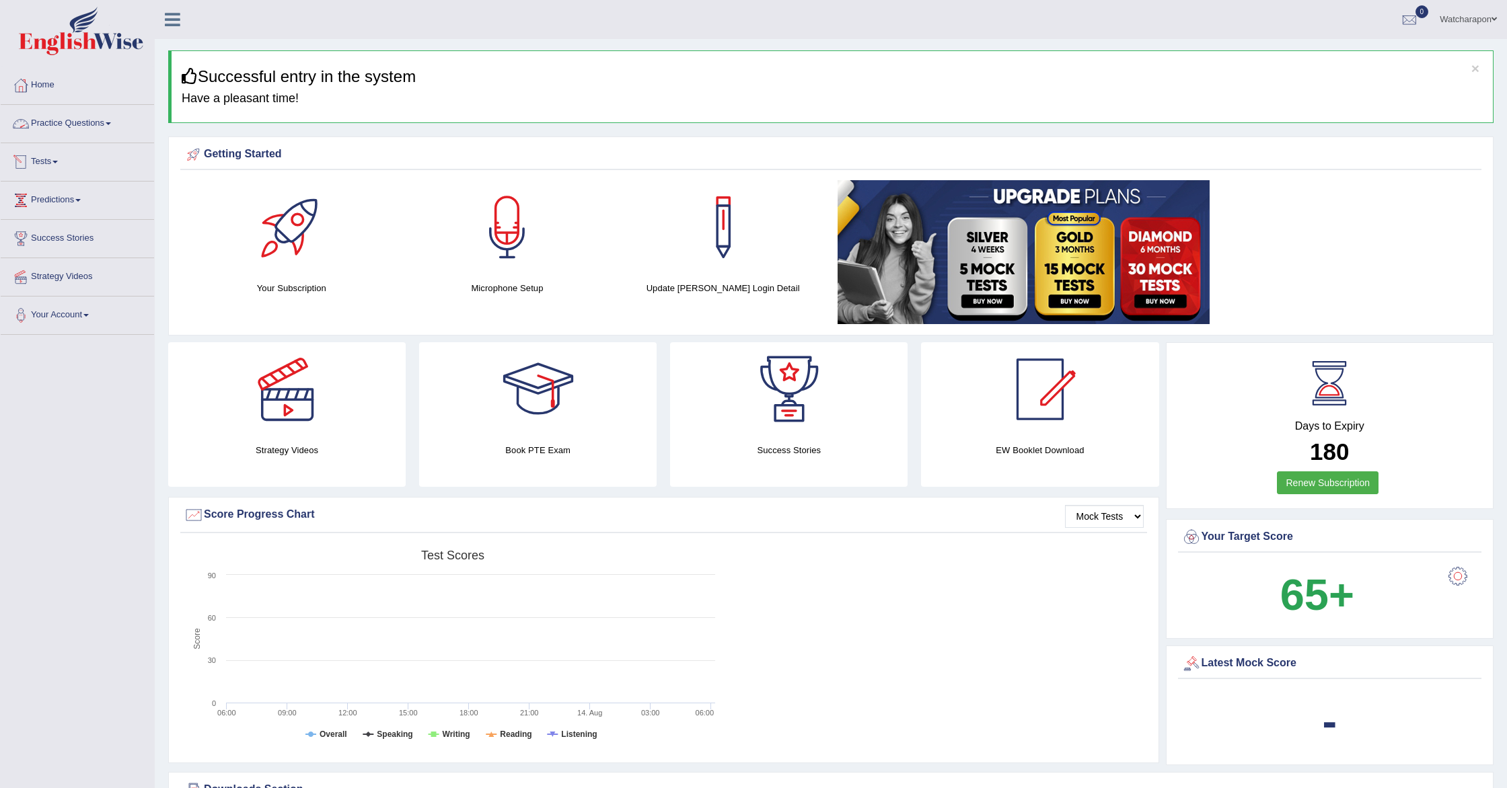
click at [66, 118] on link "Practice Questions" at bounding box center [77, 122] width 153 height 34
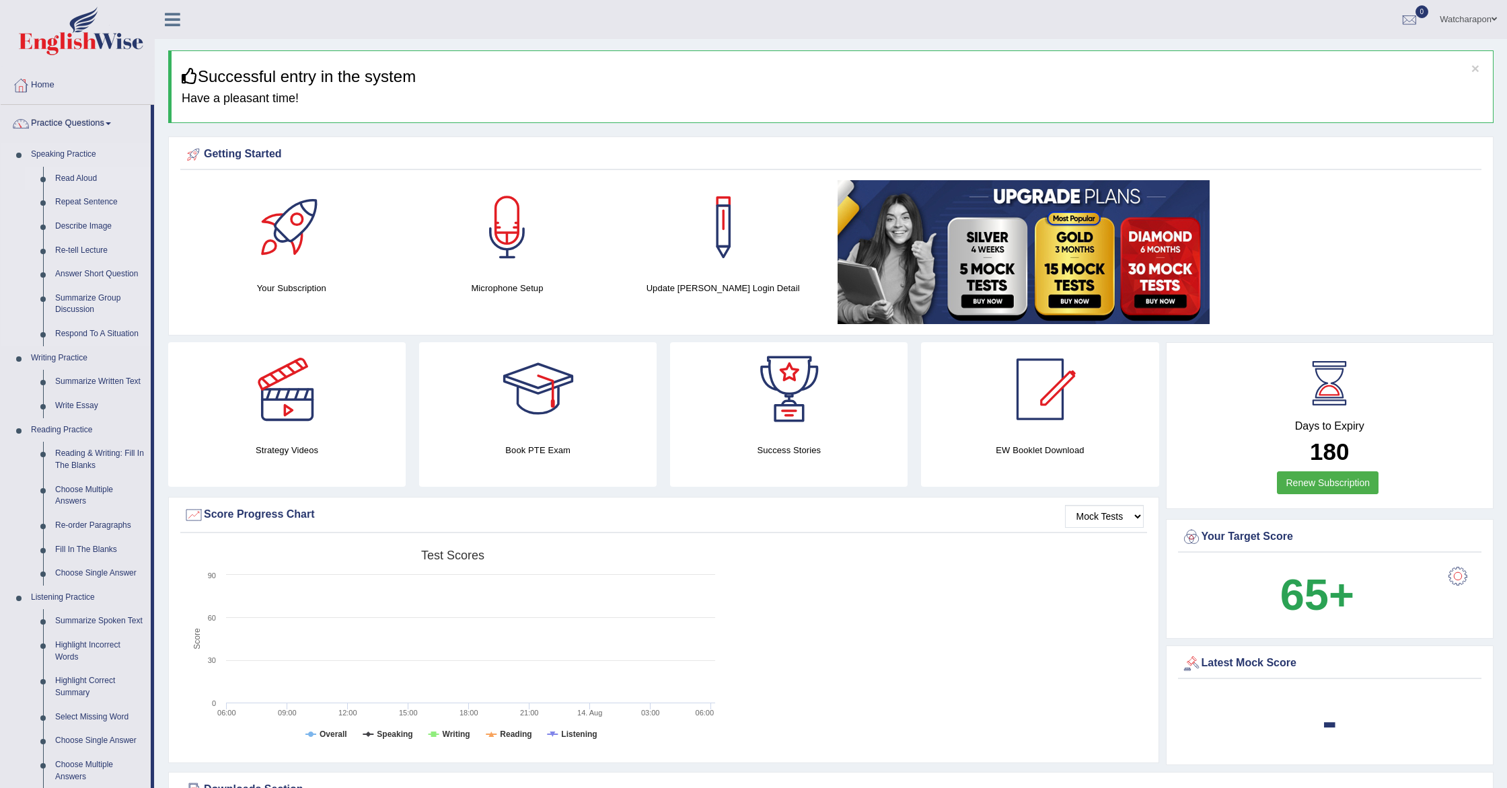
click at [77, 176] on link "Read Aloud" at bounding box center [100, 179] width 102 height 24
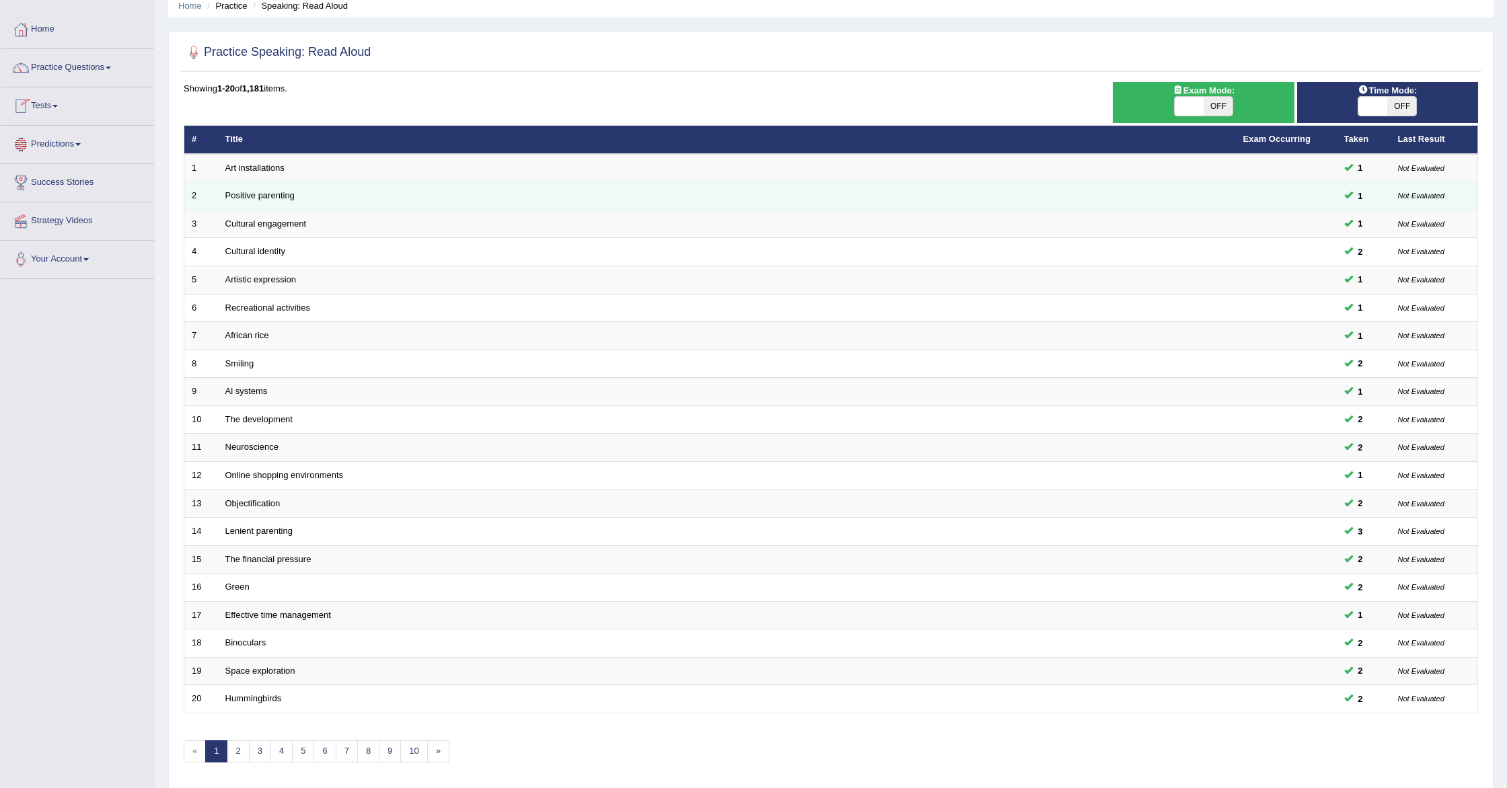
scroll to position [102, 0]
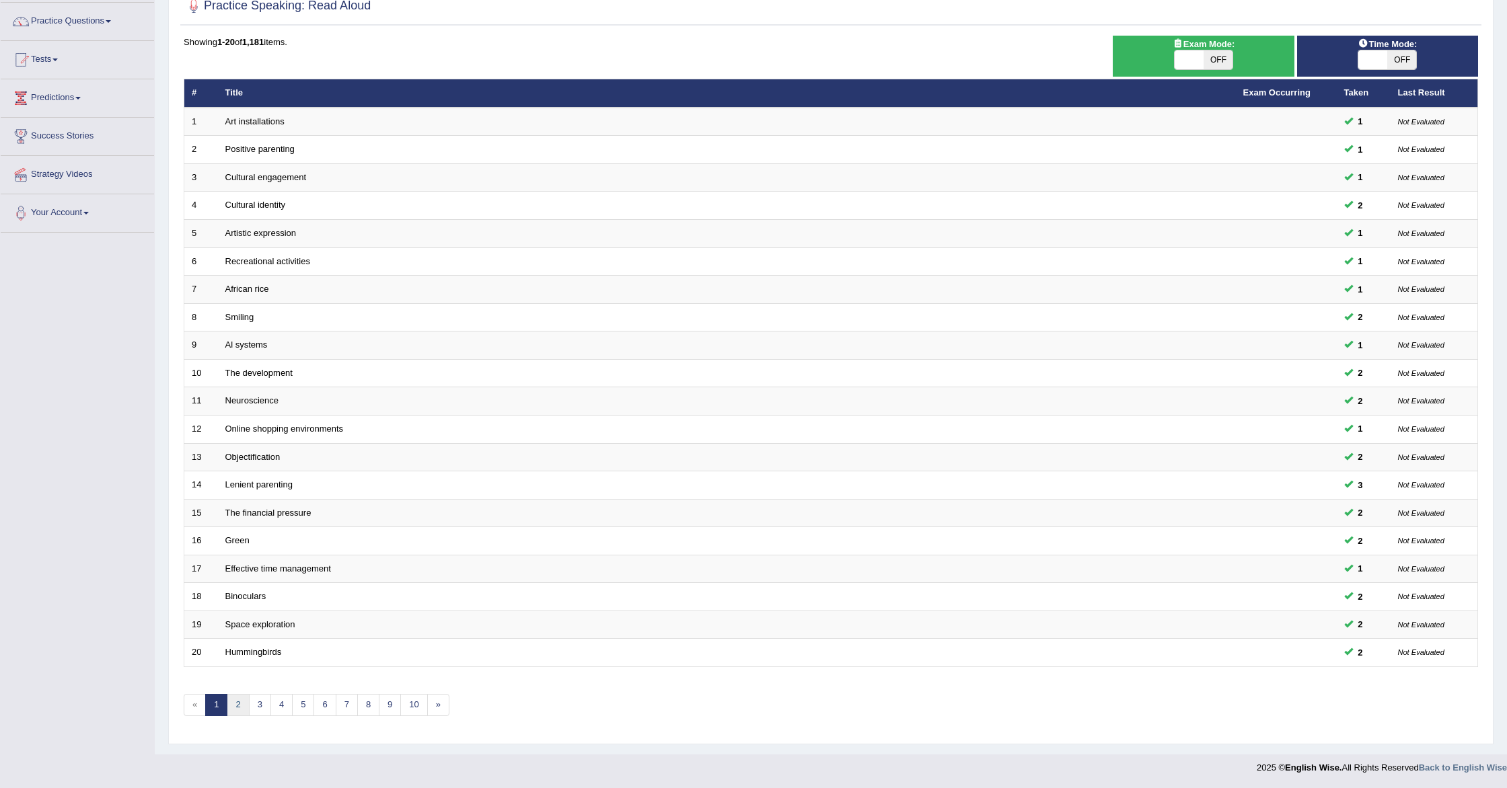
click at [234, 711] on link "2" at bounding box center [238, 705] width 22 height 22
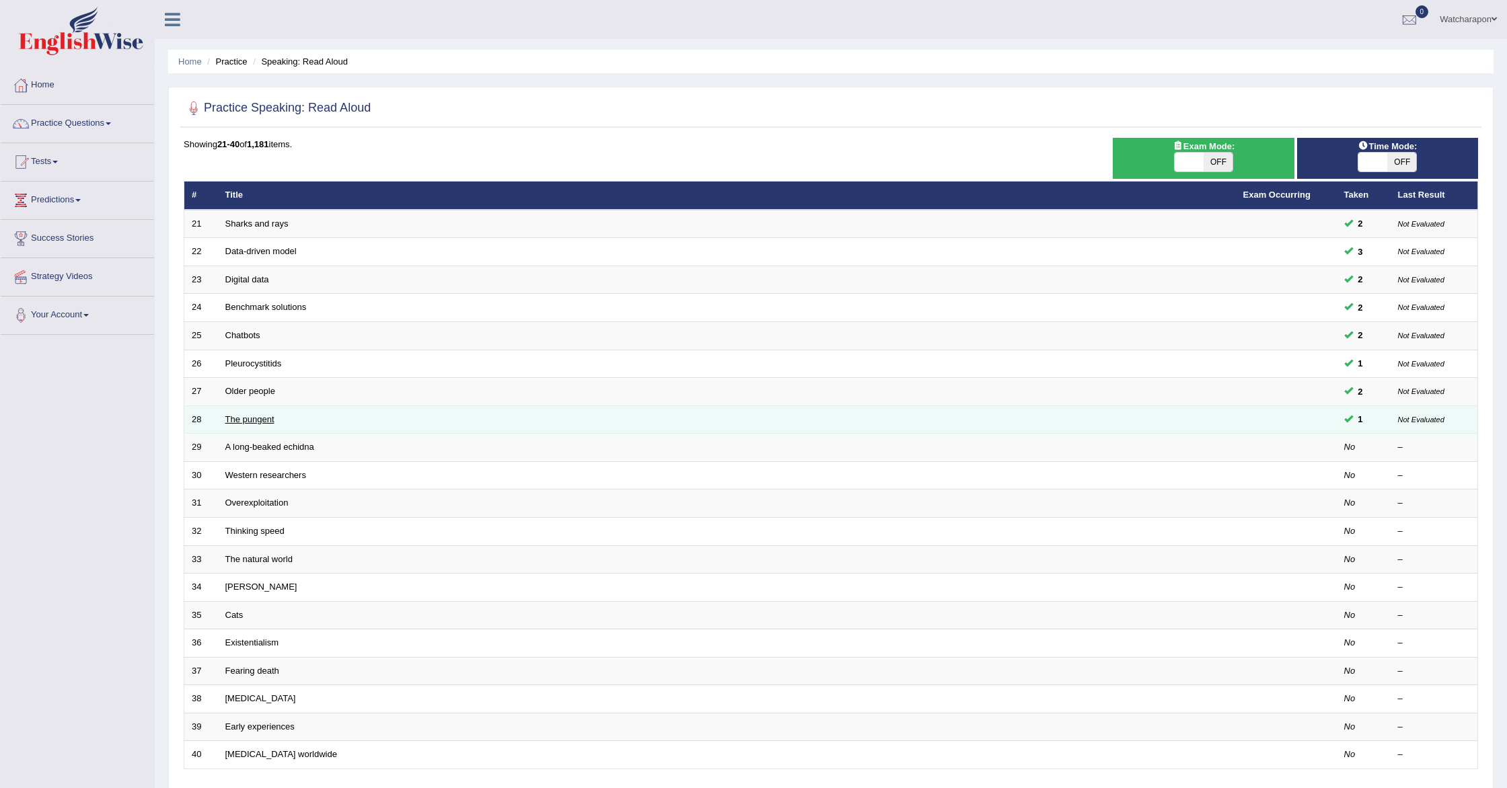
click at [256, 422] on link "The pungent" at bounding box center [249, 419] width 49 height 10
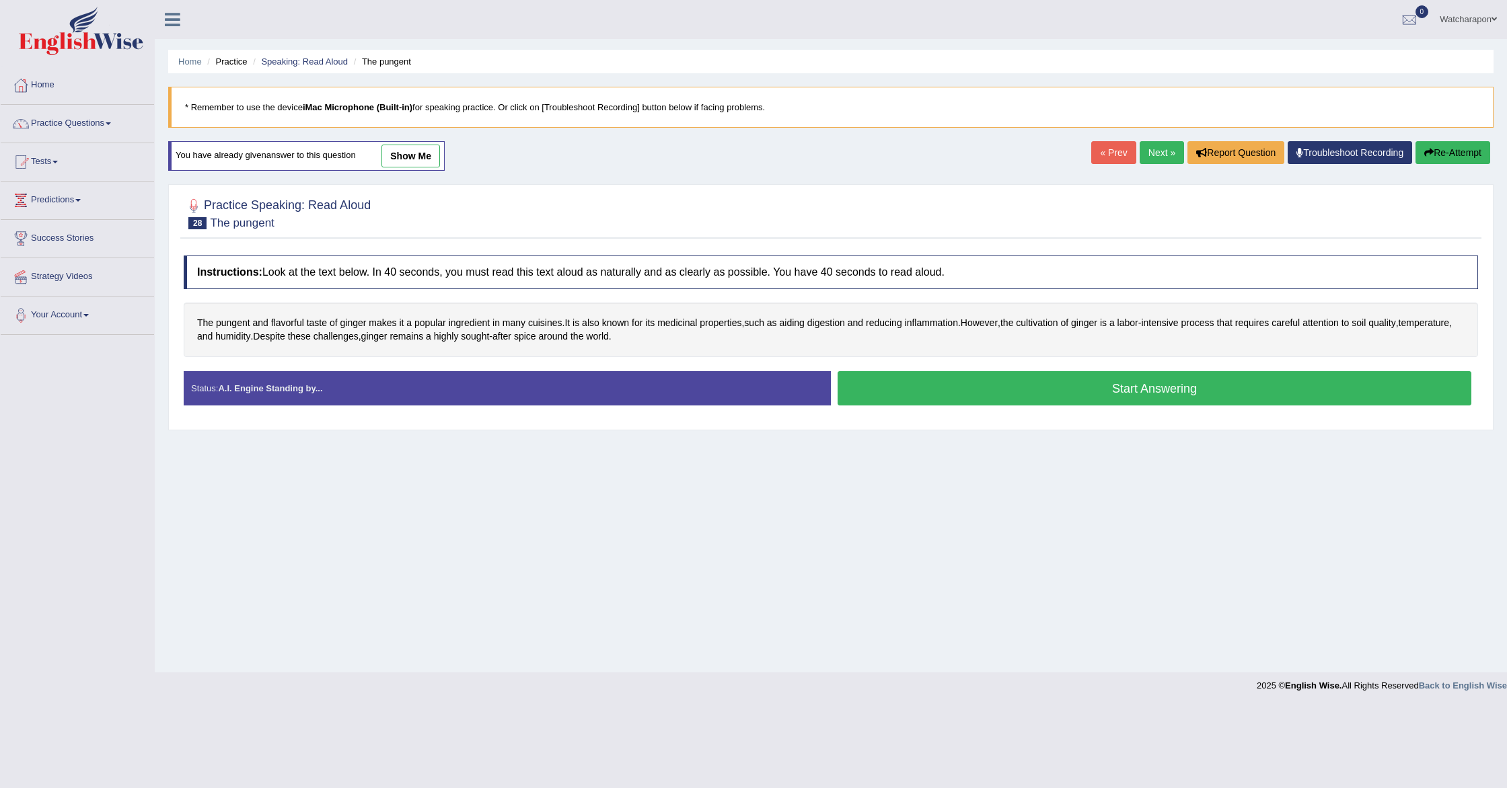
click at [873, 392] on button "Start Answering" at bounding box center [1155, 388] width 634 height 34
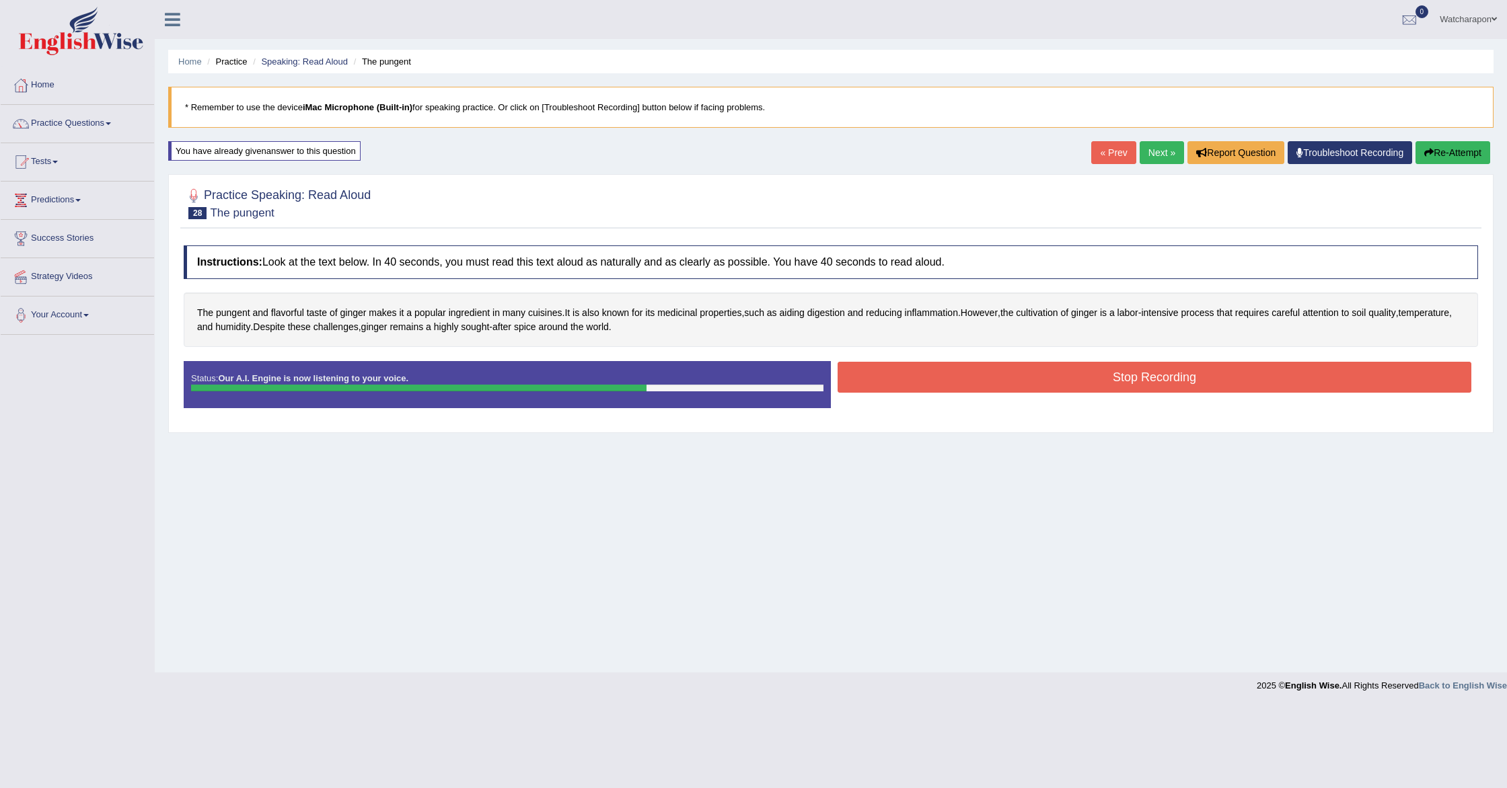
click at [888, 376] on button "Stop Recording" at bounding box center [1155, 377] width 634 height 31
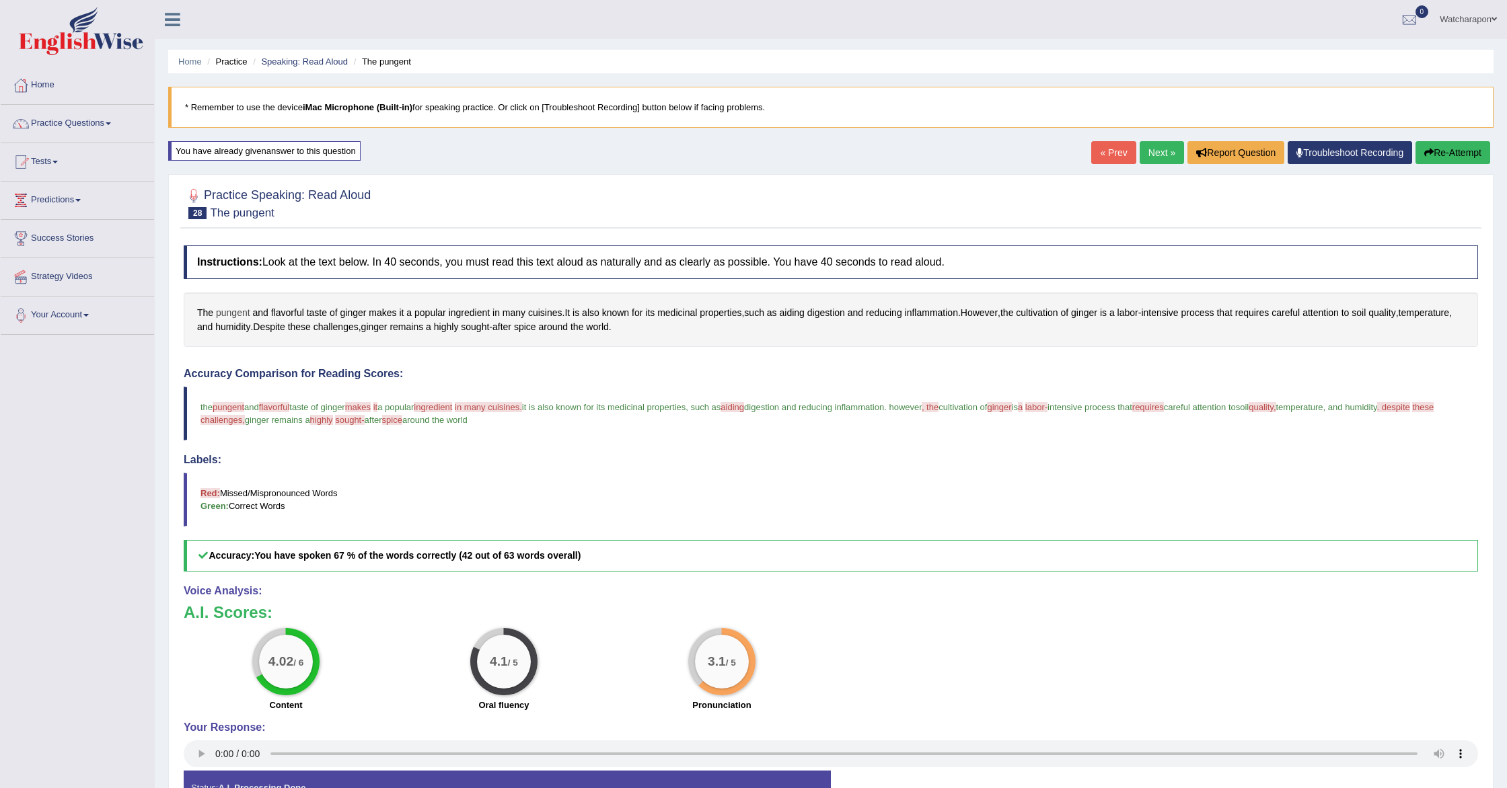
click at [235, 312] on span "pungent" at bounding box center [233, 313] width 34 height 14
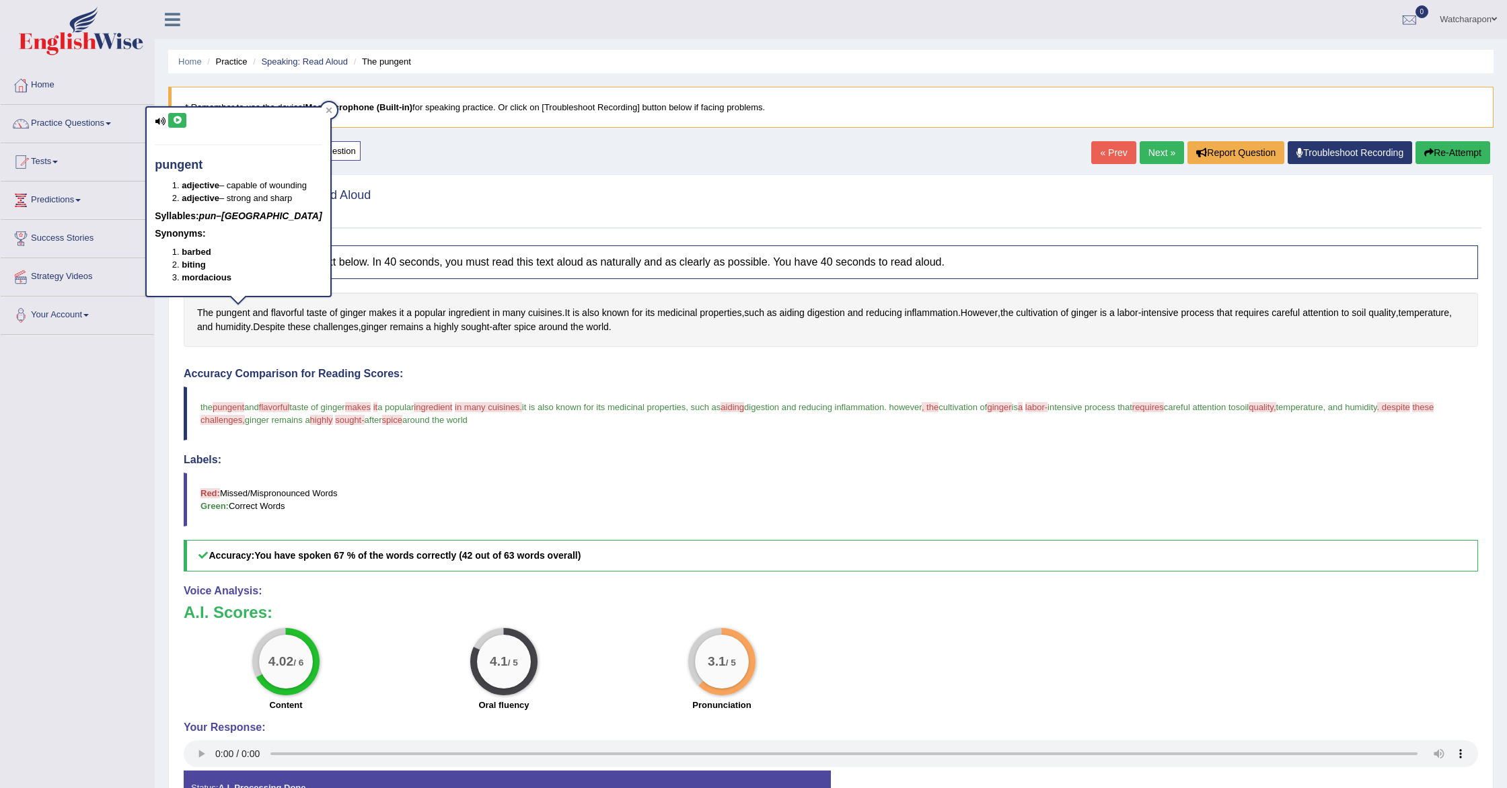
click at [174, 118] on icon at bounding box center [177, 120] width 10 height 8
click at [1142, 147] on link "Next »" at bounding box center [1162, 152] width 44 height 23
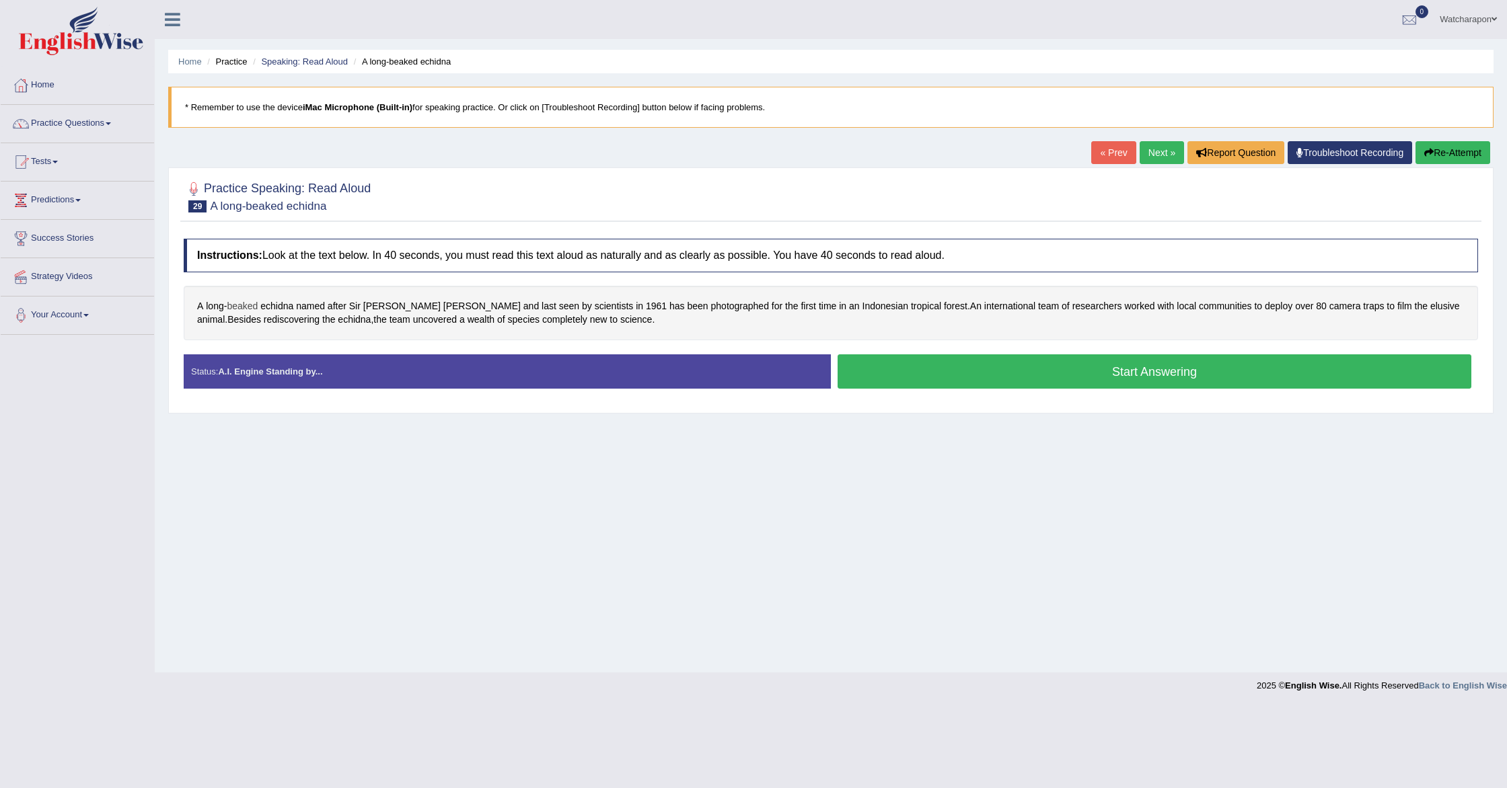
click at [239, 305] on span "beaked" at bounding box center [242, 306] width 31 height 14
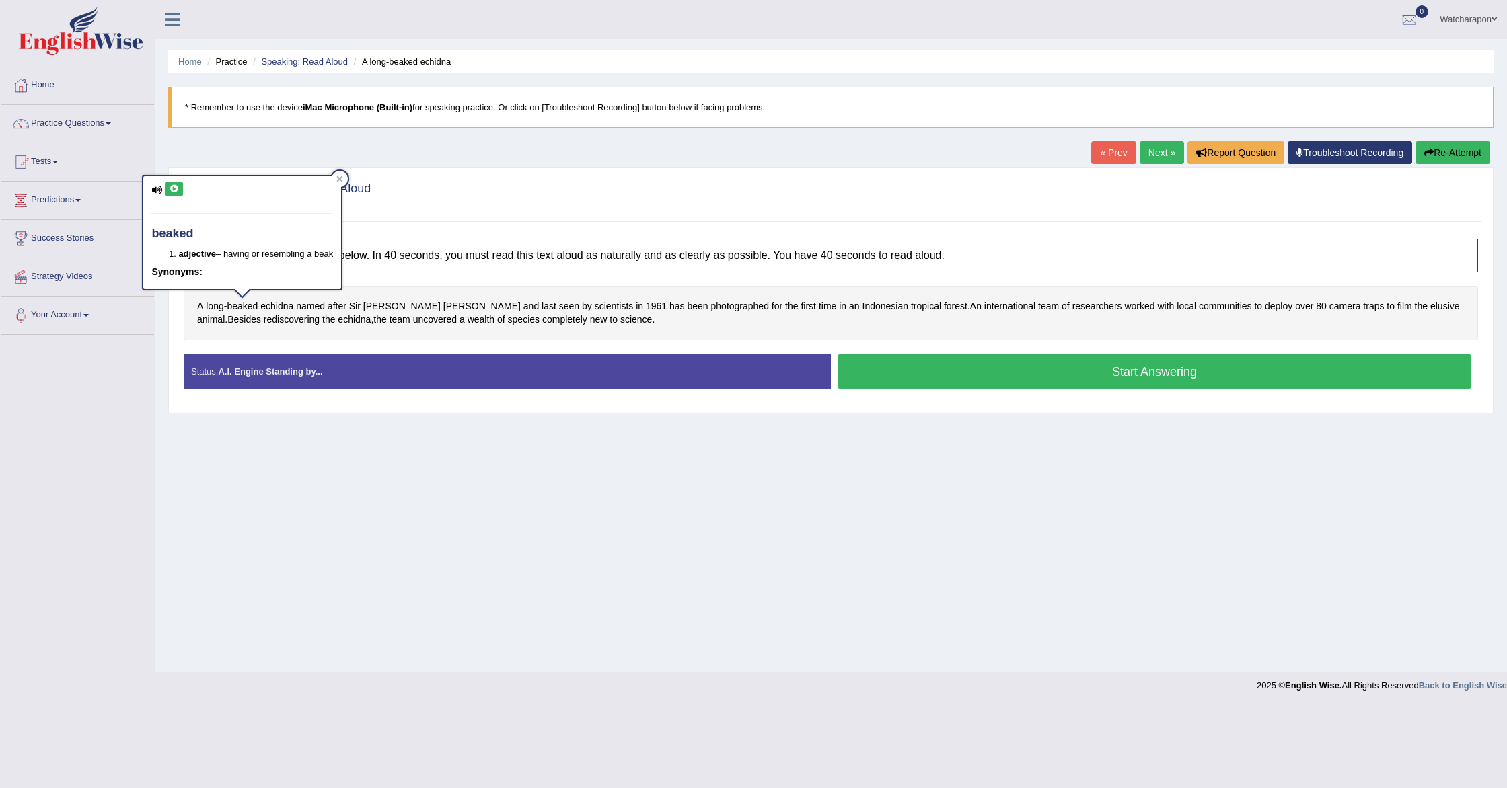
click at [174, 185] on icon at bounding box center [174, 189] width 10 height 8
click at [278, 309] on span "echidna" at bounding box center [276, 306] width 33 height 14
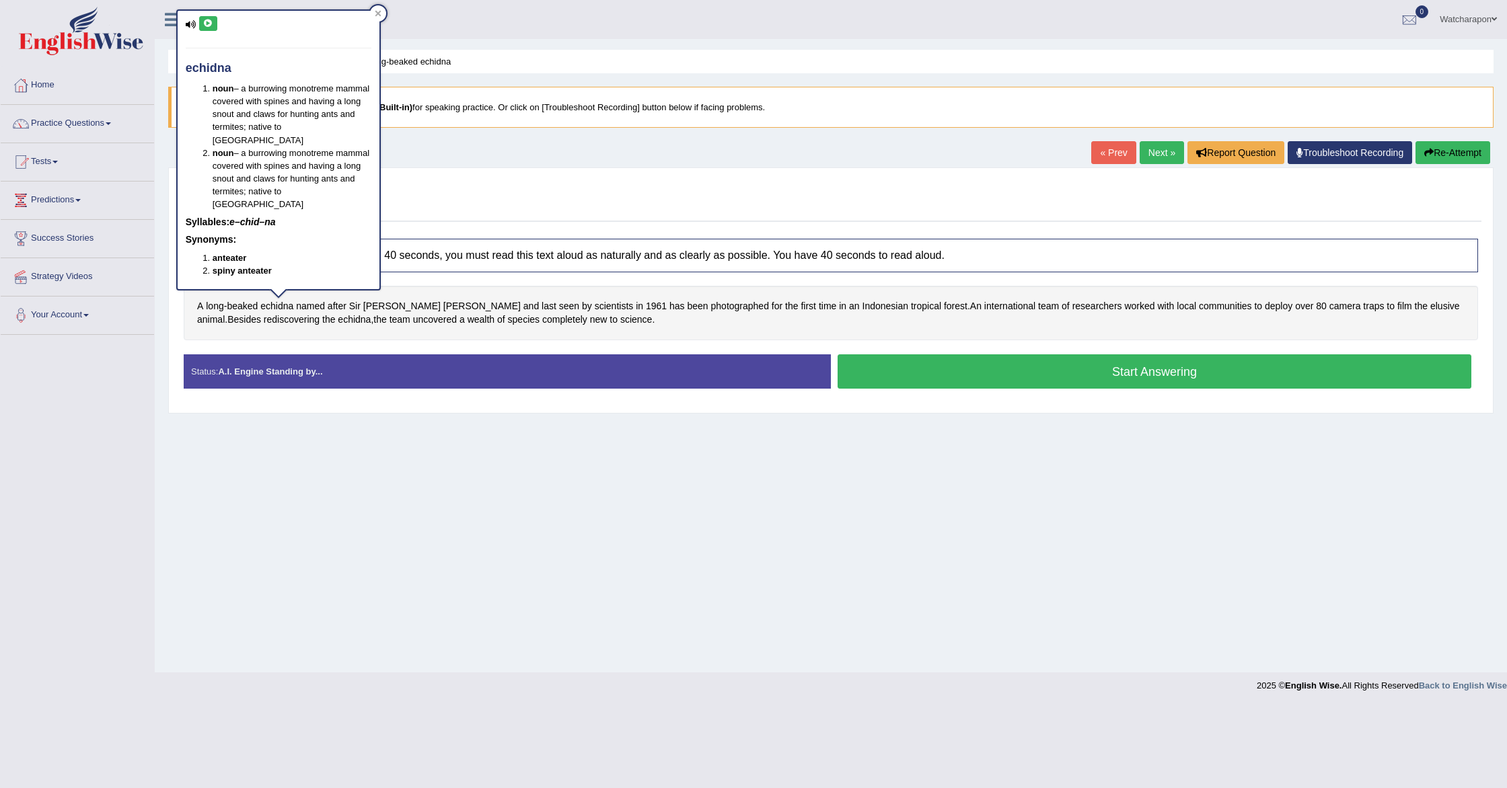
click at [204, 21] on icon at bounding box center [208, 24] width 10 height 8
click at [443, 307] on span "[PERSON_NAME]" at bounding box center [481, 306] width 77 height 14
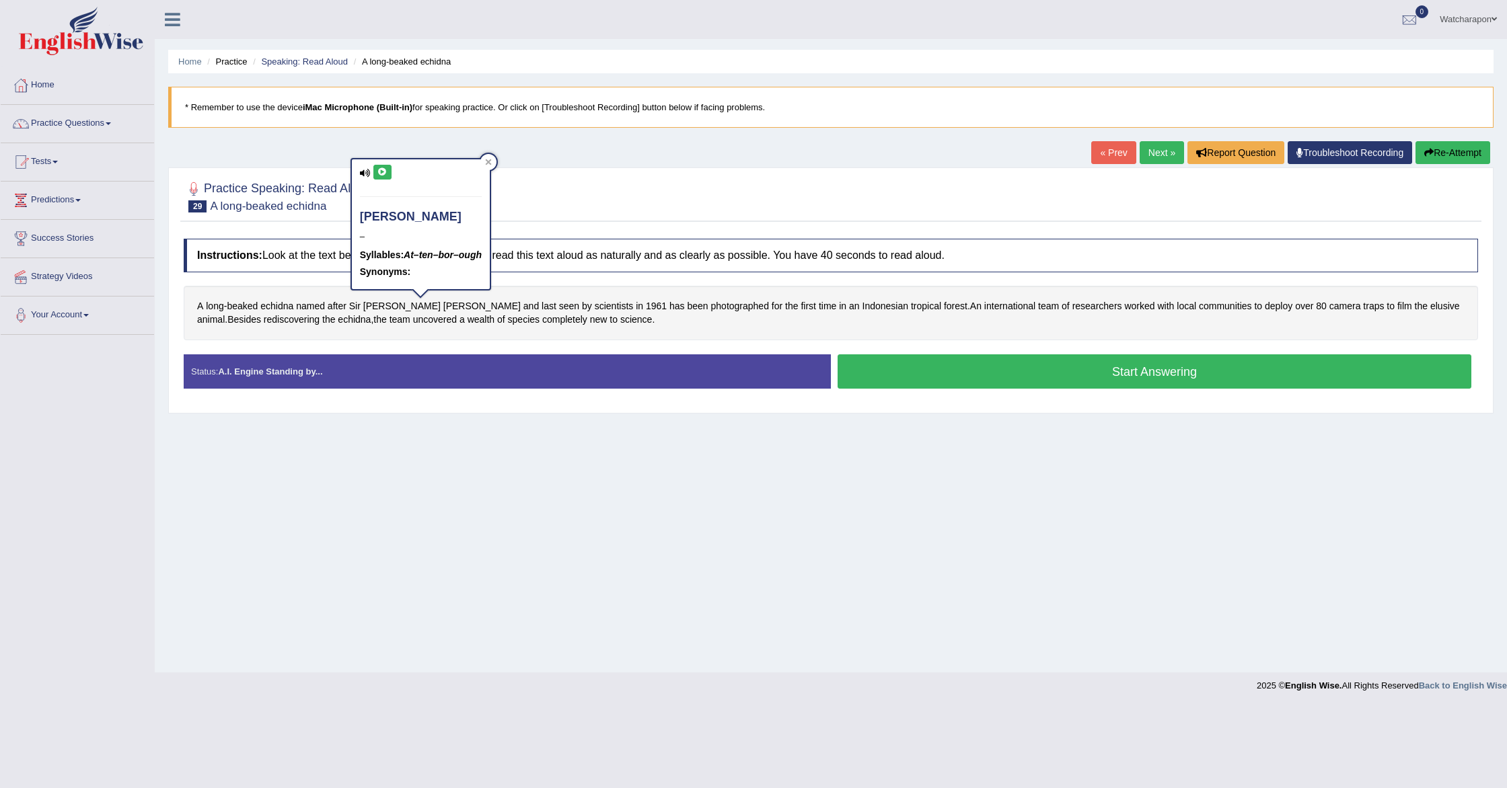
click at [384, 170] on icon at bounding box center [382, 172] width 10 height 8
click at [711, 309] on span "photographed" at bounding box center [740, 306] width 58 height 14
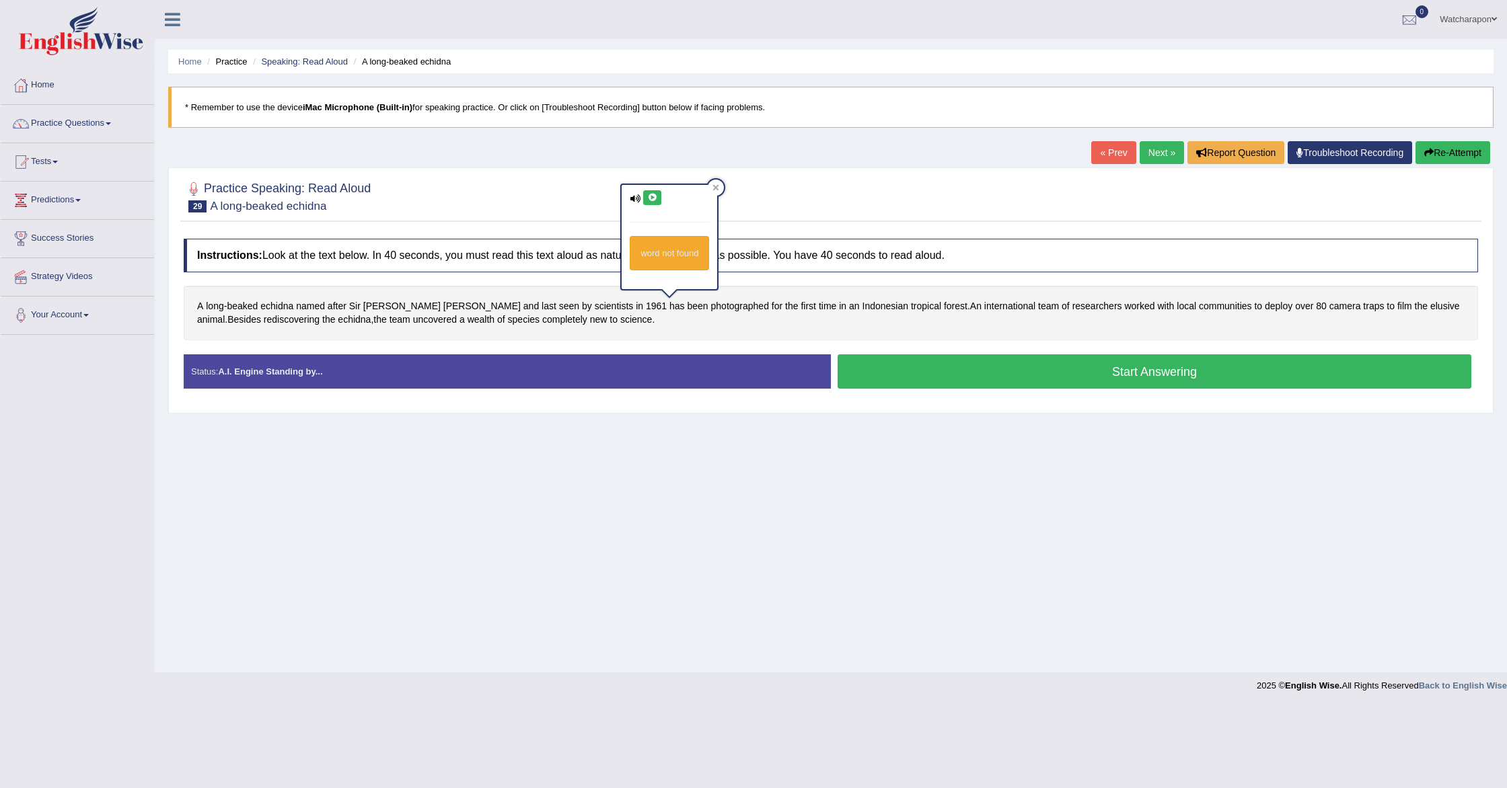
click at [650, 193] on button at bounding box center [652, 197] width 18 height 15
click at [1265, 308] on span "deploy" at bounding box center [1279, 306] width 28 height 14
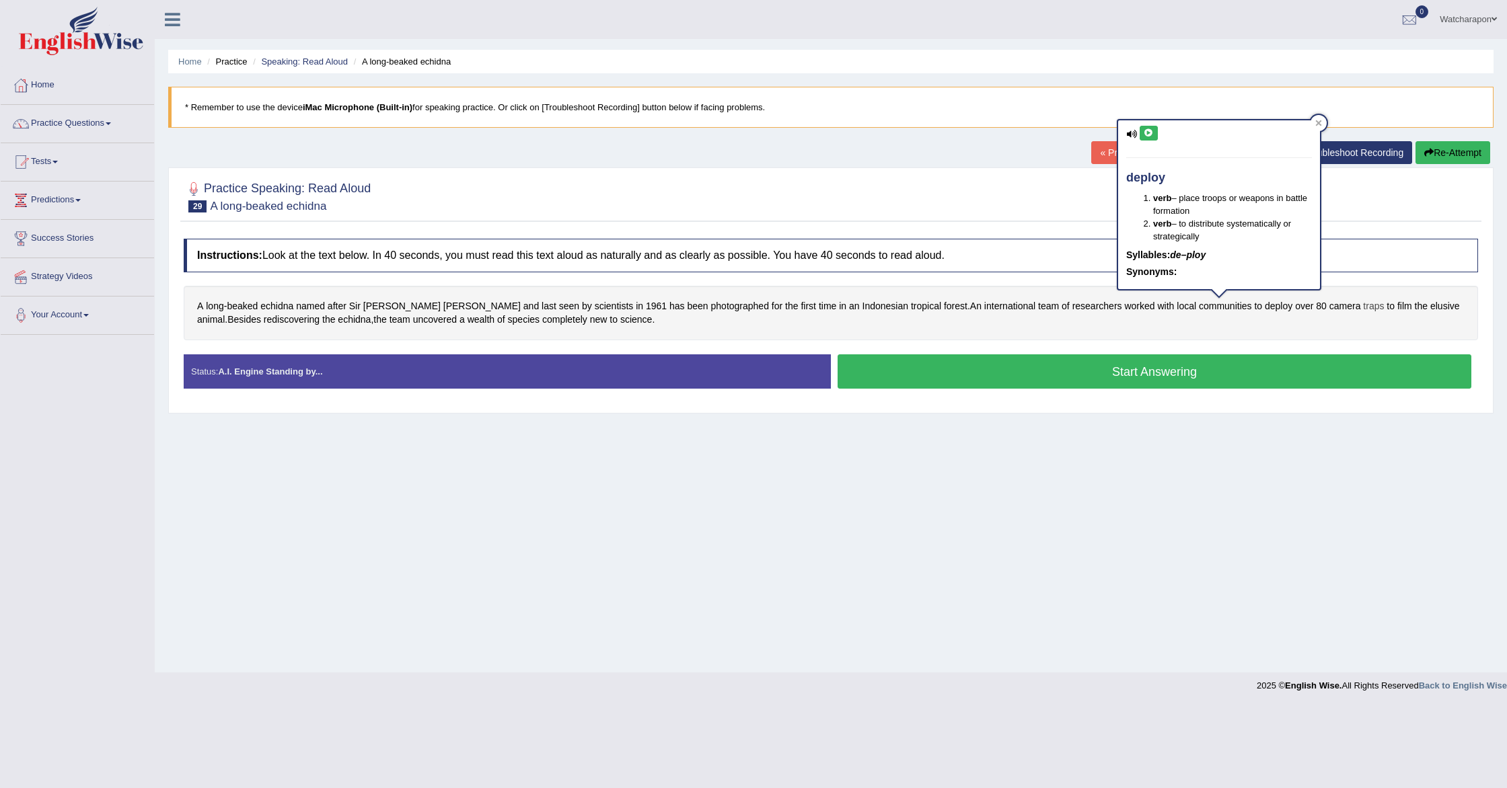
click at [1363, 307] on span "traps" at bounding box center [1373, 306] width 21 height 14
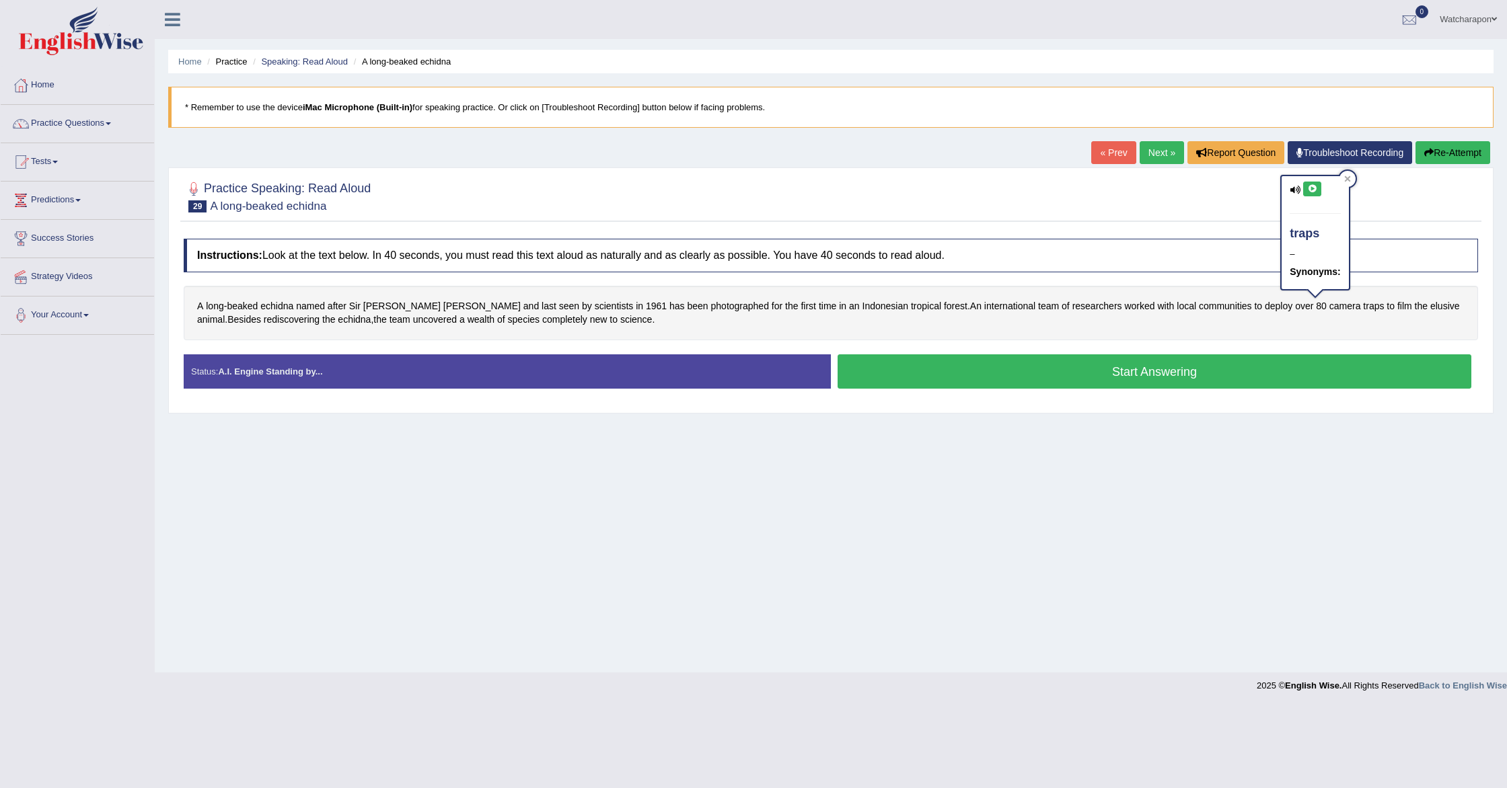
click at [1313, 191] on icon at bounding box center [1312, 189] width 10 height 8
click at [1430, 307] on span "elusive" at bounding box center [1445, 306] width 30 height 14
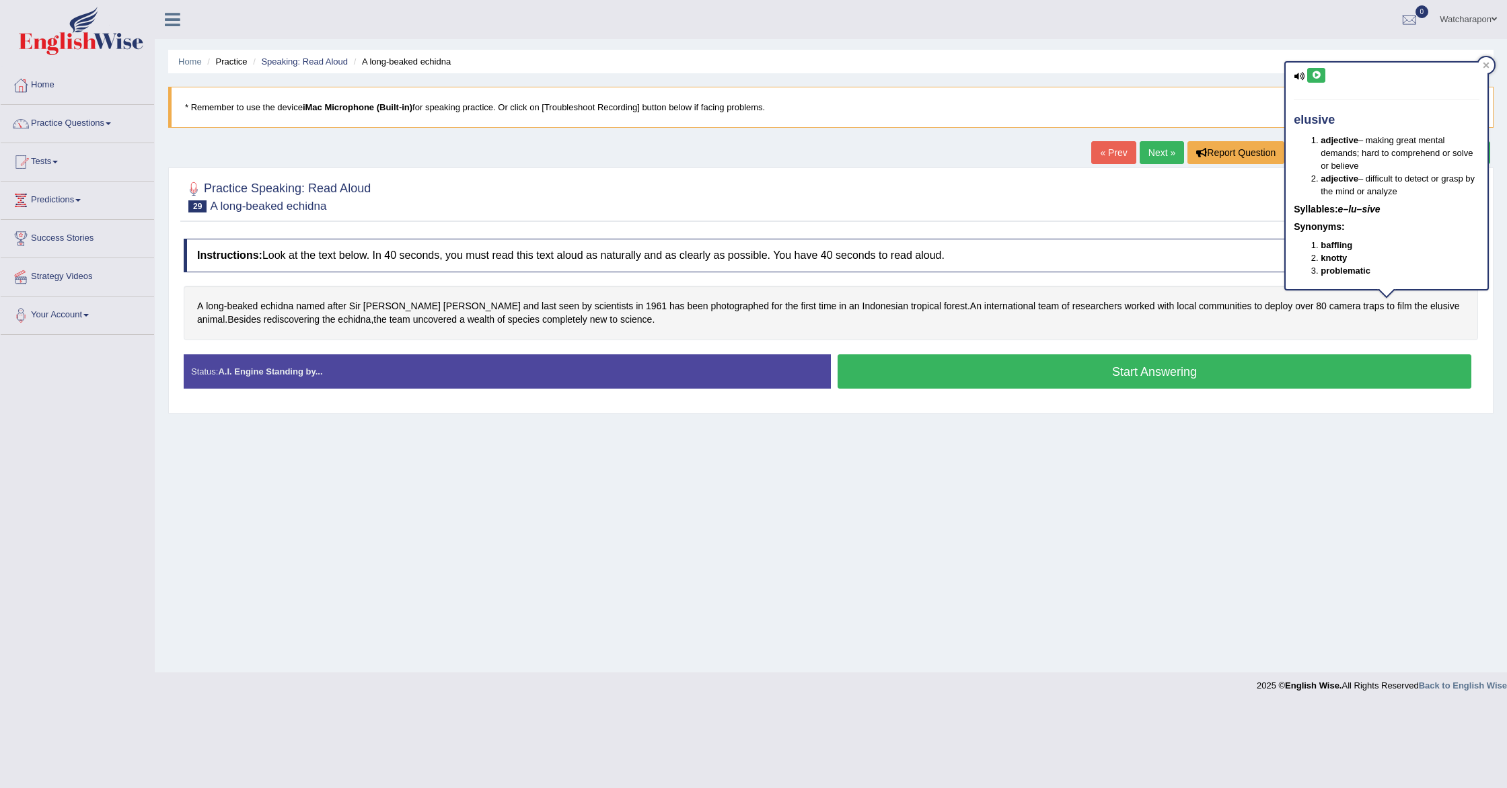
click at [1320, 77] on icon at bounding box center [1316, 75] width 10 height 8
click at [227, 318] on span "Besides" at bounding box center [244, 320] width 34 height 14
